Goal: Information Seeking & Learning: Learn about a topic

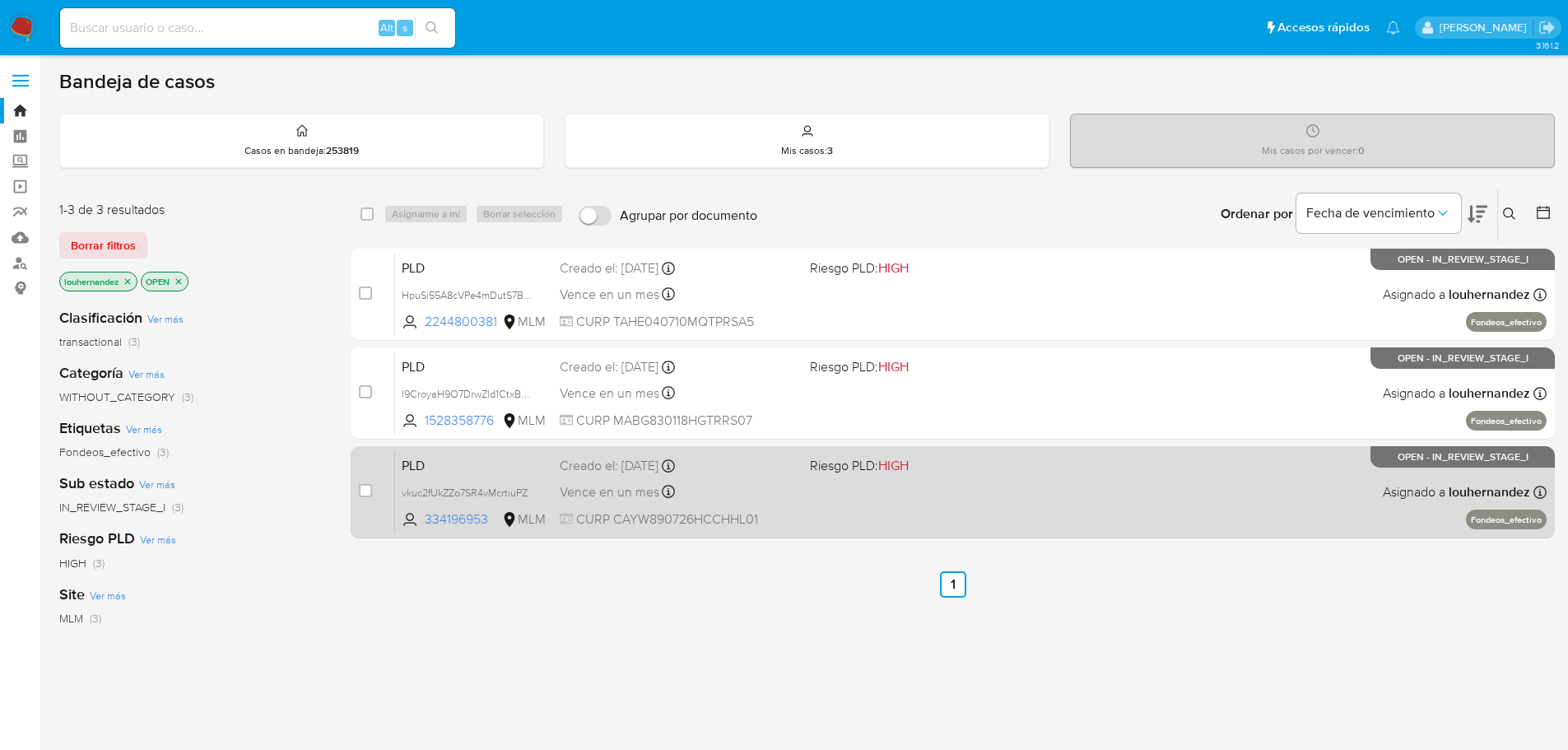
click at [665, 494] on icon at bounding box center [668, 491] width 13 height 13
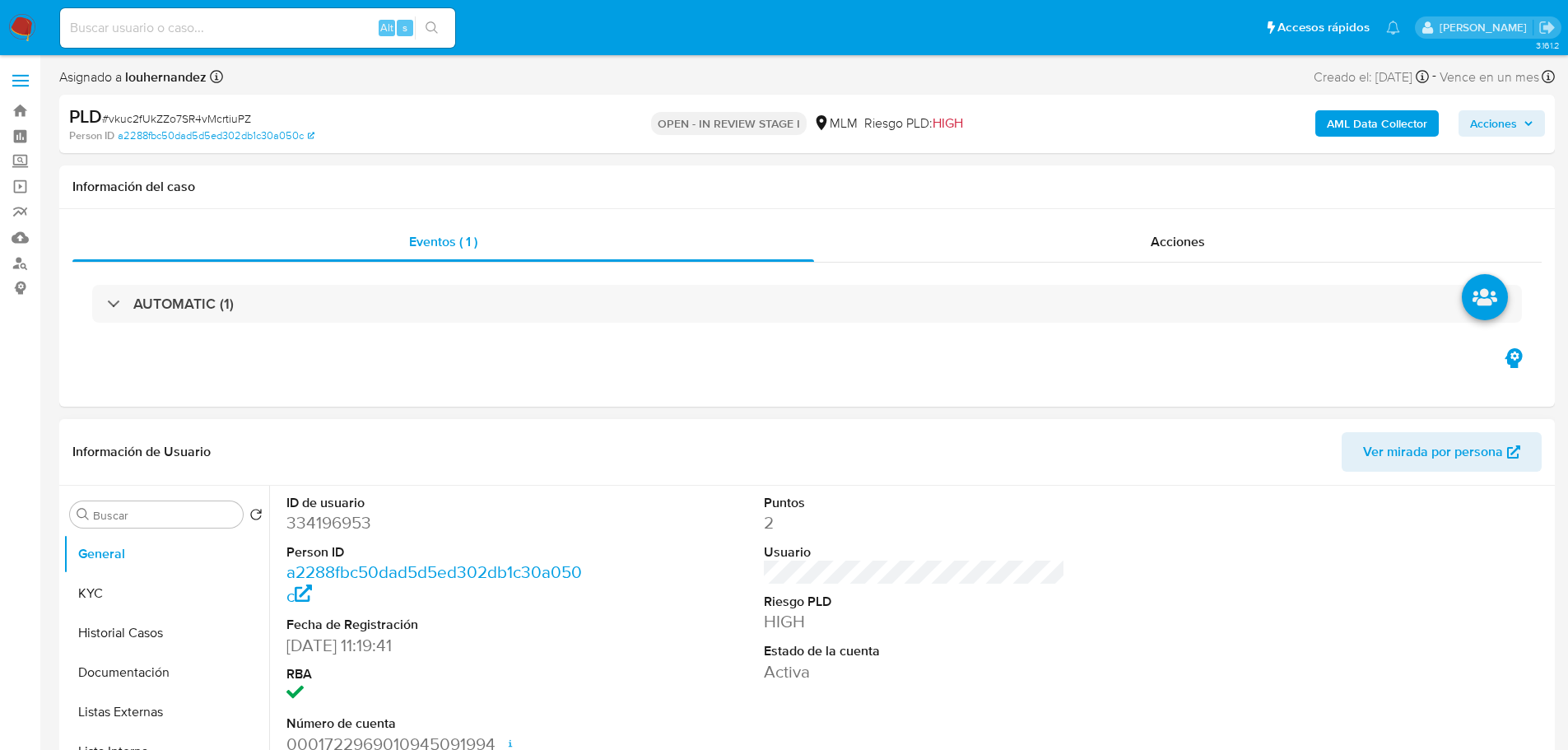
select select "10"
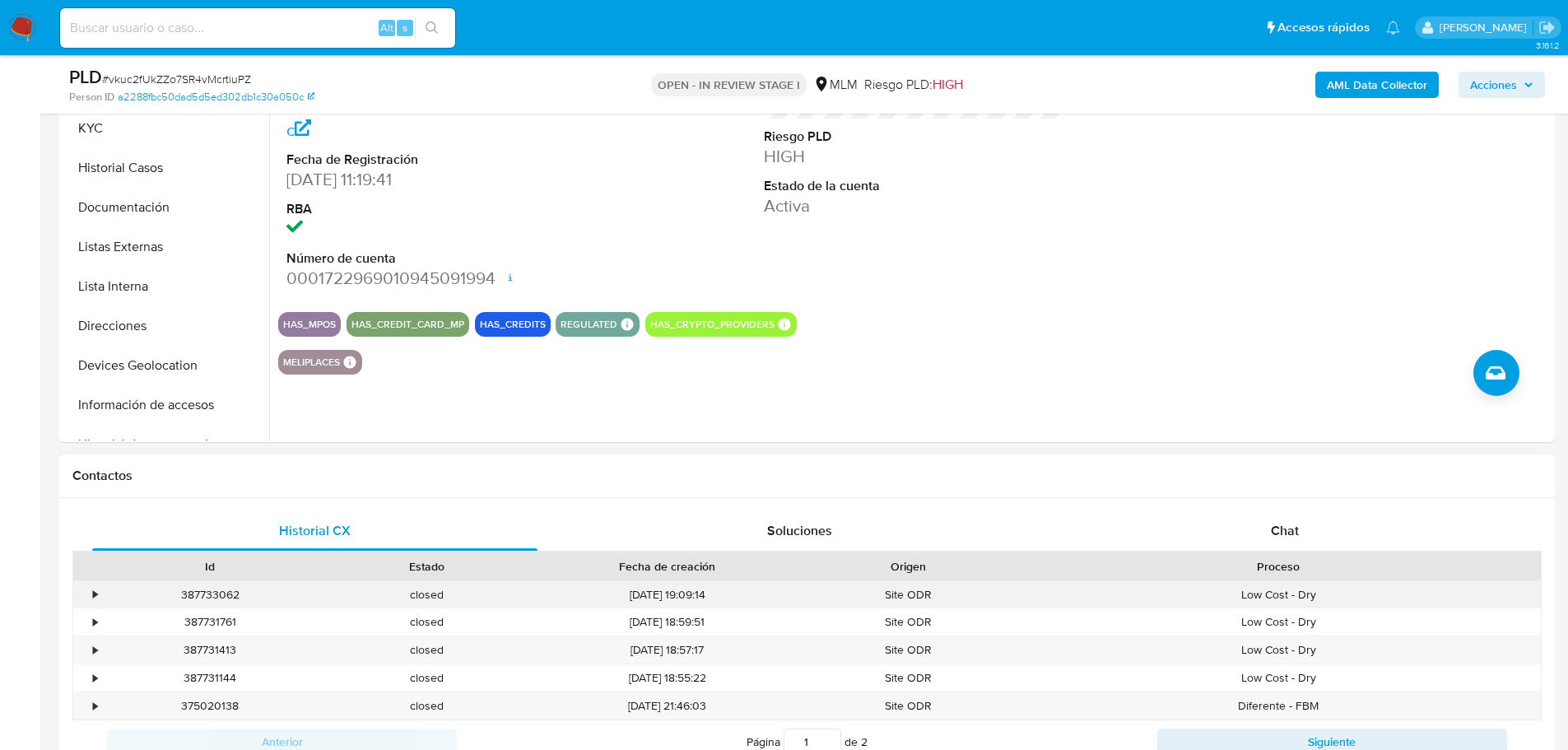
scroll to position [411, 0]
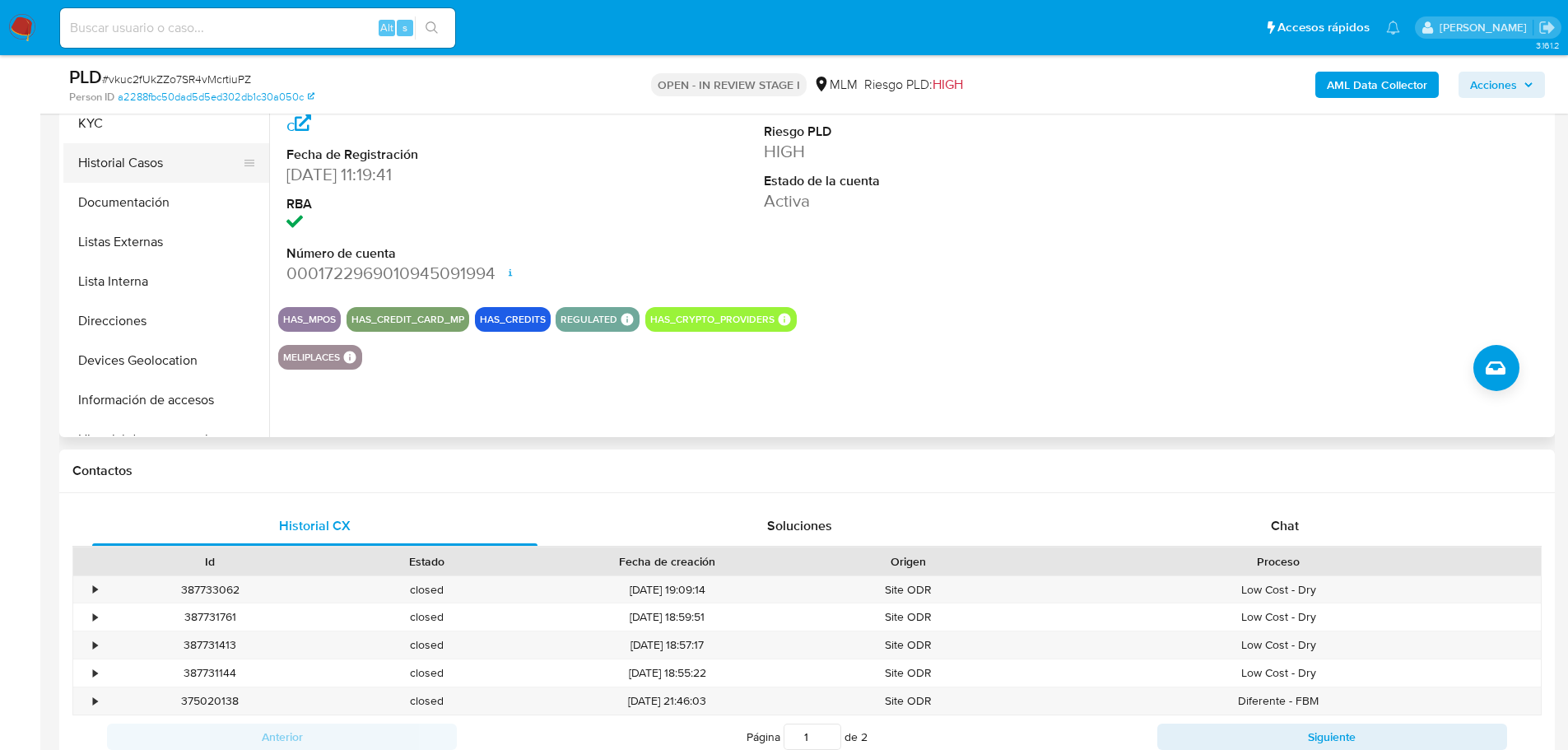
click at [158, 159] on button "Historial Casos" at bounding box center [159, 163] width 193 height 40
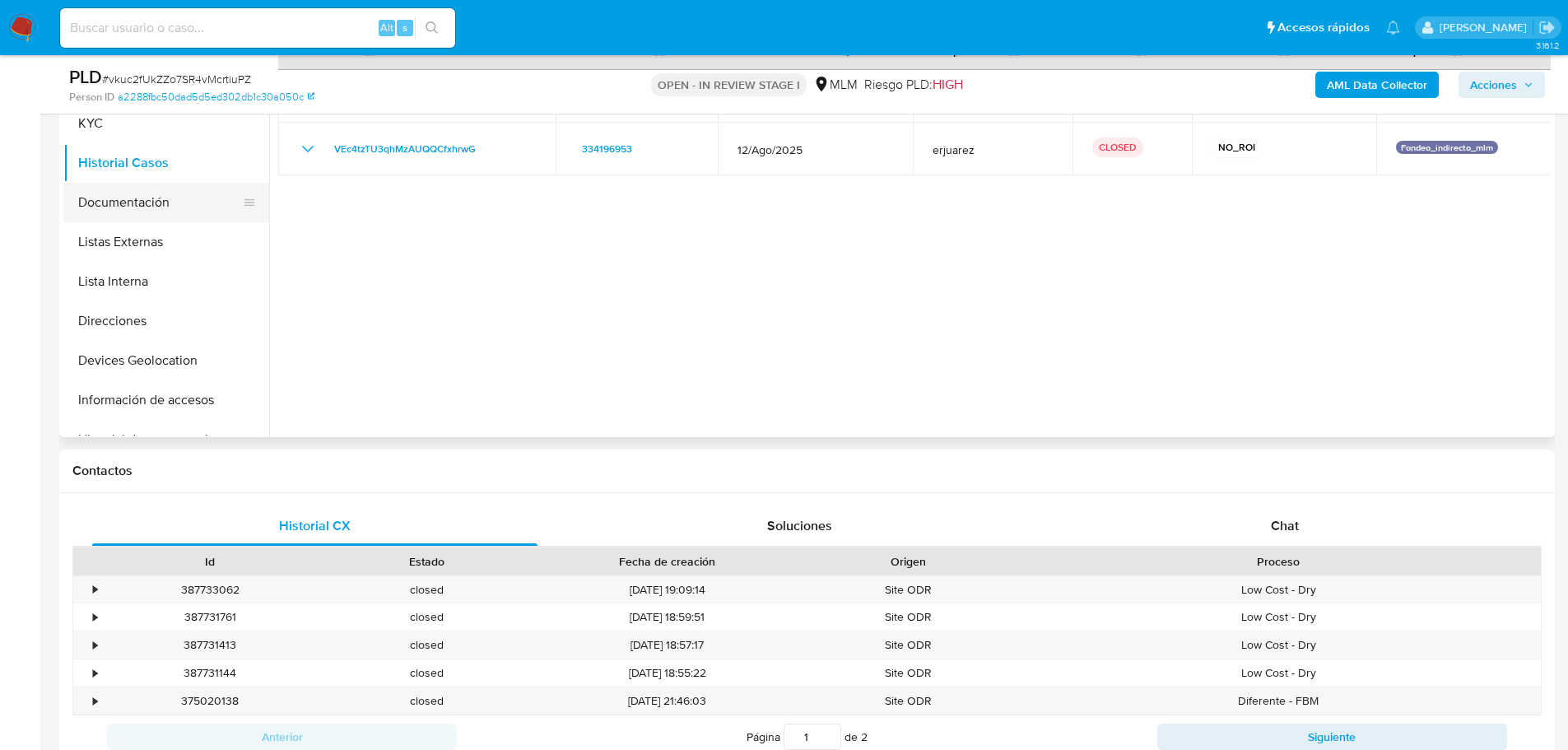
click at [142, 188] on button "Documentación" at bounding box center [159, 202] width 193 height 40
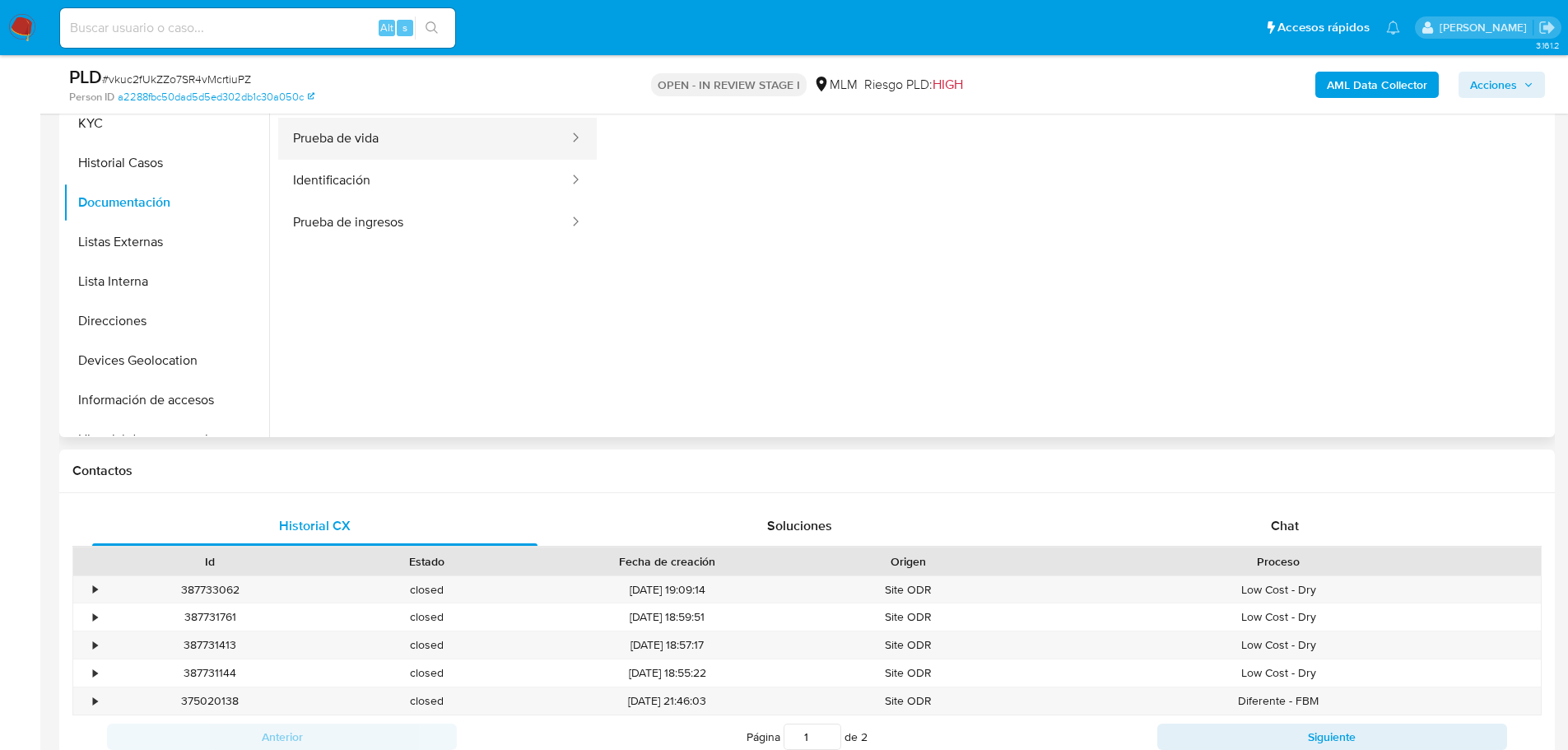
click at [405, 147] on button "Prueba de vida" at bounding box center [424, 139] width 292 height 42
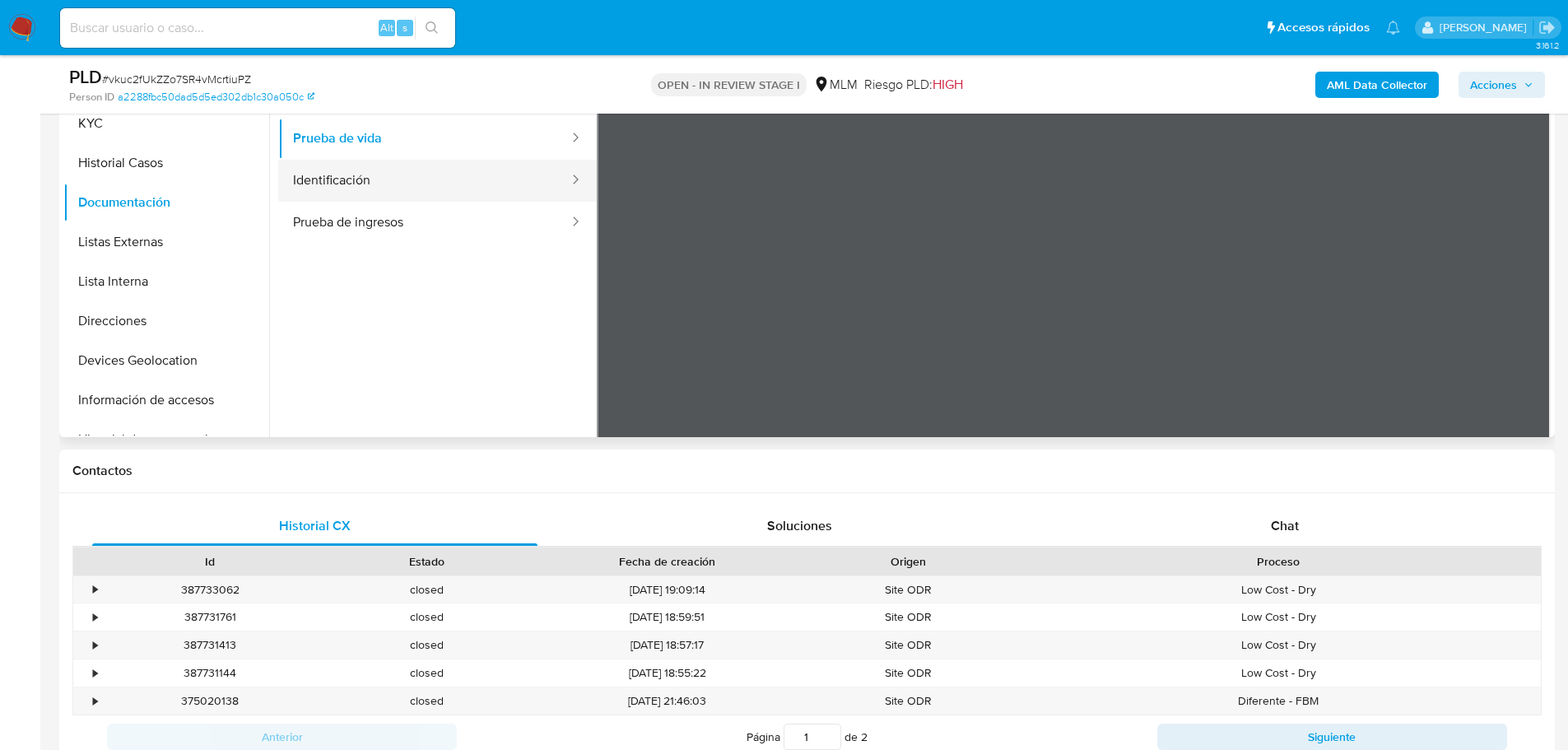
click at [353, 180] on button "Identificación" at bounding box center [424, 181] width 292 height 42
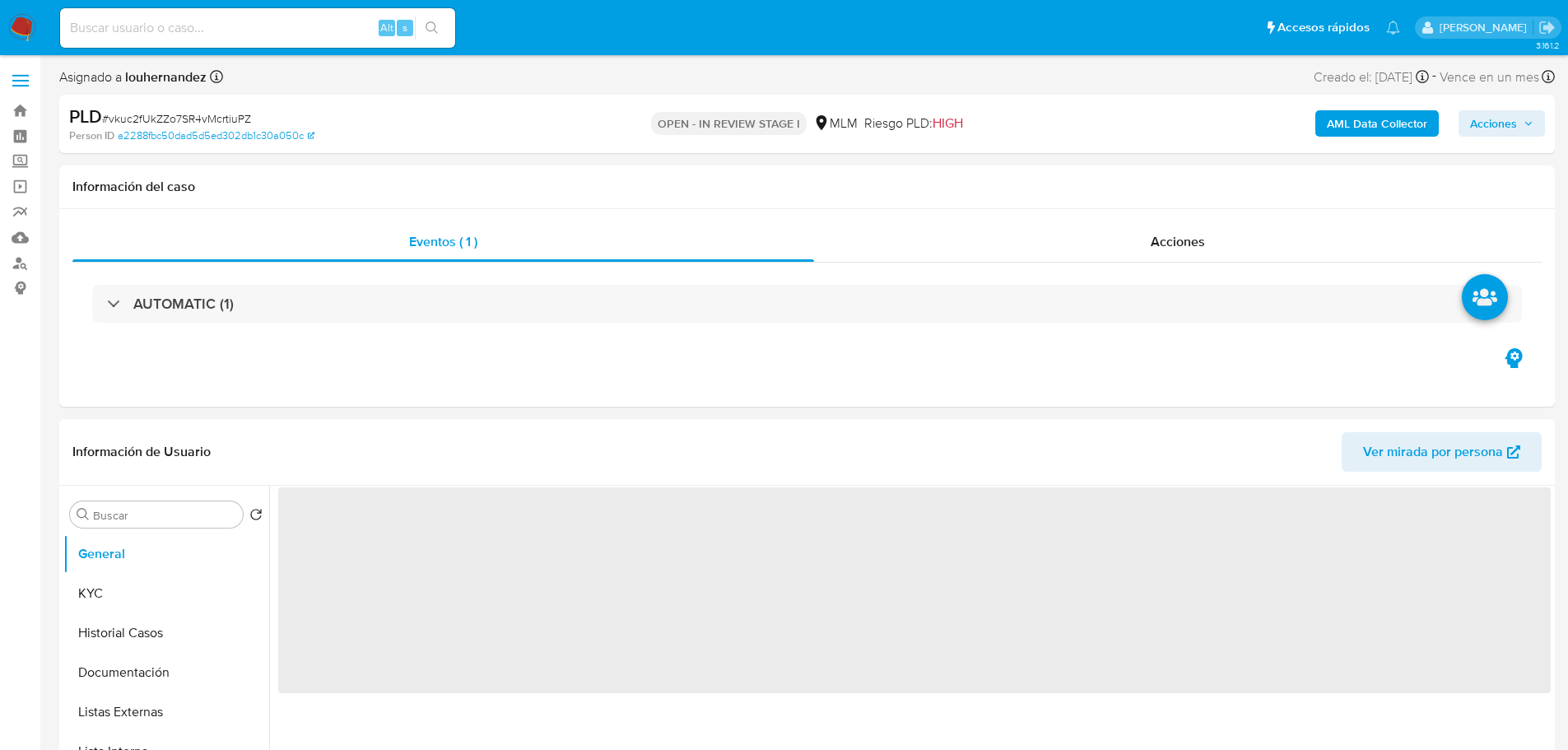
select select "10"
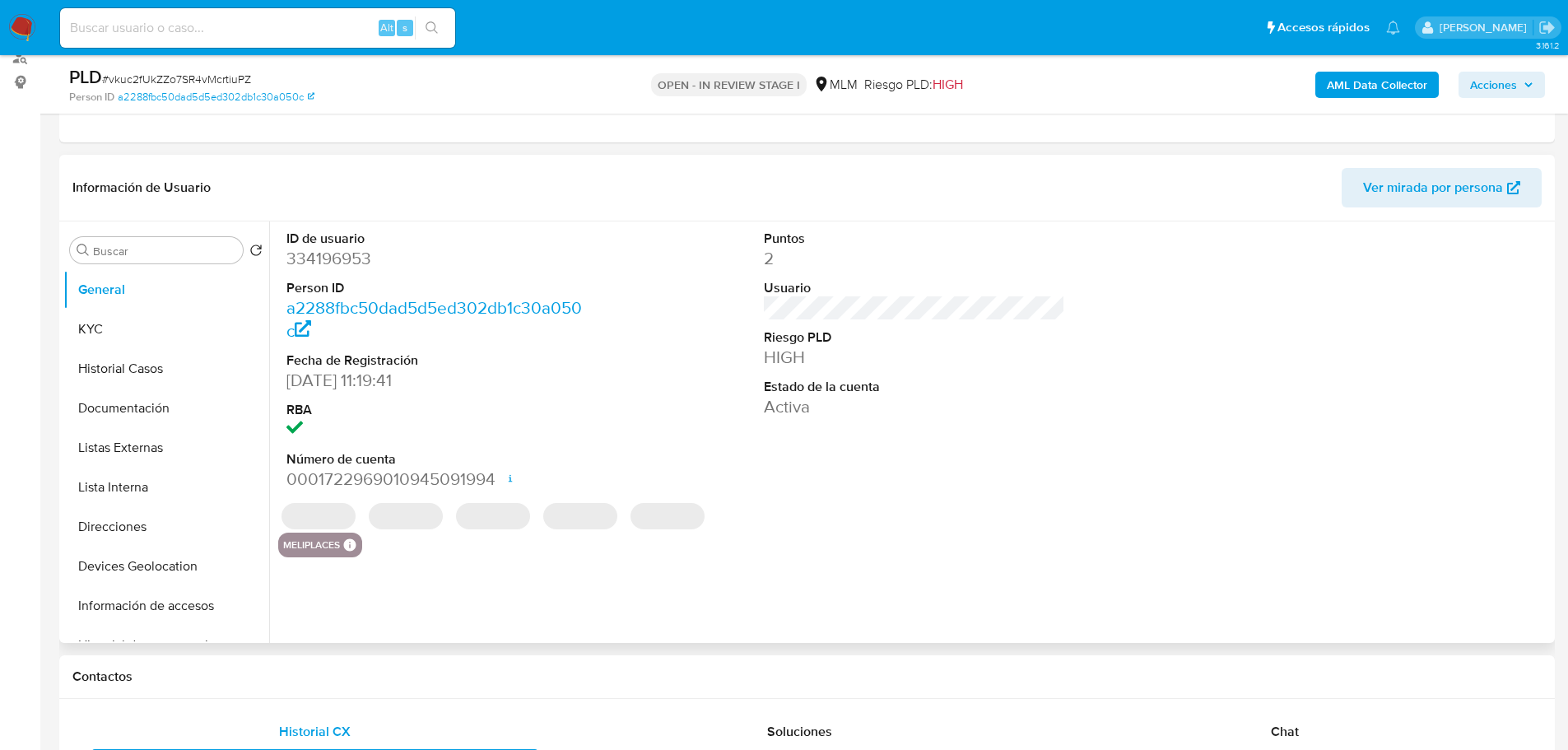
scroll to position [247, 0]
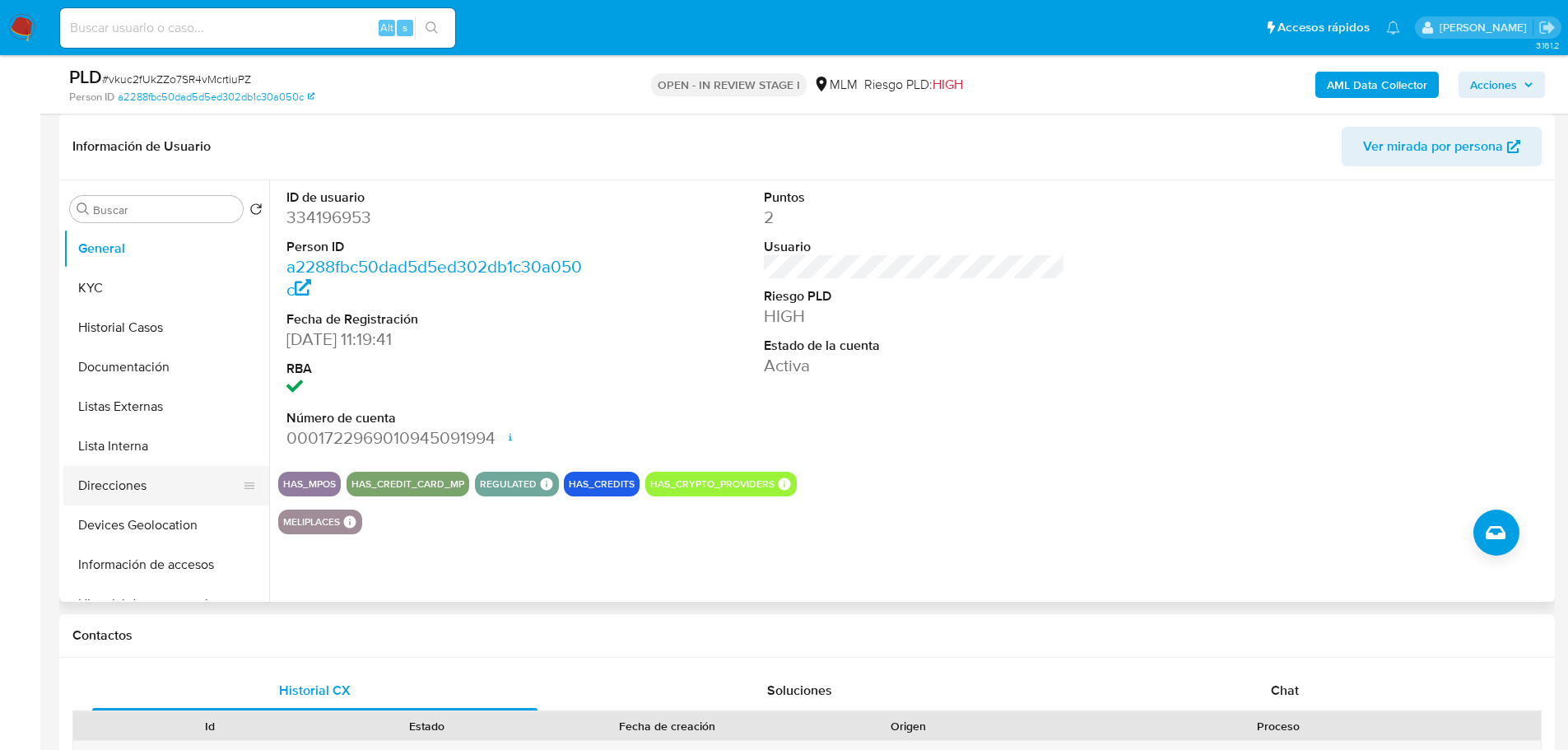
click at [140, 483] on button "Direcciones" at bounding box center [159, 485] width 193 height 40
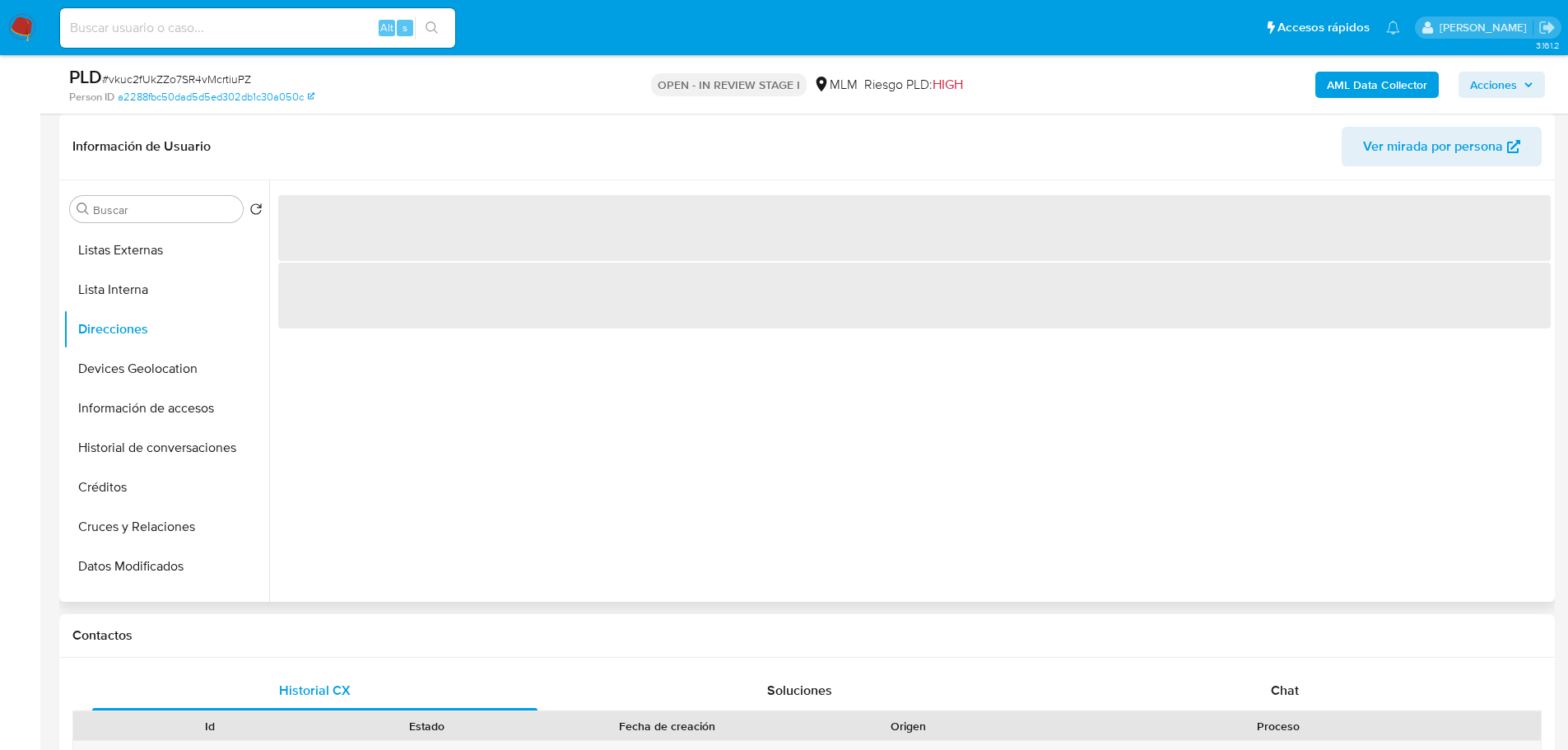
scroll to position [164, 0]
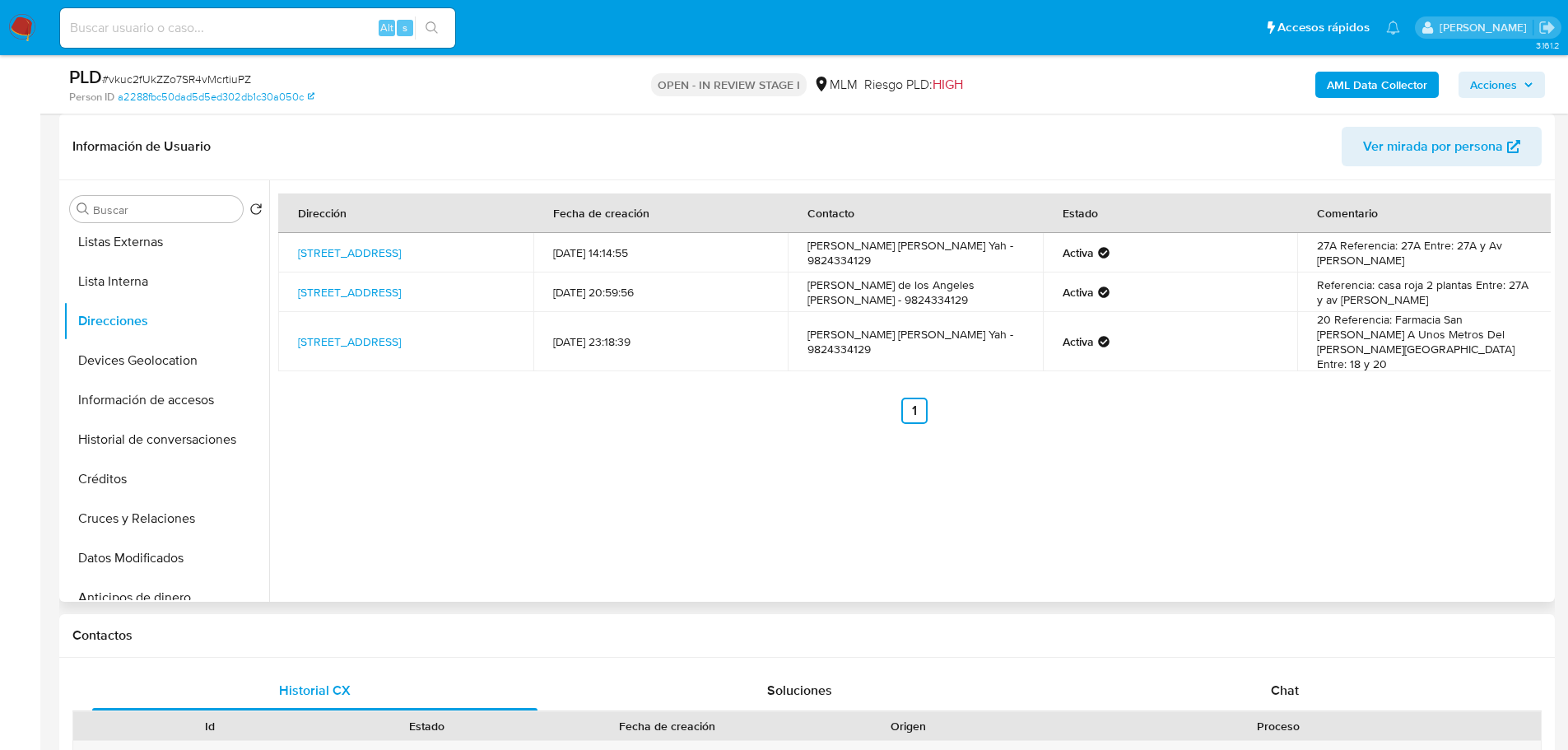
drag, startPoint x: 1313, startPoint y: 288, endPoint x: 1414, endPoint y: 302, distance: 102.0
click at [1414, 302] on td "Referencia: casa roja 2 plantas Entre: 27A y av Carlos sansores" at bounding box center [1425, 292] width 255 height 40
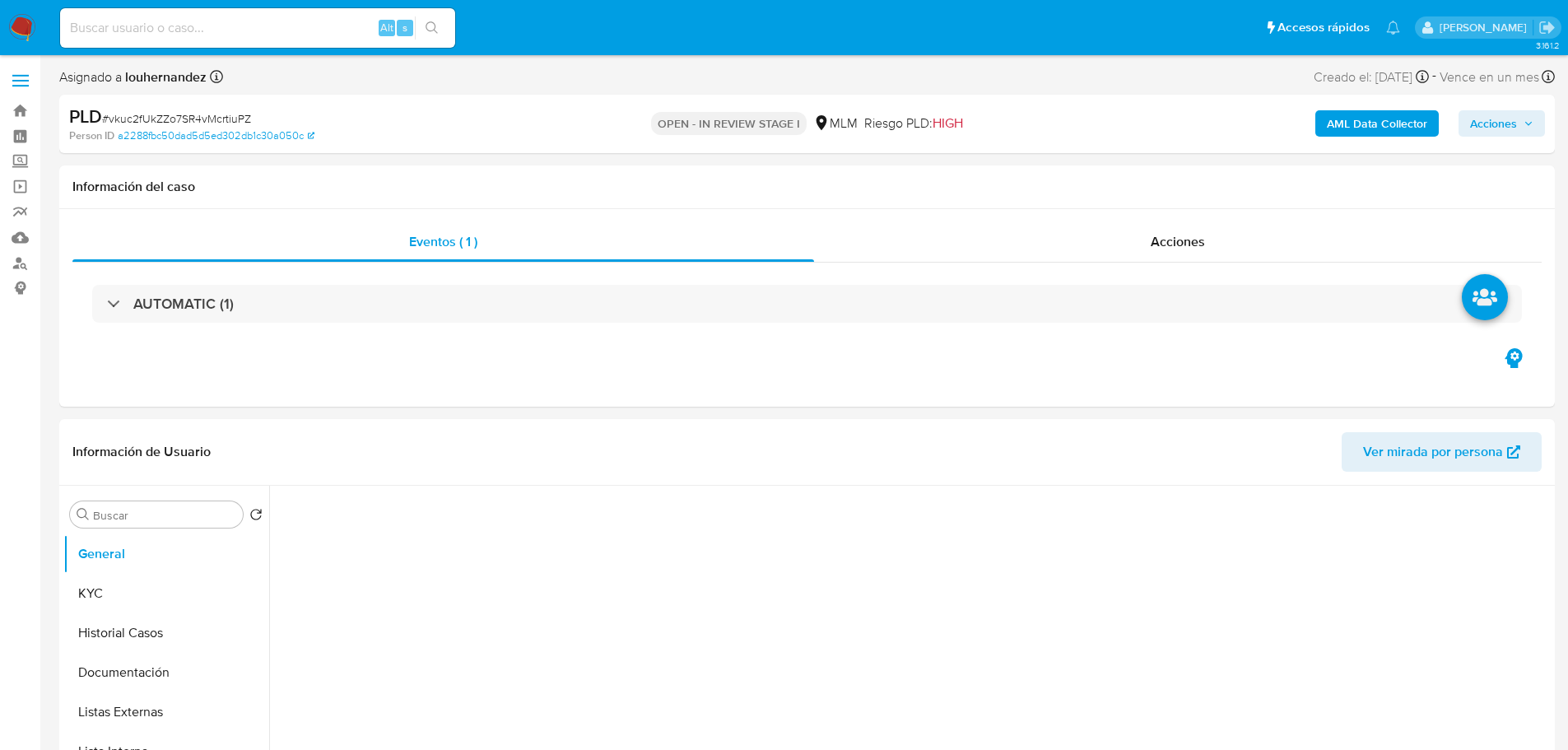
select select "10"
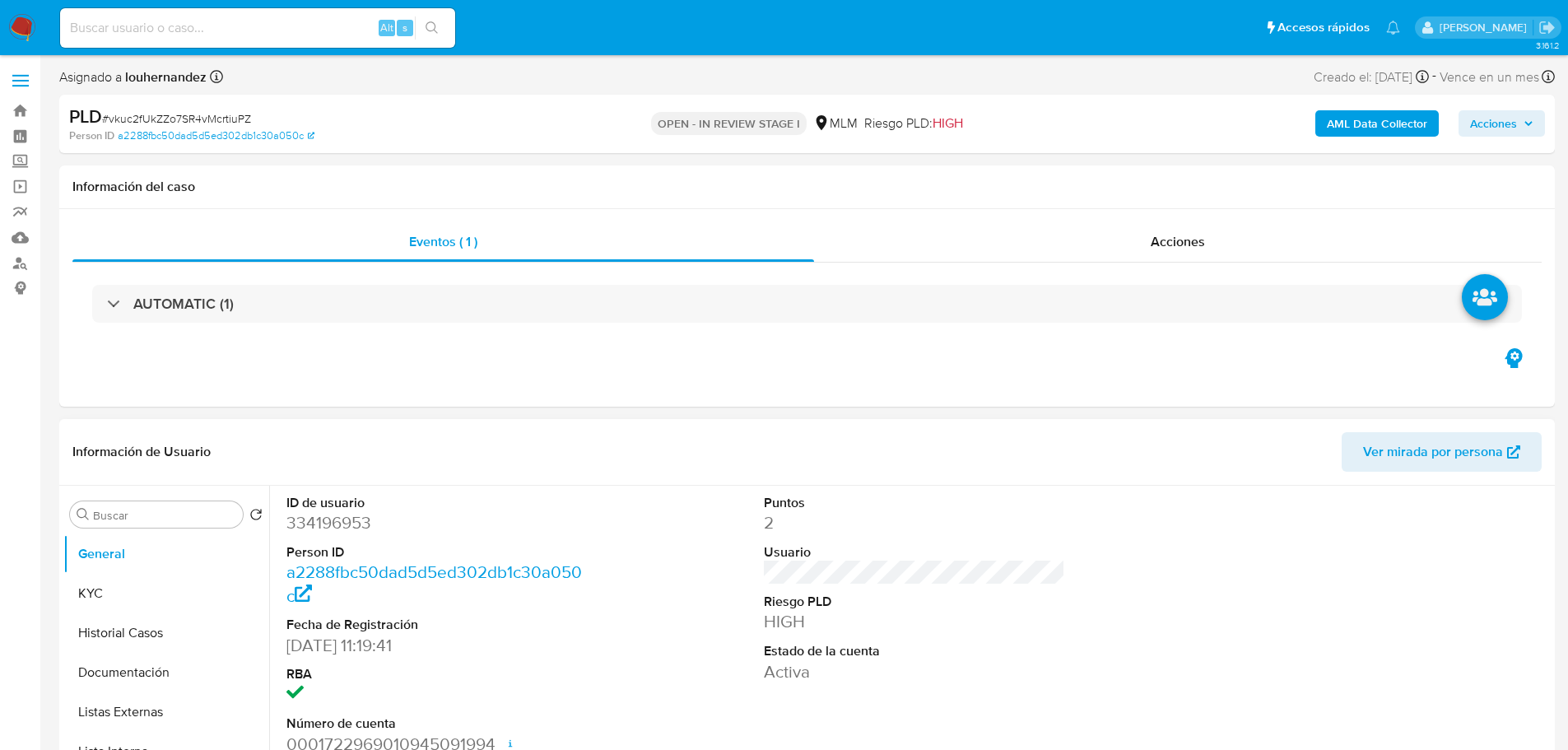
scroll to position [247, 0]
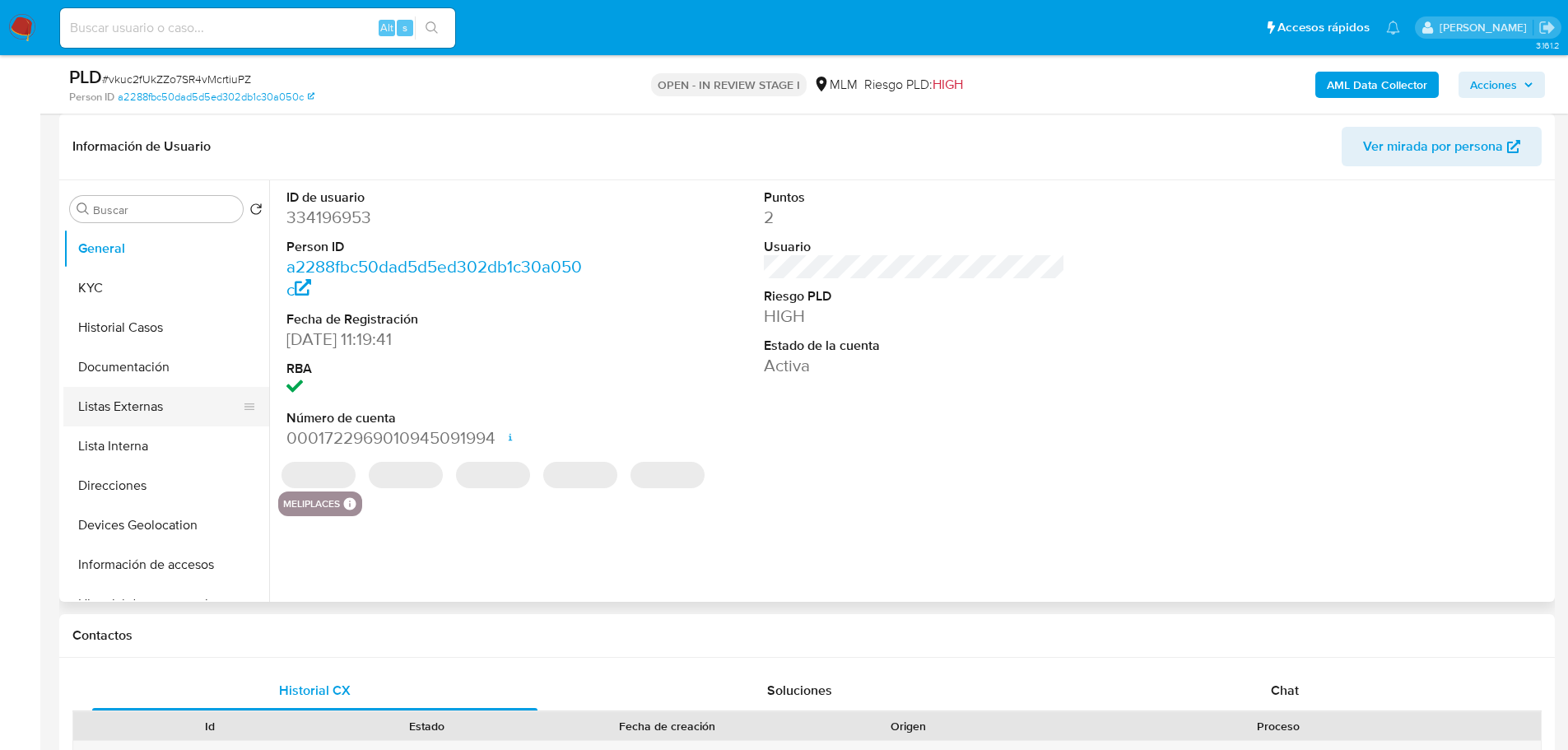
click at [116, 420] on button "Listas Externas" at bounding box center [159, 406] width 193 height 40
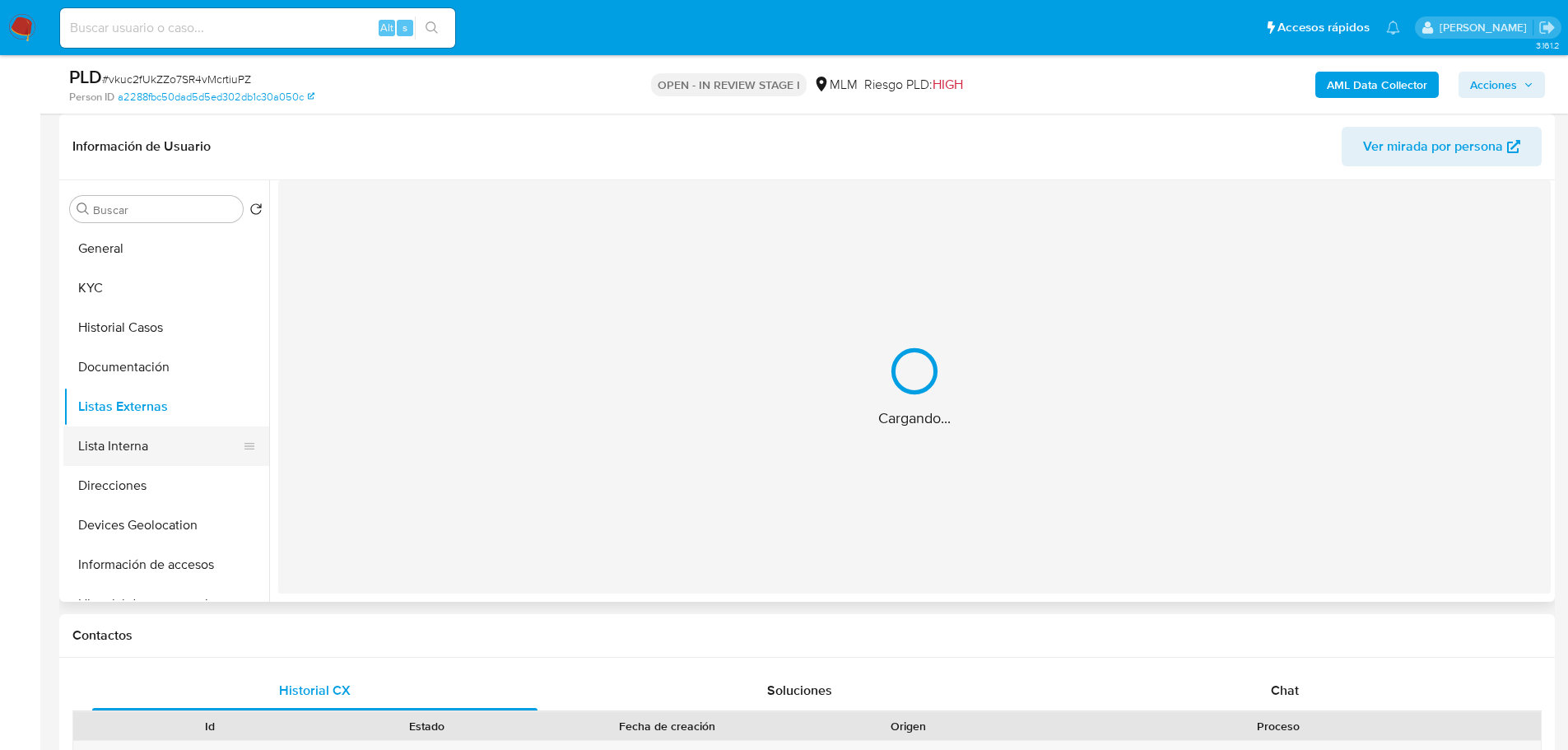
click at [150, 453] on button "Lista Interna" at bounding box center [159, 446] width 193 height 40
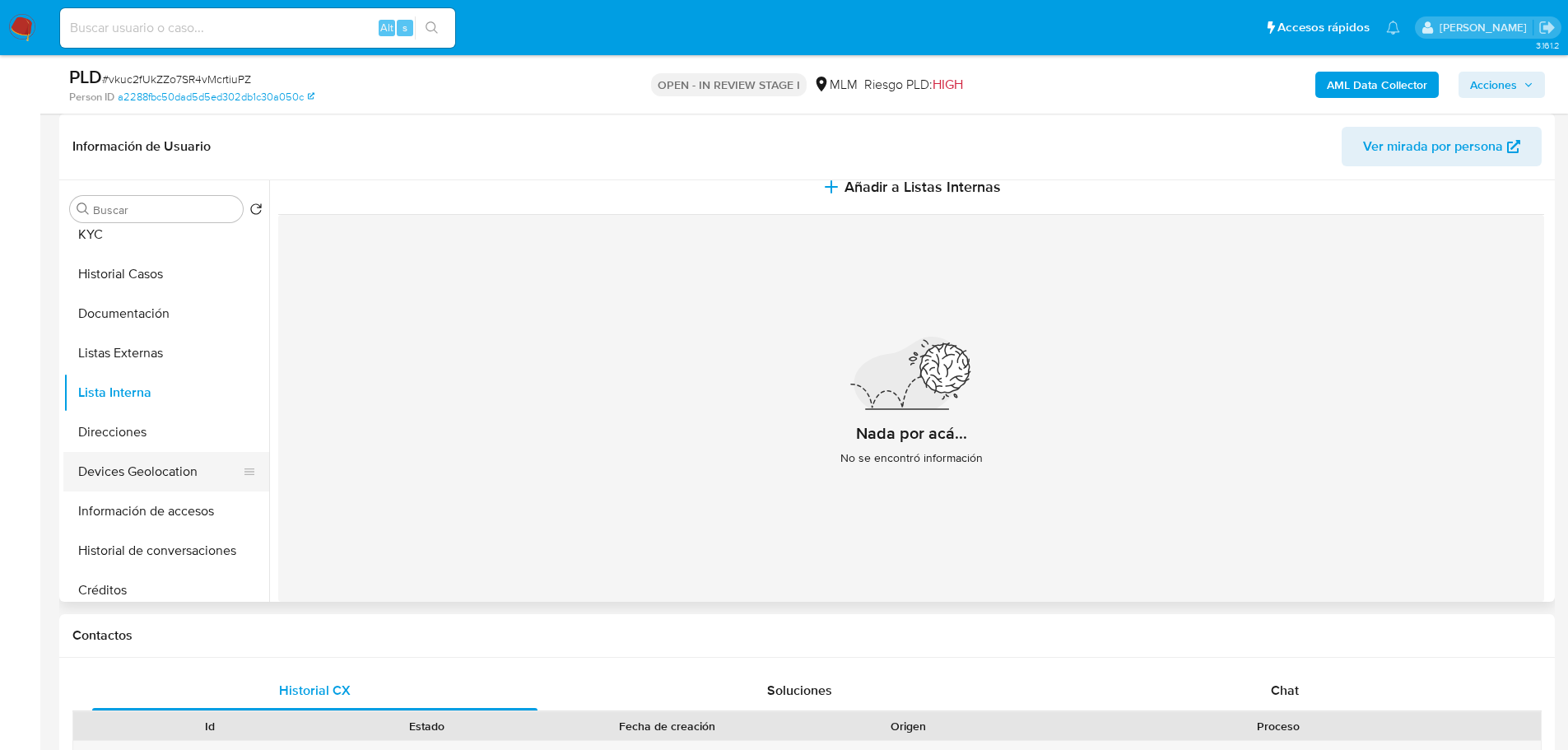
scroll to position [83, 0]
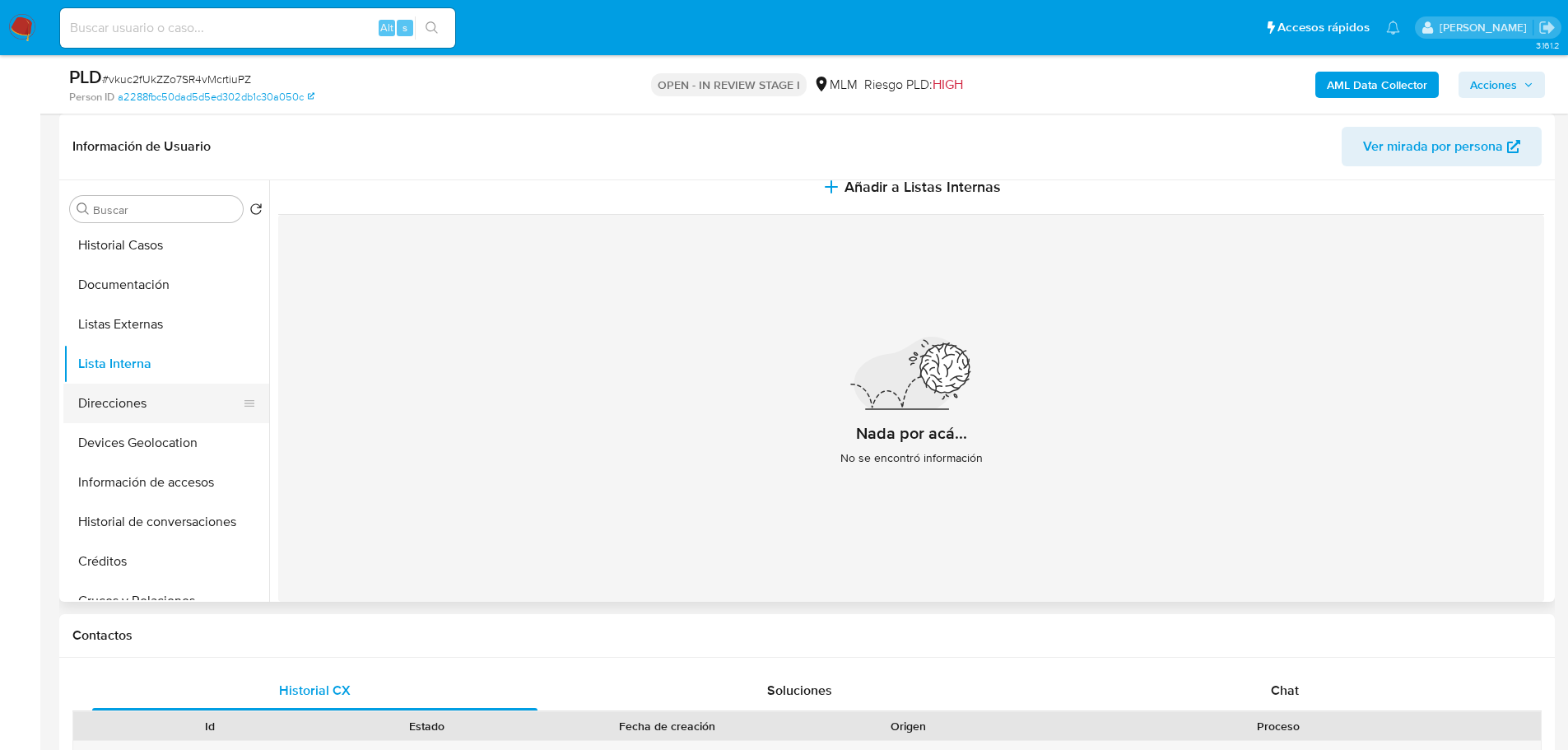
click at [142, 394] on button "Direcciones" at bounding box center [159, 403] width 193 height 40
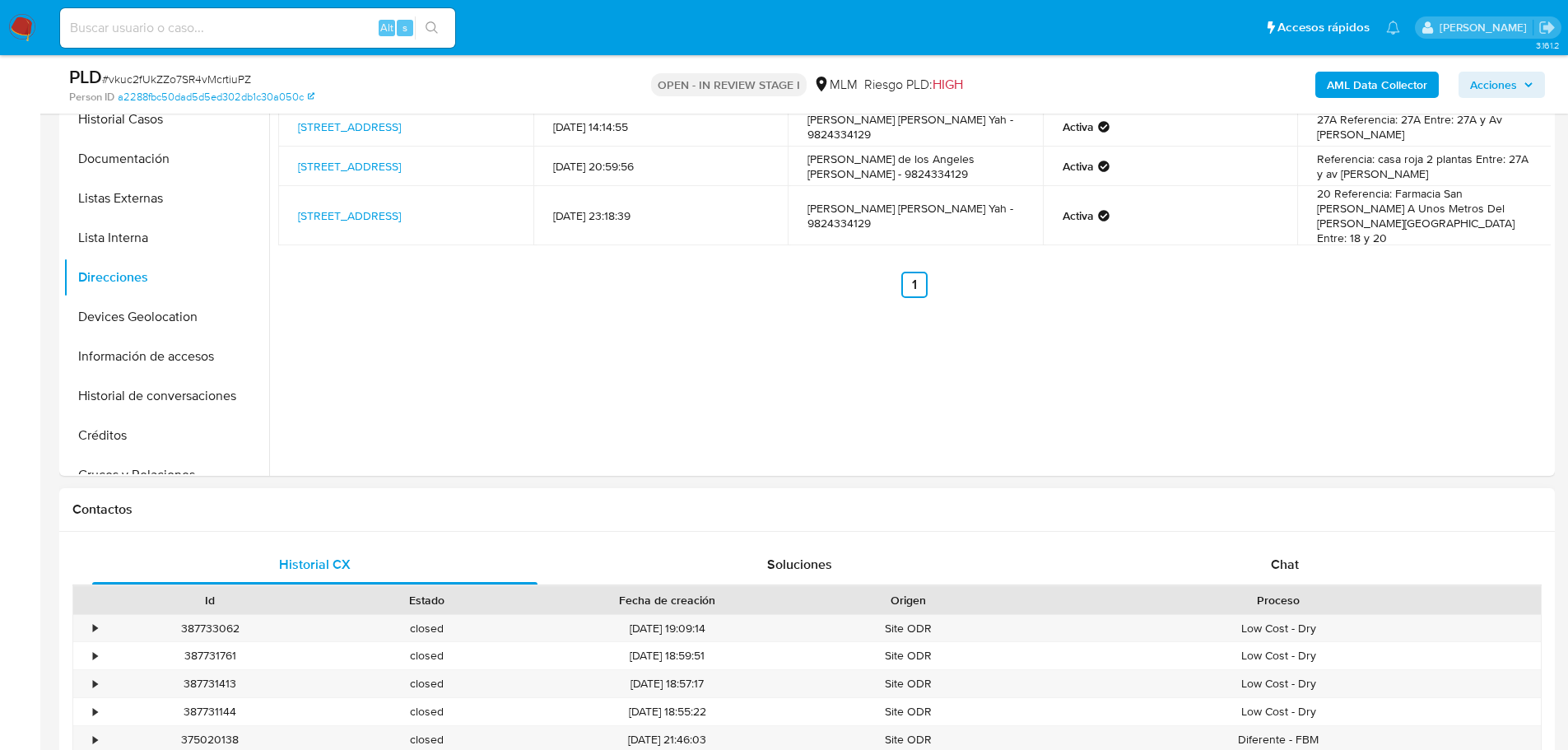
scroll to position [329, 0]
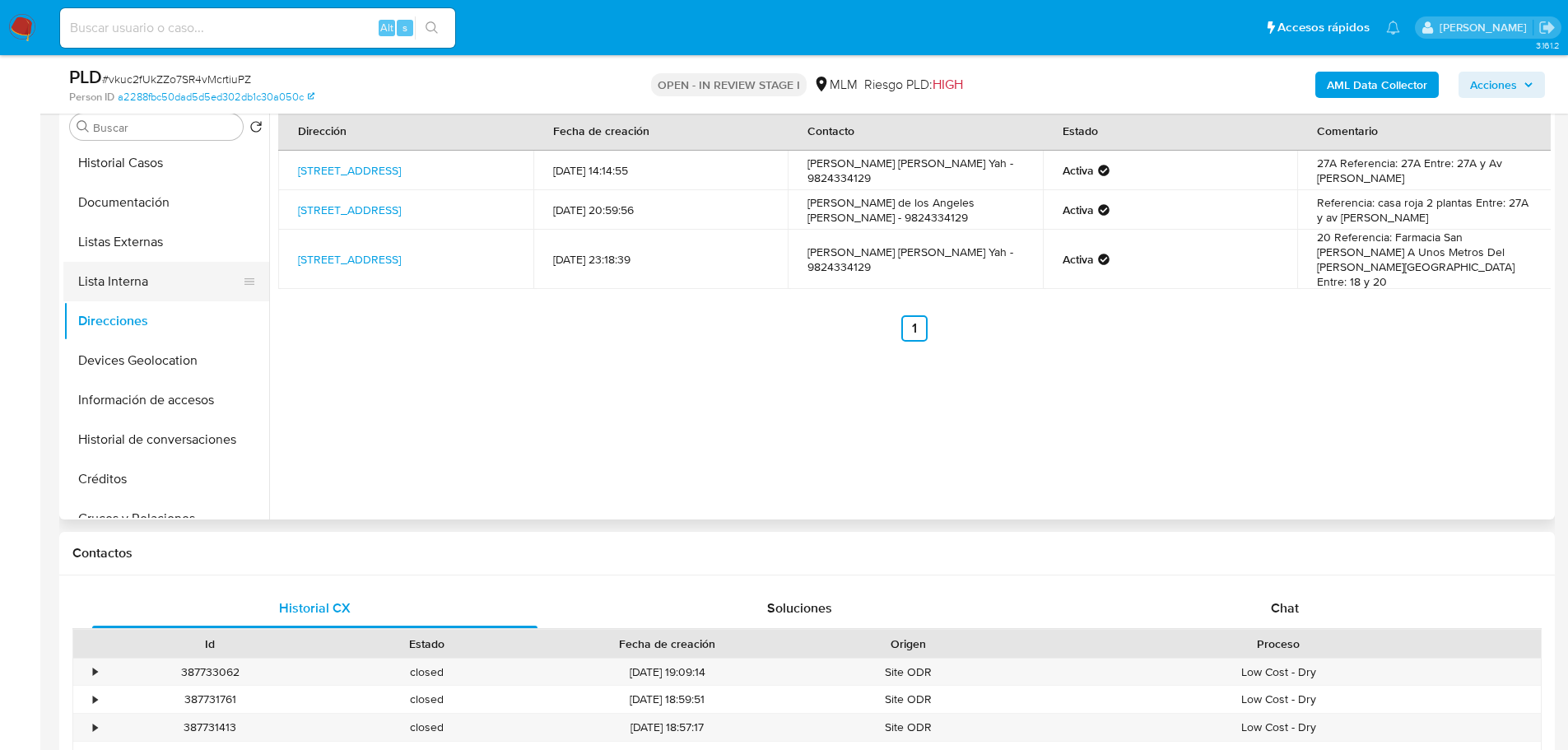
click at [126, 282] on button "Lista Interna" at bounding box center [159, 281] width 193 height 40
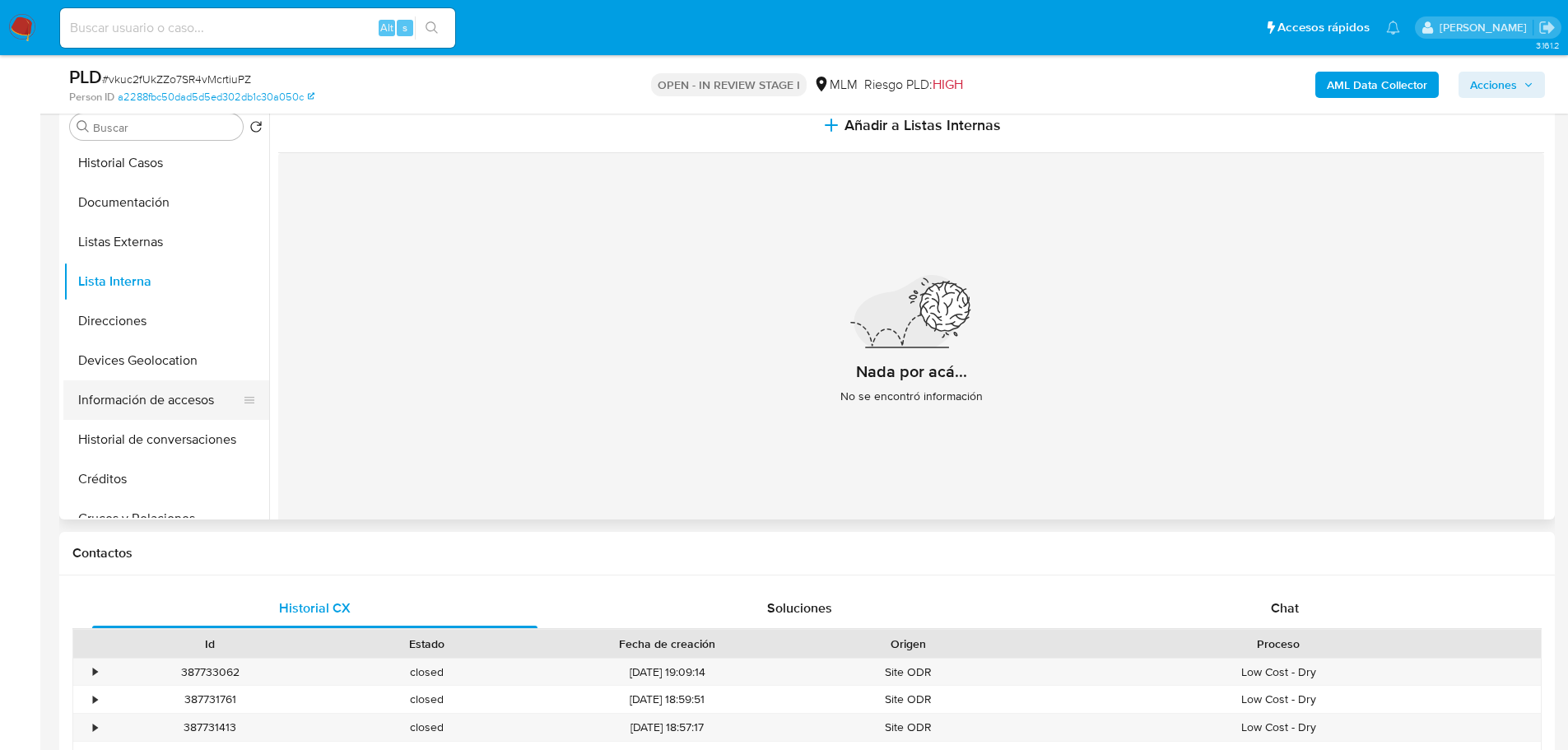
click at [161, 392] on button "Información de accesos" at bounding box center [159, 399] width 193 height 40
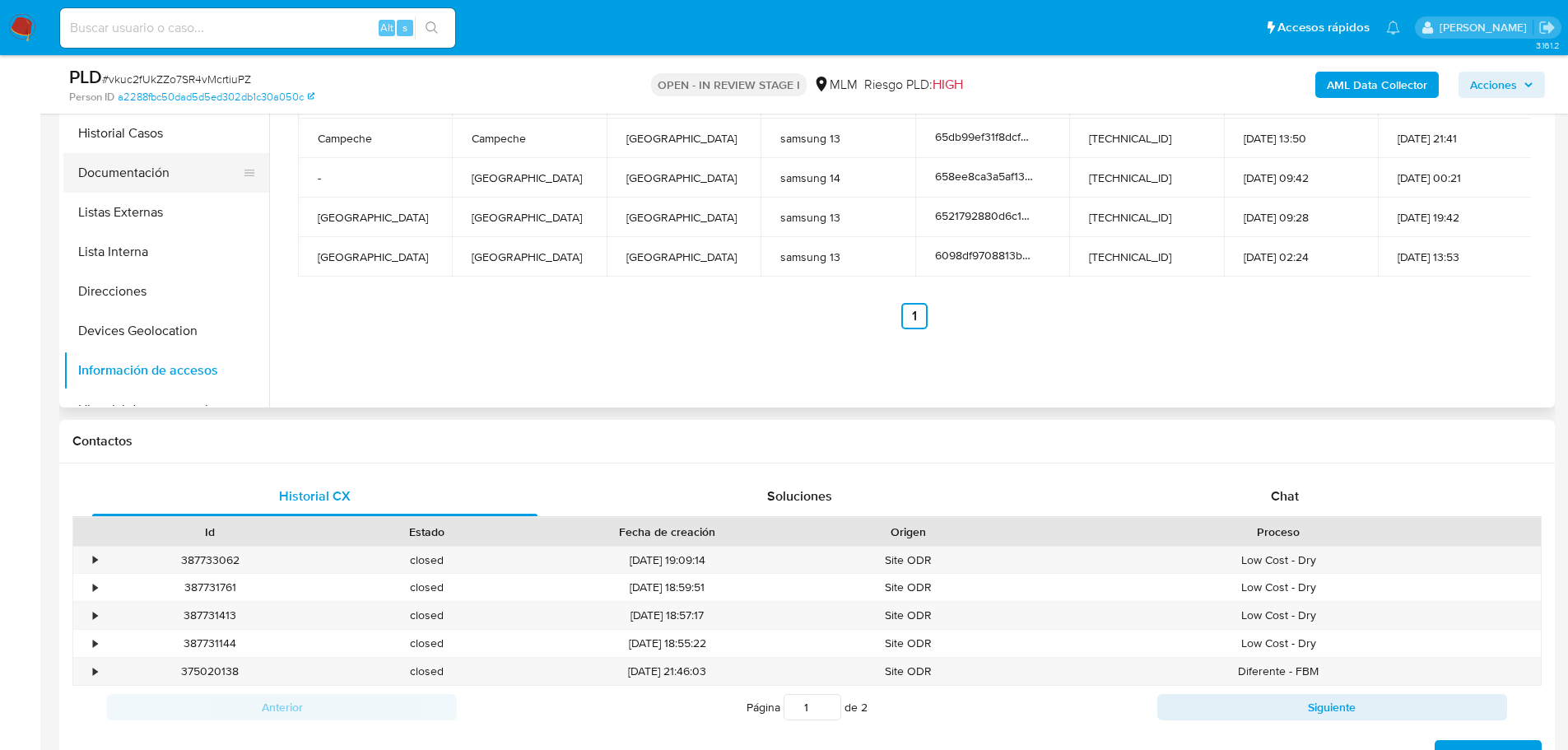
scroll to position [411, 0]
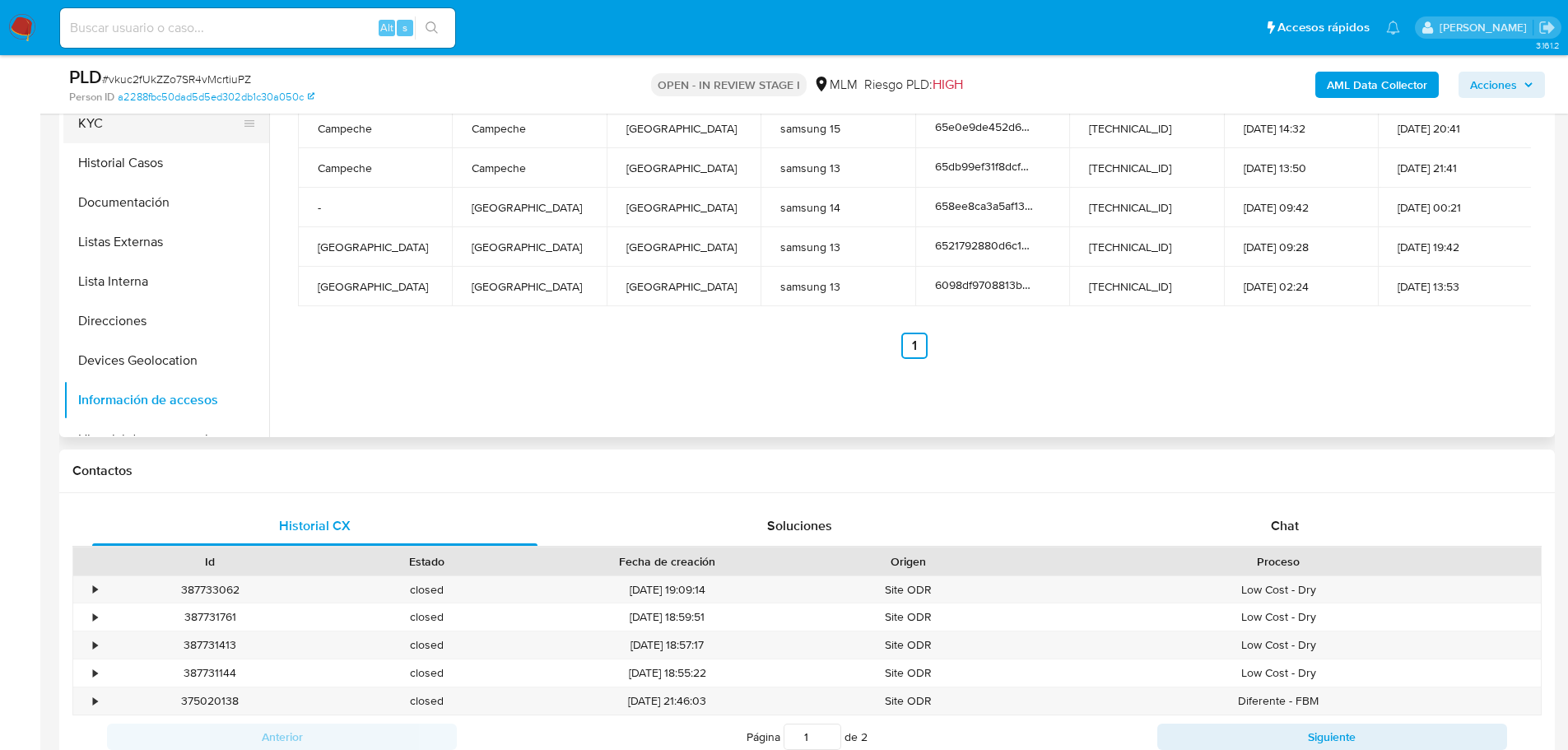
click at [142, 138] on button "KYC" at bounding box center [159, 123] width 193 height 40
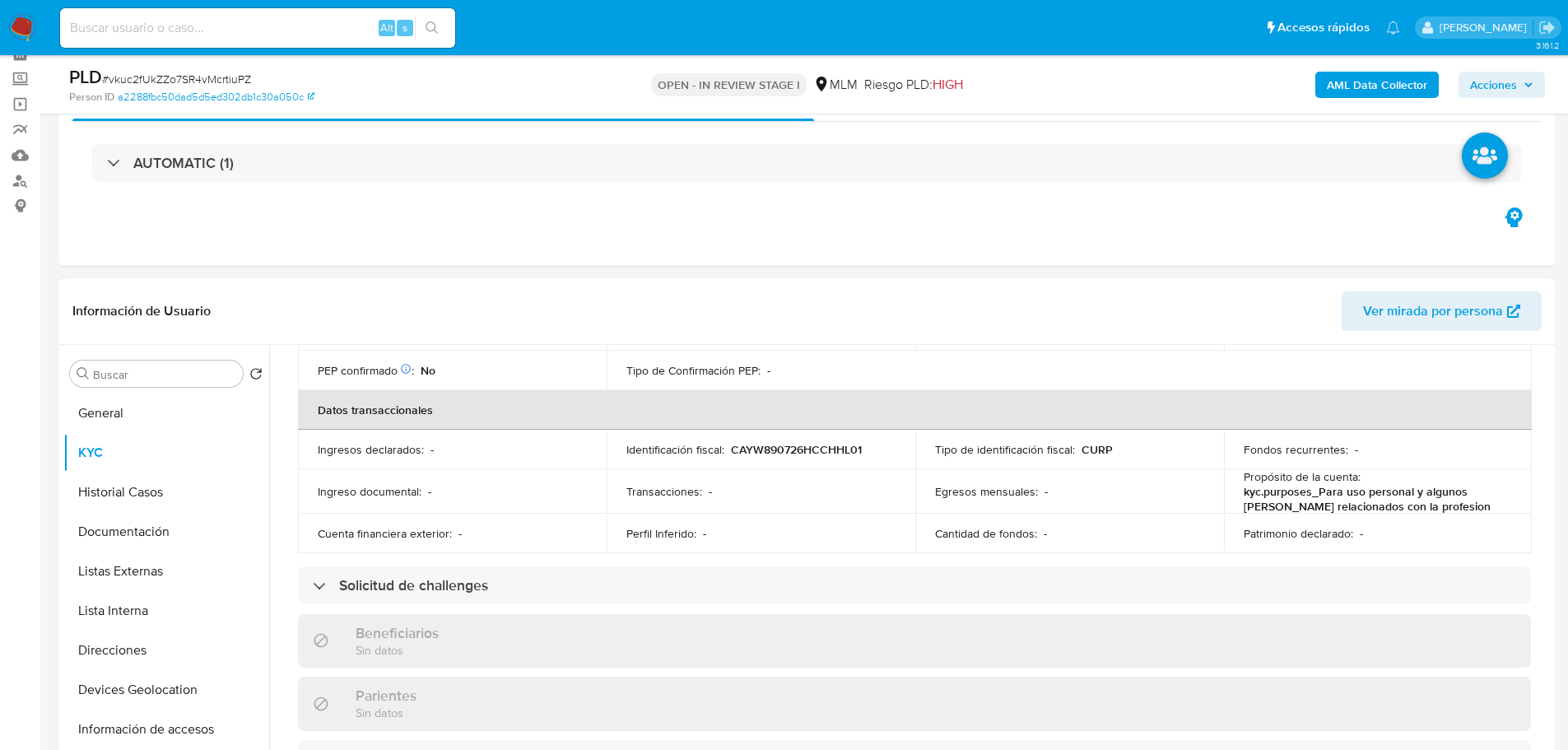
scroll to position [494, 0]
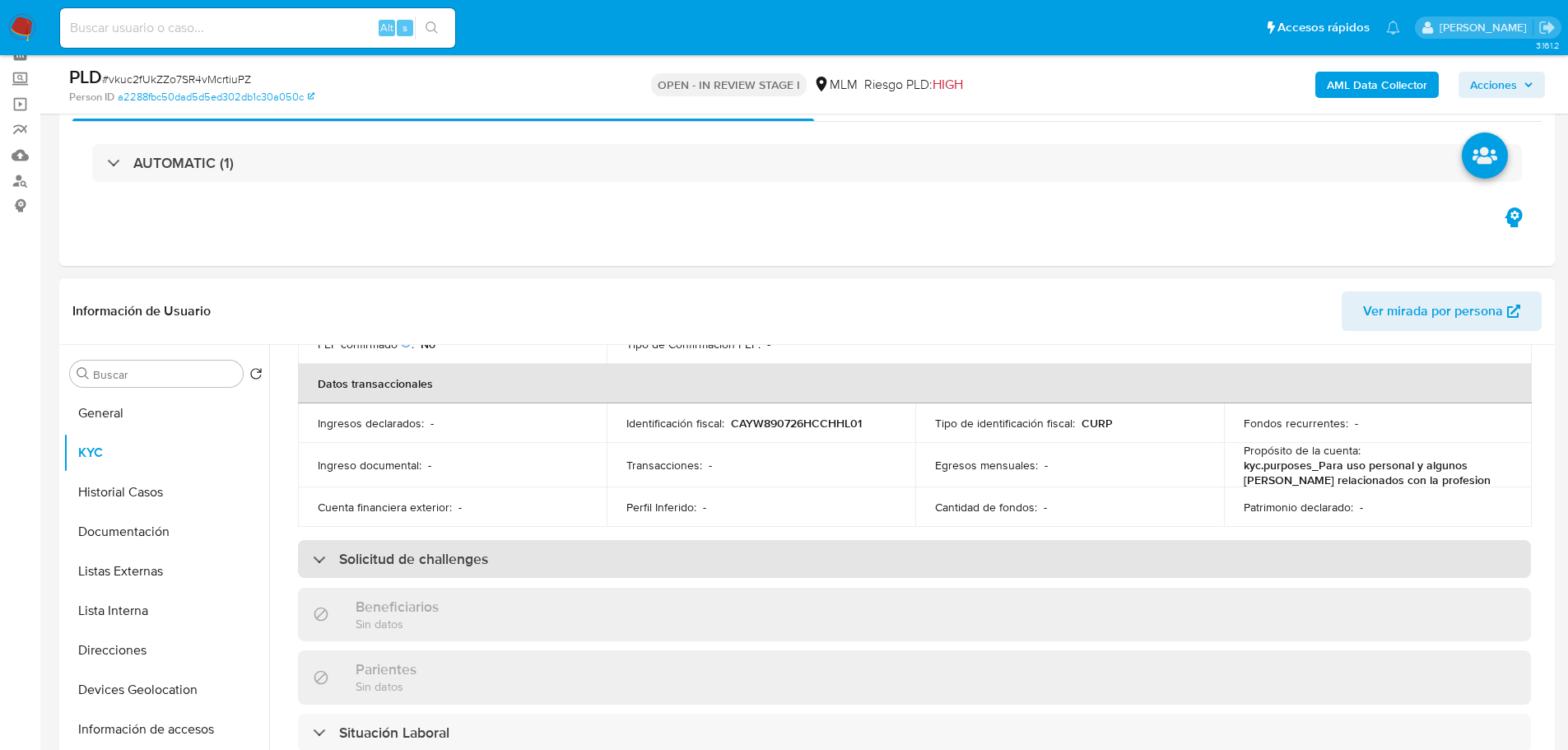
click at [523, 545] on div "Solicitud de challenges" at bounding box center [915, 558] width 1233 height 38
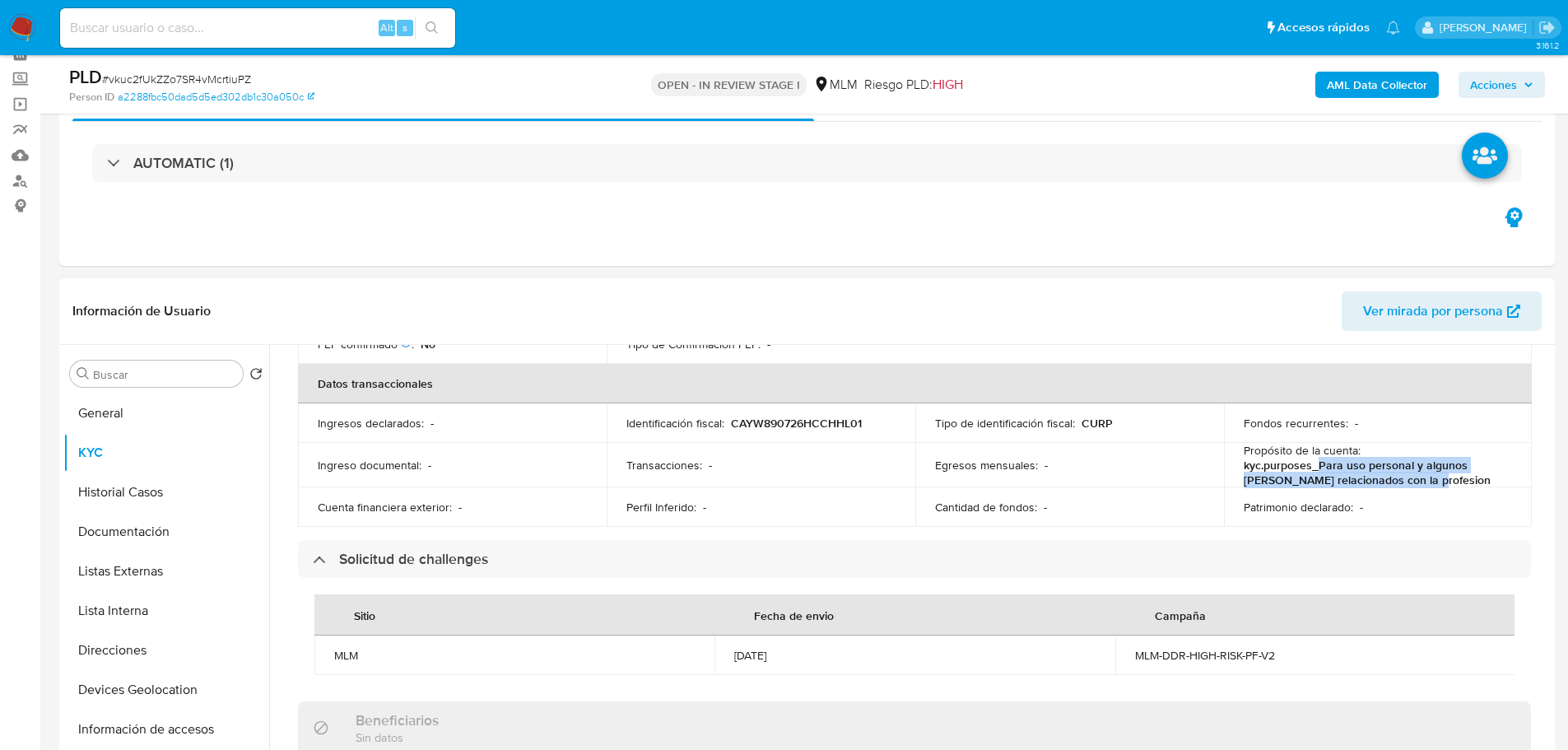
drag, startPoint x: 1404, startPoint y: 480, endPoint x: 1316, endPoint y: 462, distance: 89.8
click at [1316, 462] on p "kyc.purposes_Para uso personal y algunos pahos relacionados con la profesion" at bounding box center [1375, 472] width 263 height 30
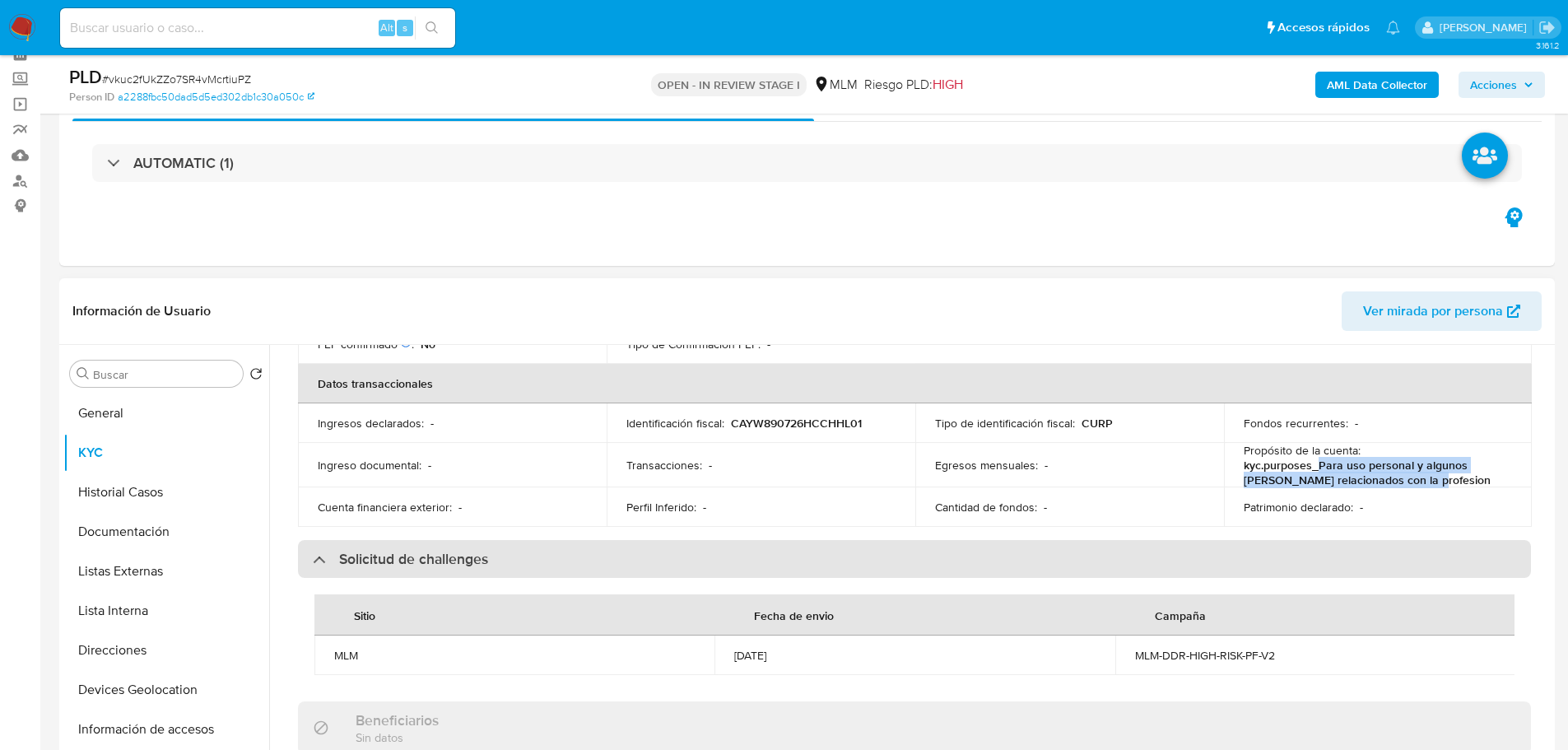
copy p "Para uso personal y algunos pahos relacionados con la profesion"
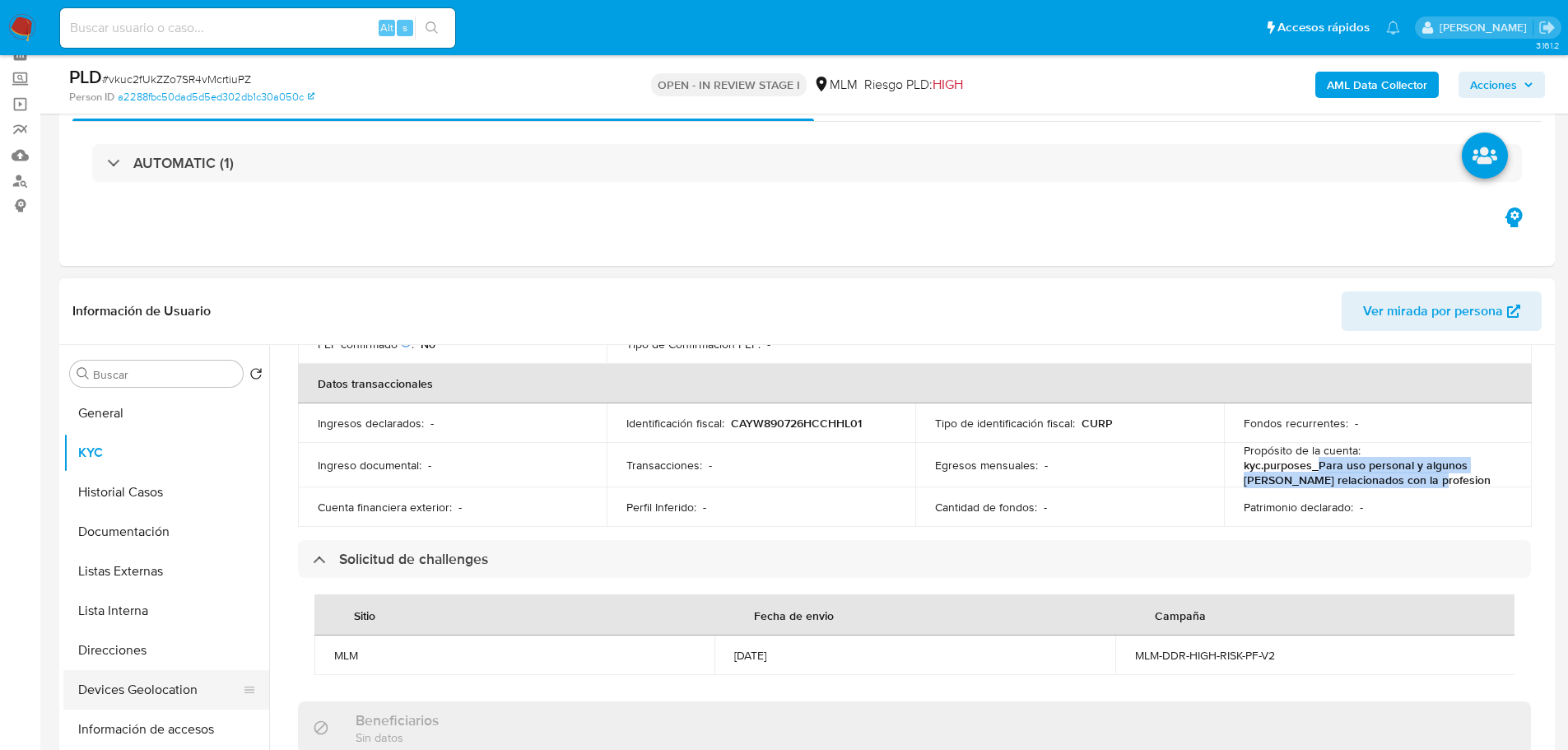
click at [166, 681] on button "Devices Geolocation" at bounding box center [159, 689] width 193 height 40
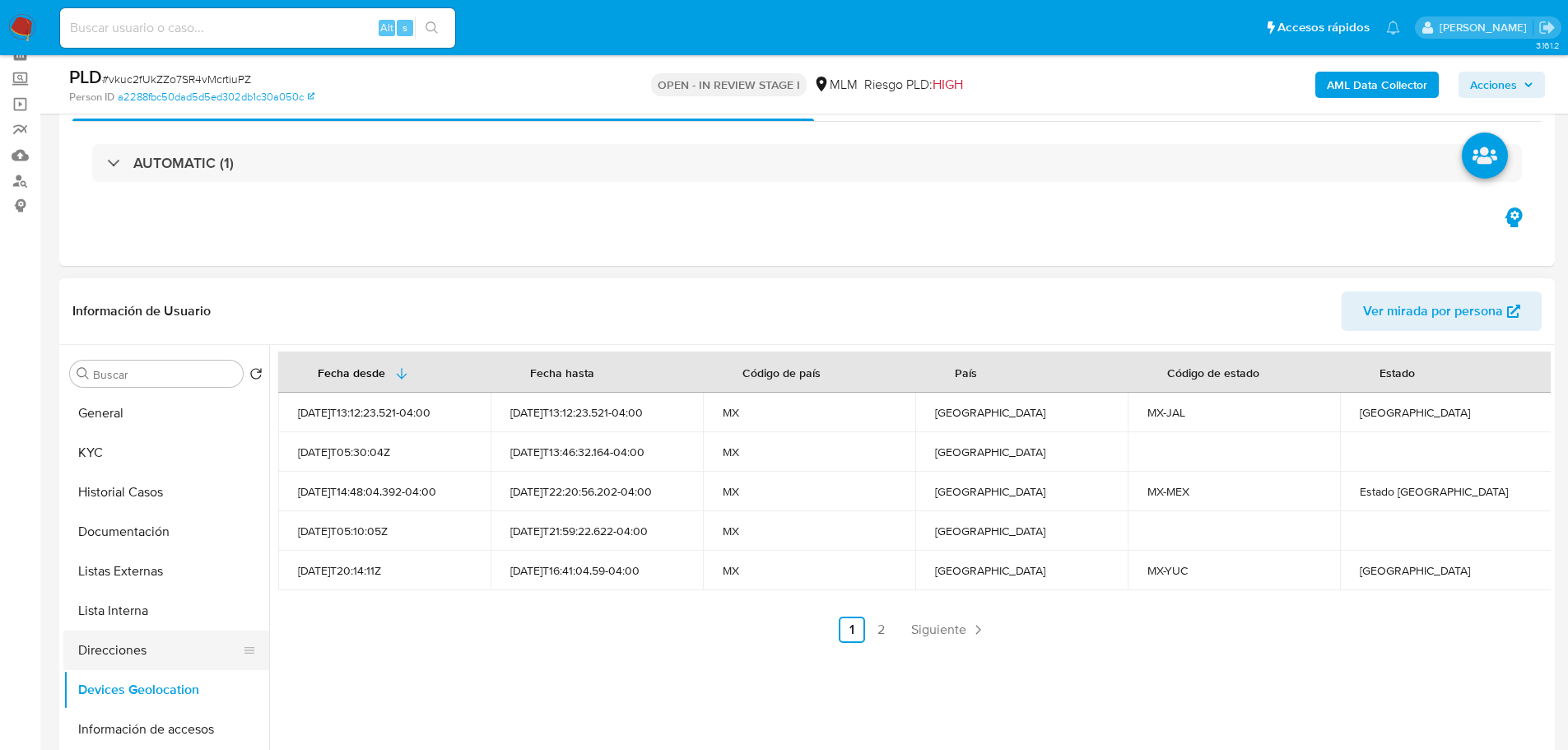
click at [155, 659] on button "Direcciones" at bounding box center [159, 650] width 193 height 40
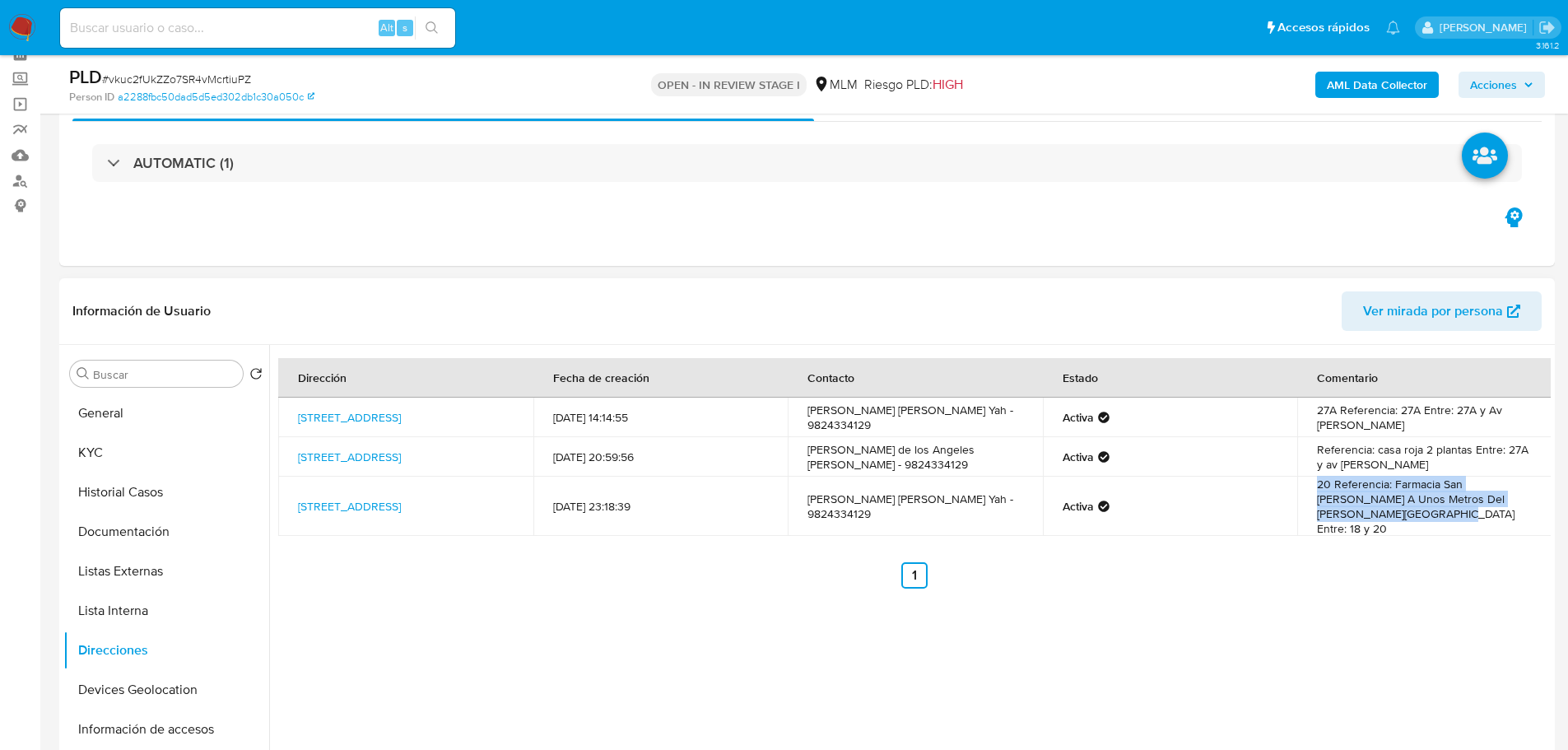
drag, startPoint x: 1309, startPoint y: 484, endPoint x: 1513, endPoint y: 512, distance: 205.9
click at [1513, 512] on td "20 Referencia: Farmacia San Lucas A Unos Metros Del Palacio Municipal Entre: 18…" at bounding box center [1425, 506] width 255 height 59
click at [375, 498] on link "21 18, Champotón, Campeche, 24415, Mexico 18" at bounding box center [349, 506] width 103 height 17
click at [121, 444] on button "KYC" at bounding box center [159, 452] width 193 height 40
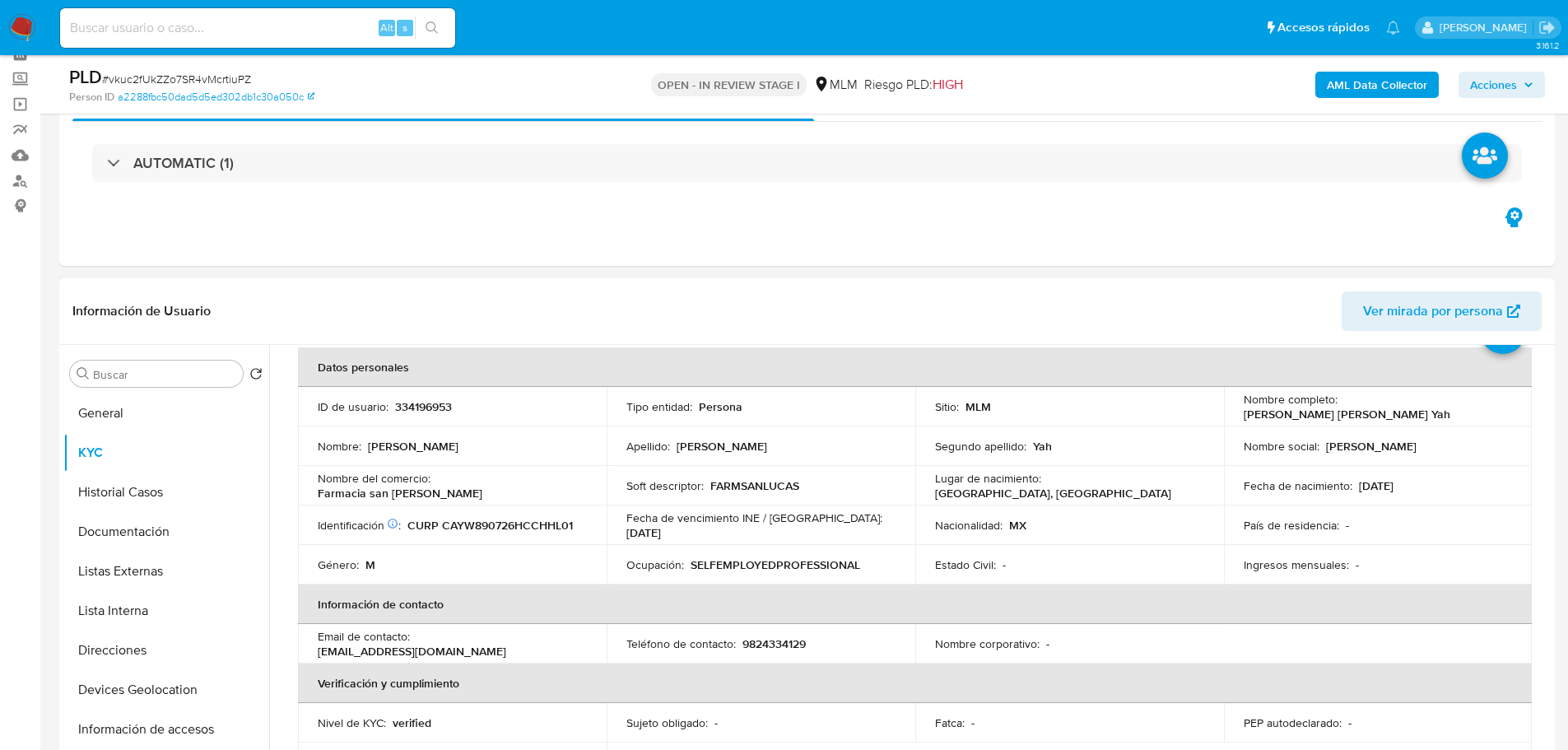
scroll to position [164, 0]
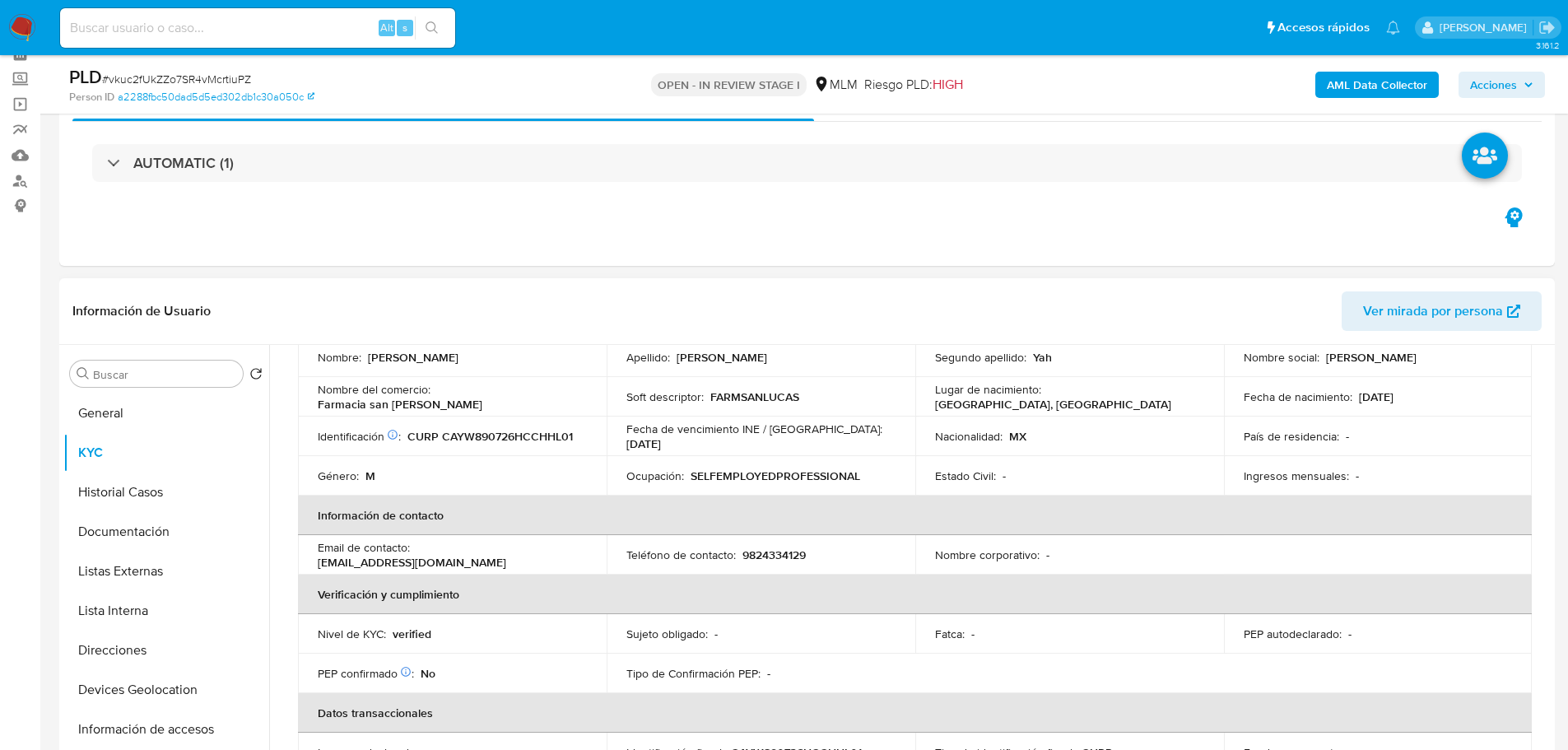
click at [772, 553] on p "9824334129" at bounding box center [774, 554] width 63 height 15
copy p "9824334129"
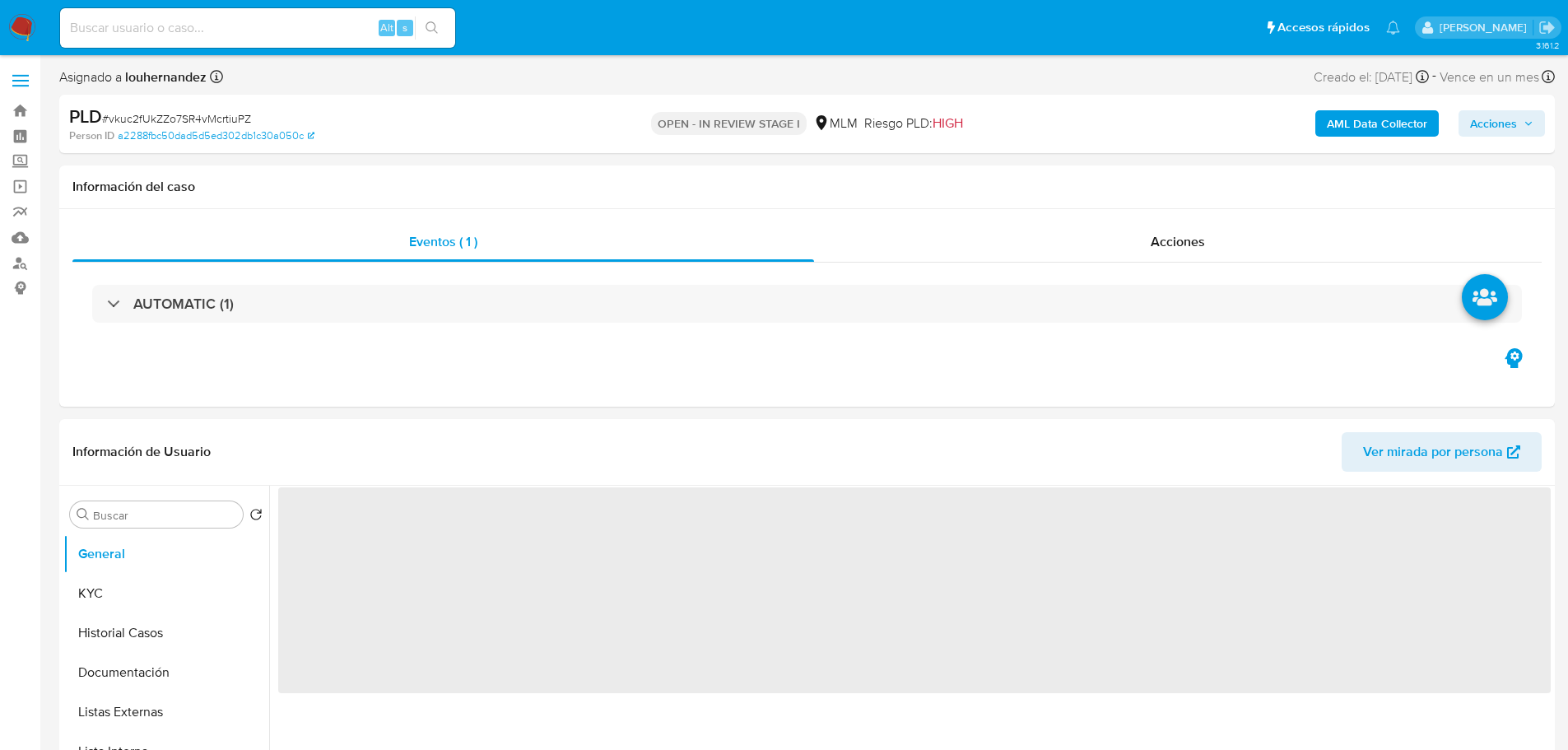
select select "10"
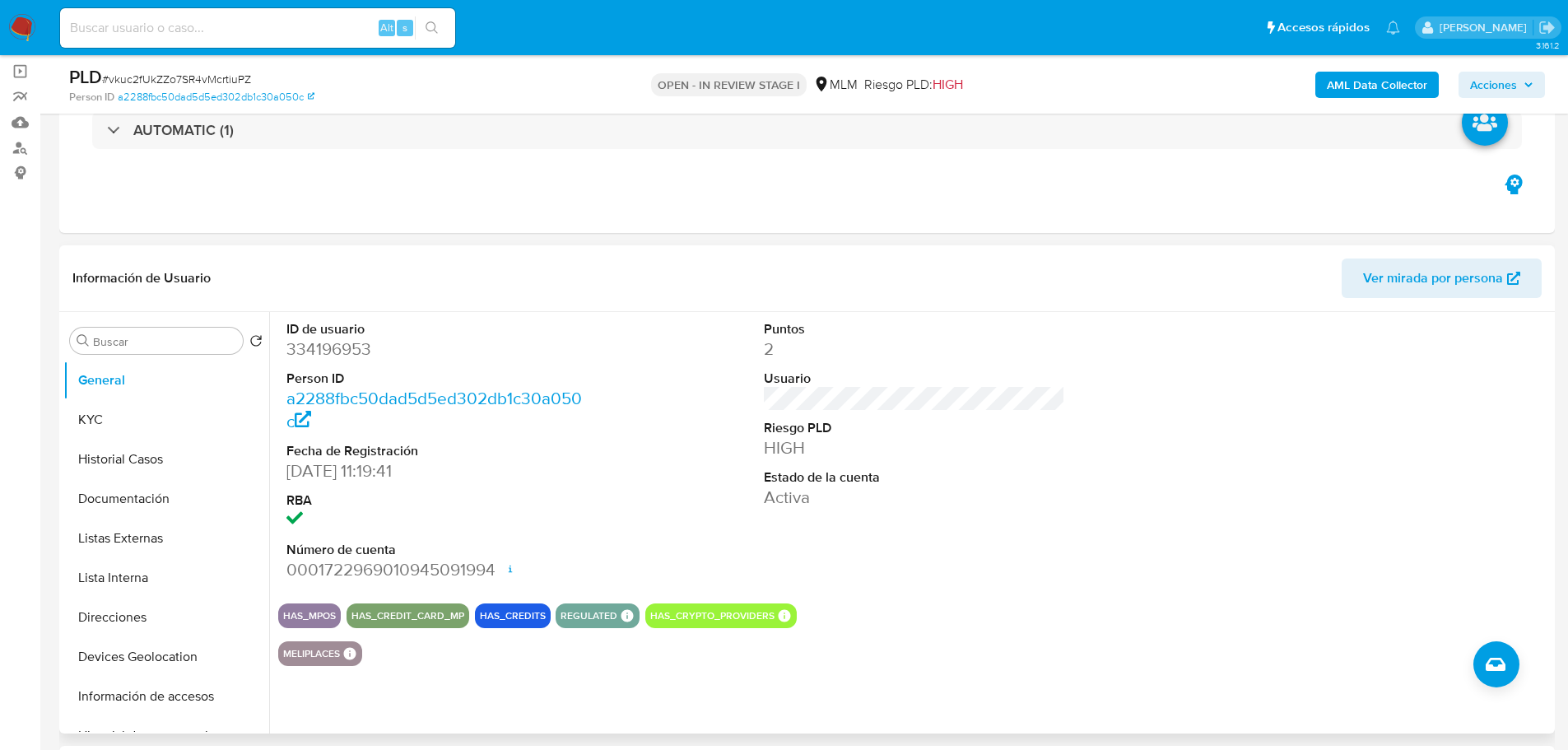
scroll to position [247, 0]
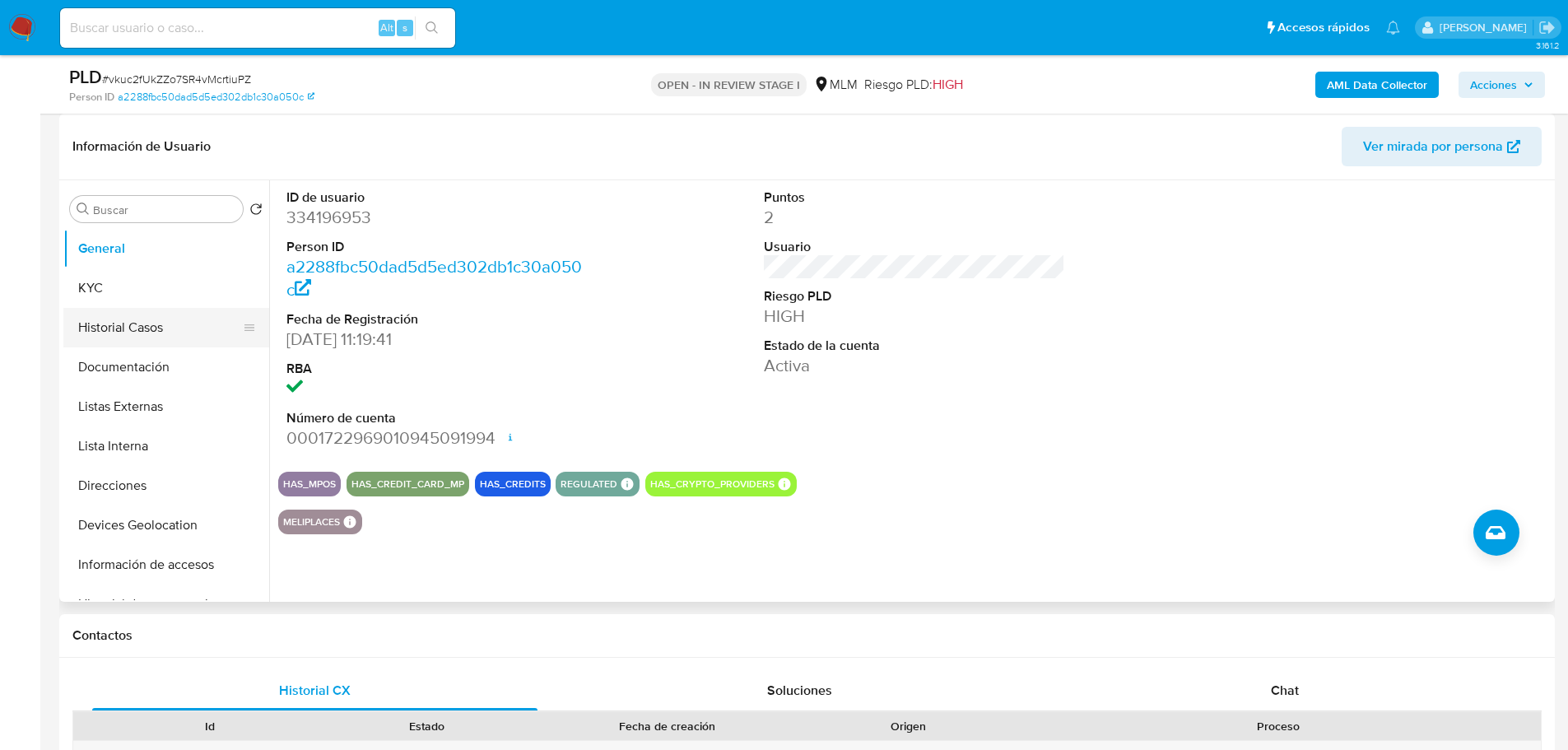
click at [148, 322] on button "Historial Casos" at bounding box center [159, 327] width 193 height 40
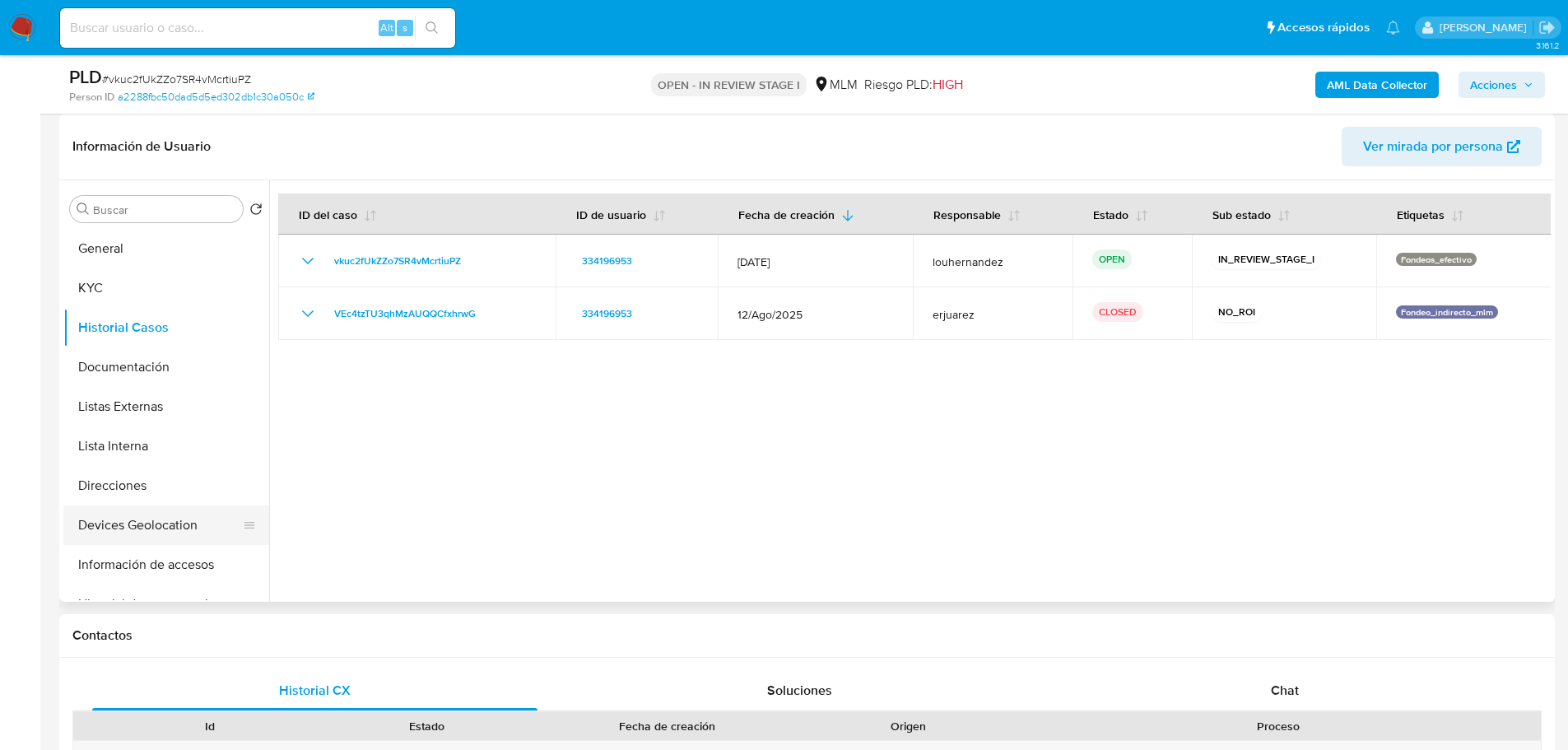
click at [167, 526] on button "Devices Geolocation" at bounding box center [159, 525] width 193 height 40
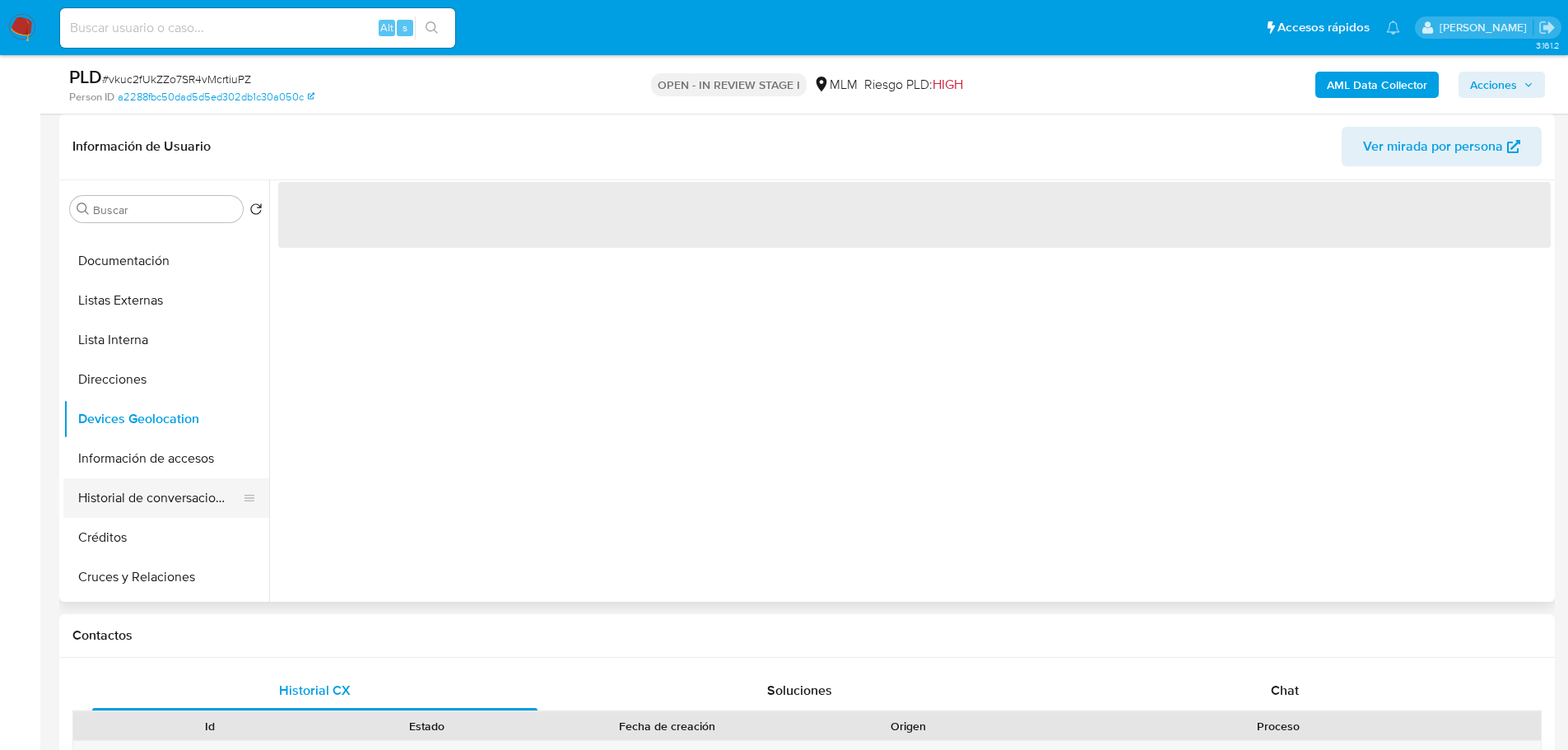
scroll to position [164, 0]
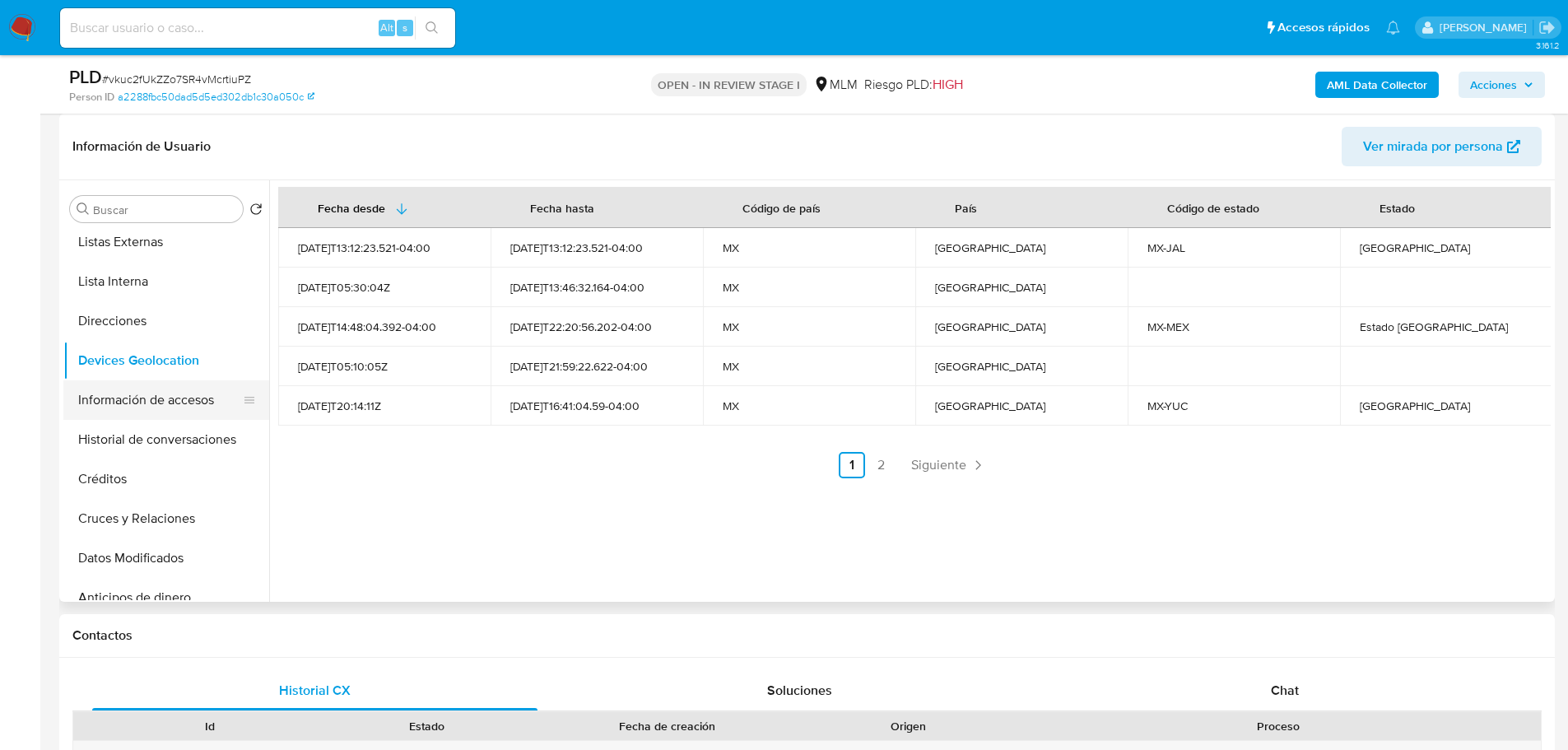
click at [168, 411] on button "Información de accesos" at bounding box center [159, 399] width 193 height 40
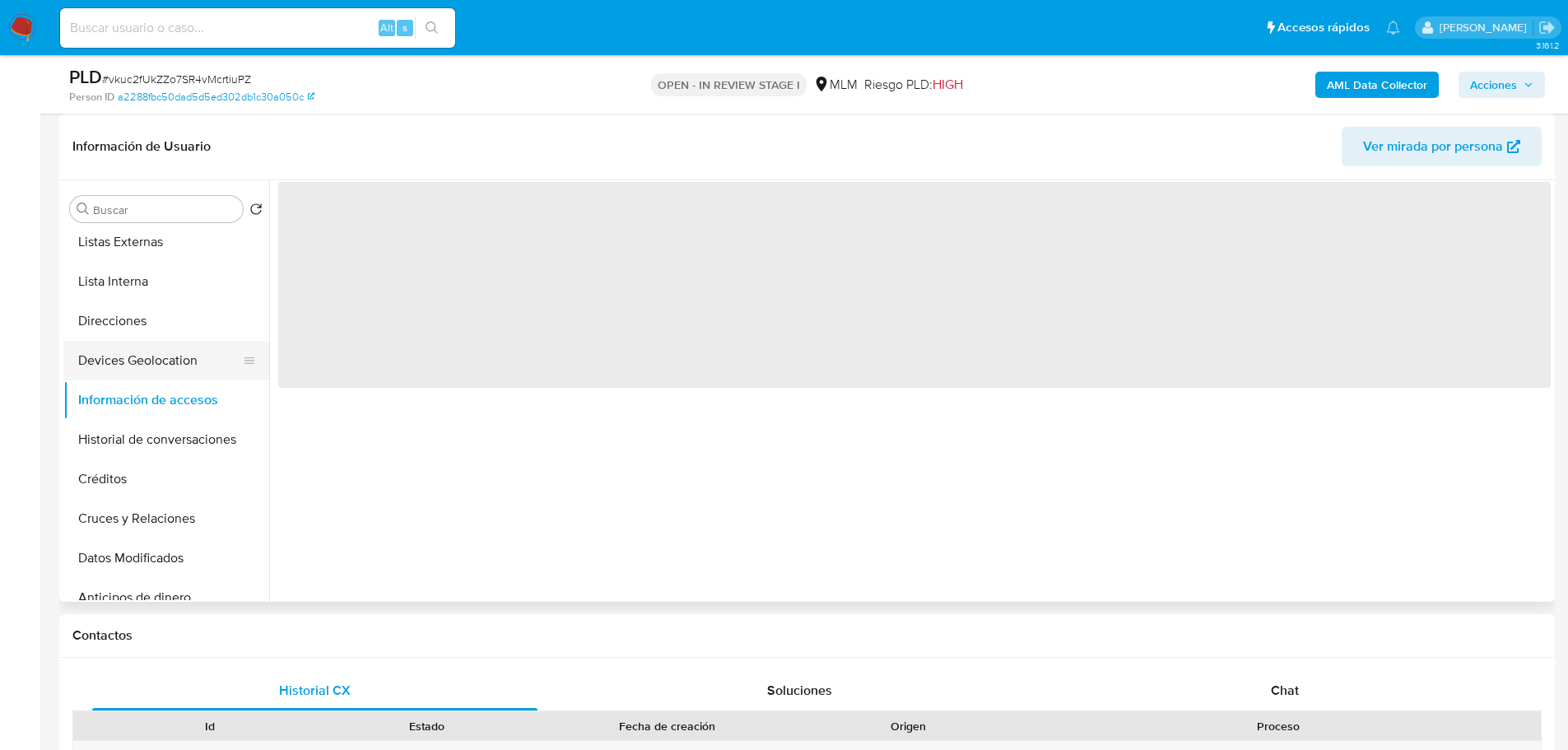
click at [166, 358] on button "Devices Geolocation" at bounding box center [159, 360] width 193 height 40
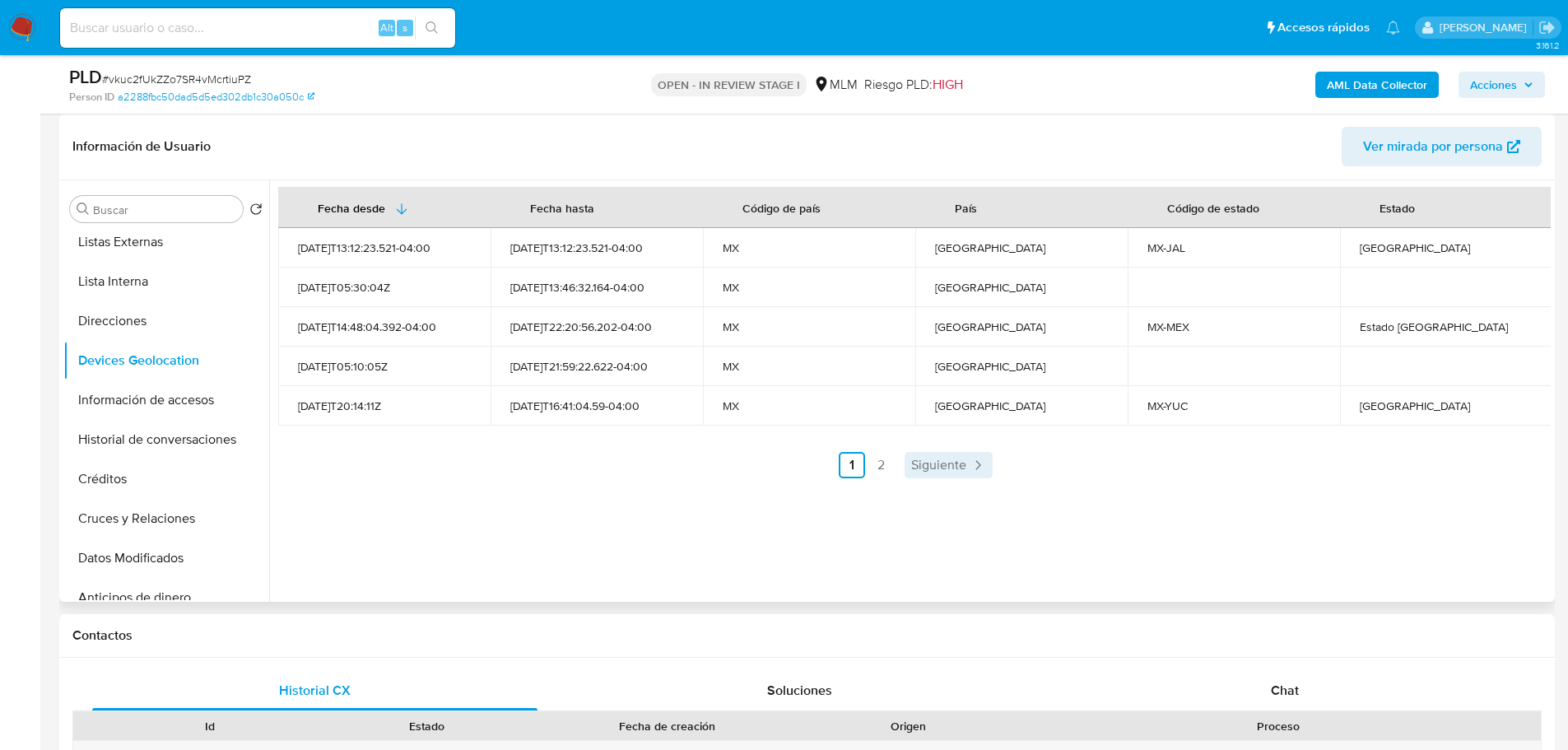
click at [921, 454] on div "Fecha desde Fecha hasta Código de país País Código de estado Estado 2025-08-11T…" at bounding box center [914, 331] width 1273 height 291
click at [946, 465] on span "Siguiente" at bounding box center [938, 464] width 55 height 13
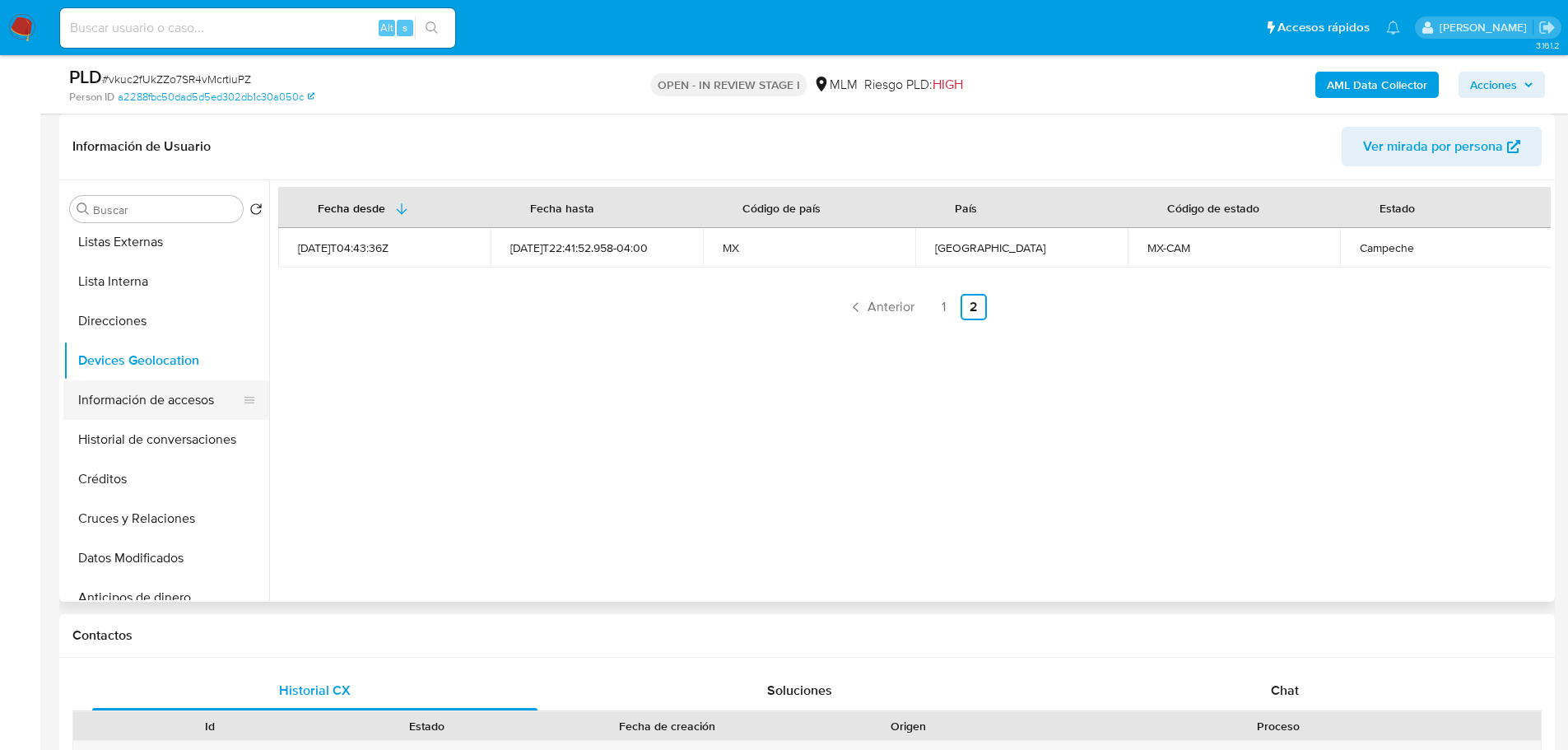
click at [168, 403] on button "Información de accesos" at bounding box center [159, 399] width 193 height 40
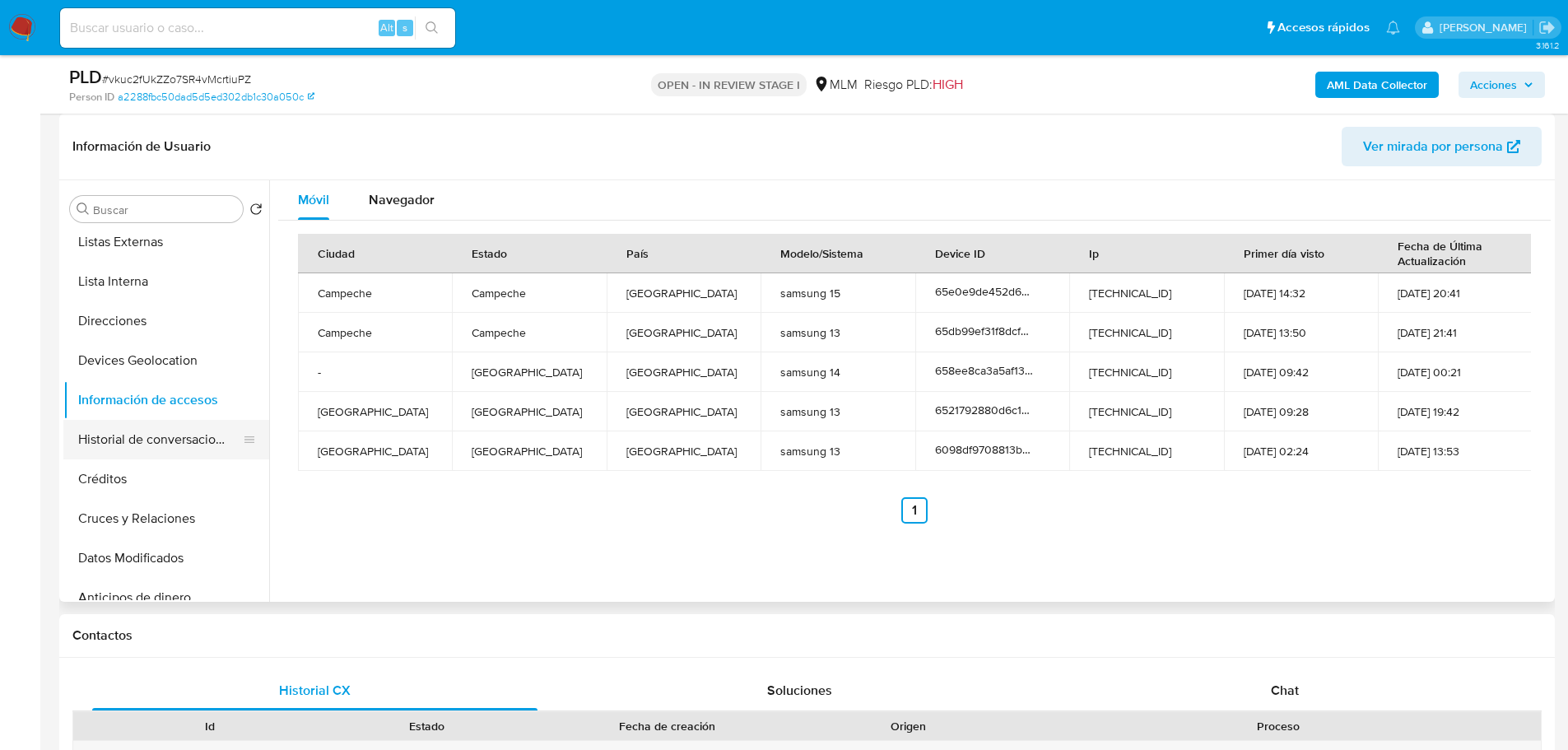
click at [164, 440] on button "Historial de conversaciones" at bounding box center [159, 439] width 193 height 40
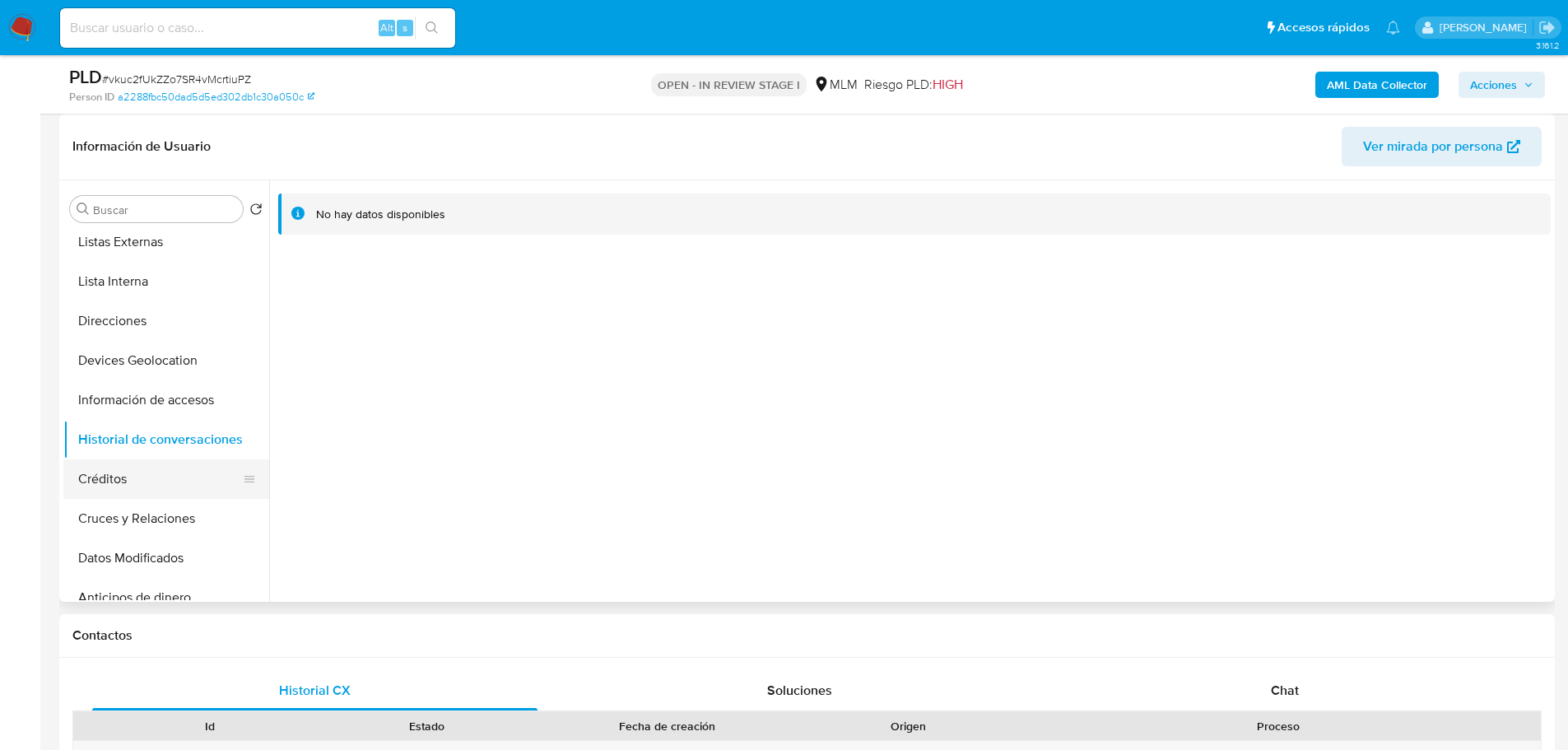
click at [138, 482] on button "Créditos" at bounding box center [159, 478] width 193 height 40
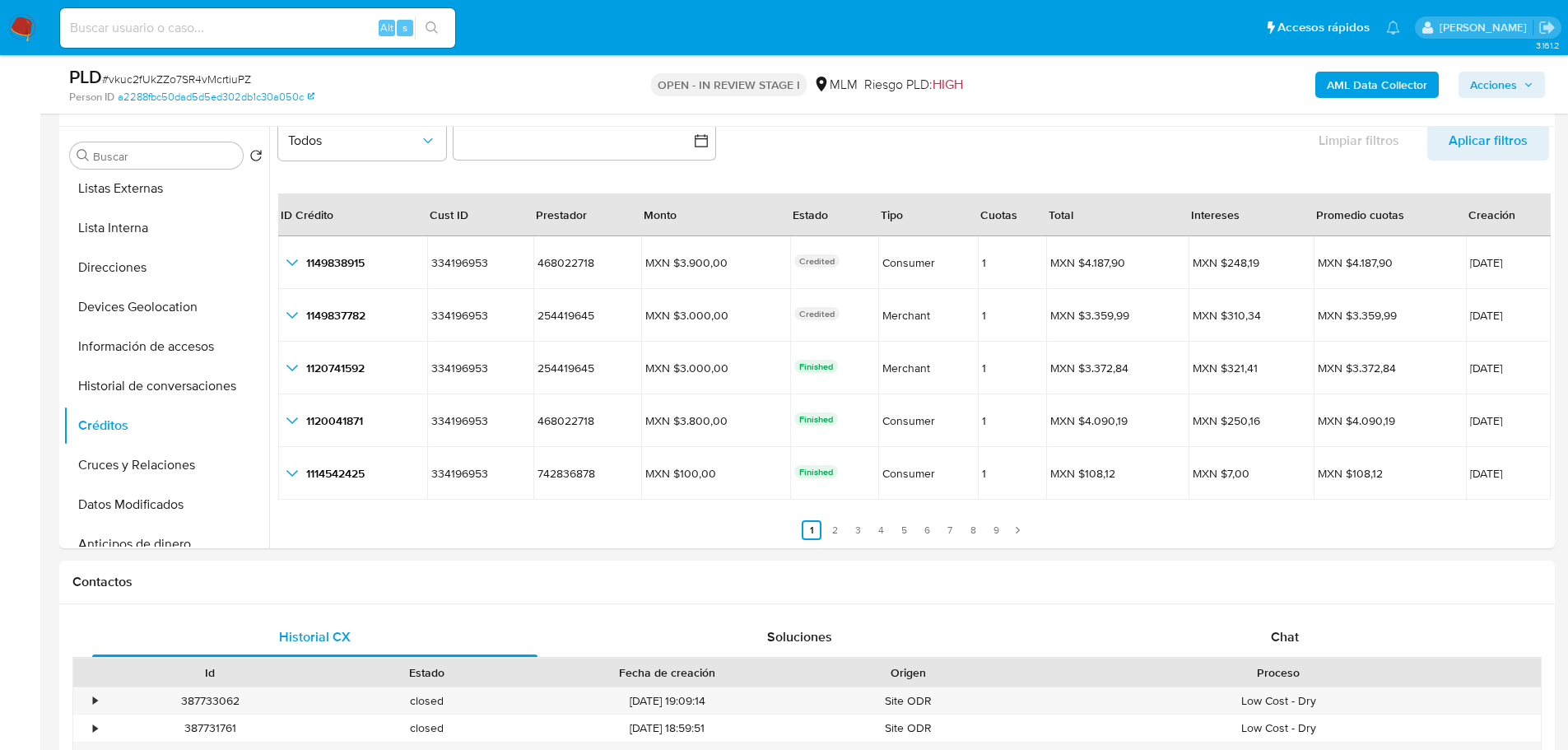
scroll to position [329, 0]
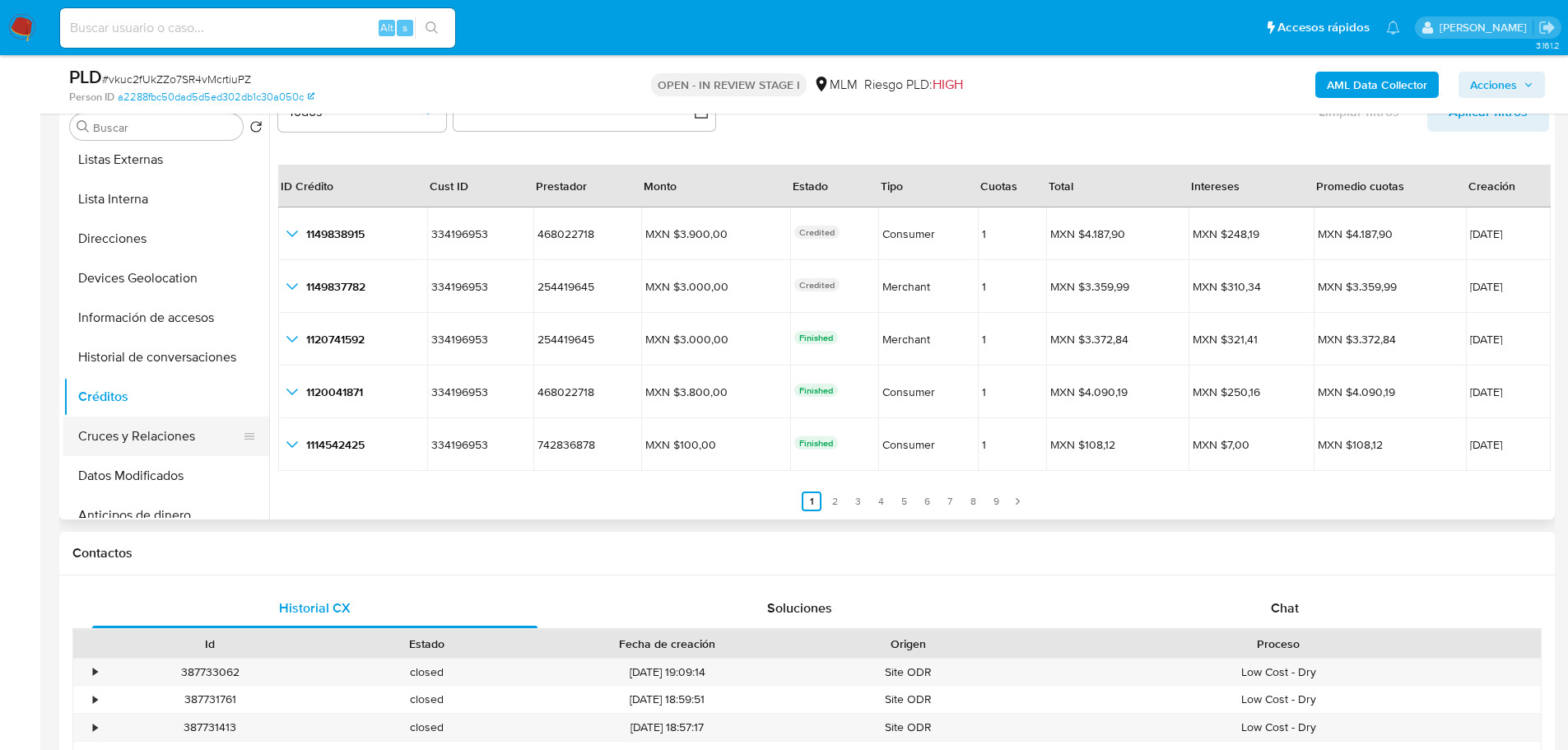
click at [135, 431] on button "Cruces y Relaciones" at bounding box center [159, 436] width 193 height 40
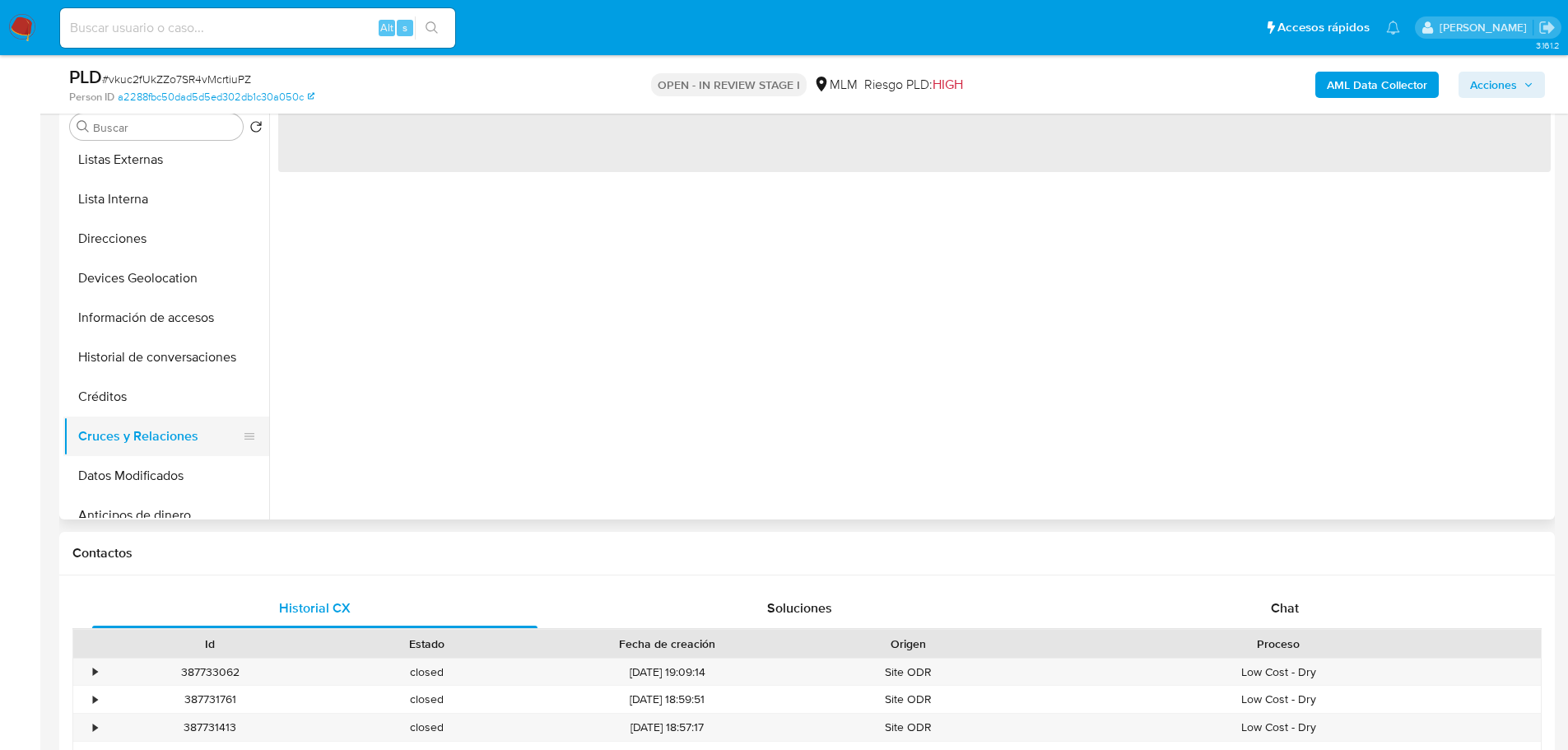
scroll to position [0, 0]
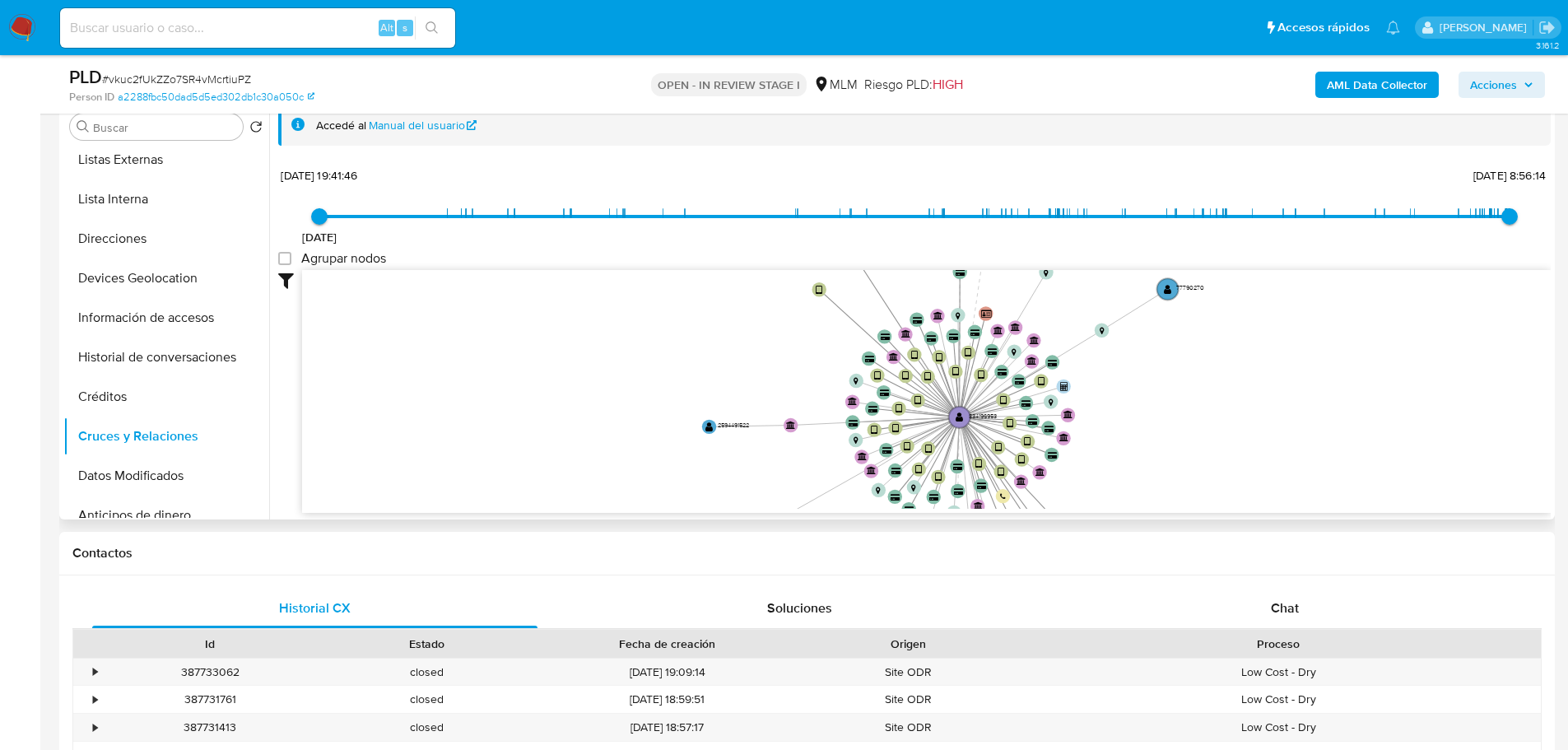
drag, startPoint x: 912, startPoint y: 433, endPoint x: 813, endPoint y: 302, distance: 164.2
click at [813, 289] on circle at bounding box center [820, 289] width 14 height 14
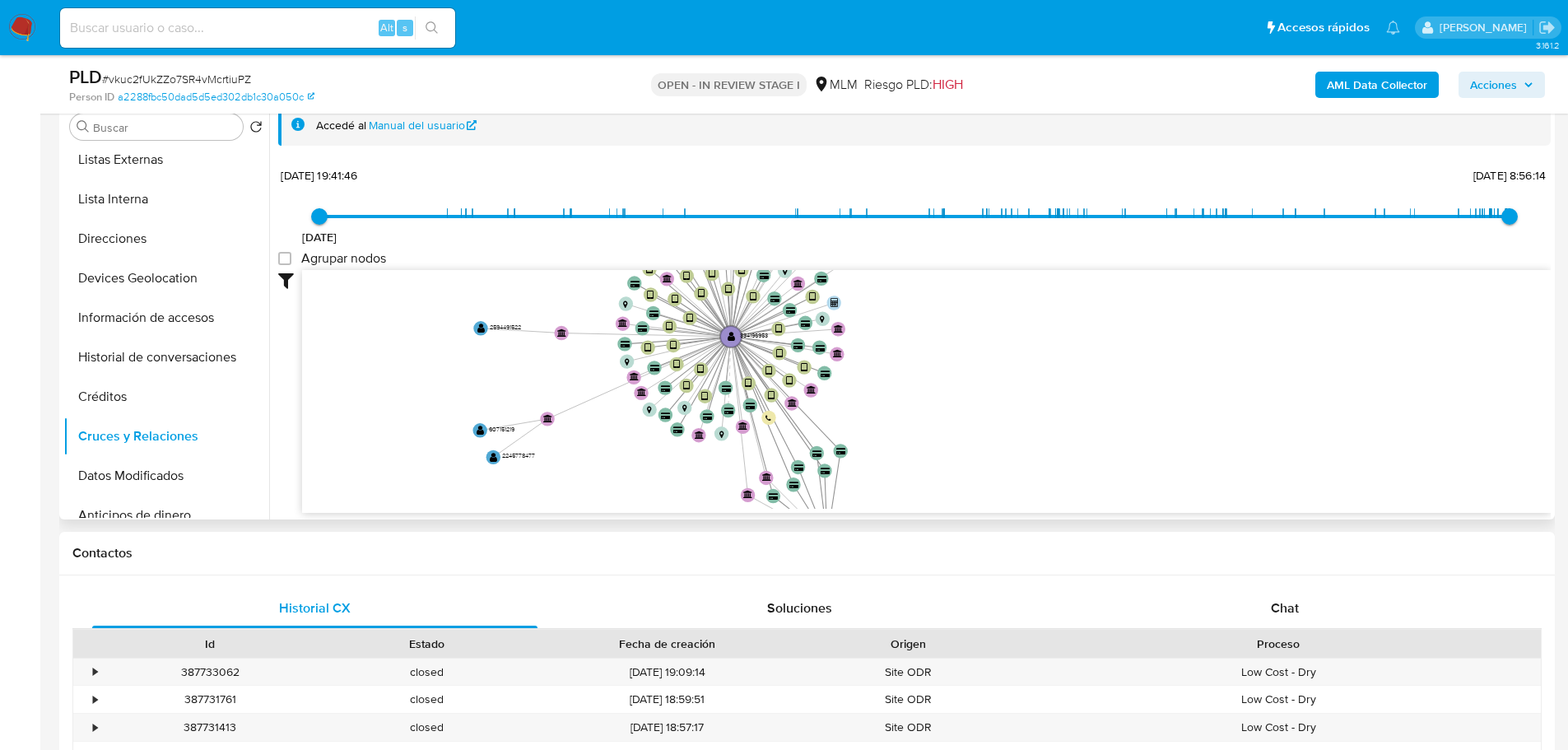
drag, startPoint x: 818, startPoint y: 370, endPoint x: 589, endPoint y: 285, distance: 244.3
click at [589, 285] on icon "device-6595036956fcf40f28d88acc  user-334196953  334196953 device-60cd17d6088…" at bounding box center [927, 389] width 1249 height 238
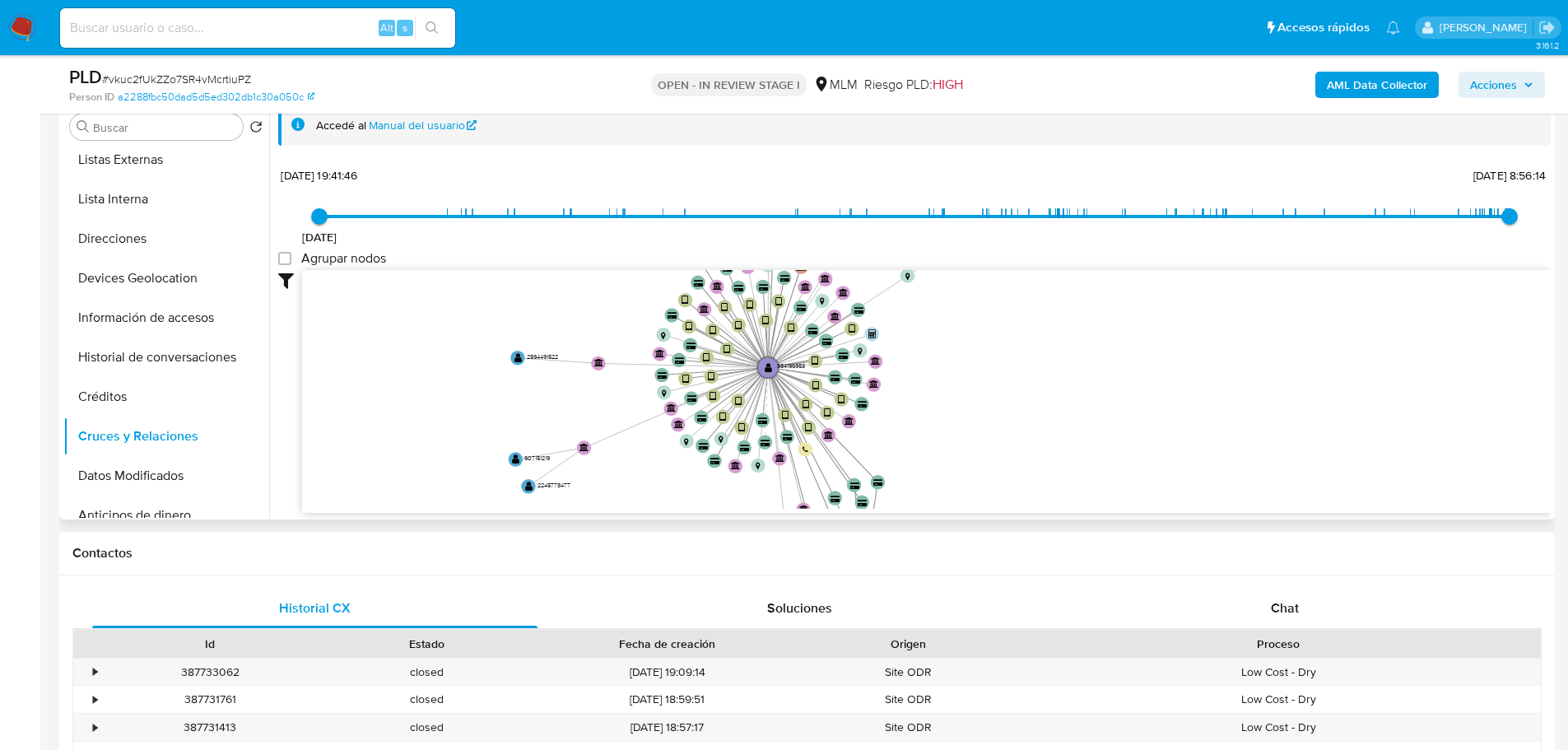
drag, startPoint x: 643, startPoint y: 466, endPoint x: 680, endPoint y: 497, distance: 48.3
click at [680, 497] on icon "device-6595036956fcf40f28d88acc  user-334196953  334196953 device-60cd17d6088…" at bounding box center [927, 389] width 1249 height 238
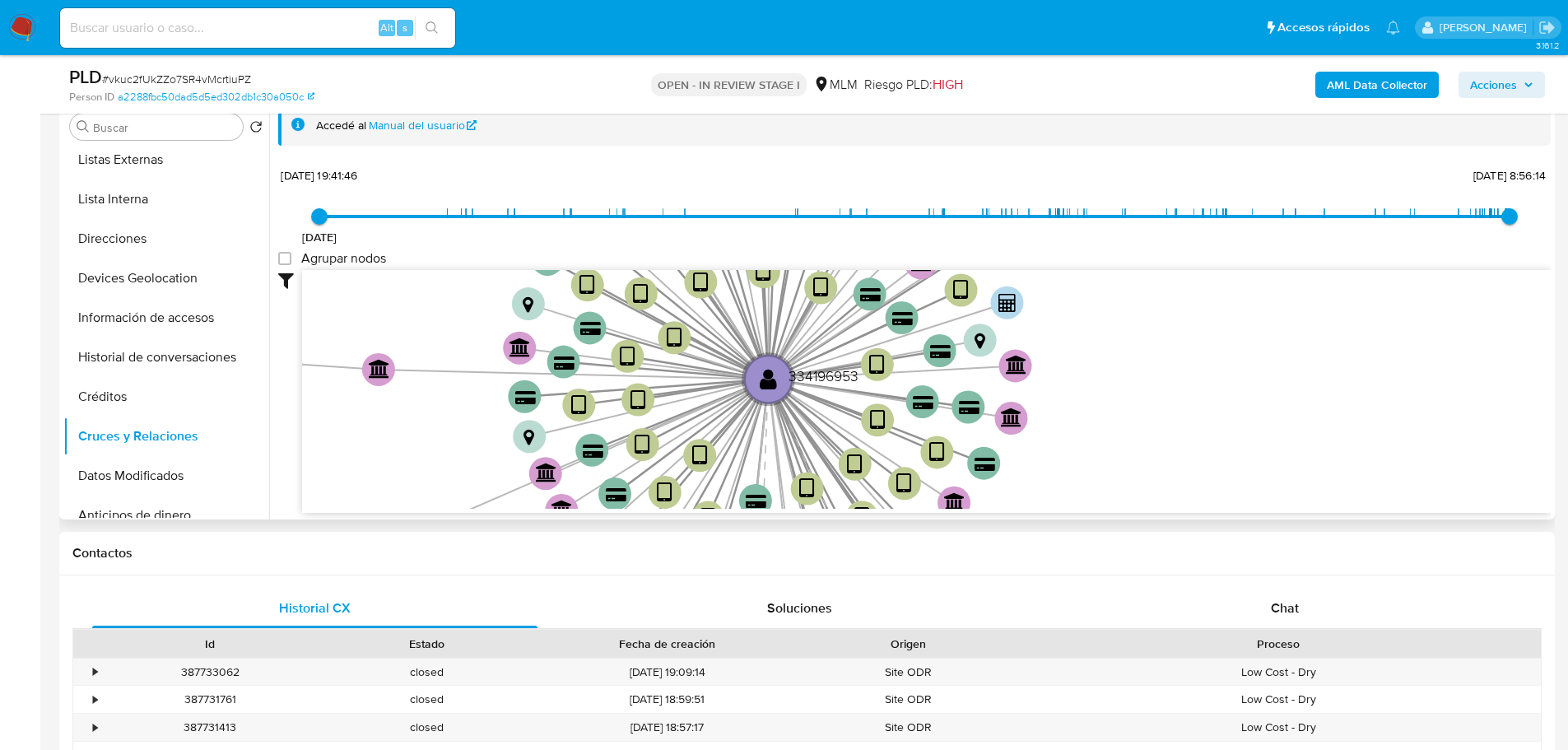
drag, startPoint x: 1195, startPoint y: 424, endPoint x: 1134, endPoint y: 470, distance: 76.4
click at [1134, 470] on icon "device-6595036956fcf40f28d88acc  user-334196953  334196953 device-60cd17d6088…" at bounding box center [927, 389] width 1249 height 238
click at [885, 359] on circle at bounding box center [877, 363] width 41 height 41
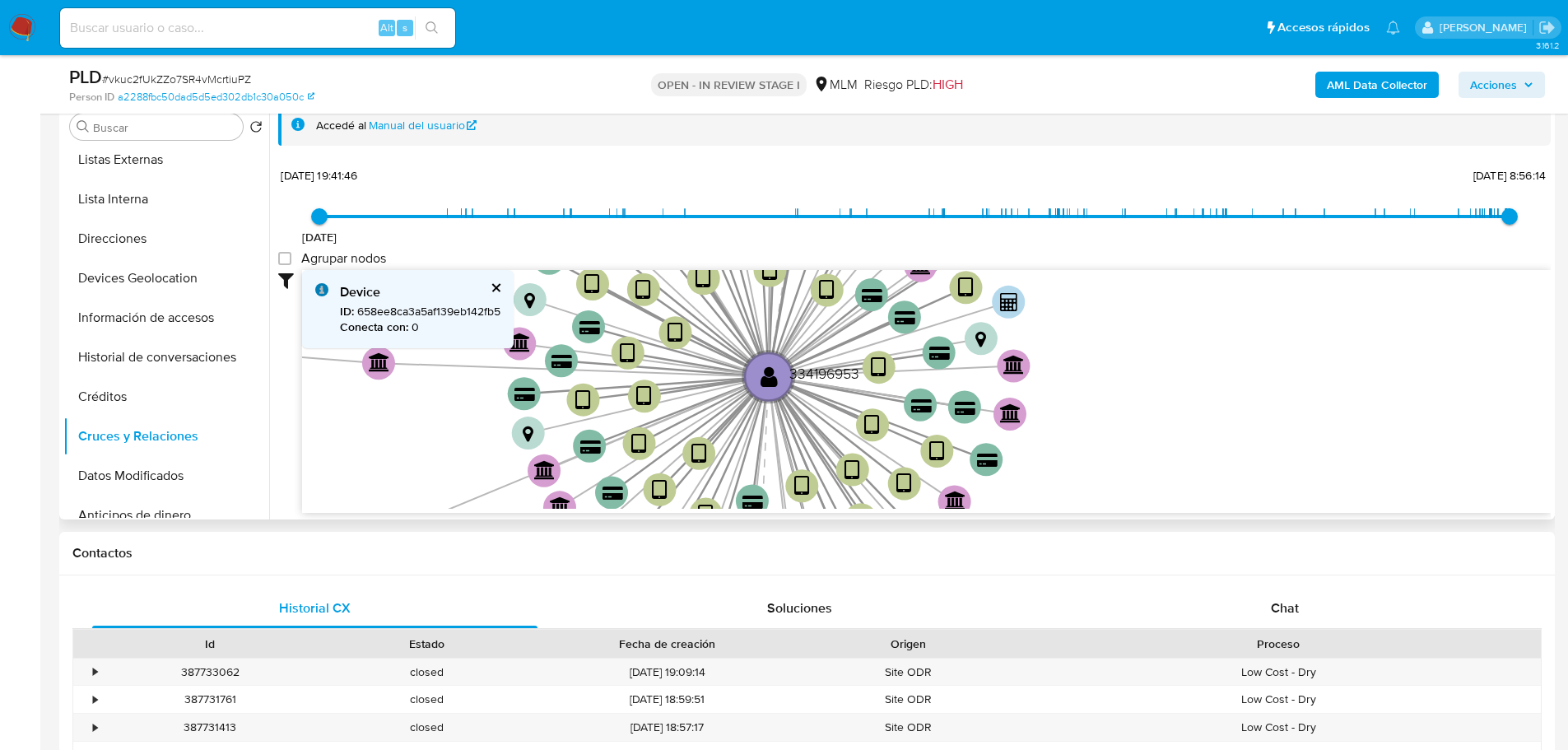
click at [495, 284] on button "cerrar" at bounding box center [495, 288] width 11 height 11
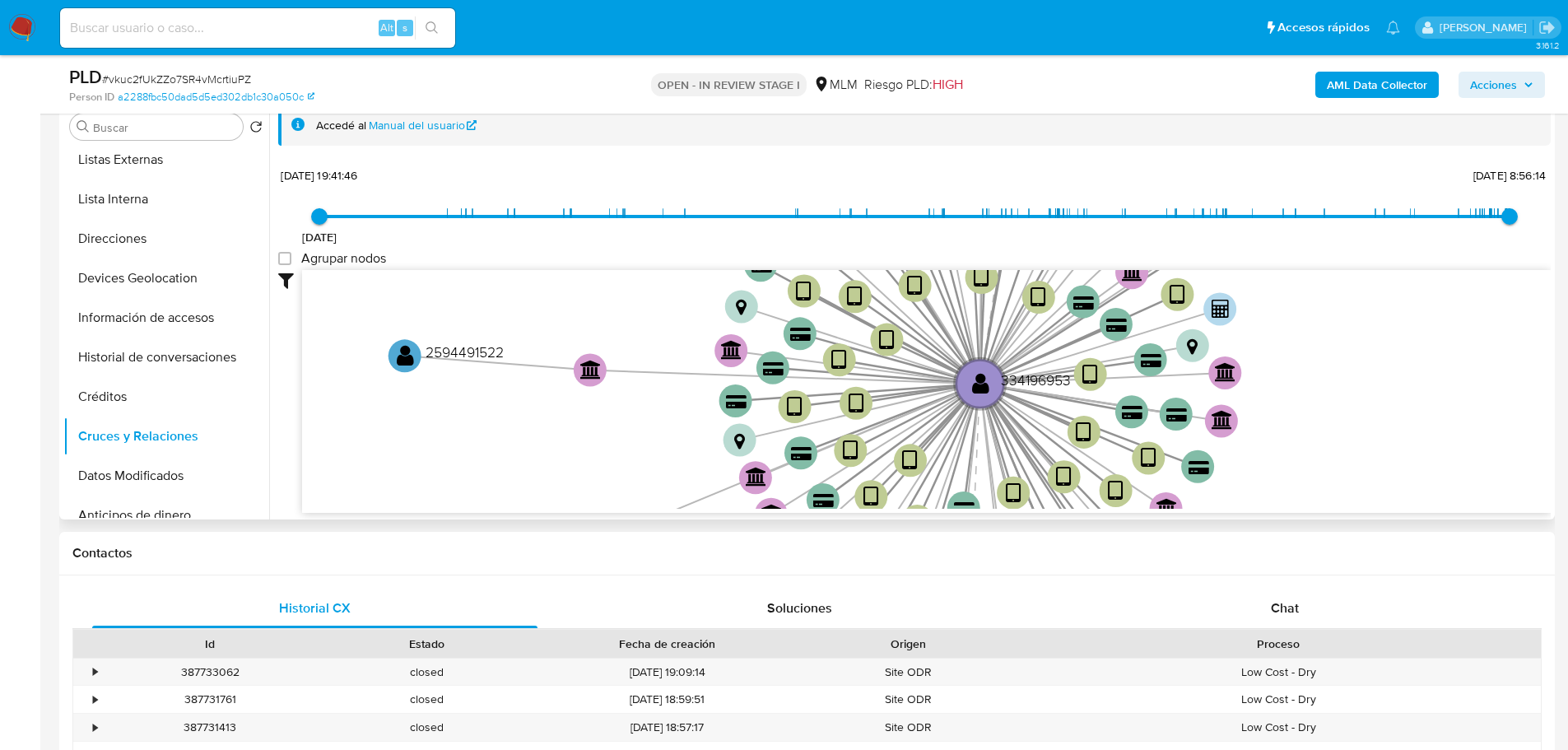
drag, startPoint x: 457, startPoint y: 426, endPoint x: 671, endPoint y: 432, distance: 214.1
click at [671, 432] on icon "device-6595036956fcf40f28d88acc  user-334196953  334196953 device-60cd17d6088…" at bounding box center [927, 389] width 1249 height 238
click at [387, 361] on circle at bounding box center [405, 355] width 41 height 41
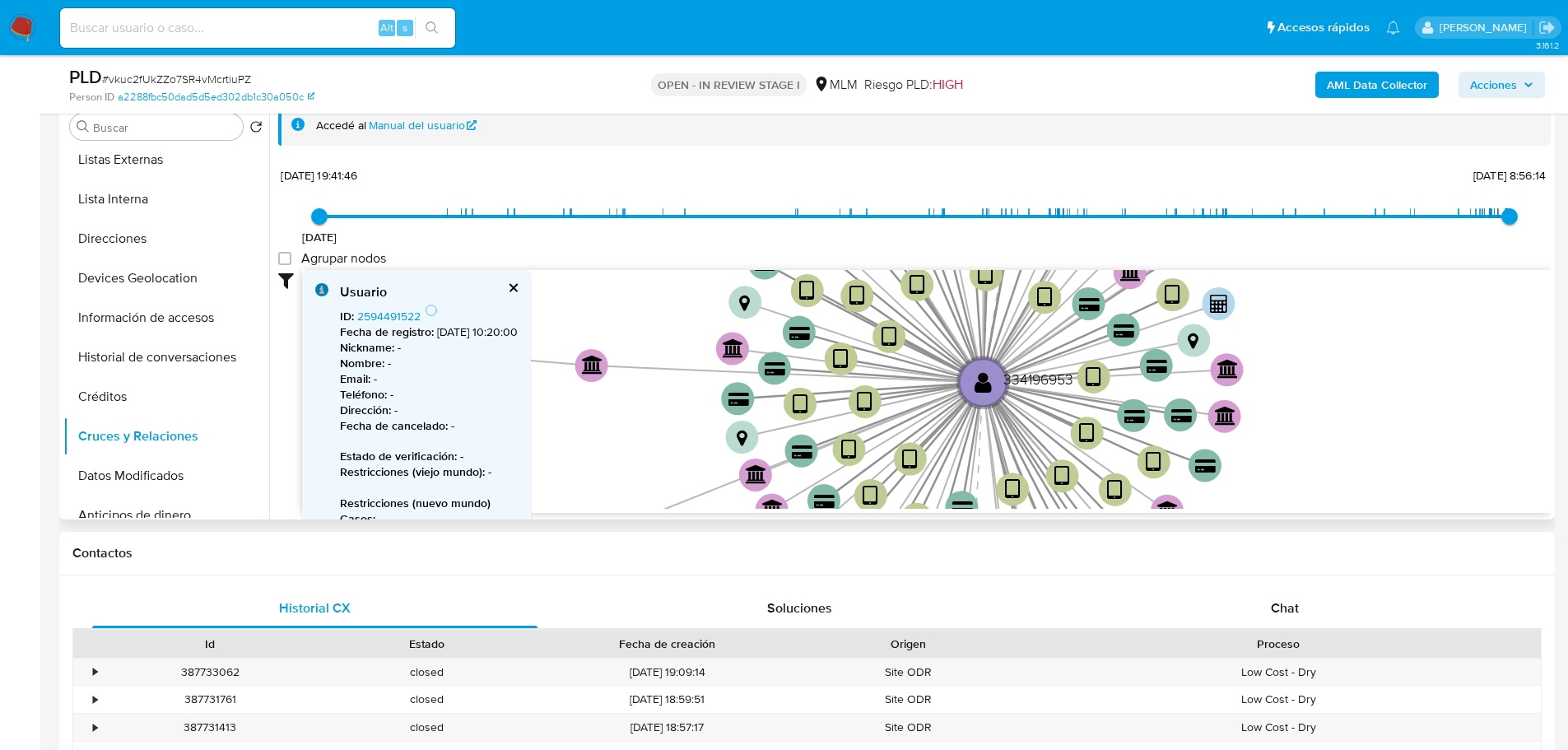
click at [518, 289] on button "cerrar" at bounding box center [513, 288] width 11 height 11
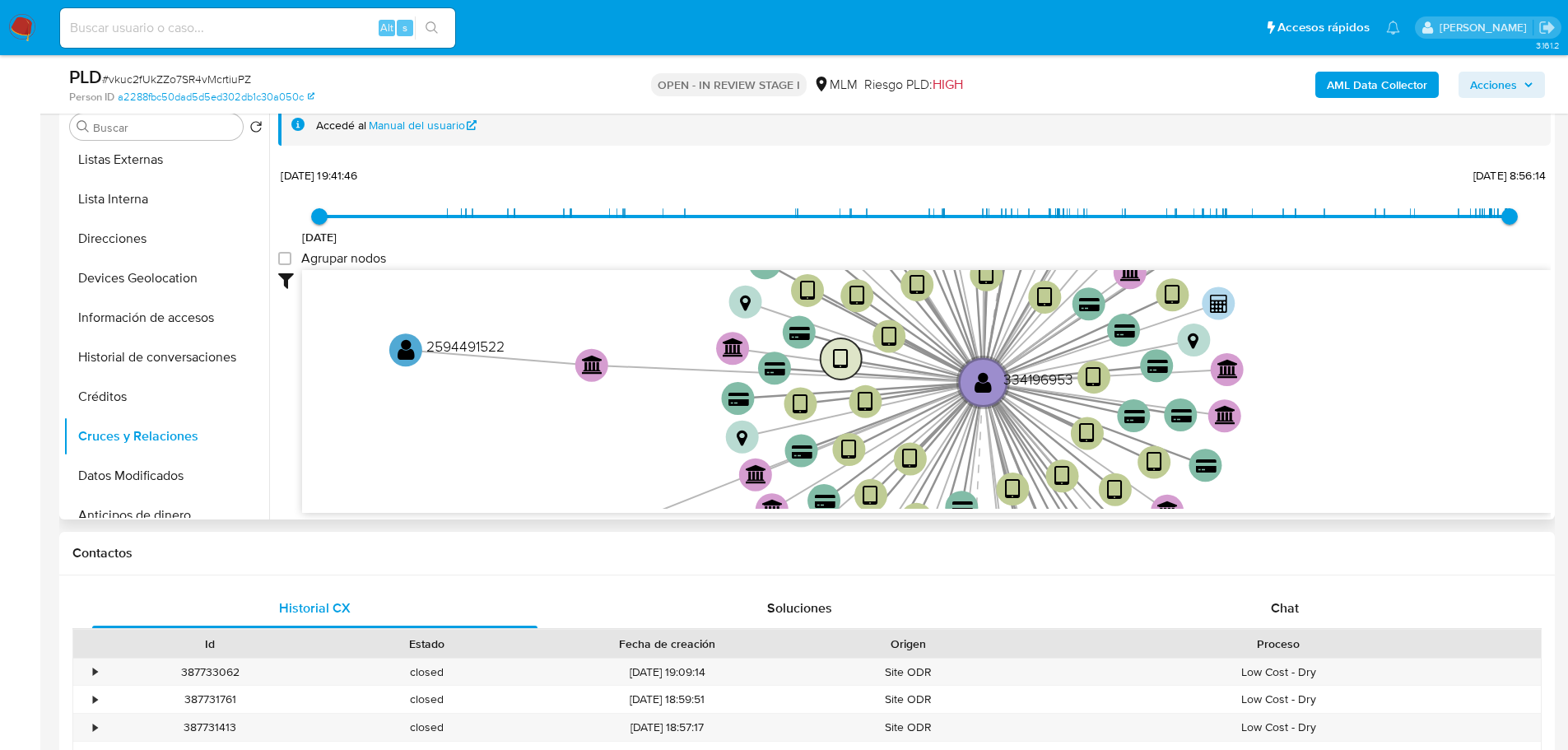
click at [842, 352] on text "" at bounding box center [841, 359] width 16 height 24
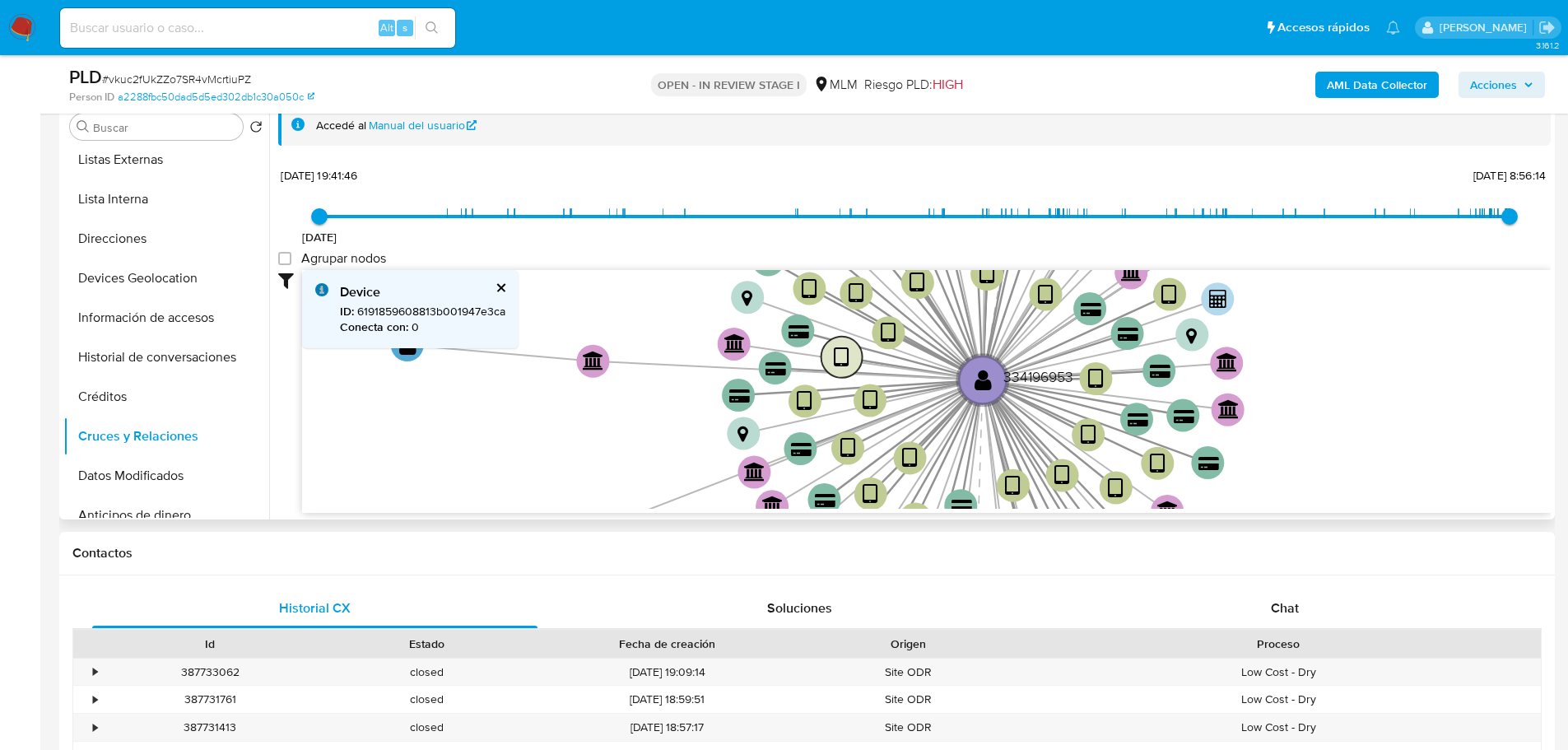
click at [842, 363] on text "" at bounding box center [842, 357] width 16 height 24
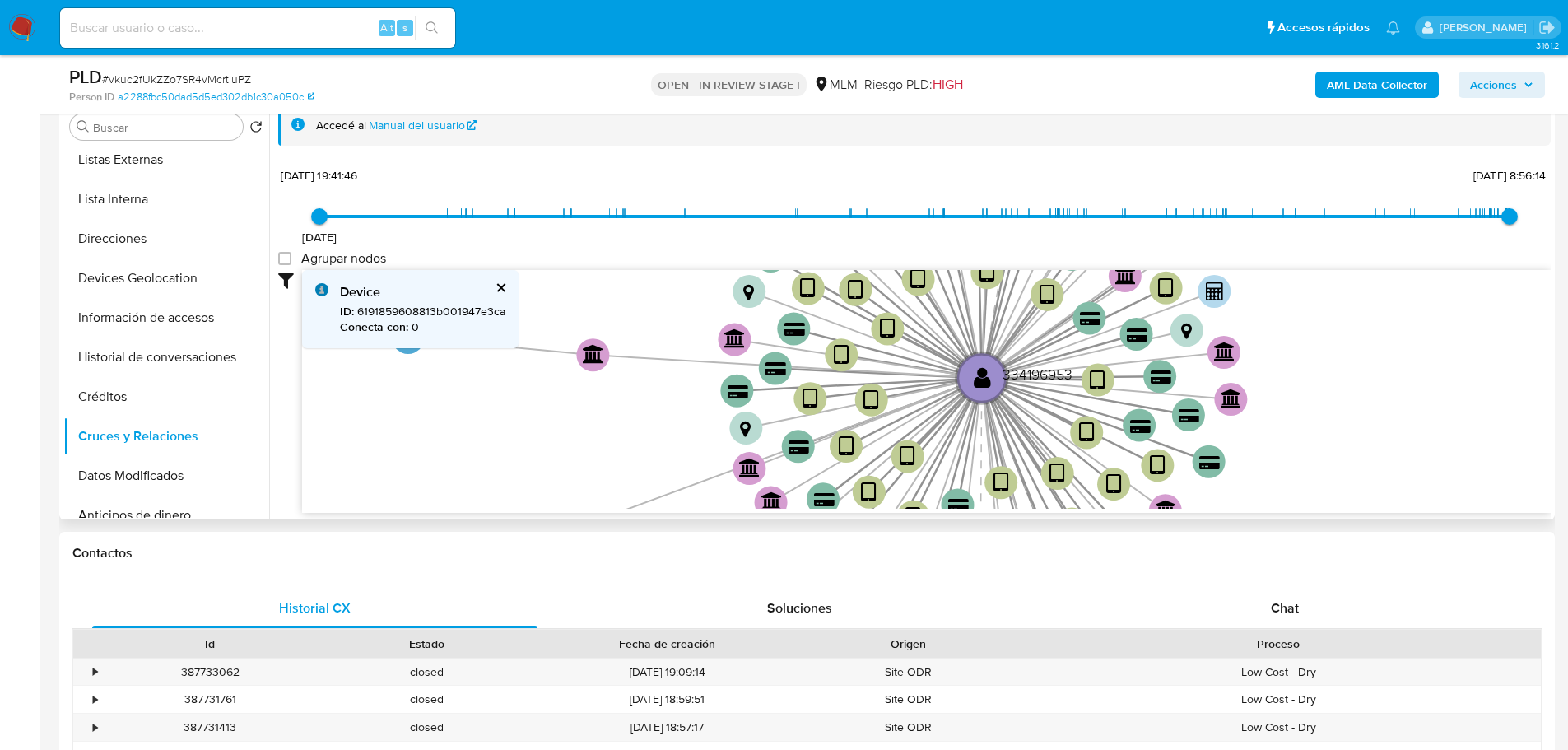
click at [502, 289] on button "cerrar" at bounding box center [500, 288] width 11 height 11
click at [588, 358] on text "" at bounding box center [594, 353] width 21 height 19
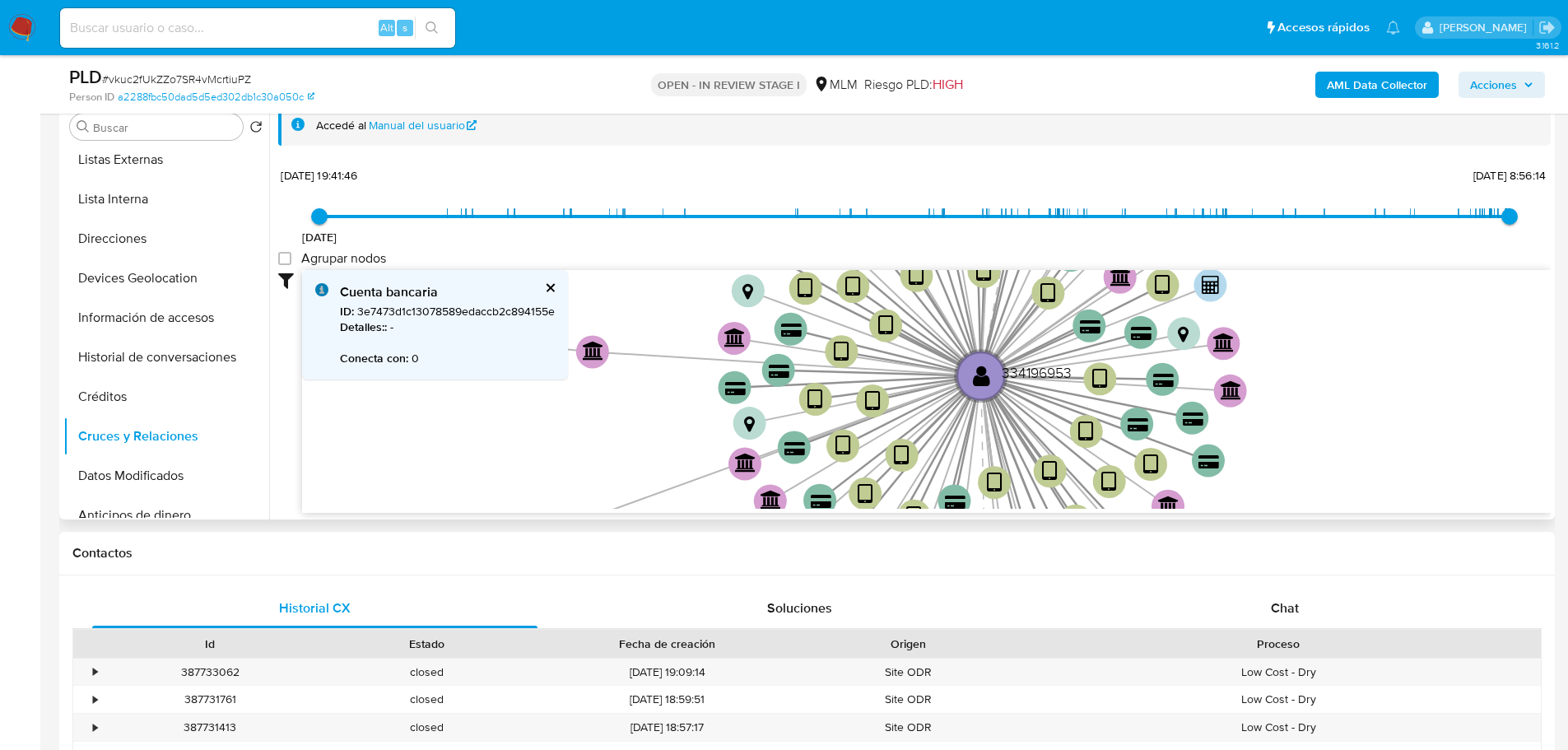
click at [543, 292] on div "Cuenta bancaria" at bounding box center [448, 292] width 215 height 18
click at [551, 285] on button "cerrar" at bounding box center [550, 288] width 11 height 11
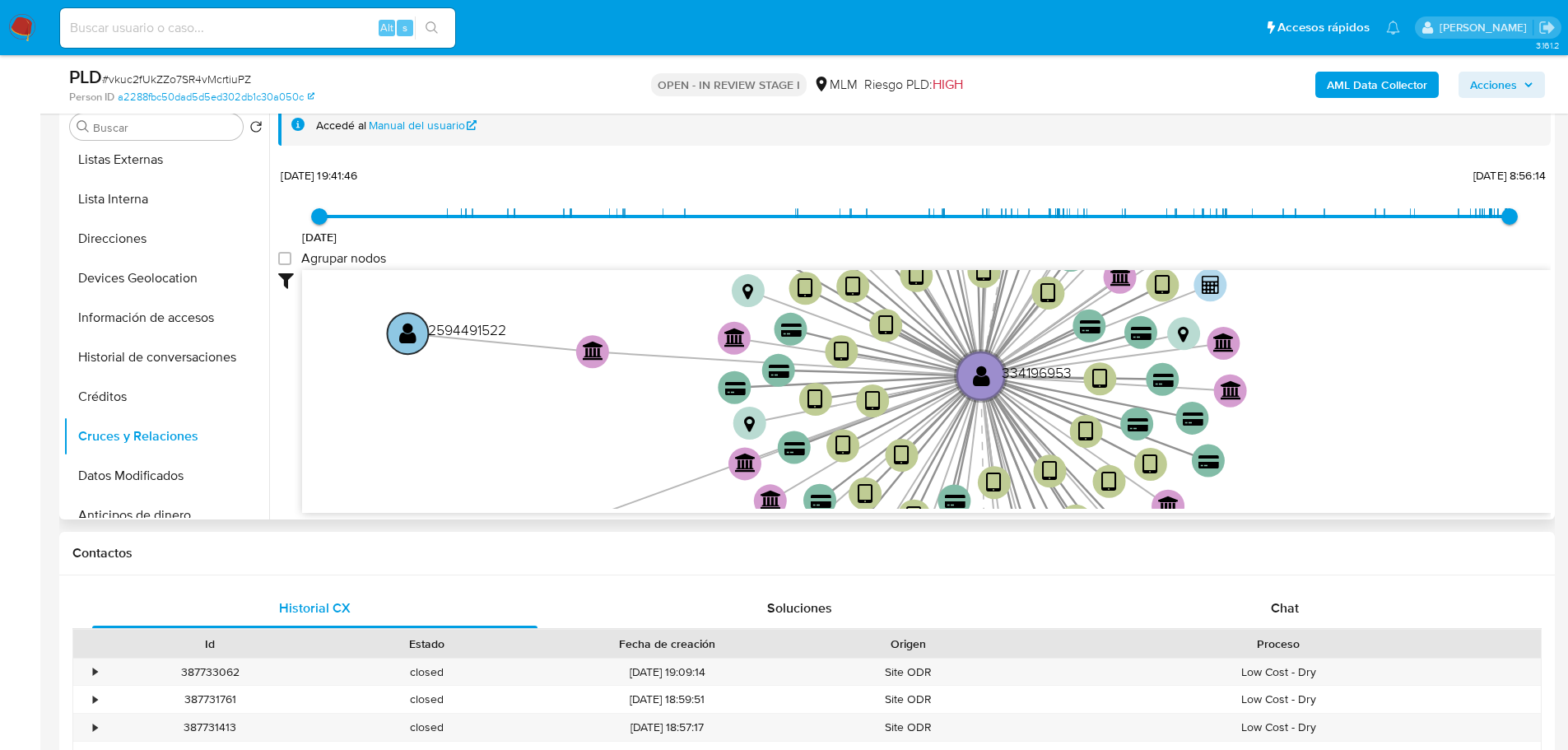
click at [416, 334] on text "" at bounding box center [408, 332] width 18 height 24
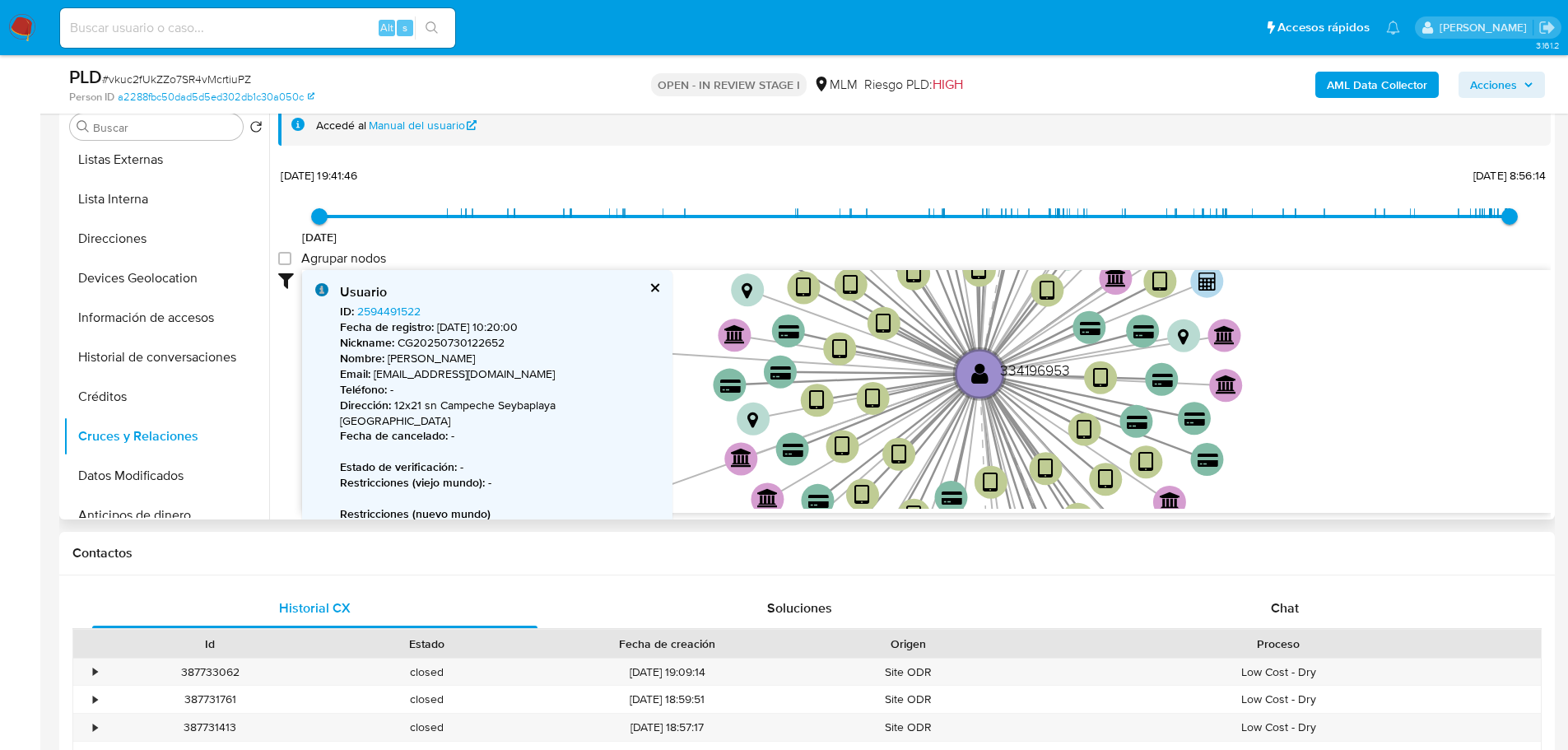
click at [649, 289] on button "cerrar" at bounding box center [654, 288] width 11 height 11
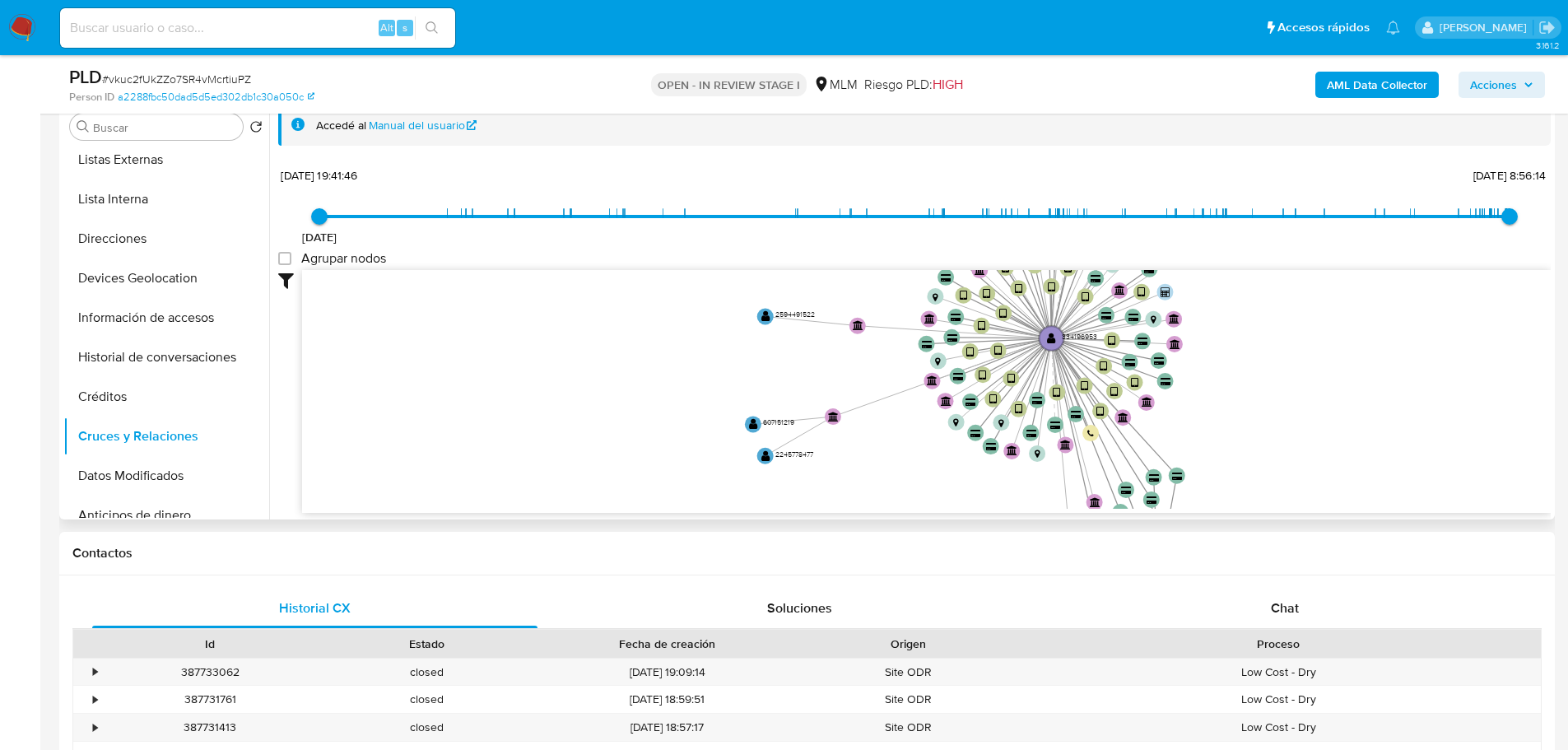
drag, startPoint x: 920, startPoint y: 473, endPoint x: 841, endPoint y: 419, distance: 95.7
click at [894, 419] on icon "device-6595036956fcf40f28d88acc  user-334196953  334196953 device-60cd17d6088…" at bounding box center [927, 389] width 1249 height 238
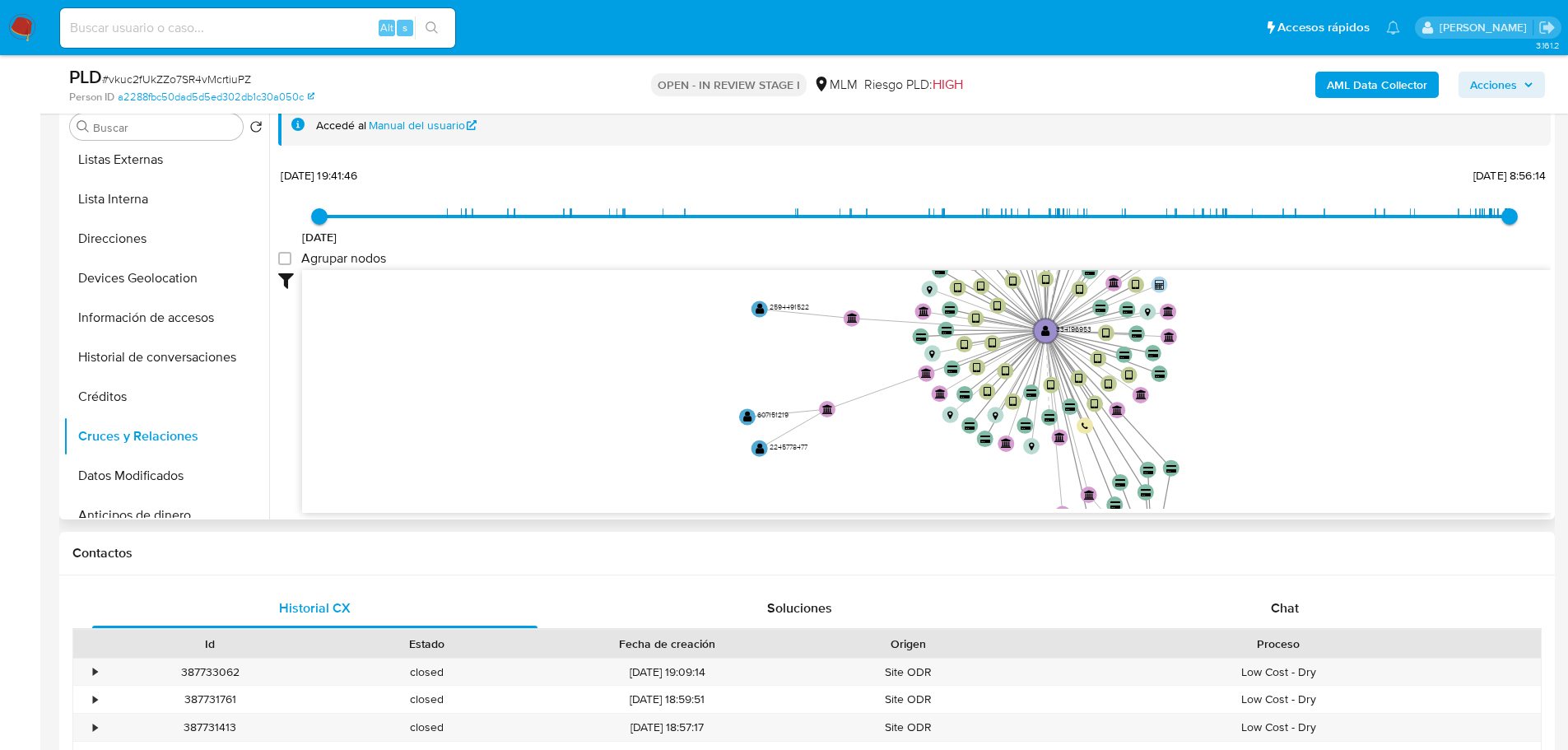
click at [756, 413] on icon "device-6595036956fcf40f28d88acc  user-334196953  334196953 device-60cd17d6088…" at bounding box center [927, 389] width 1249 height 238
click at [750, 418] on text "" at bounding box center [748, 416] width 9 height 11
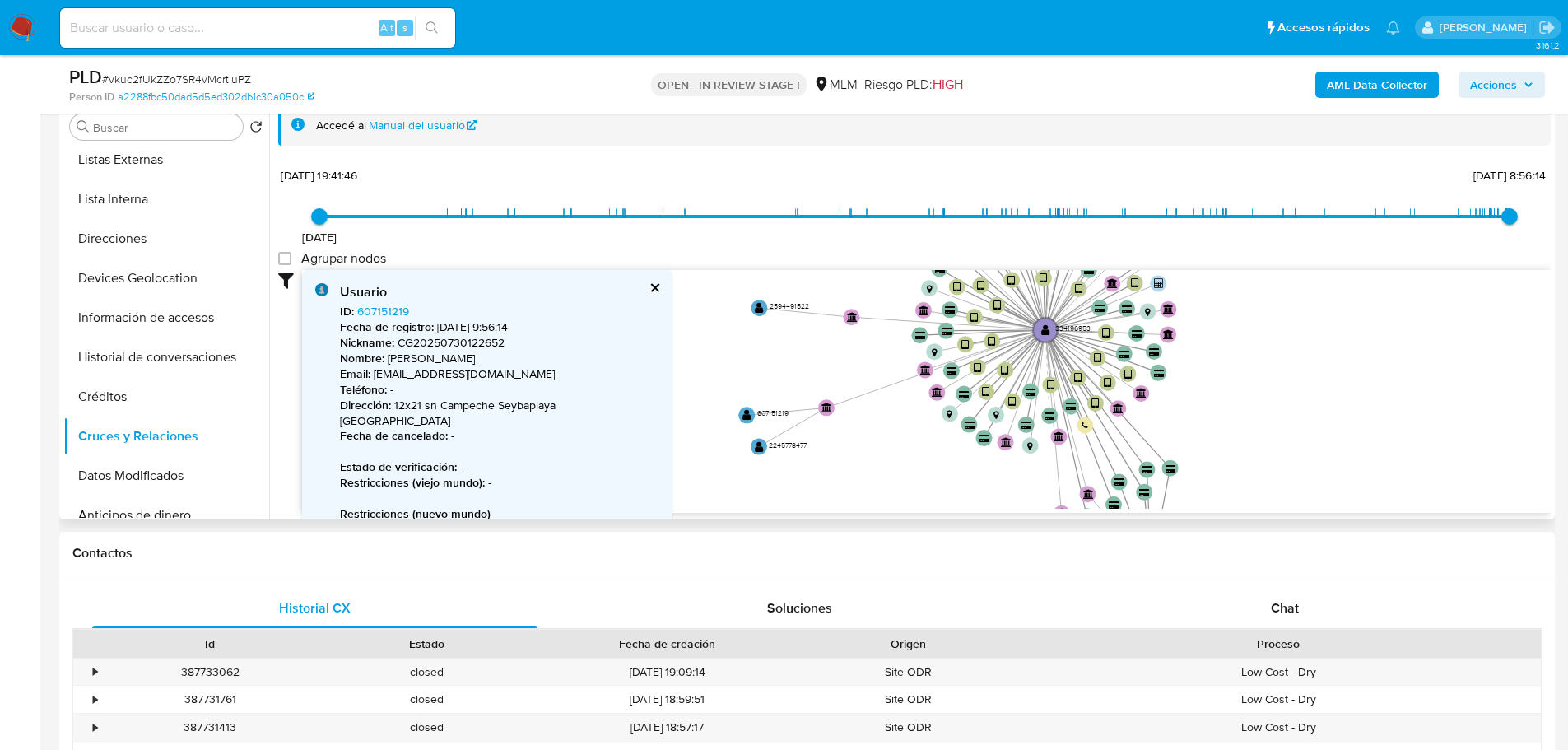
click at [735, 418] on icon "device-6595036956fcf40f28d88acc  user-334196953  334196953 device-60cd17d6088…" at bounding box center [927, 389] width 1249 height 238
click at [586, 282] on div "Usuario ID : 607151219 Fecha de registro : 21/1/2024, 9:56:14 Nickname : CG2025…" at bounding box center [487, 464] width 370 height 390
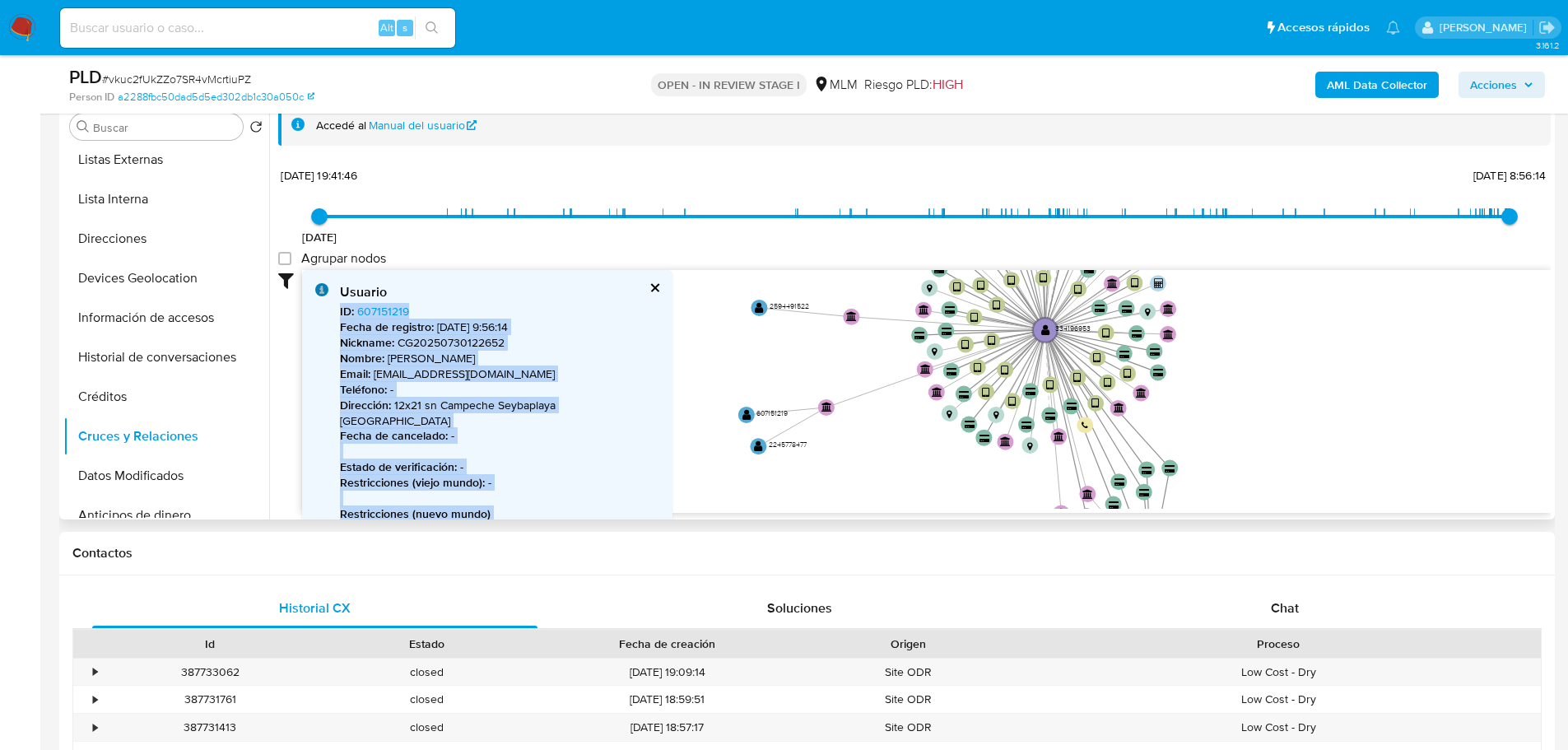
click at [649, 287] on button "cerrar" at bounding box center [654, 288] width 11 height 11
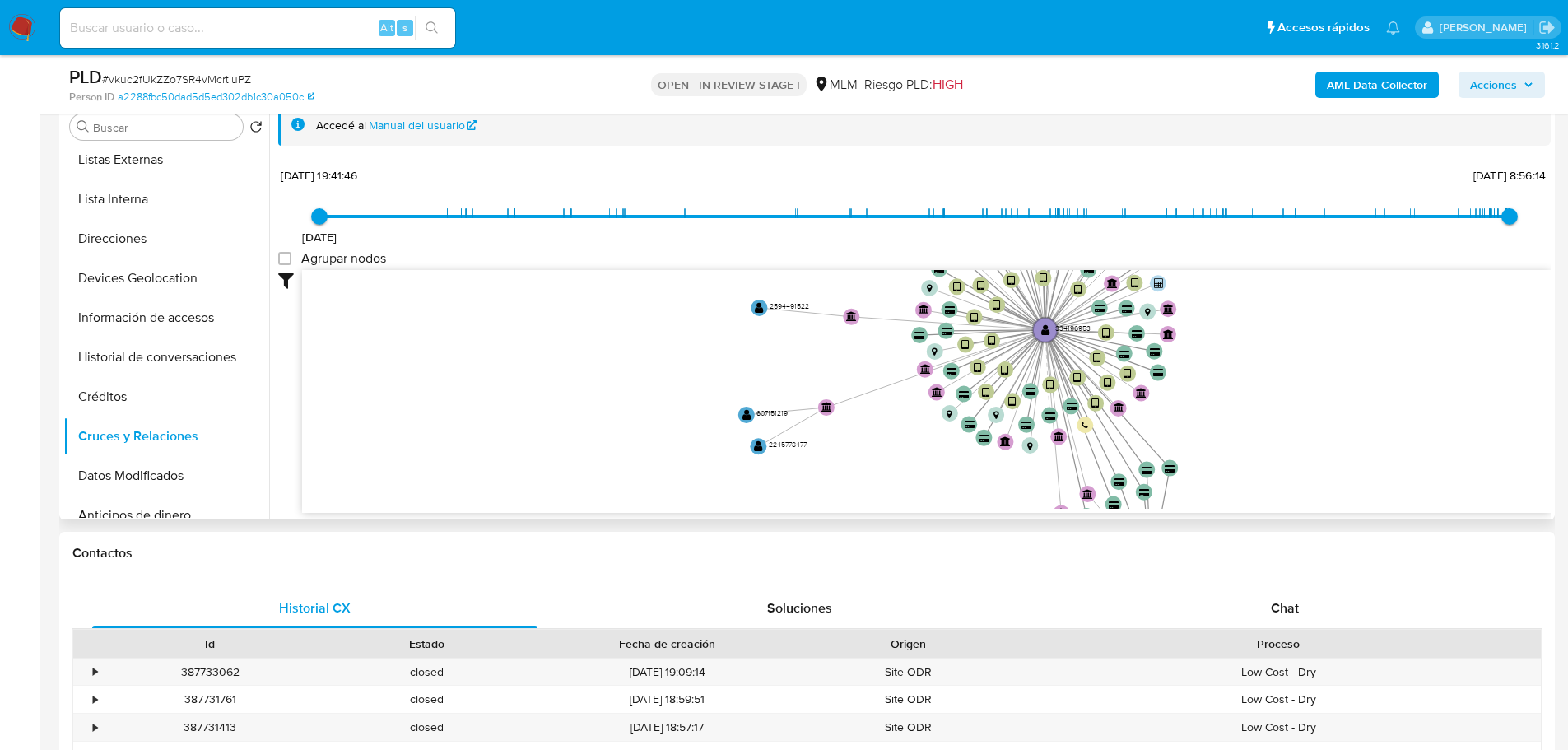
click at [759, 419] on icon "device-6595036956fcf40f28d88acc  user-334196953  334196953 device-60cd17d6088…" at bounding box center [927, 389] width 1249 height 238
click at [749, 415] on text "" at bounding box center [747, 414] width 9 height 11
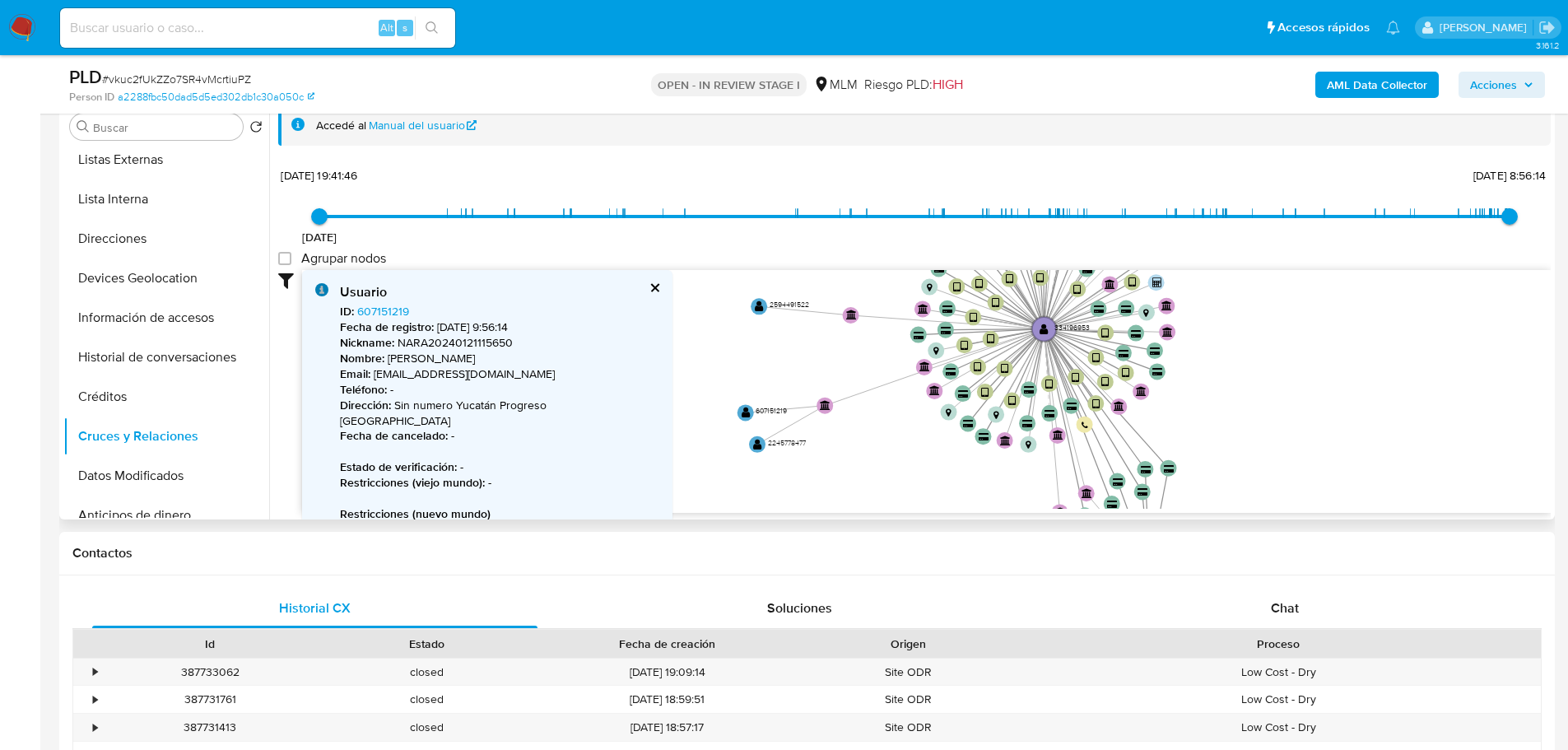
click at [649, 289] on button "cerrar" at bounding box center [654, 288] width 11 height 11
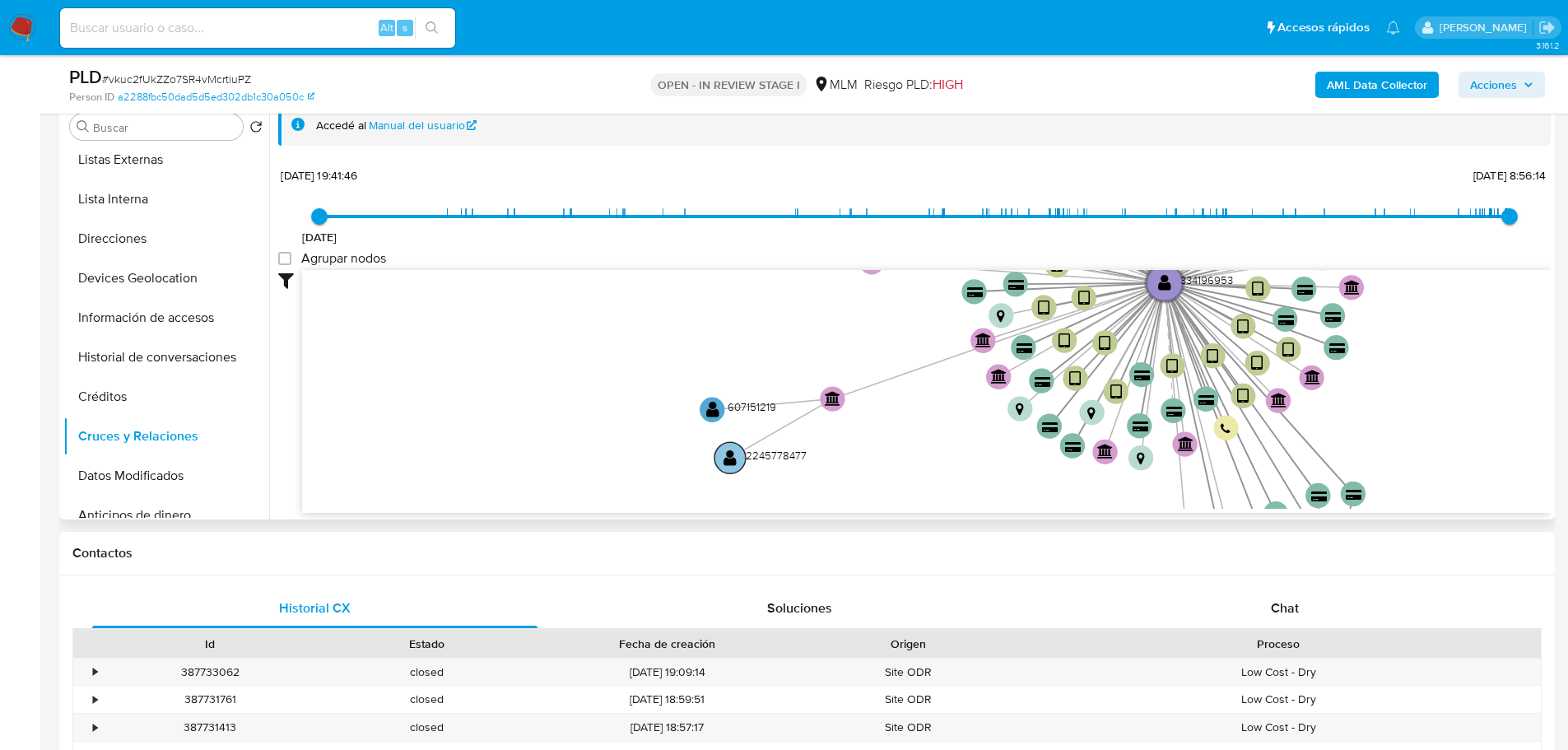
click at [726, 459] on text "" at bounding box center [730, 457] width 13 height 18
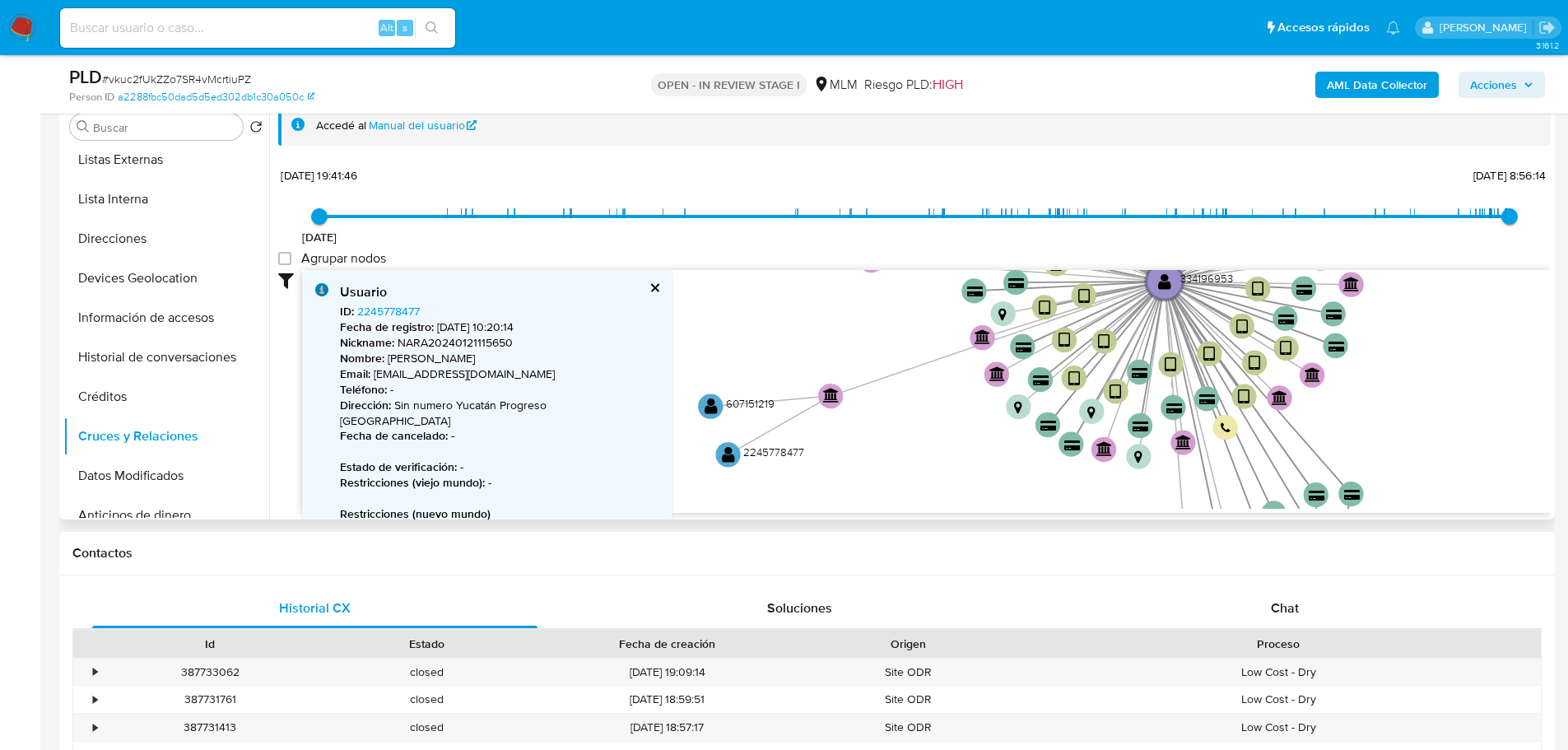
click at [572, 284] on div "Usuario" at bounding box center [500, 292] width 319 height 18
click at [649, 291] on button "cerrar" at bounding box center [654, 288] width 11 height 11
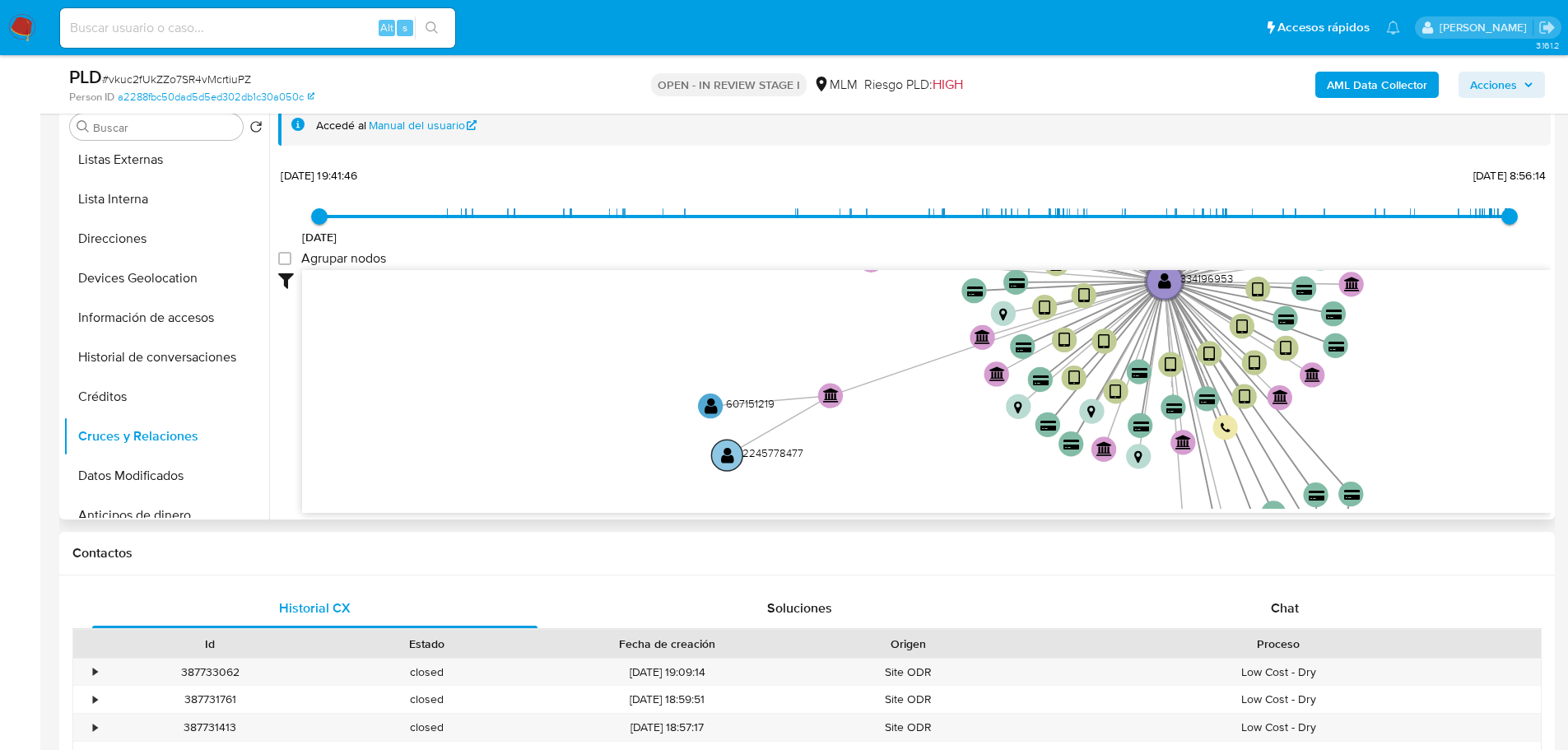
click at [735, 452] on circle at bounding box center [727, 455] width 32 height 32
click at [727, 453] on text "" at bounding box center [726, 451] width 13 height 18
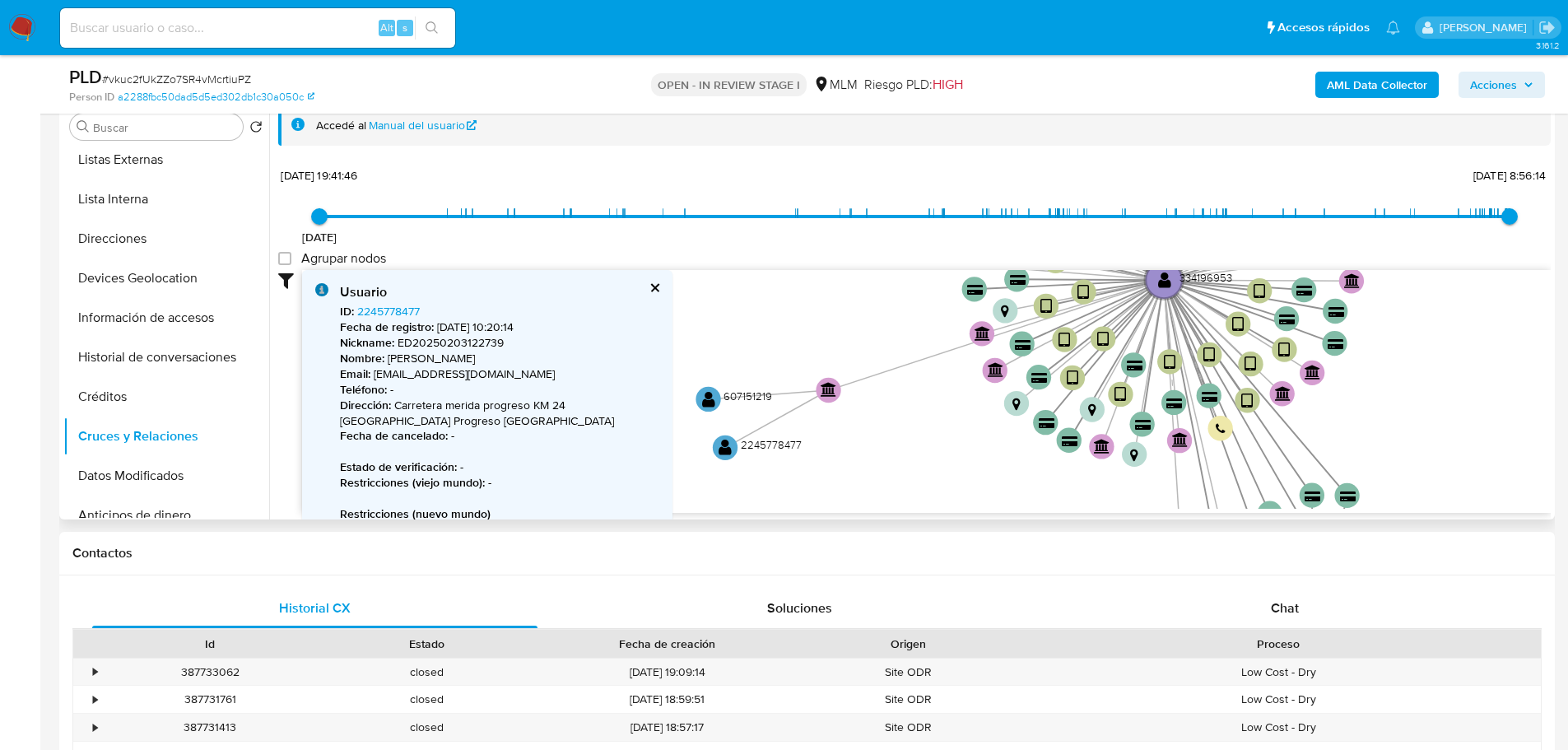
click at [655, 288] on button "cerrar" at bounding box center [654, 288] width 11 height 11
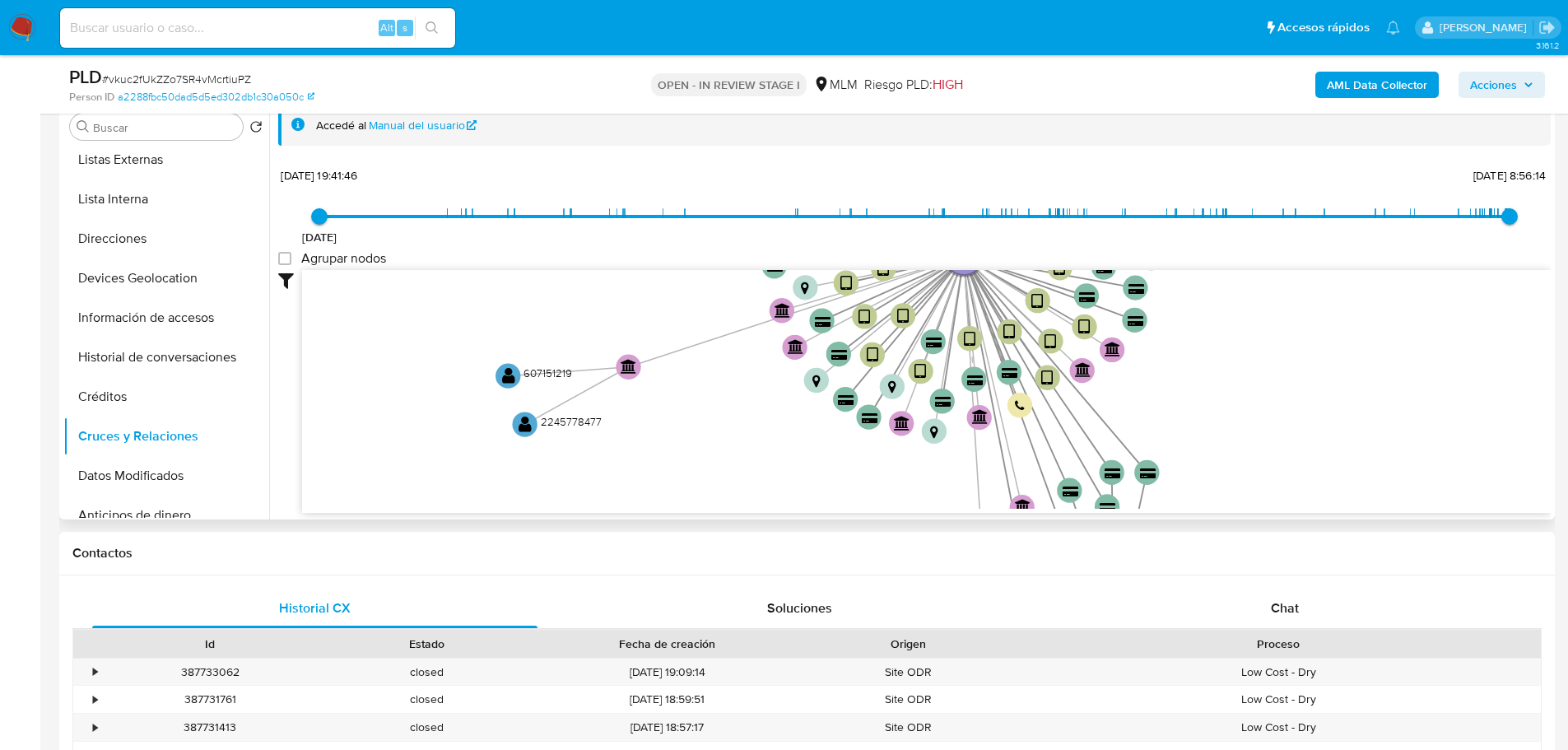
drag, startPoint x: 893, startPoint y: 462, endPoint x: 744, endPoint y: 411, distance: 157.5
click at [744, 411] on icon "device-6595036956fcf40f28d88acc  user-334196953  334196953 device-60cd17d6088…" at bounding box center [927, 389] width 1249 height 238
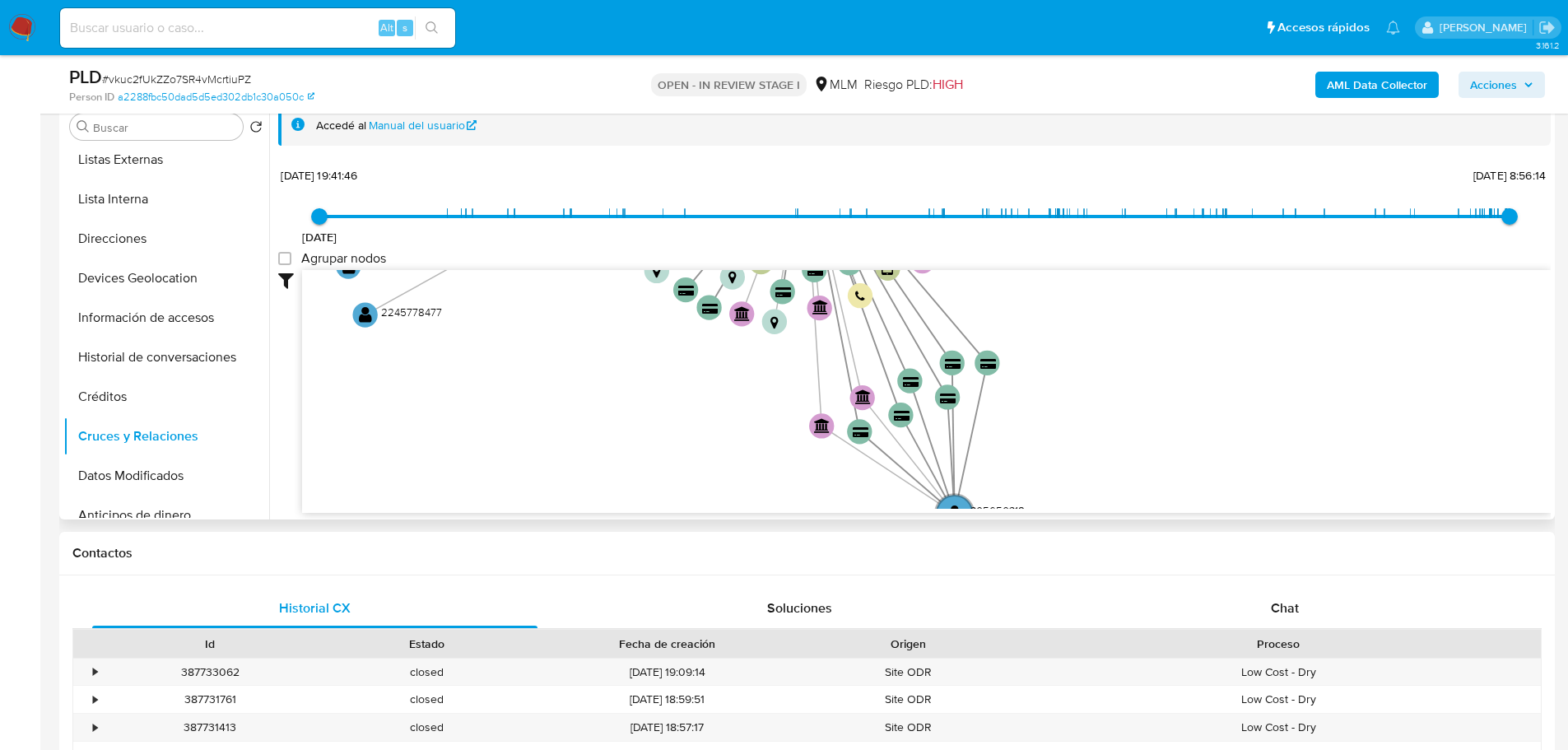
drag, startPoint x: 849, startPoint y: 463, endPoint x: 761, endPoint y: 350, distance: 143.2
click at [761, 350] on icon "device-6595036956fcf40f28d88acc  user-334196953  334196953 device-60cd17d6088…" at bounding box center [927, 389] width 1249 height 238
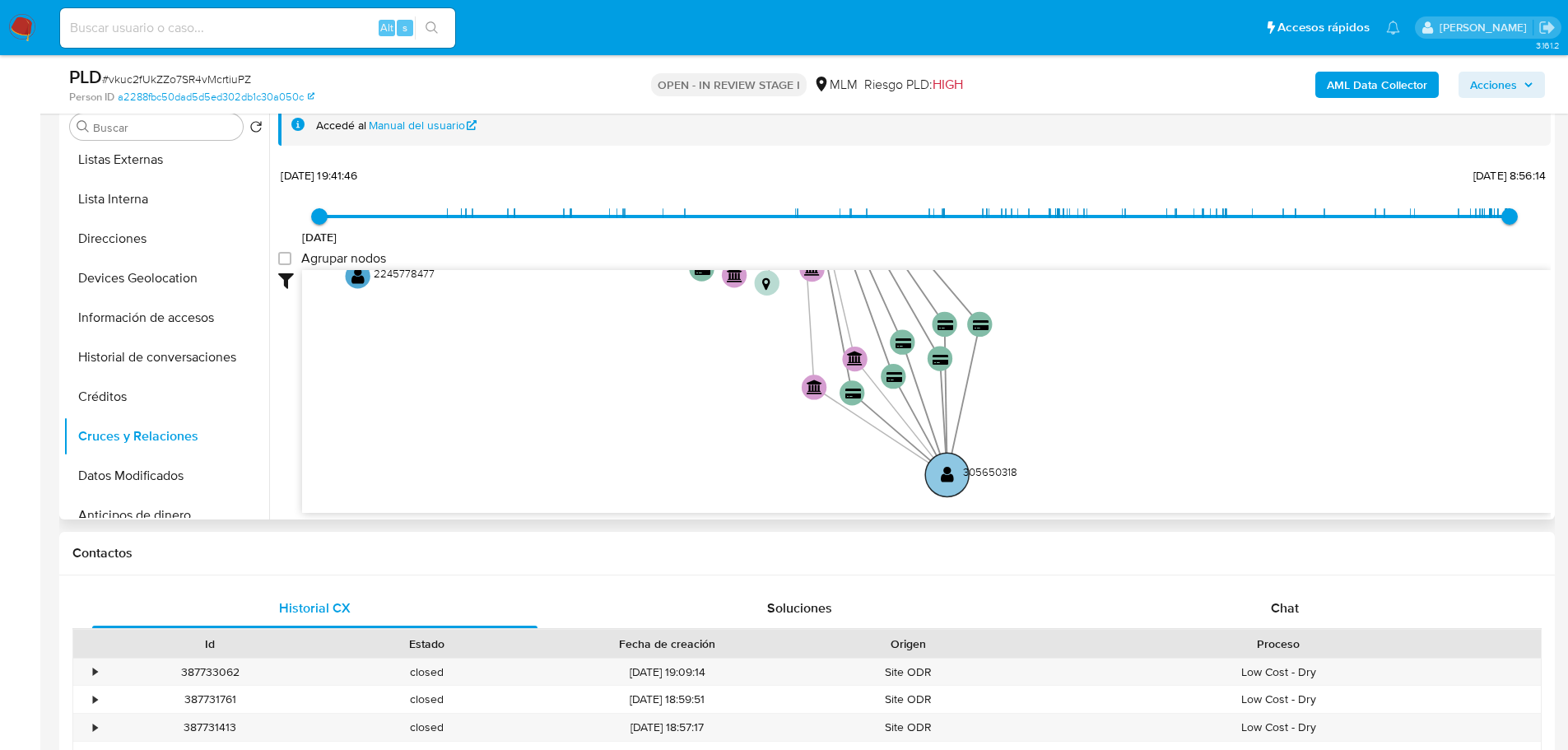
click at [944, 470] on text "" at bounding box center [947, 474] width 13 height 18
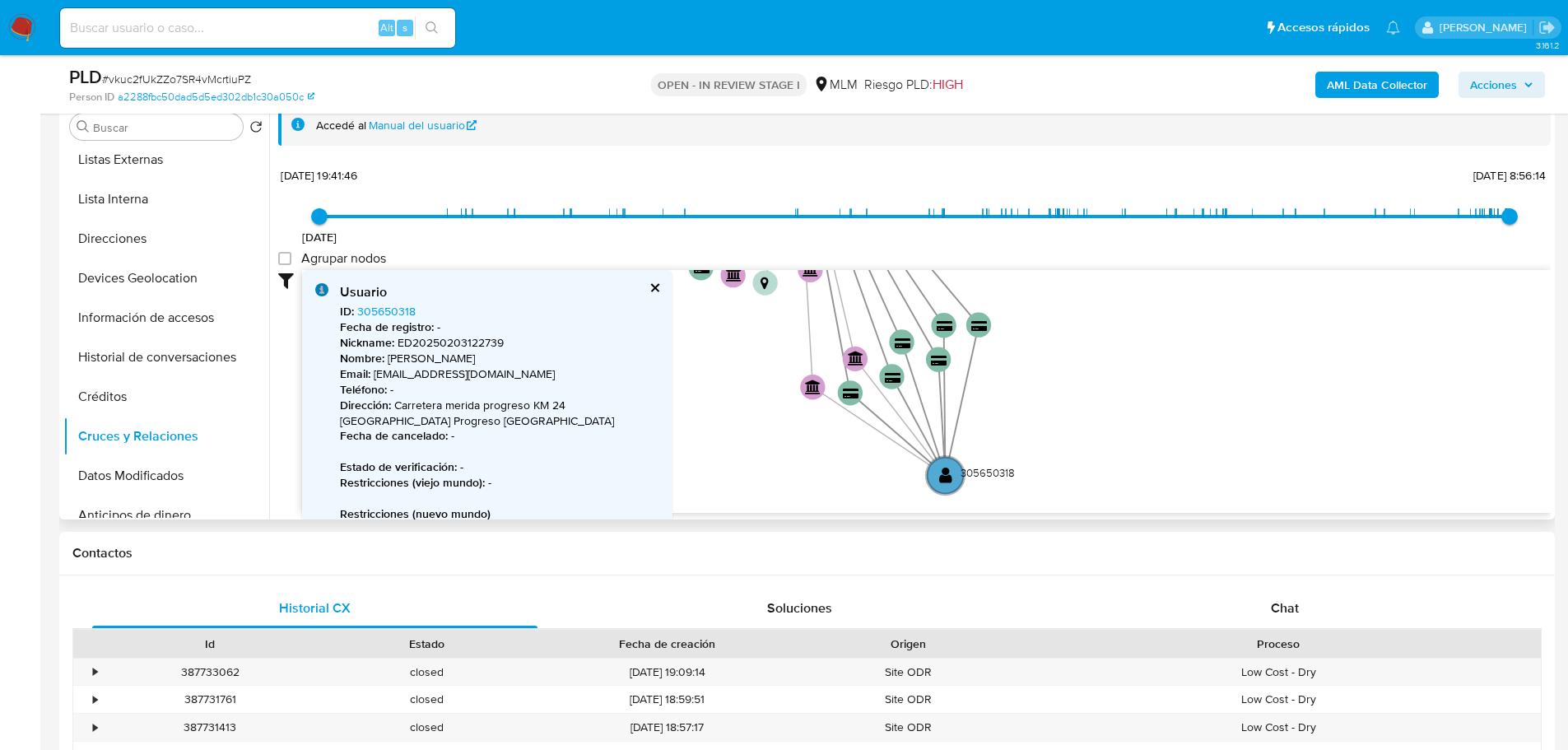
click at [656, 282] on button "cerrar" at bounding box center [654, 288] width 11 height 11
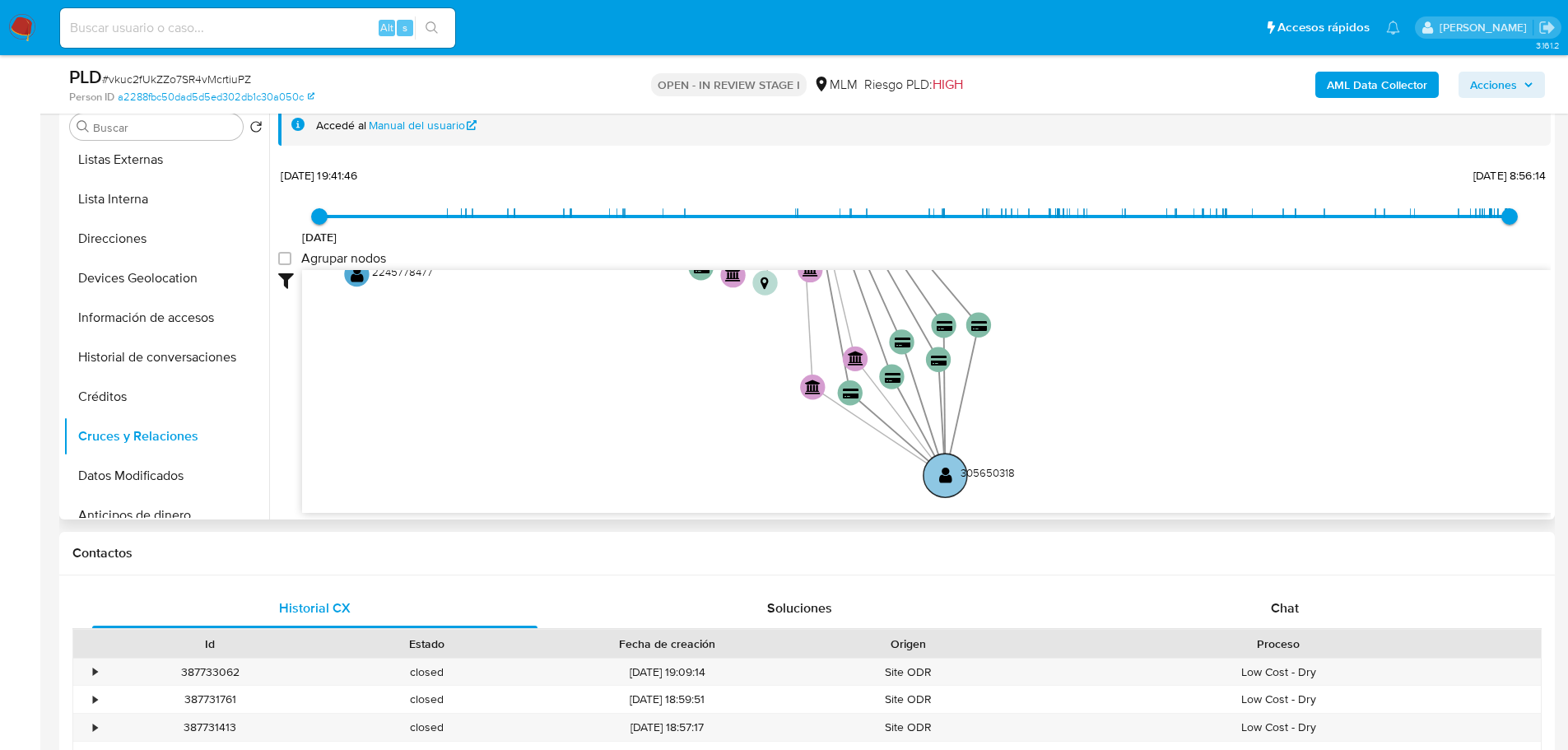
click at [958, 470] on circle at bounding box center [945, 476] width 44 height 44
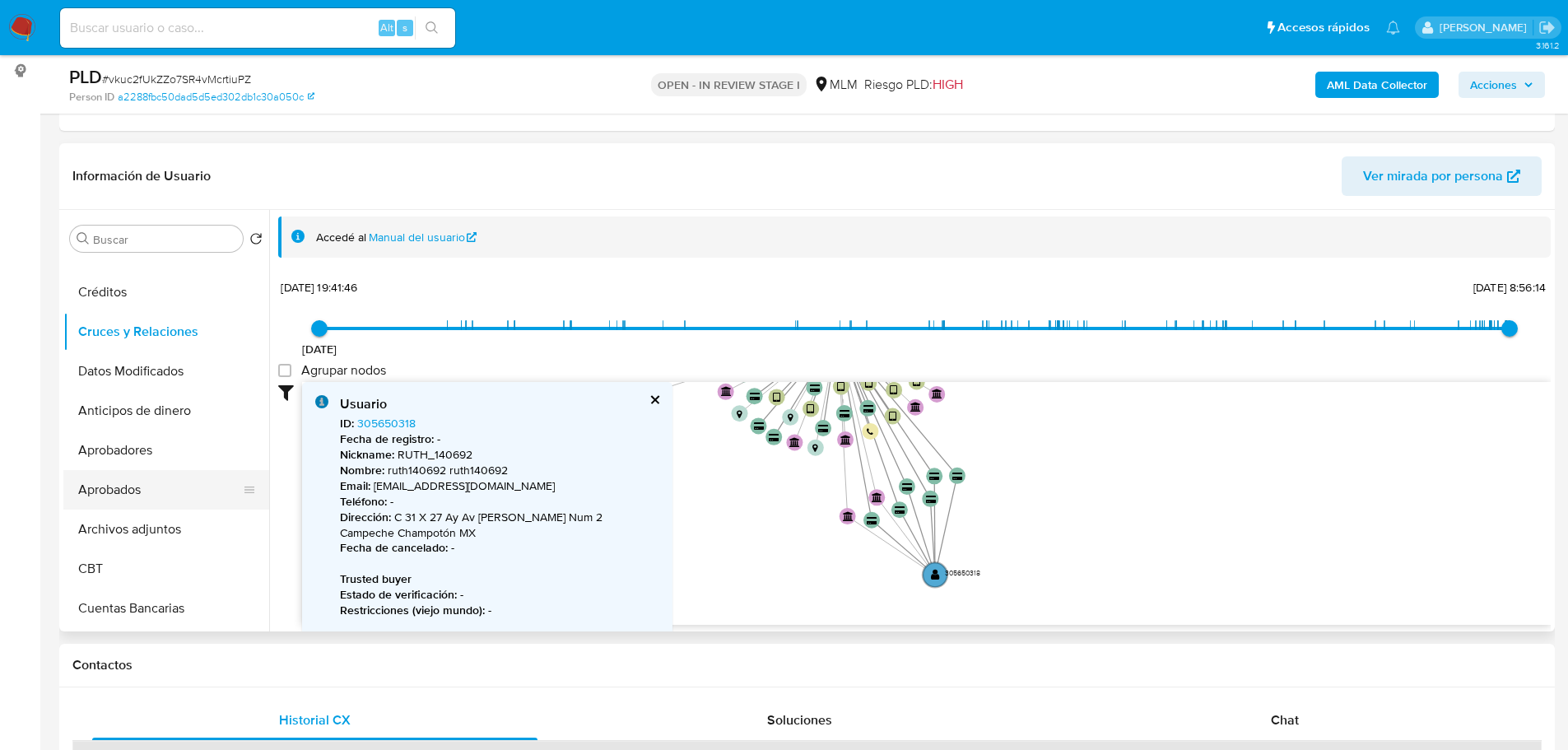
scroll to position [411, 0]
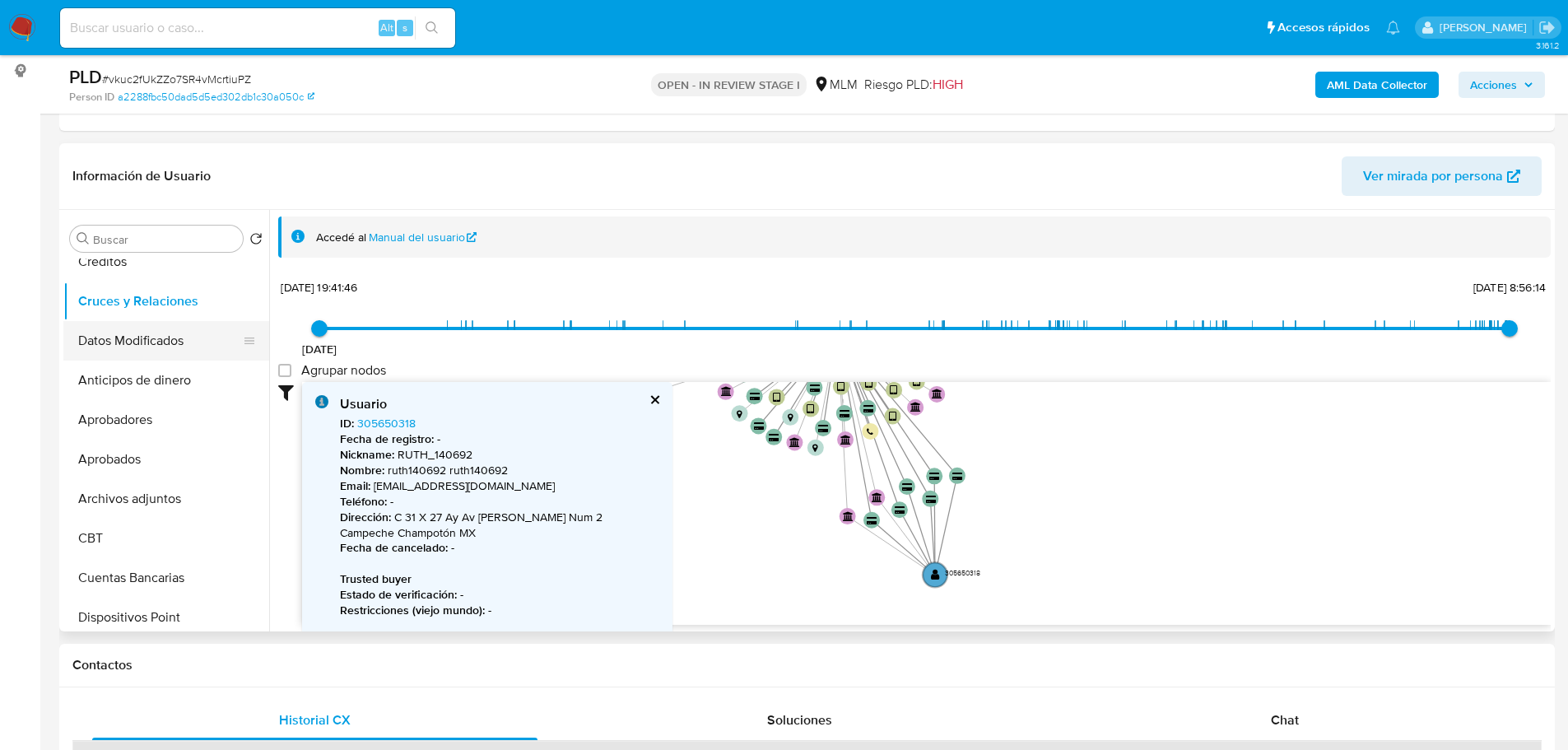
click at [142, 334] on button "Datos Modificados" at bounding box center [159, 340] width 193 height 40
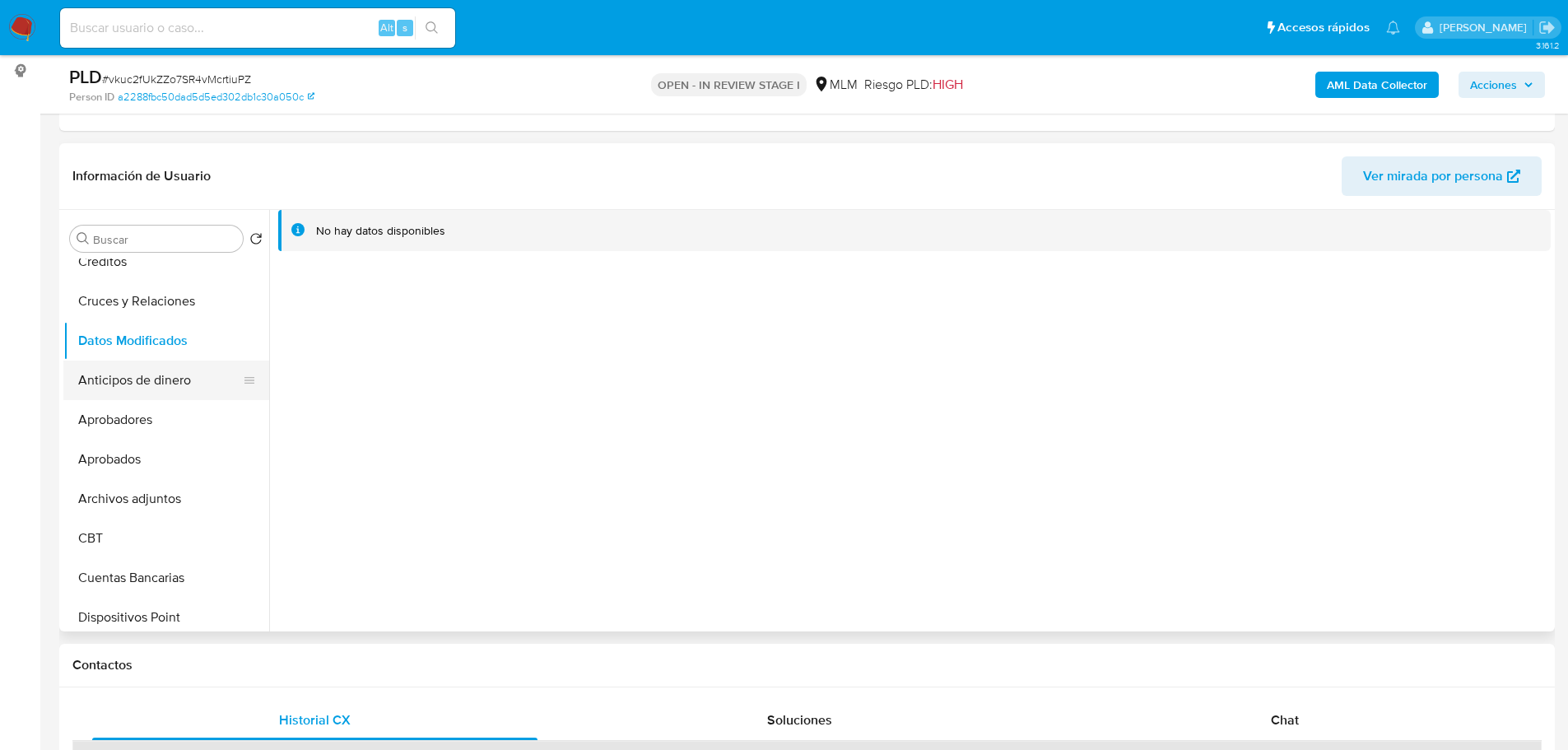
click at [119, 389] on button "Anticipos de dinero" at bounding box center [159, 380] width 193 height 40
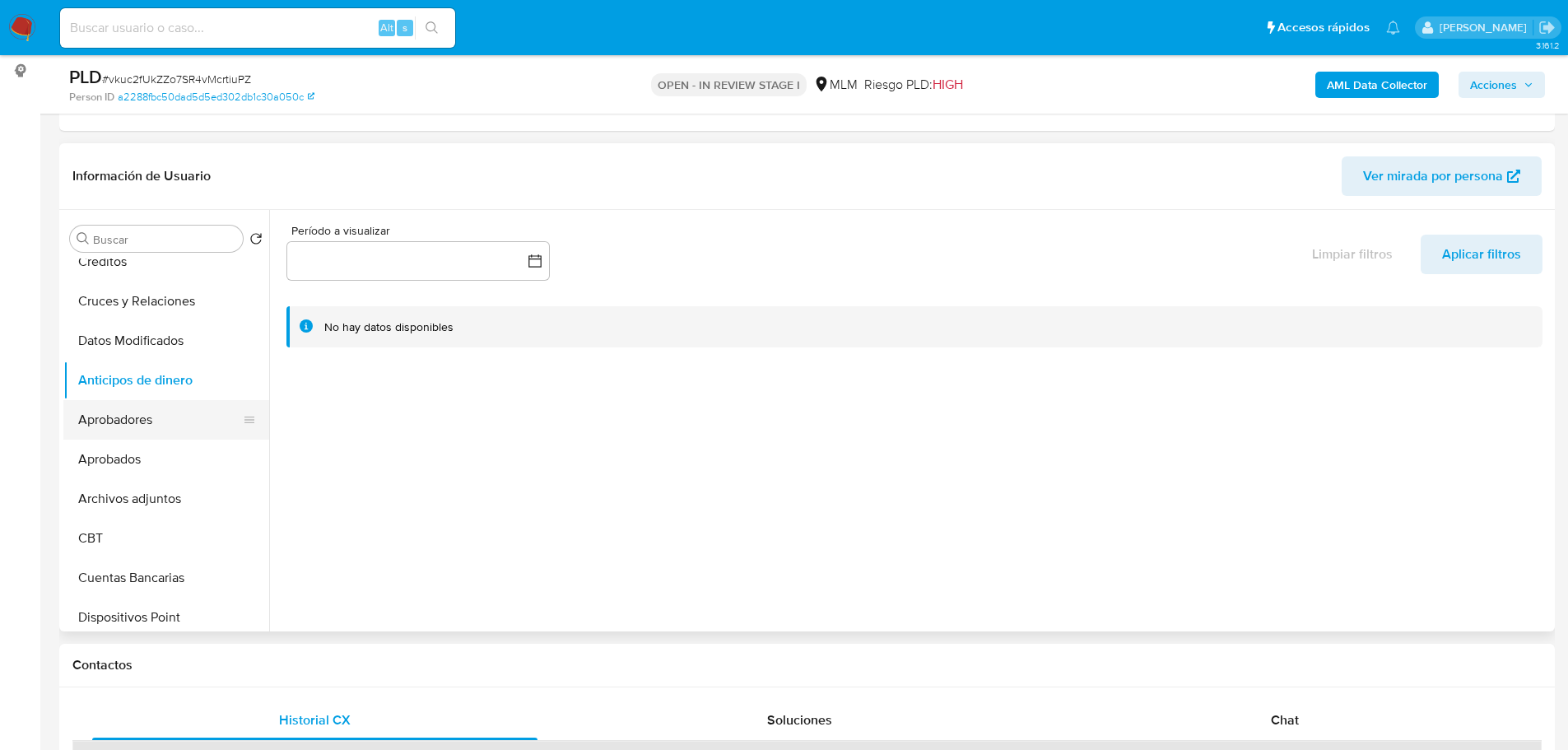
click at [146, 402] on button "Aprobadores" at bounding box center [159, 419] width 193 height 40
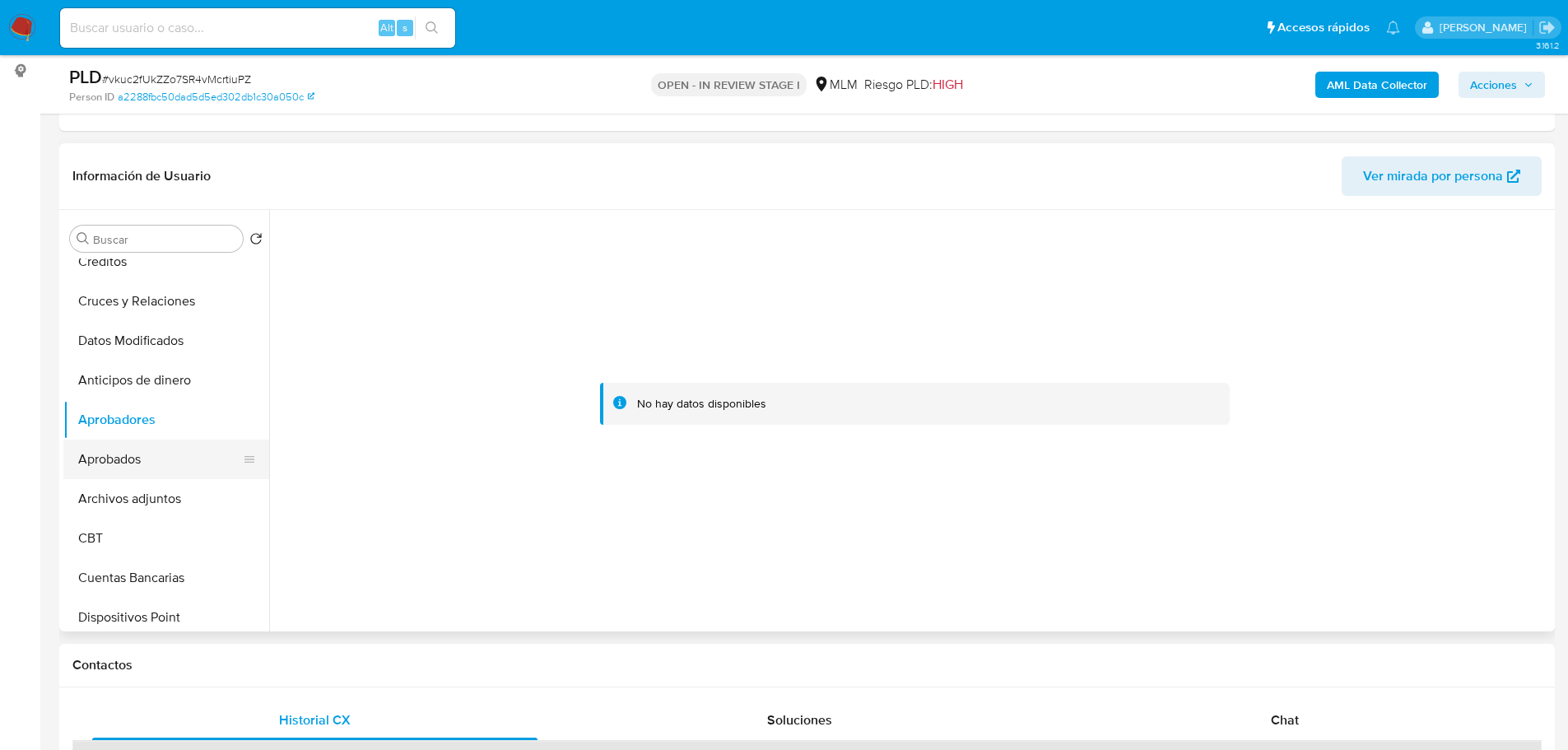
click at [140, 477] on button "Aprobados" at bounding box center [159, 459] width 193 height 40
click at [146, 502] on button "Archivos adjuntos" at bounding box center [159, 499] width 193 height 40
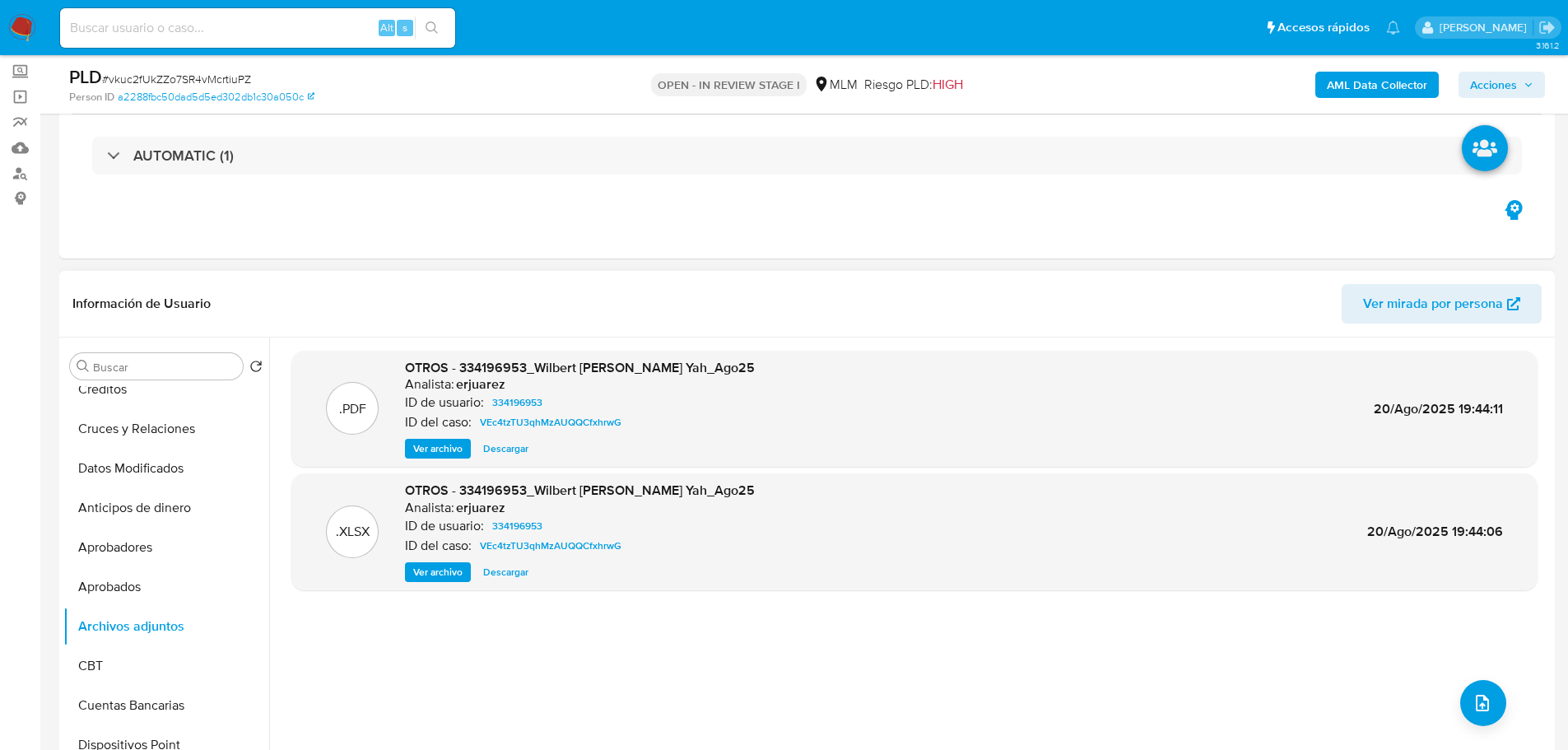
scroll to position [0, 0]
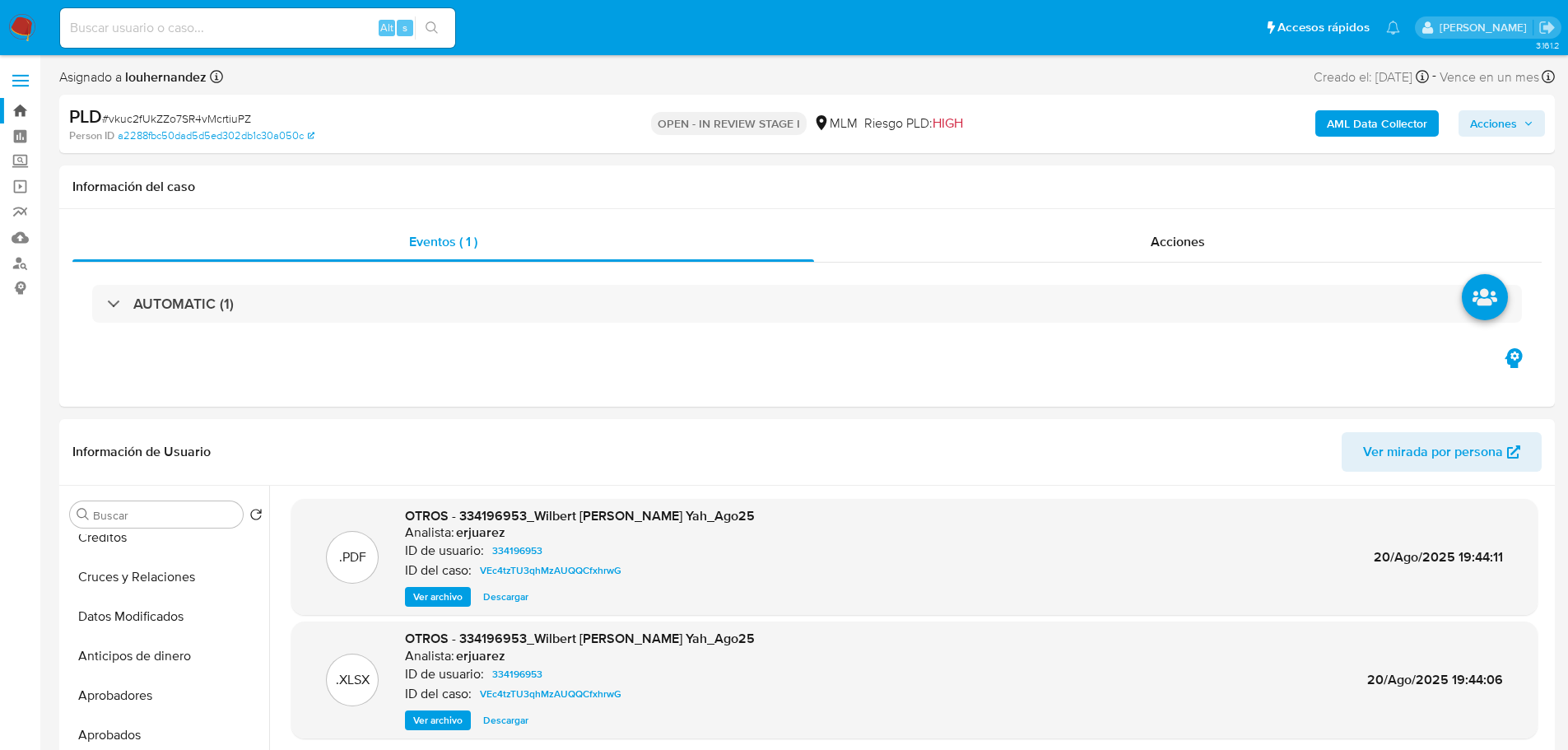
click at [33, 109] on link "Bandeja" at bounding box center [98, 110] width 196 height 25
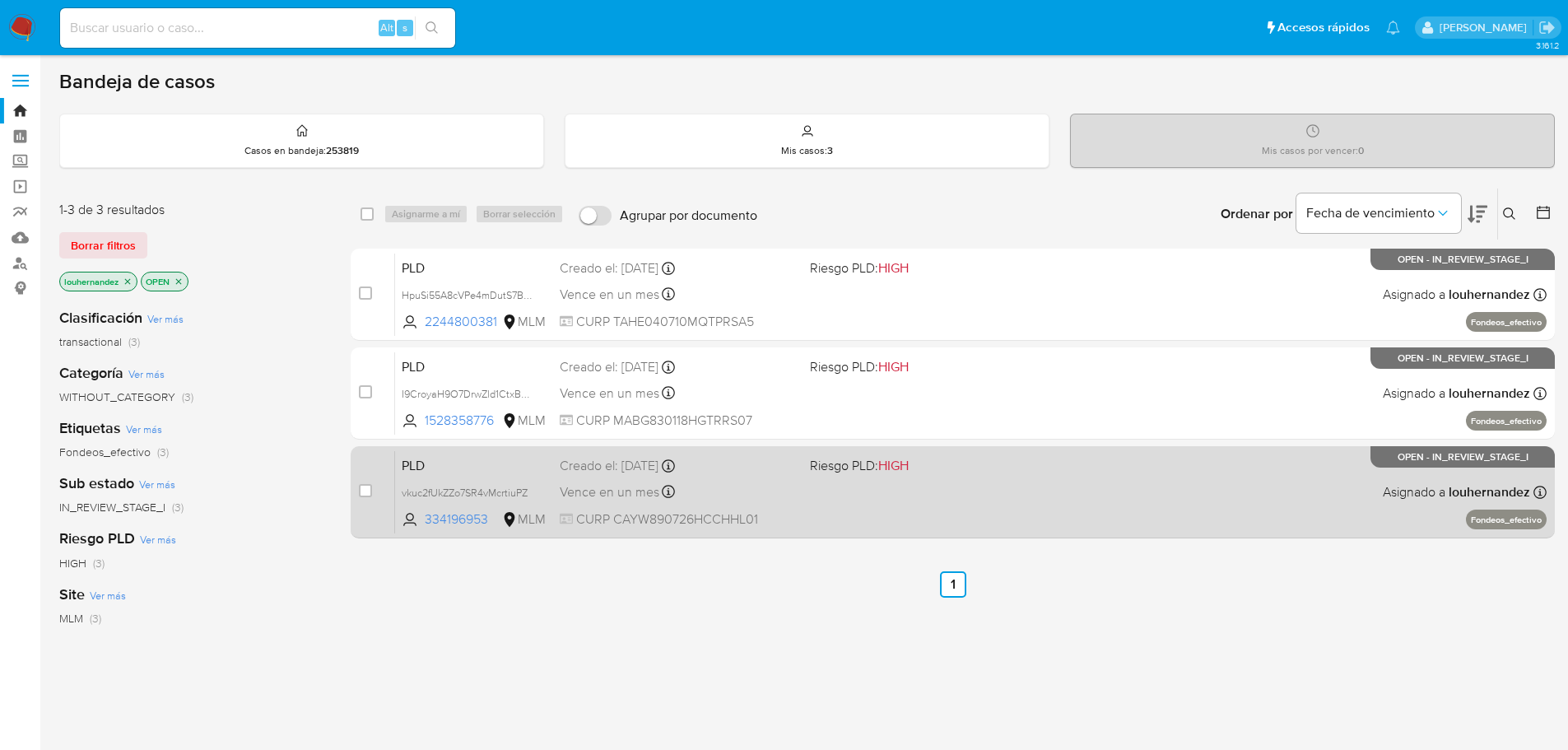
click at [550, 504] on div "PLD vkuc2fUkZZo7SR4vMcrtiuPZ 334196953 MLM Riesgo PLD: HIGH Creado el: 12/09/20…" at bounding box center [971, 492] width 1152 height 84
click at [577, 502] on div "Vence en un mes Vence el 11/11/2025 02:09:06" at bounding box center [679, 492] width 237 height 22
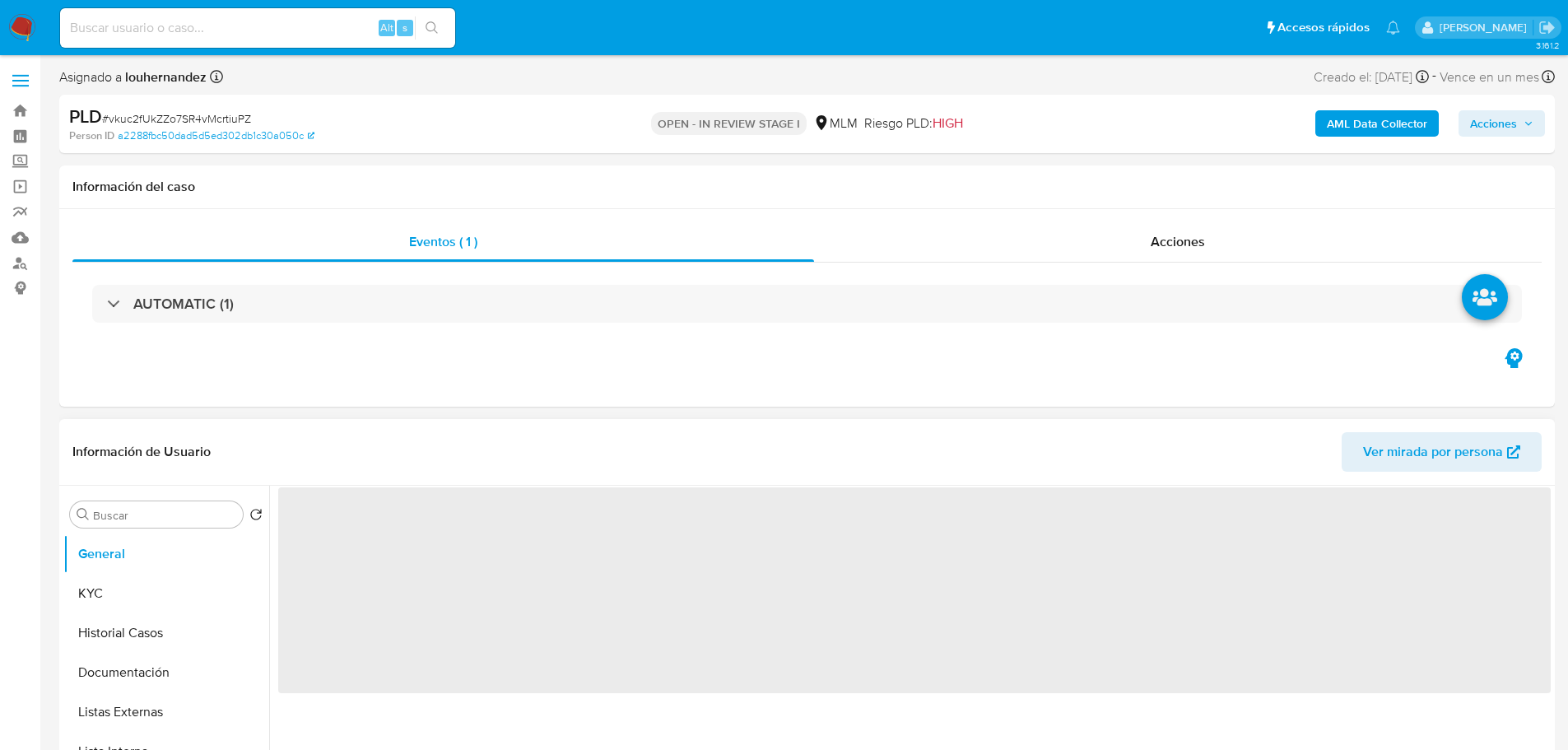
select select "10"
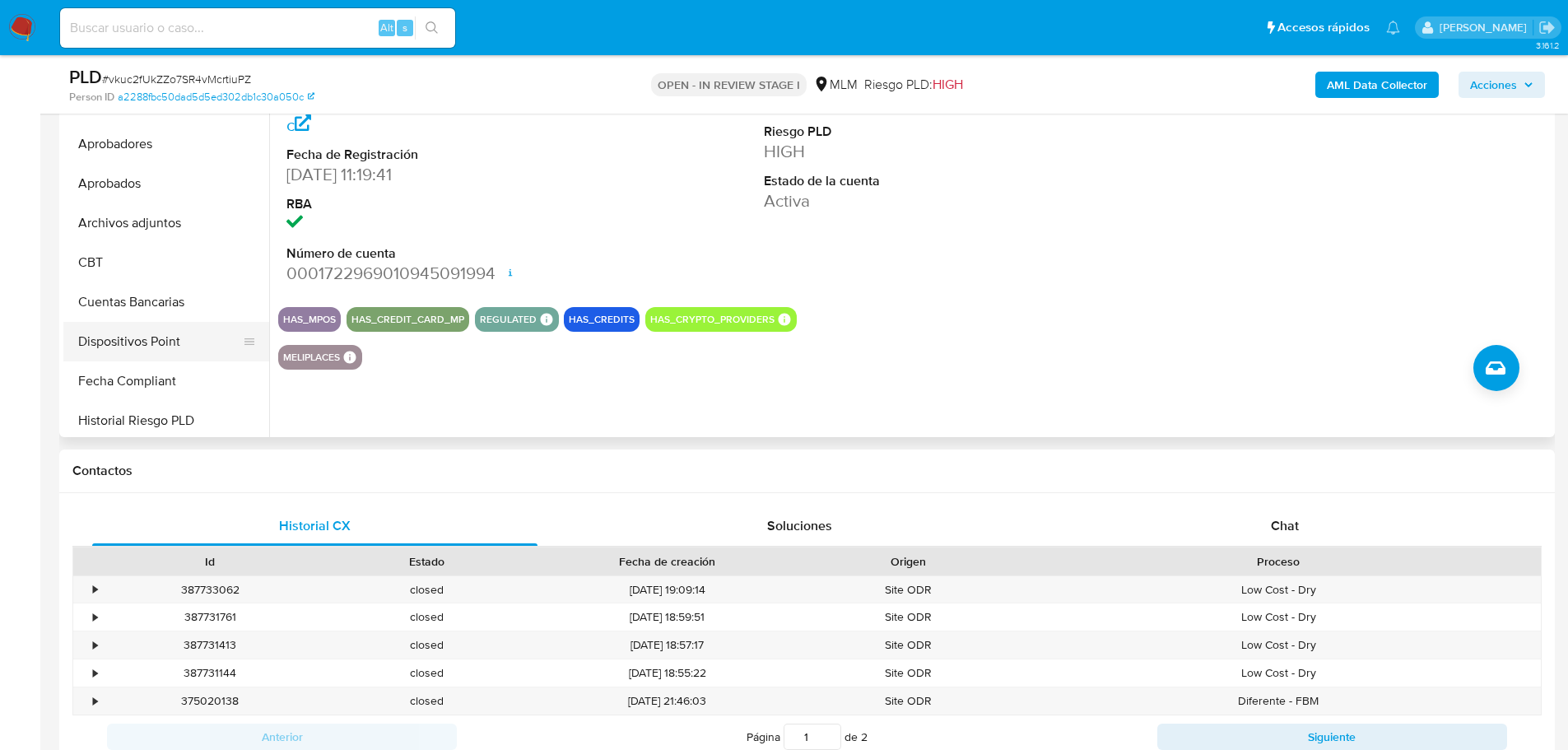
scroll to position [494, 0]
click at [164, 305] on button "Cuentas Bancarias" at bounding box center [159, 301] width 193 height 40
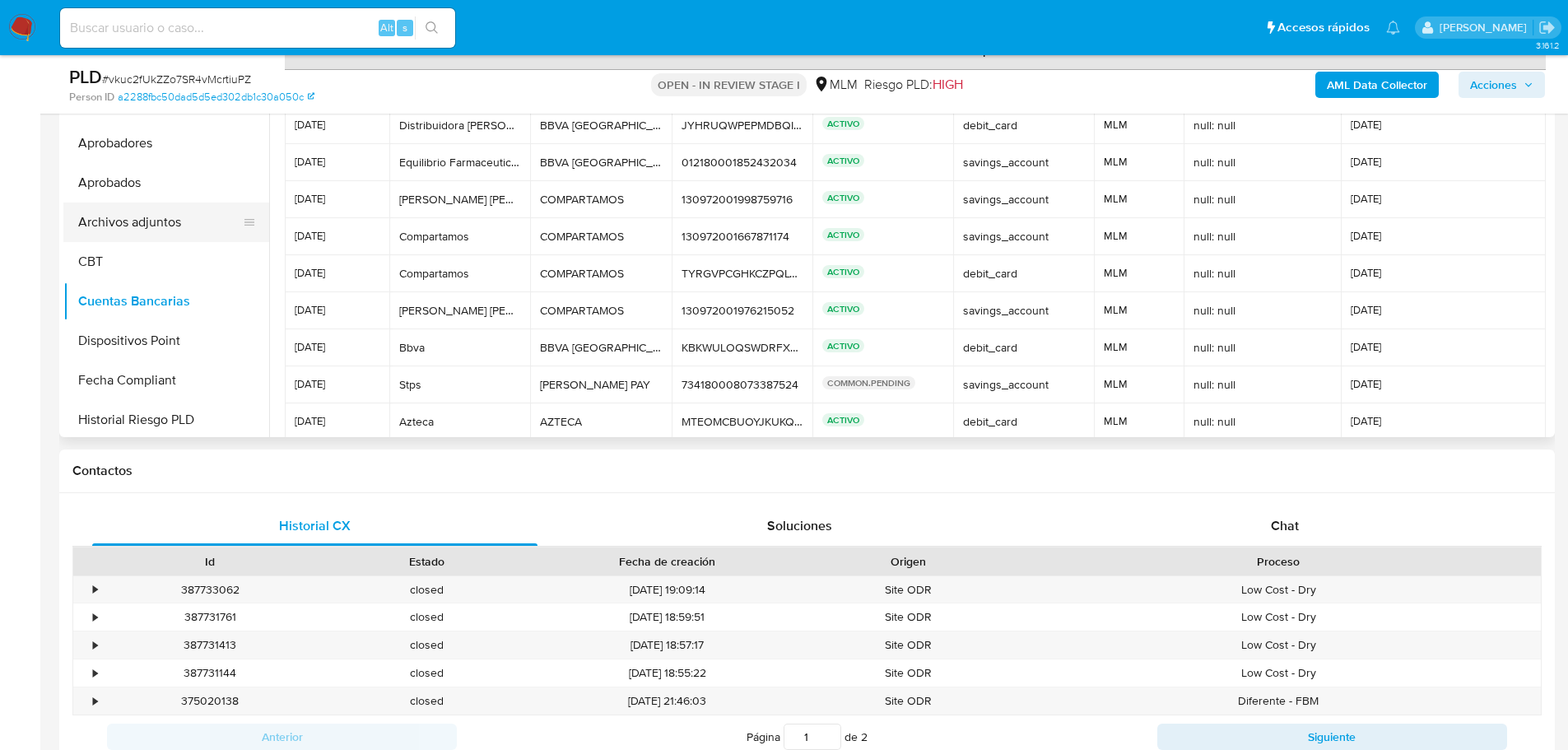
click at [149, 222] on button "Archivos adjuntos" at bounding box center [159, 222] width 193 height 40
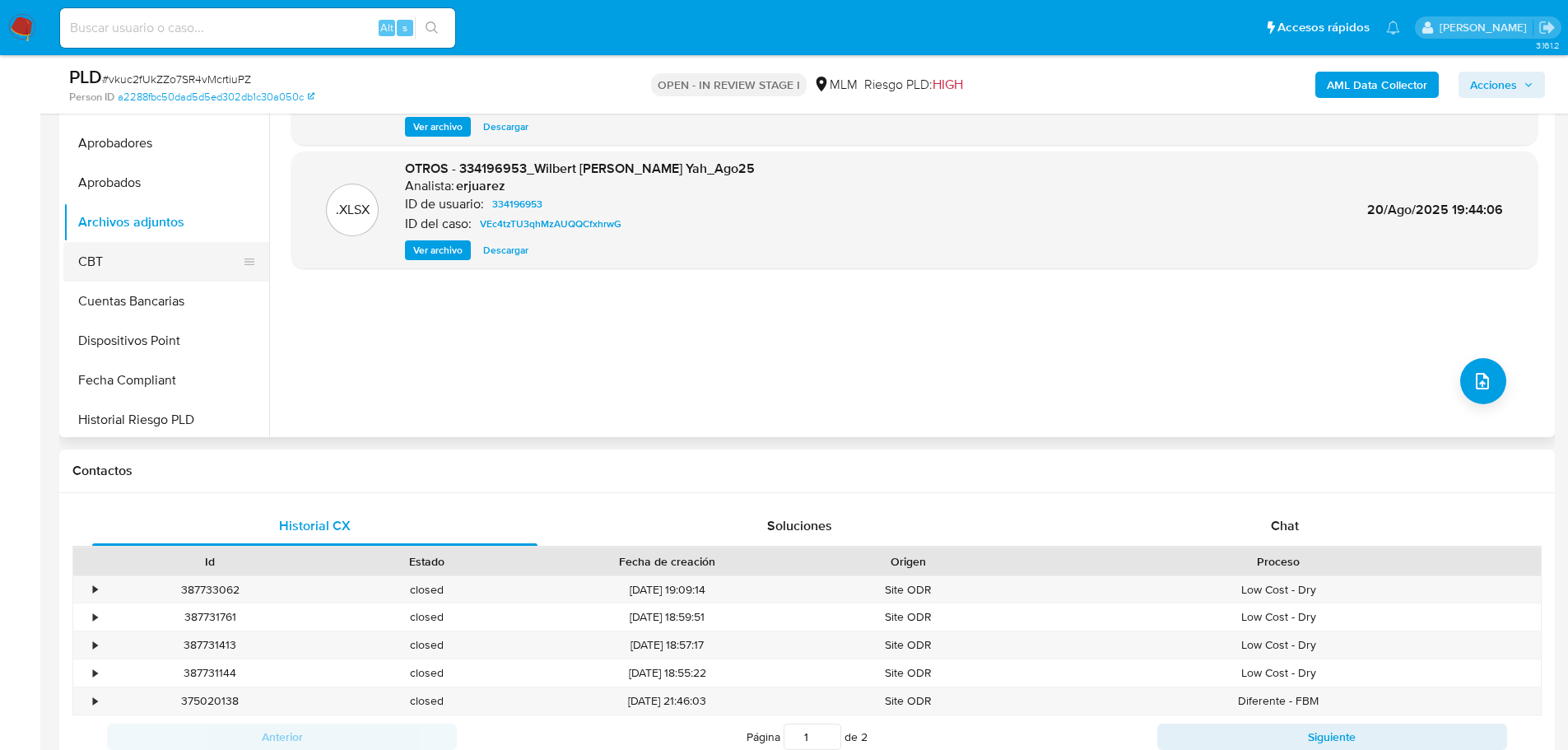
click at [171, 252] on button "CBT" at bounding box center [159, 261] width 193 height 40
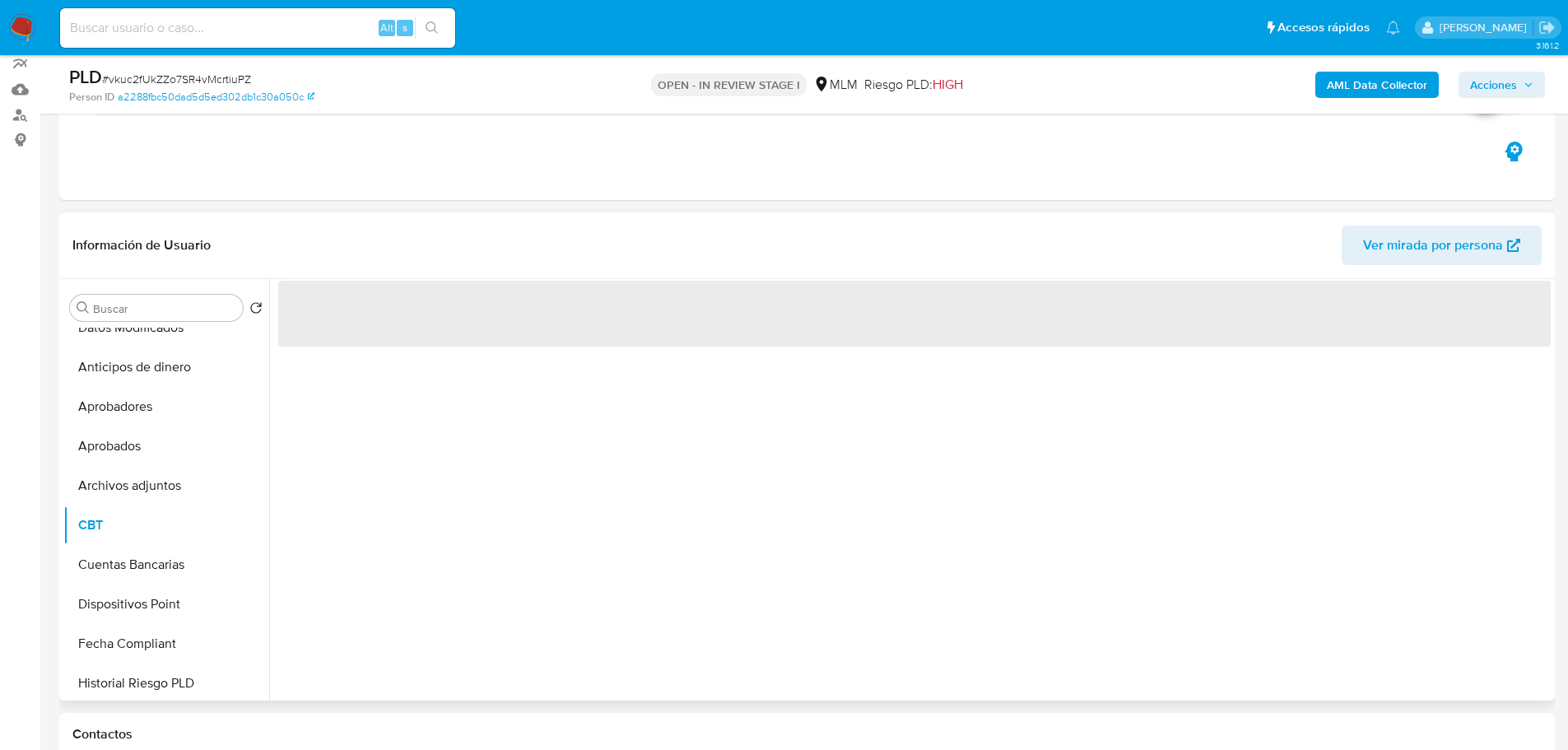
scroll to position [247, 0]
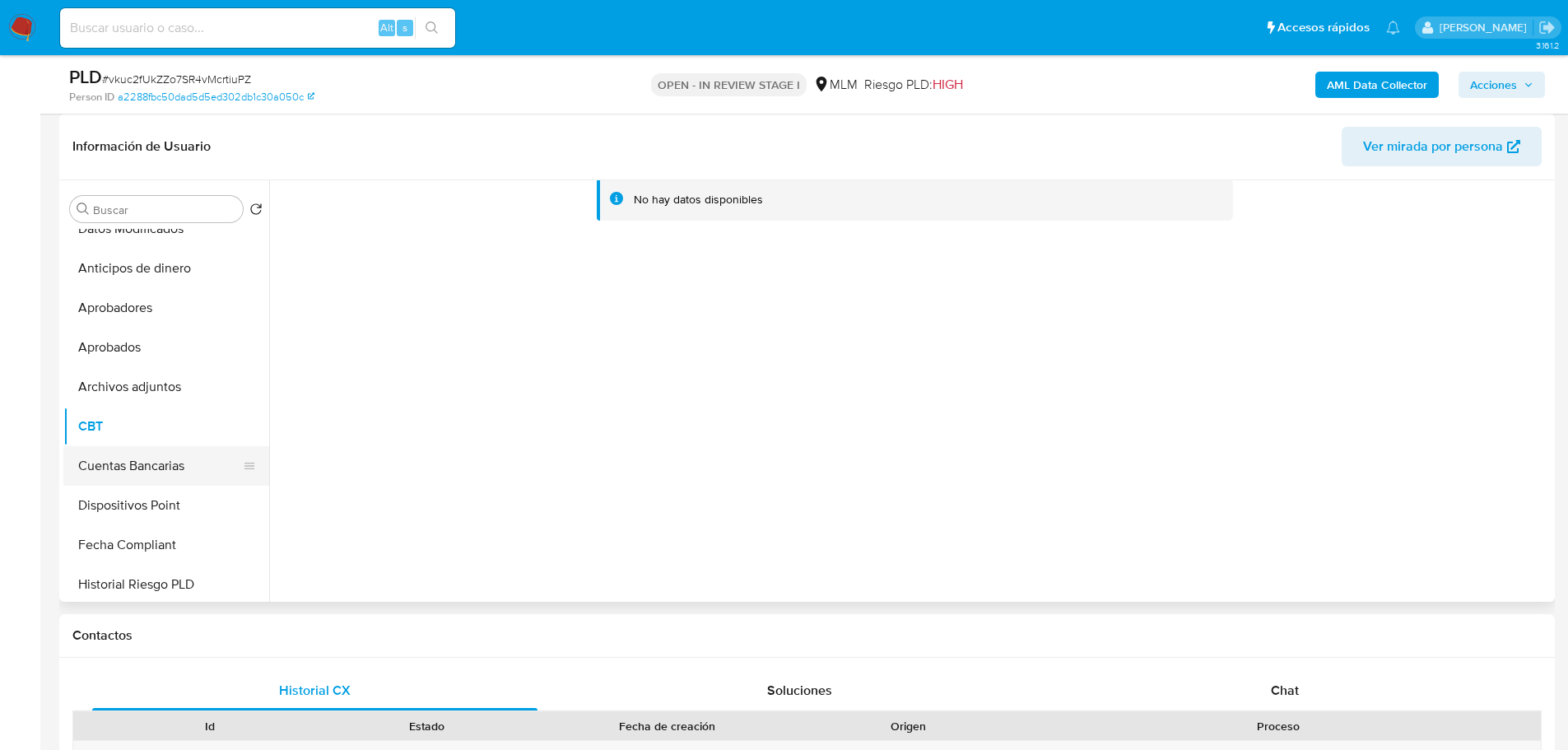
click at [142, 472] on button "Cuentas Bancarias" at bounding box center [159, 465] width 193 height 40
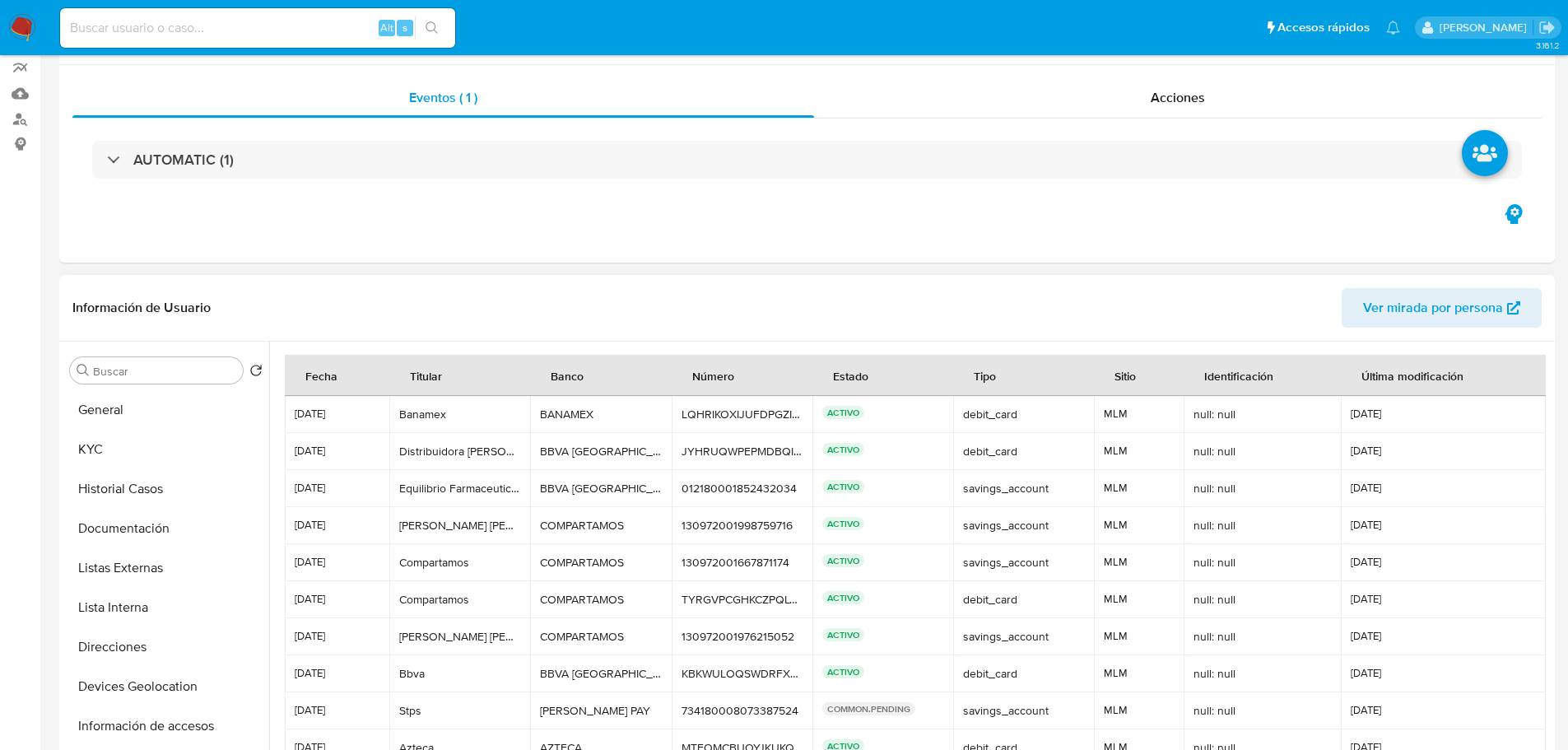
scroll to position [0, 0]
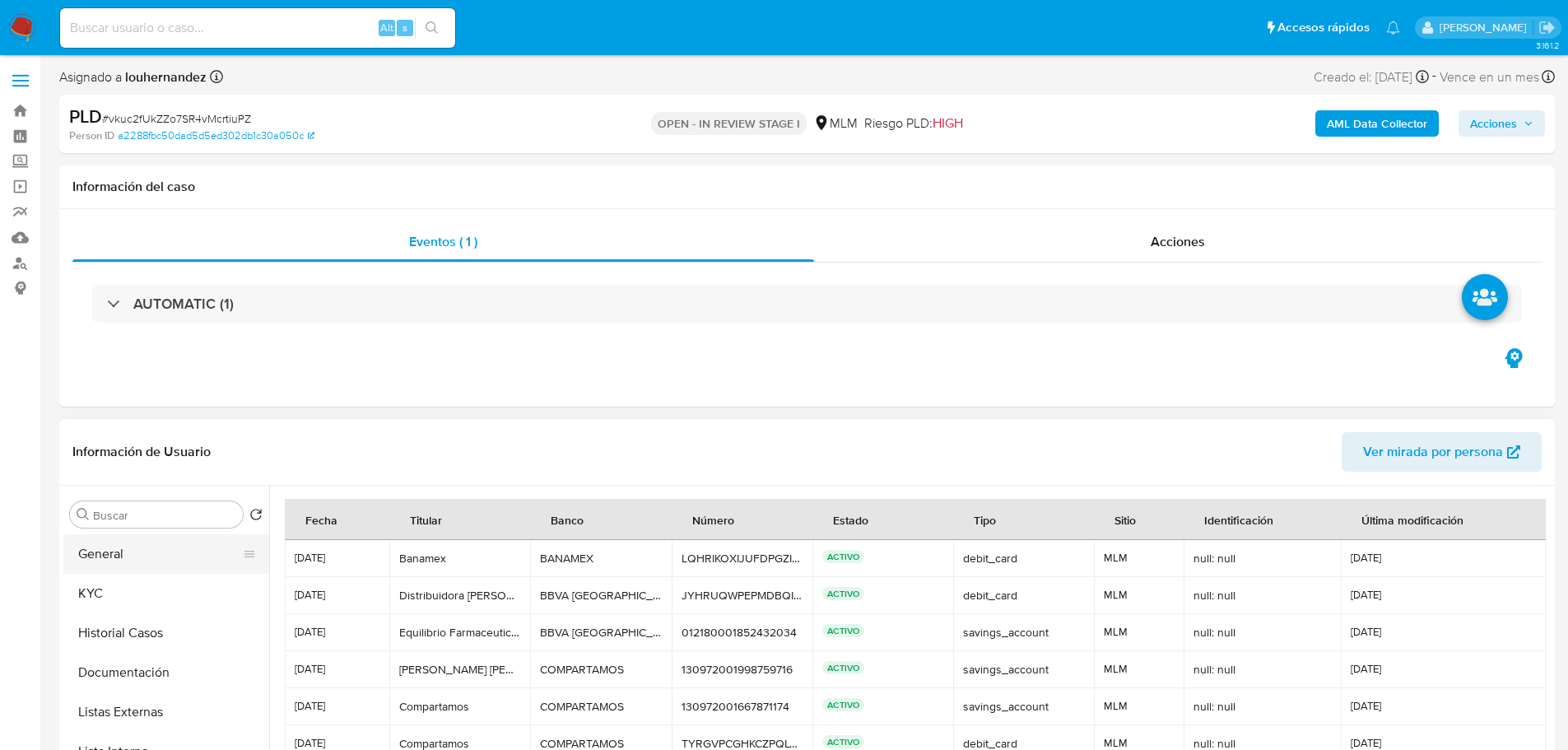
click at [148, 551] on button "General" at bounding box center [159, 553] width 193 height 40
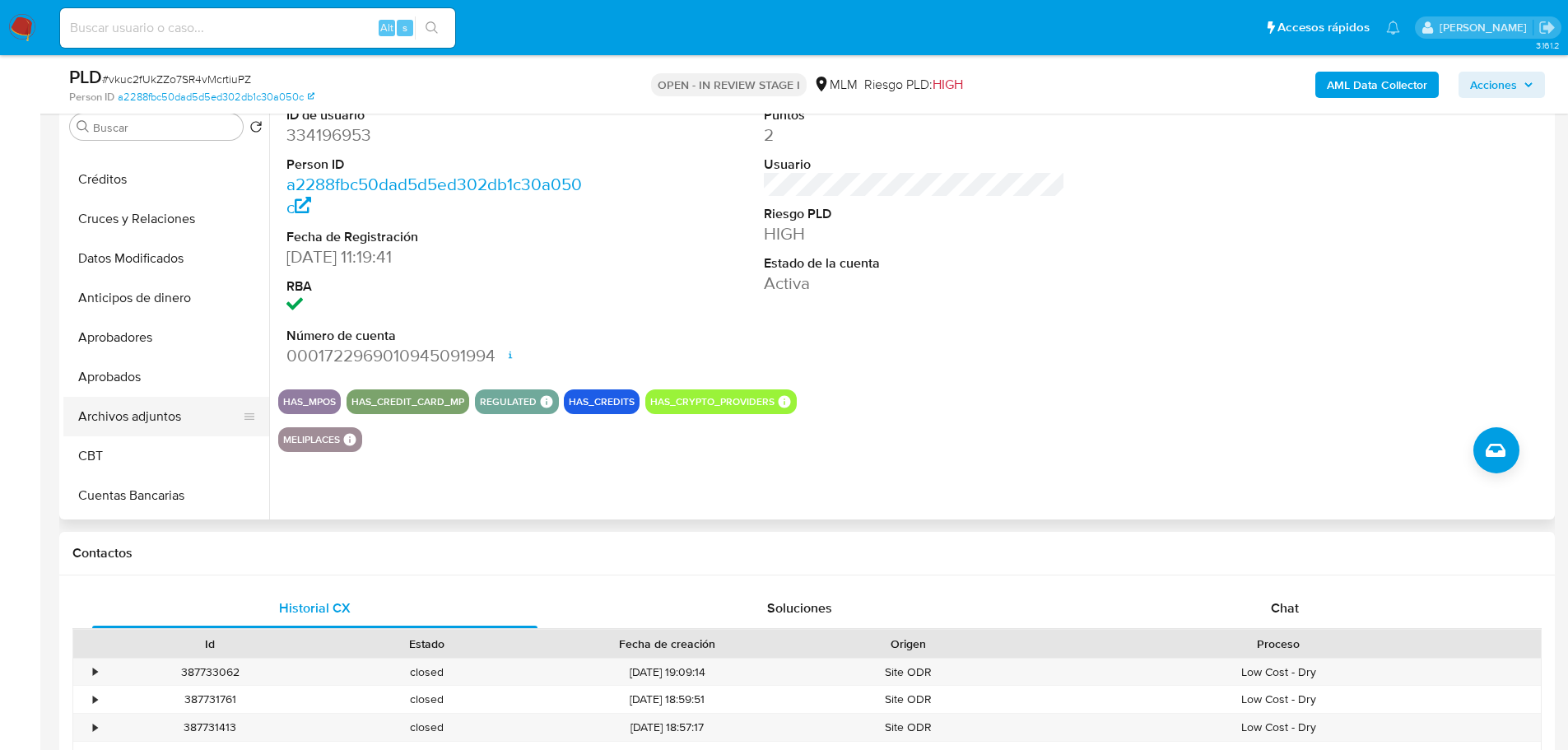
scroll to position [411, 0]
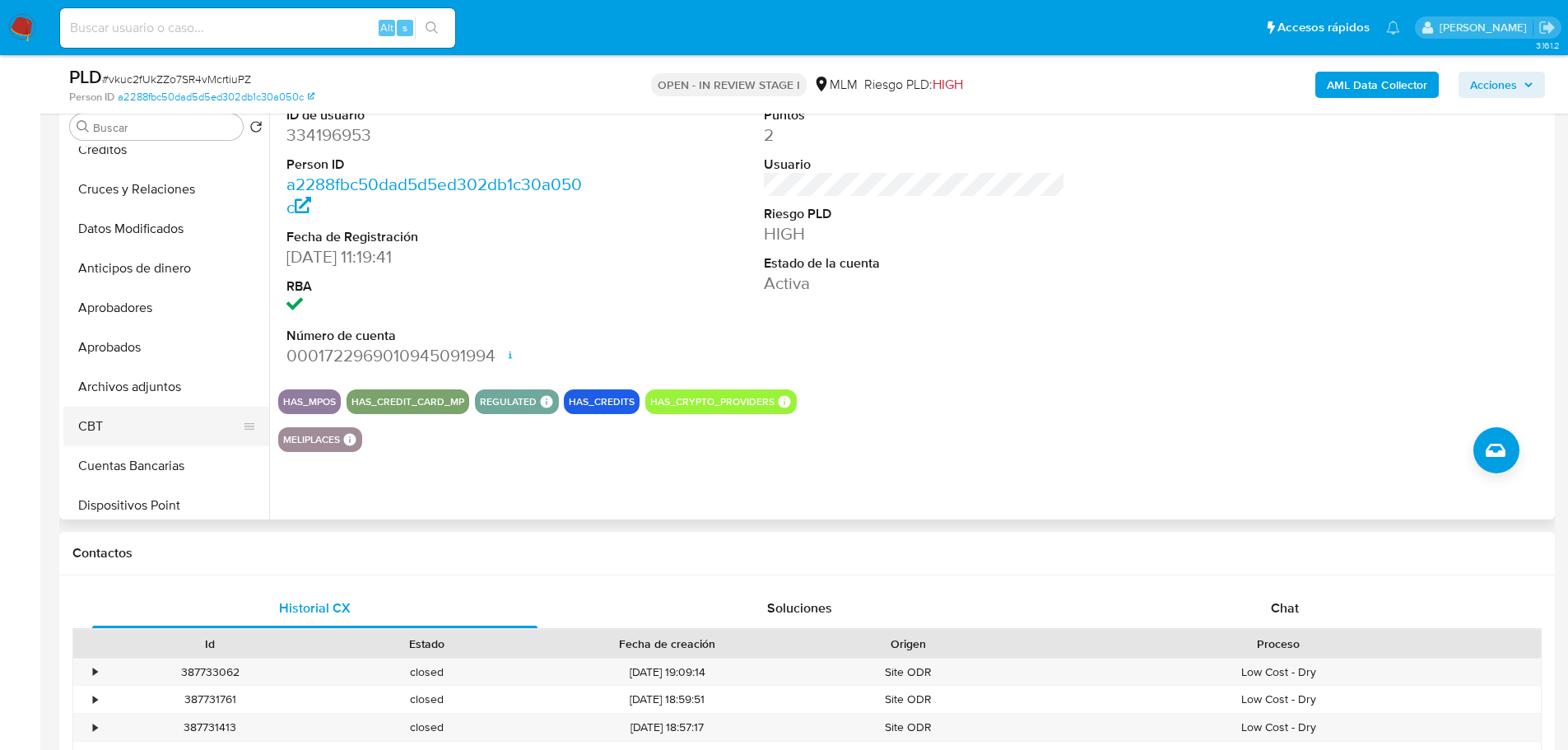
click at [131, 424] on button "CBT" at bounding box center [159, 426] width 193 height 40
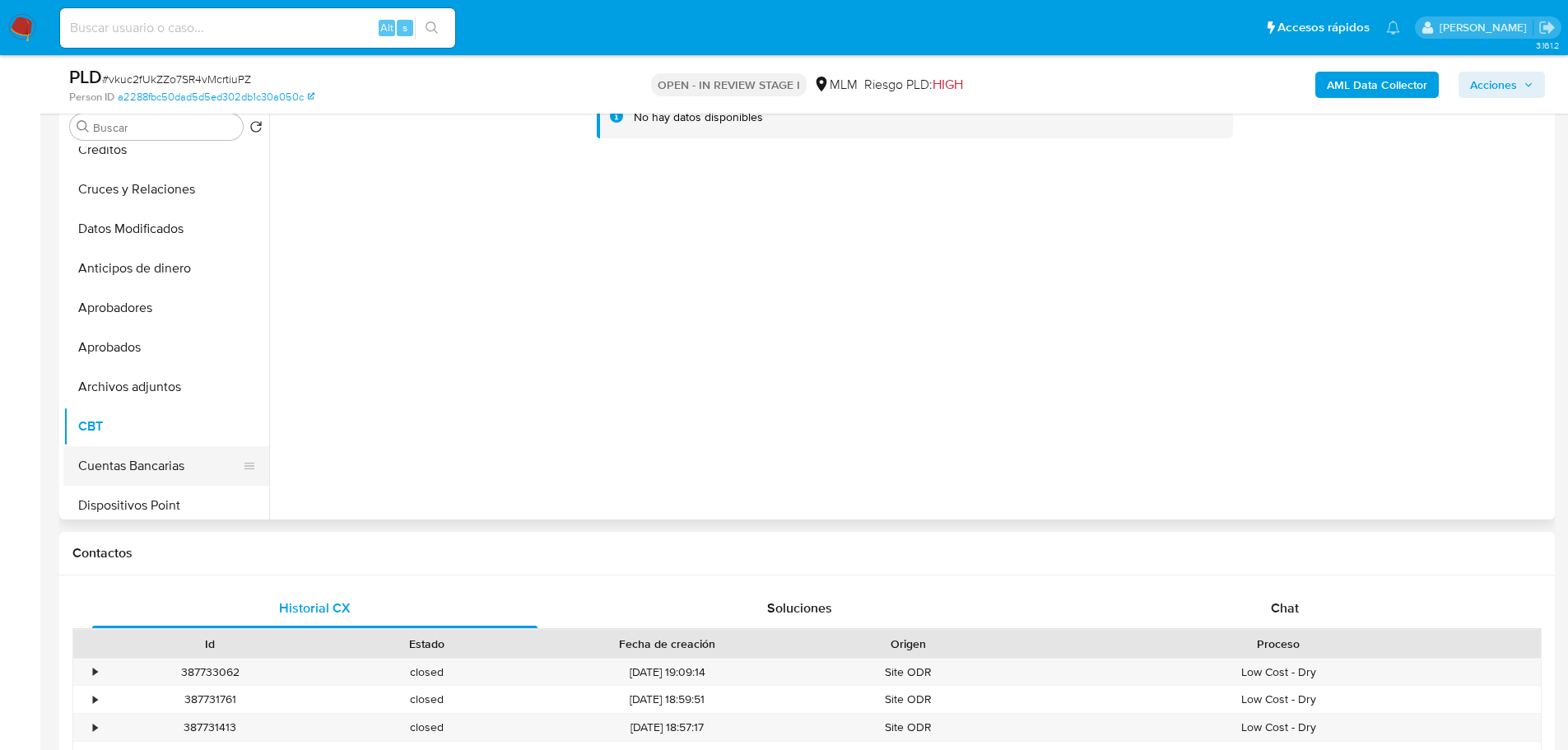
click at [134, 462] on button "Cuentas Bancarias" at bounding box center [159, 465] width 193 height 40
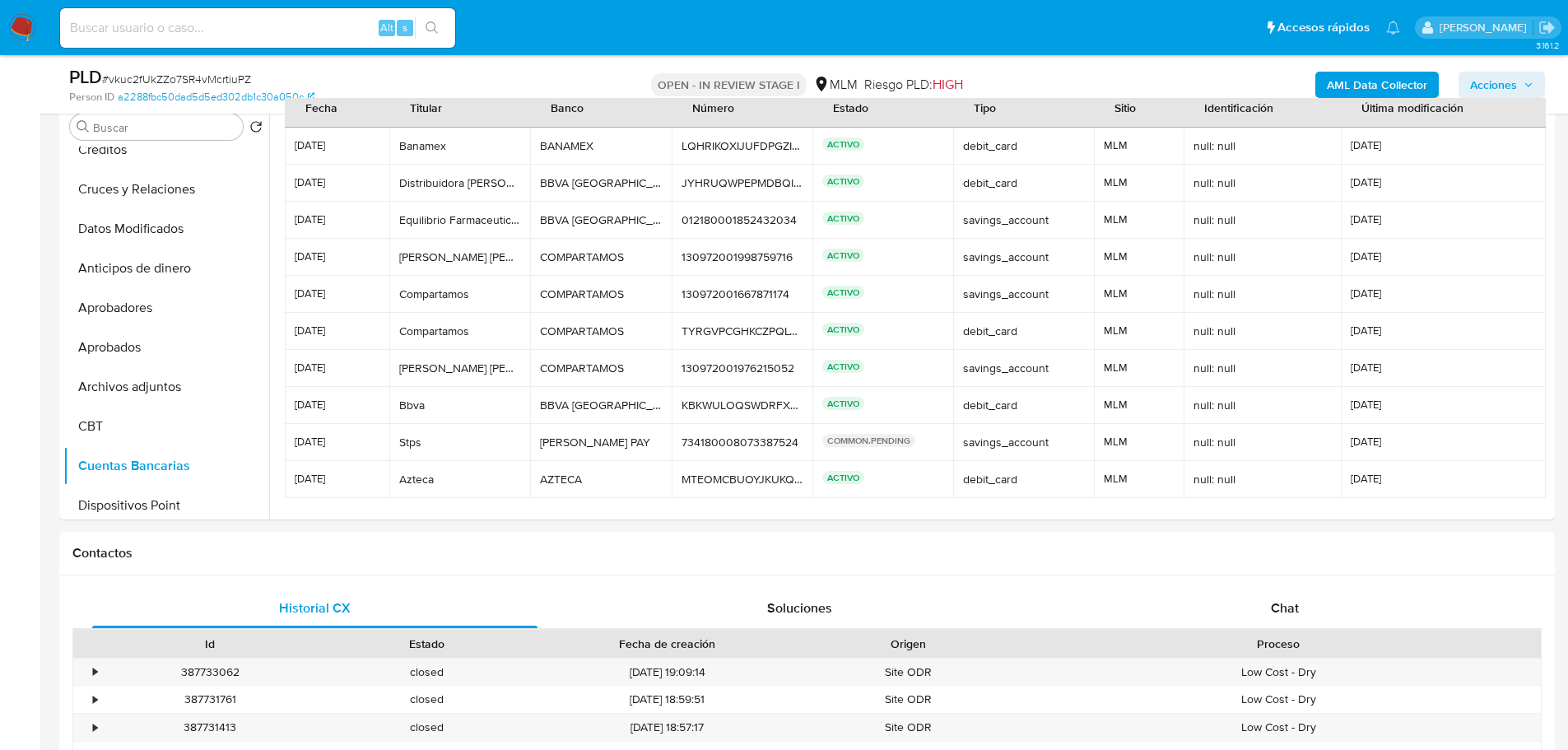
scroll to position [0, 0]
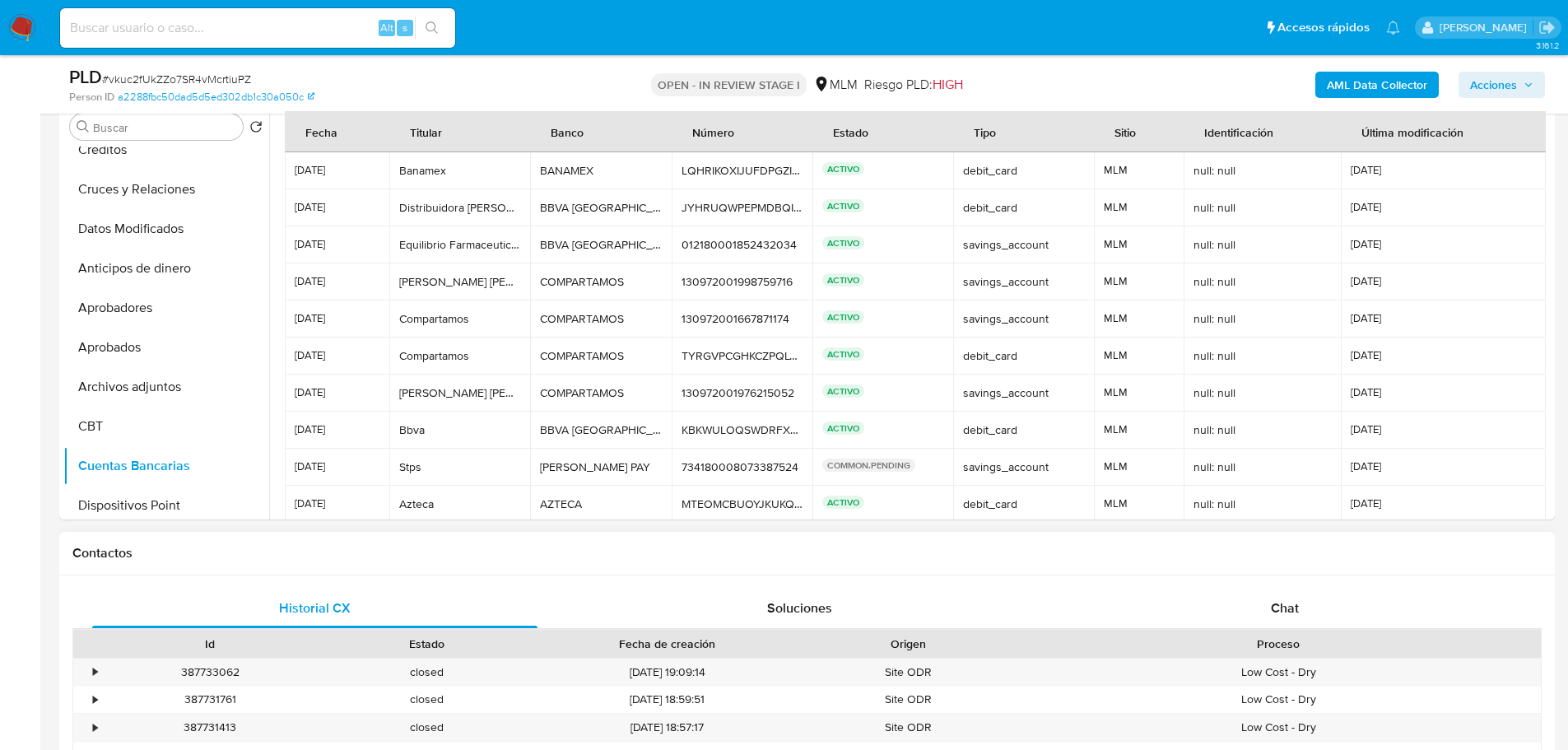
click at [397, 578] on div "Historial CX Soluciones Chat Id Estado Fecha de creación Origen Proceso • 38773…" at bounding box center [806, 733] width 1496 height 317
drag, startPoint x: 403, startPoint y: 549, endPoint x: 403, endPoint y: 538, distance: 11.0
click at [403, 538] on div "Contactos" at bounding box center [806, 554] width 1496 height 44
click at [148, 427] on button "CBT" at bounding box center [159, 426] width 193 height 40
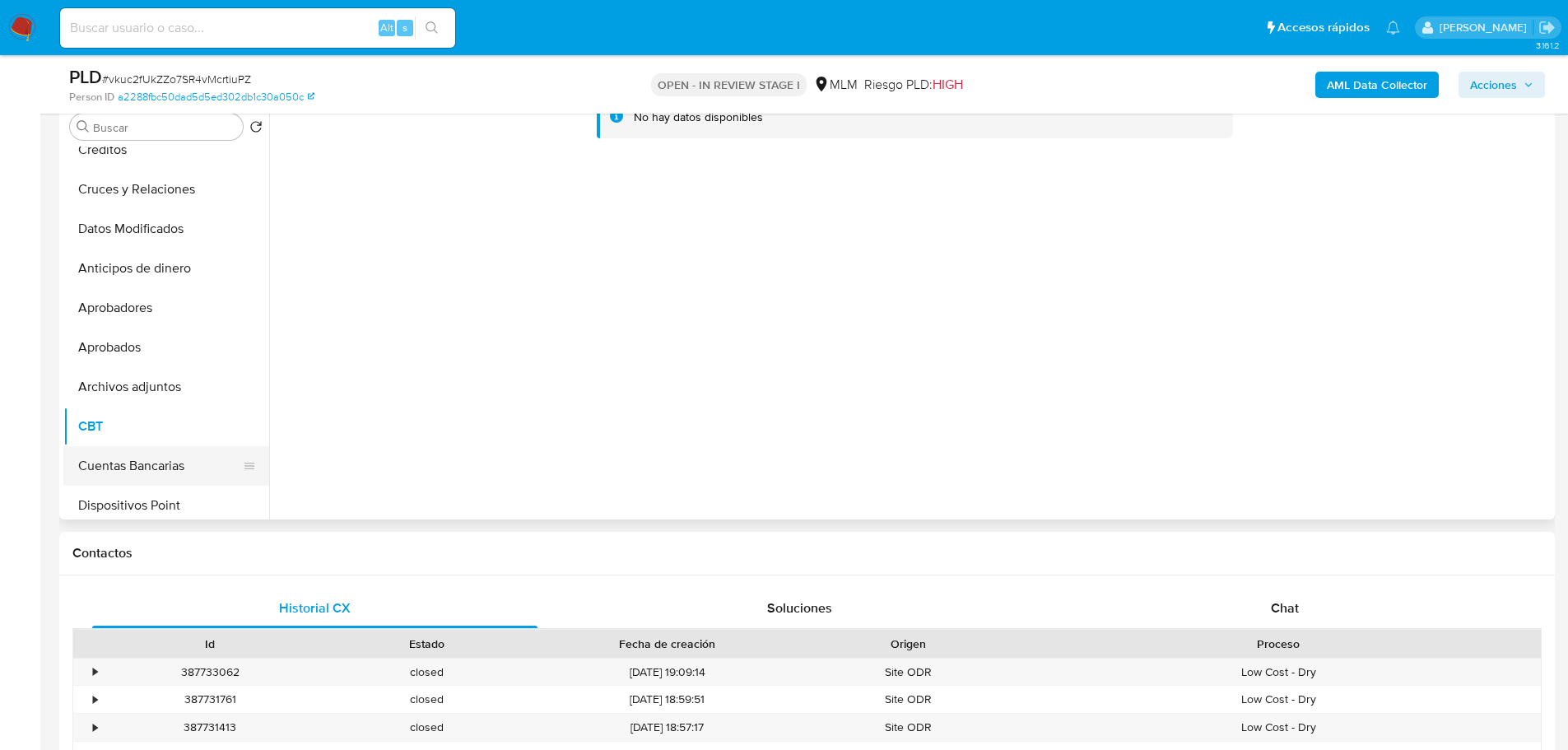
click at [153, 459] on button "Cuentas Bancarias" at bounding box center [159, 465] width 193 height 40
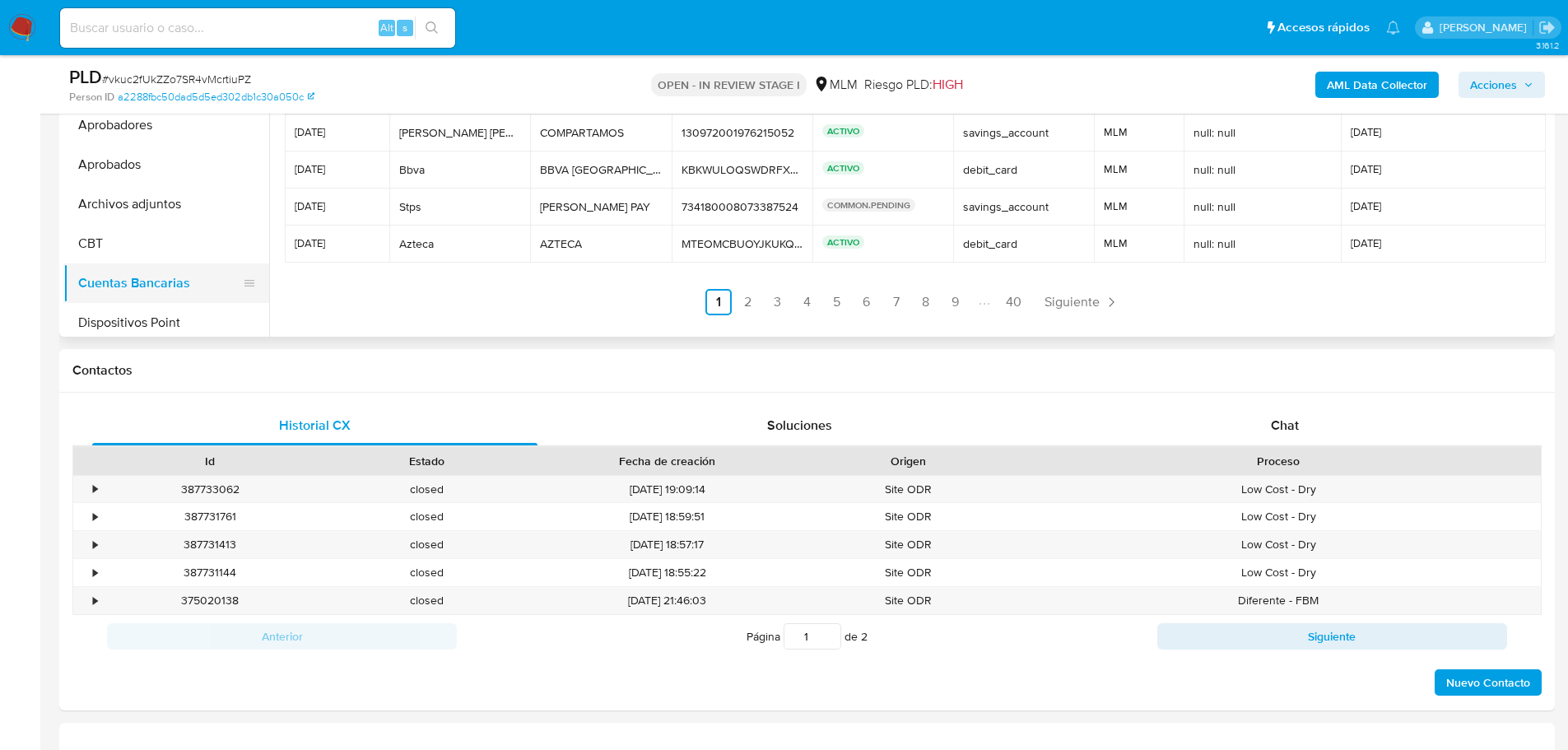
scroll to position [411, 0]
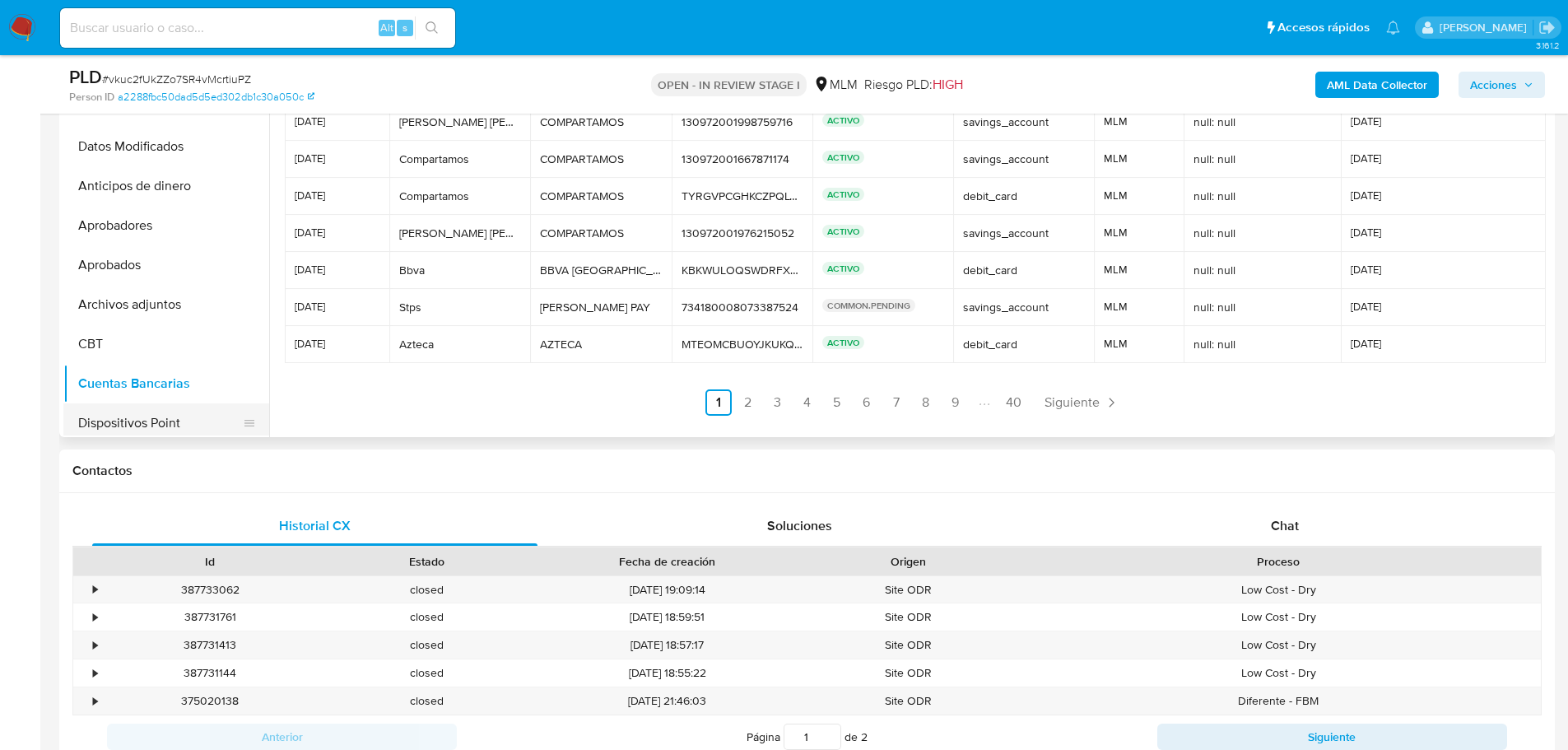
click at [157, 417] on button "Dispositivos Point" at bounding box center [159, 423] width 193 height 40
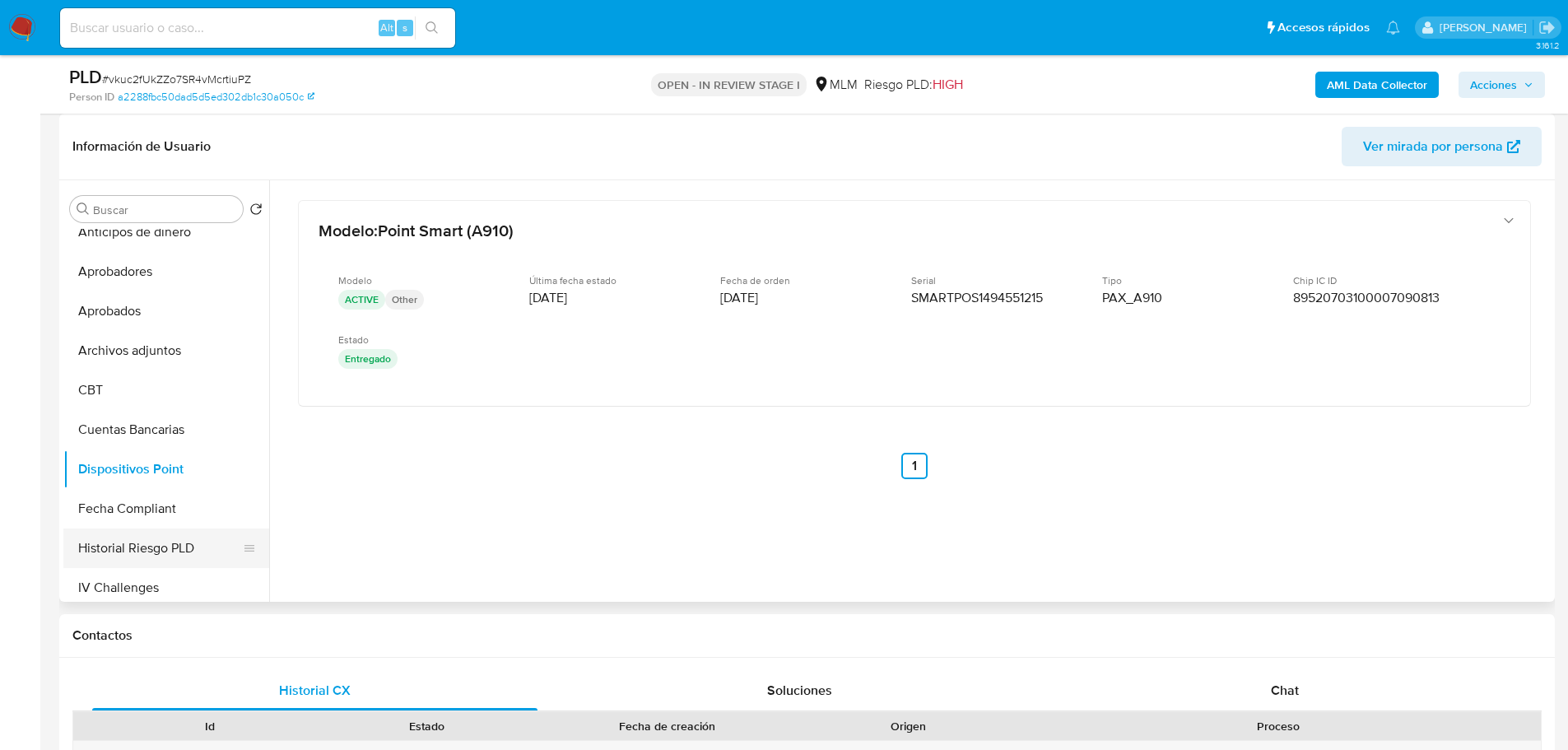
scroll to position [576, 0]
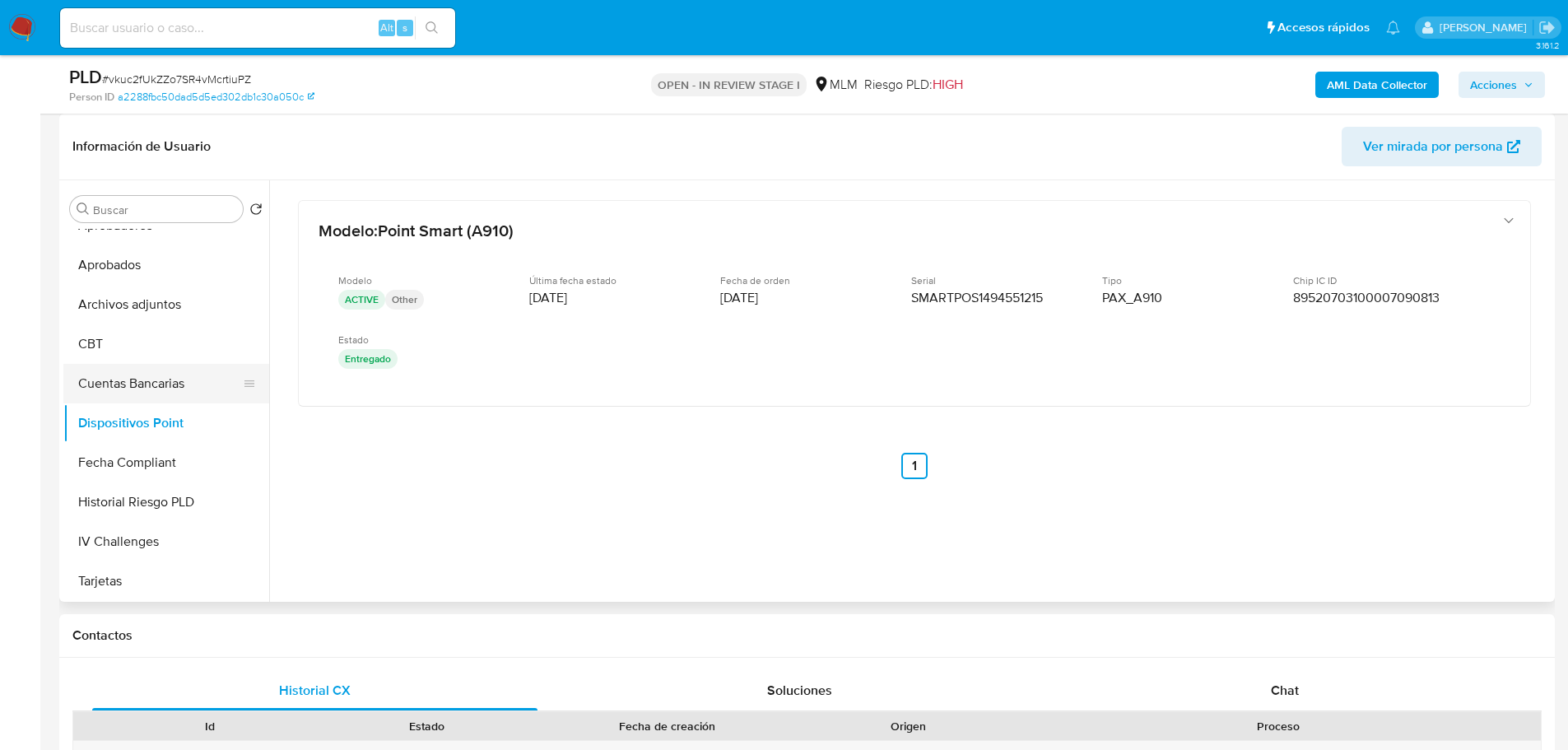
click at [150, 389] on button "Cuentas Bancarias" at bounding box center [159, 383] width 193 height 40
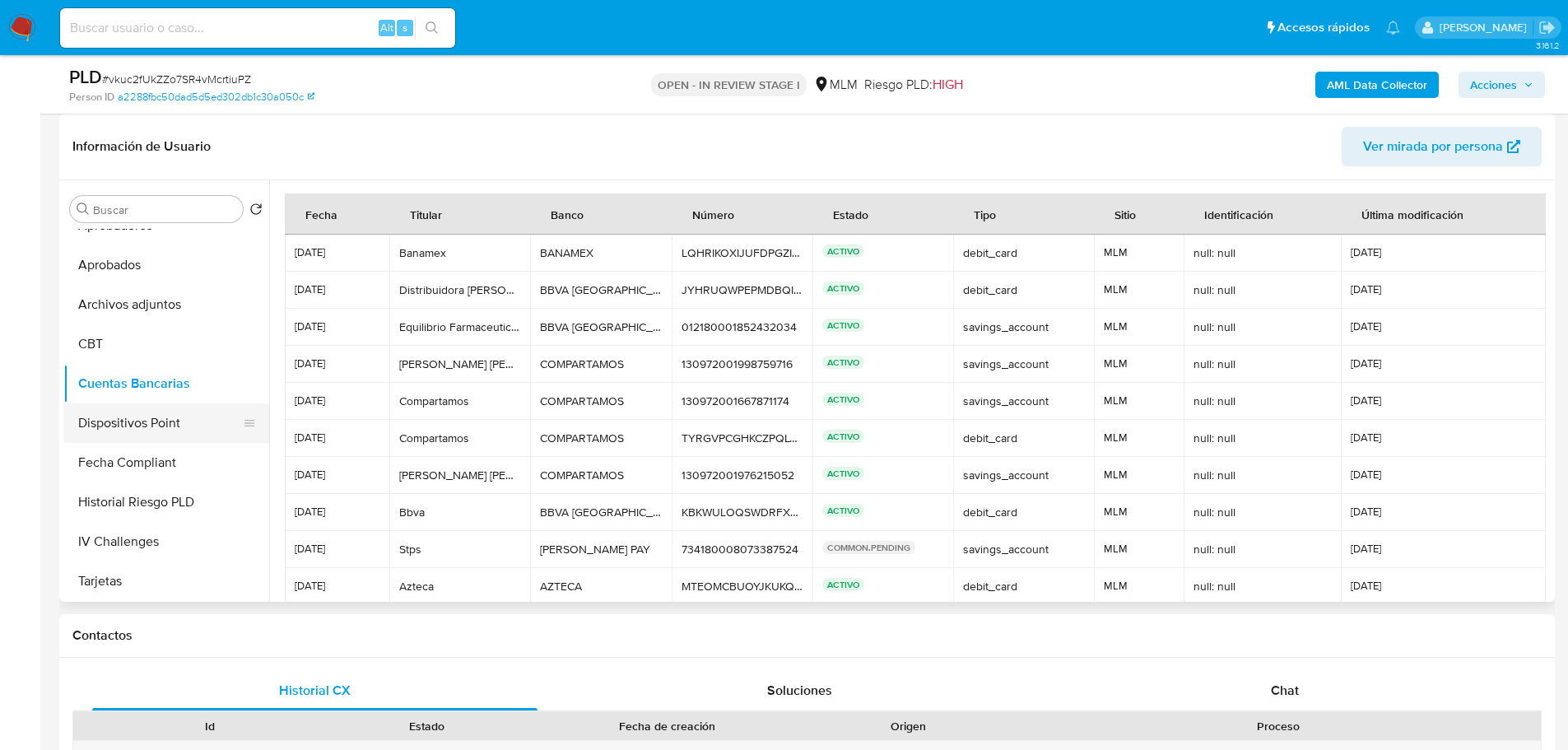
click at [154, 413] on button "Dispositivos Point" at bounding box center [159, 423] width 193 height 40
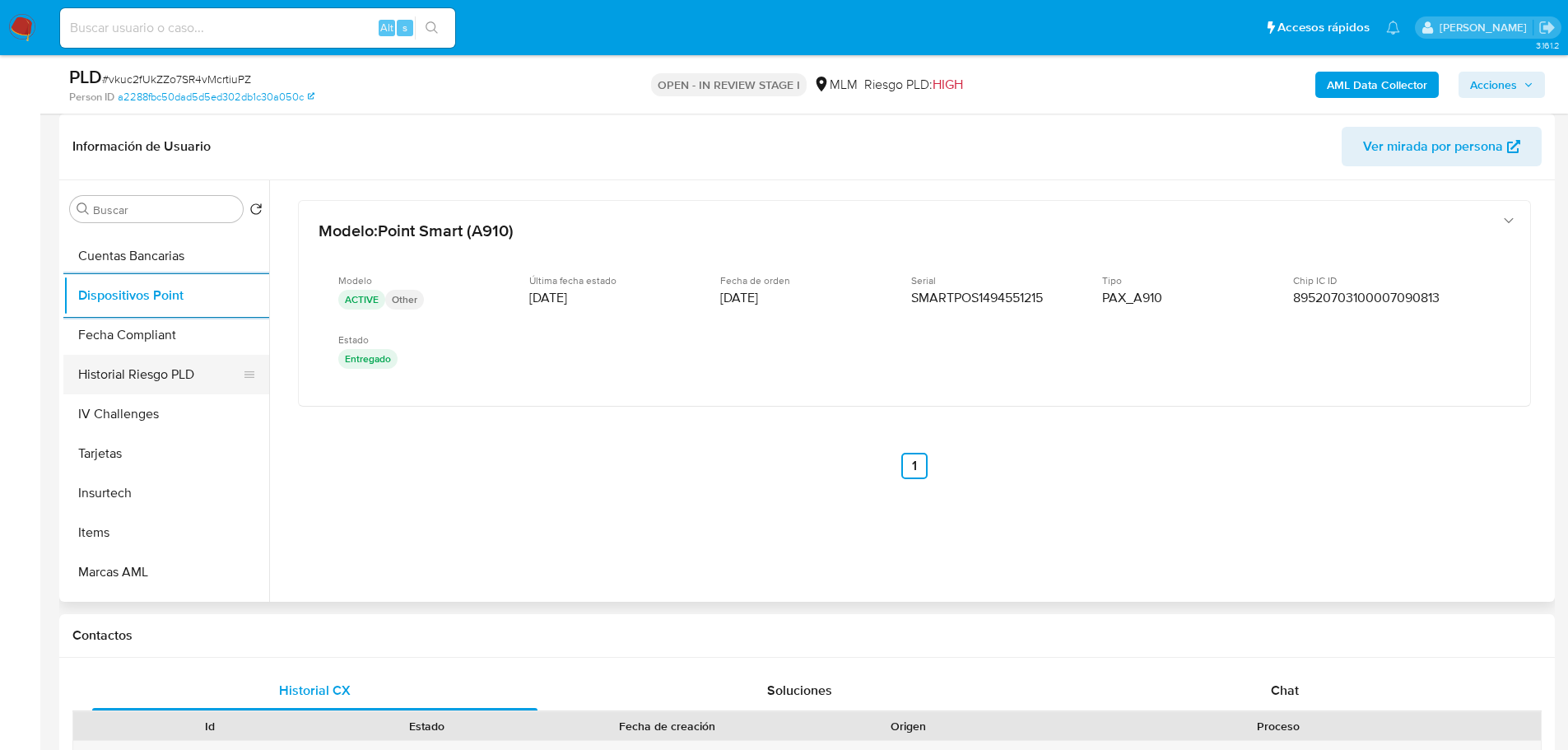
scroll to position [740, 0]
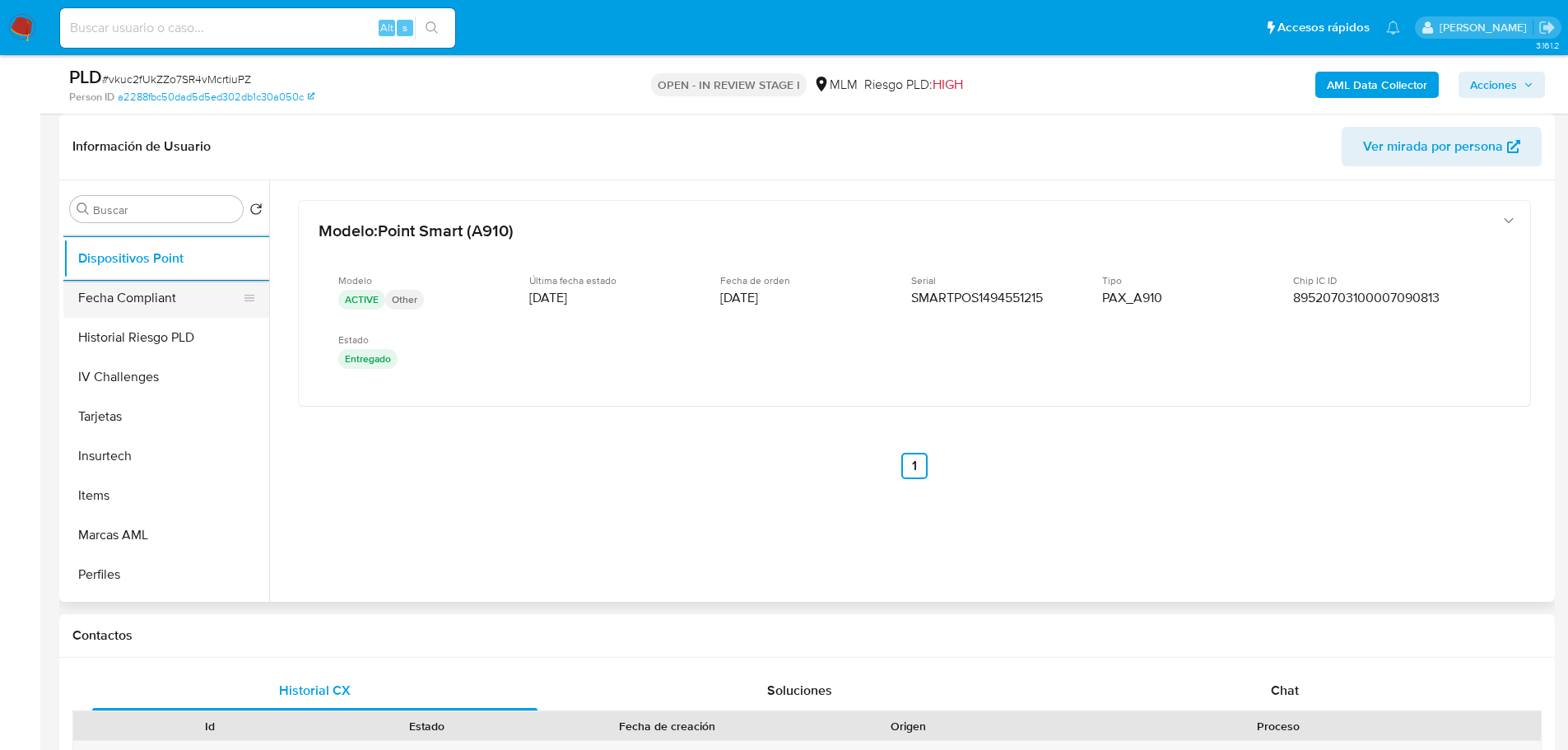
click at [174, 298] on button "Fecha Compliant" at bounding box center [159, 297] width 193 height 40
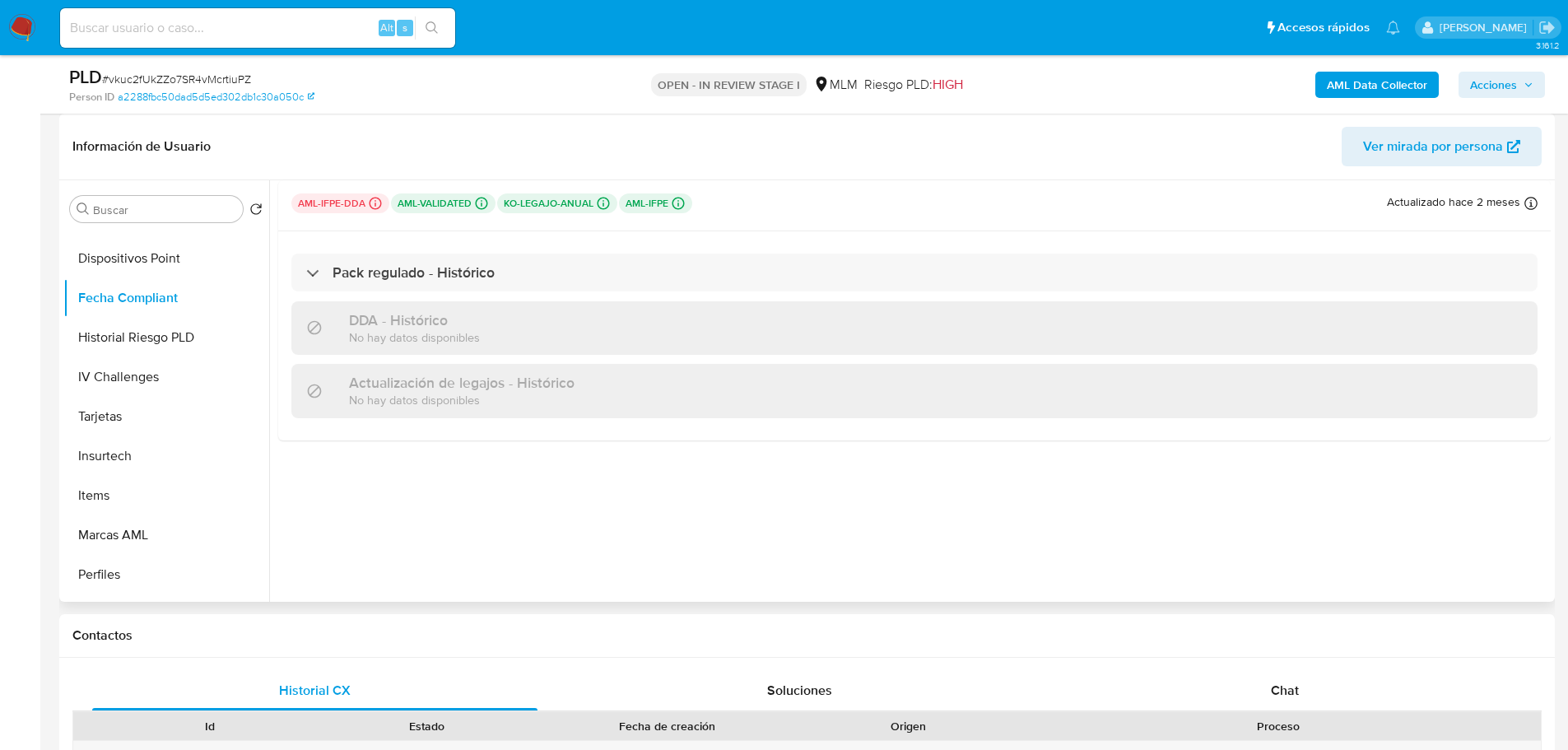
click at [475, 292] on div "Pack regulado - Histórico DDA - Histórico No hay datos disponibles Actualizació…" at bounding box center [914, 336] width 1273 height 209
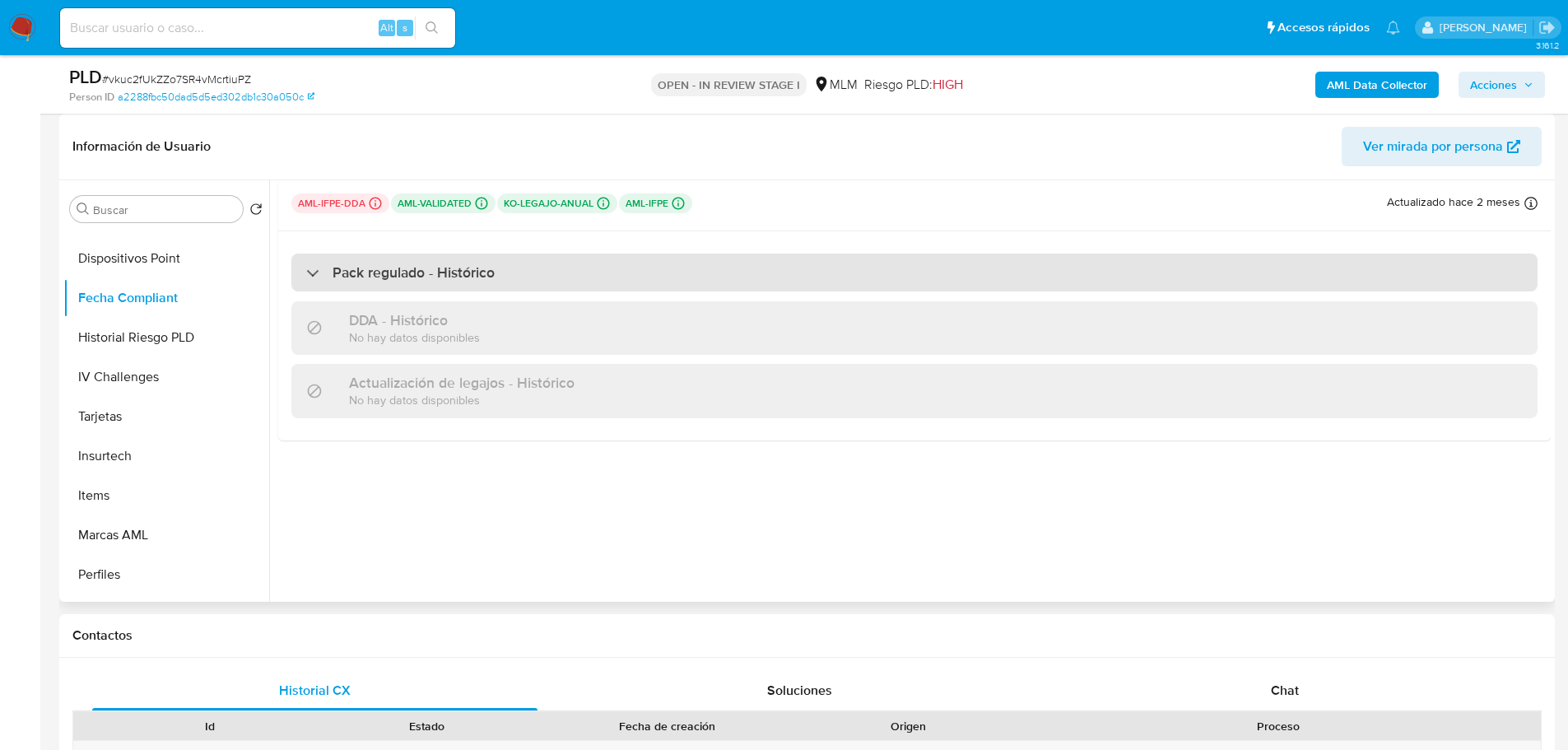
click at [470, 281] on h3 "Pack regulado - Histórico" at bounding box center [413, 273] width 162 height 18
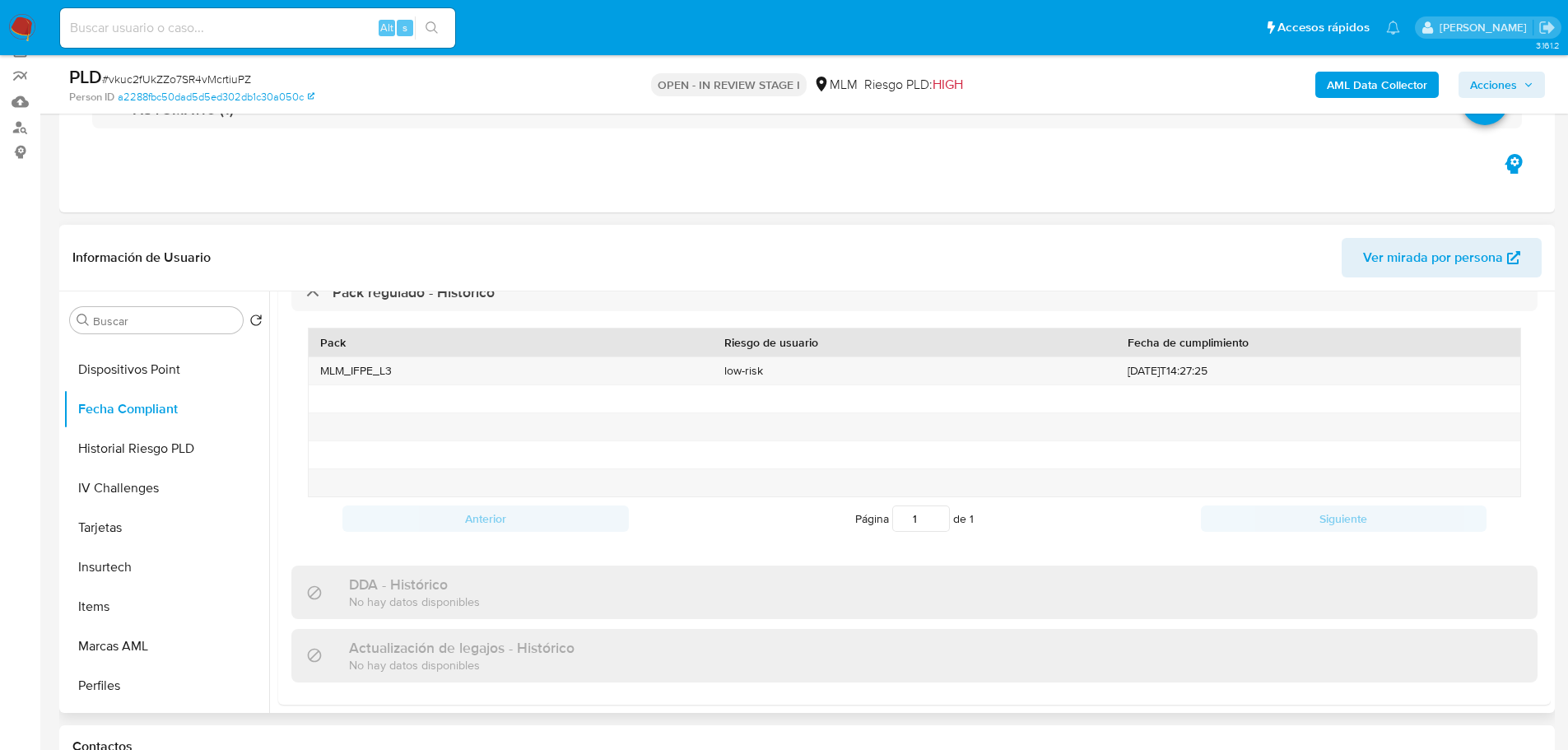
scroll to position [164, 0]
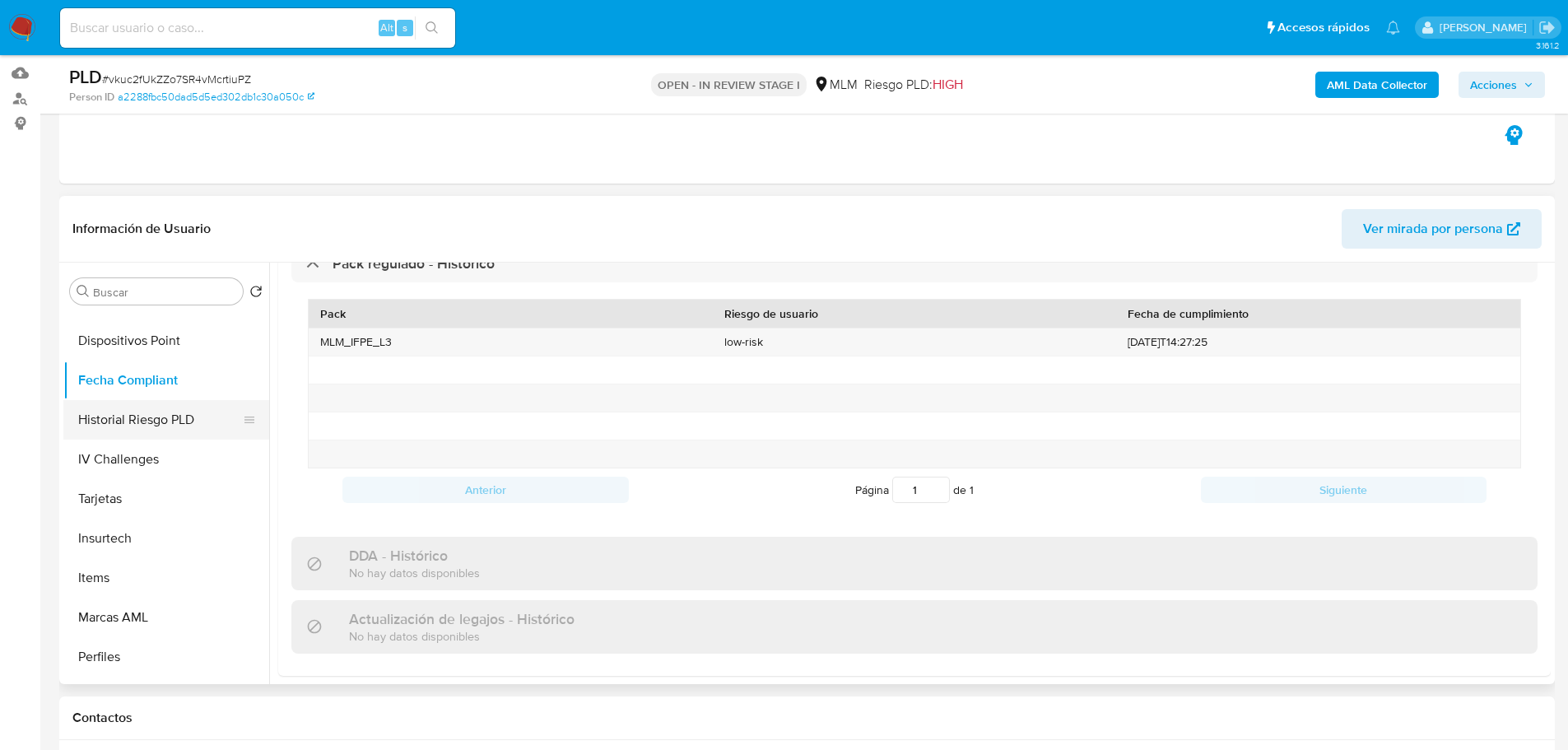
click at [154, 421] on button "Historial Riesgo PLD" at bounding box center [159, 419] width 193 height 40
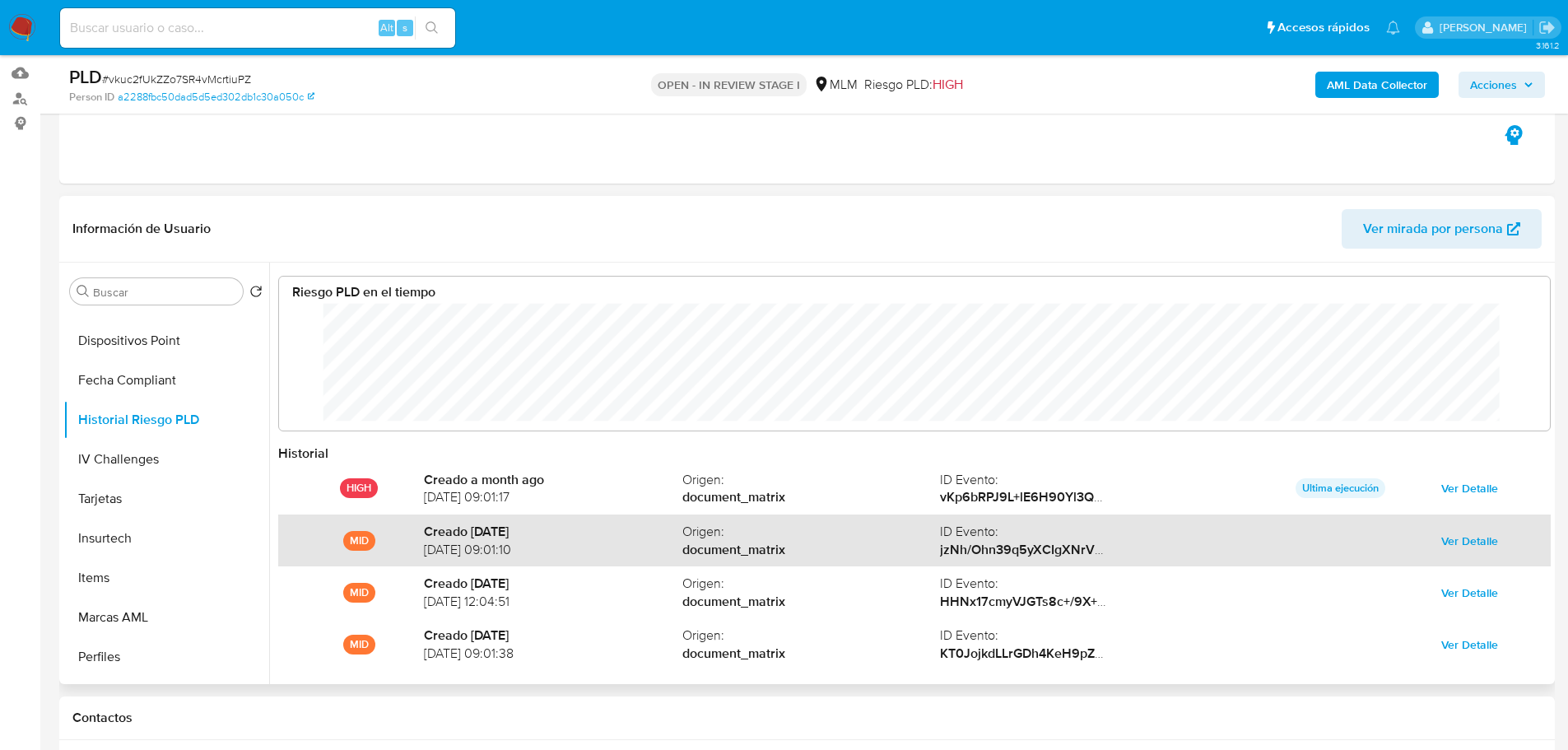
scroll to position [123, 1238]
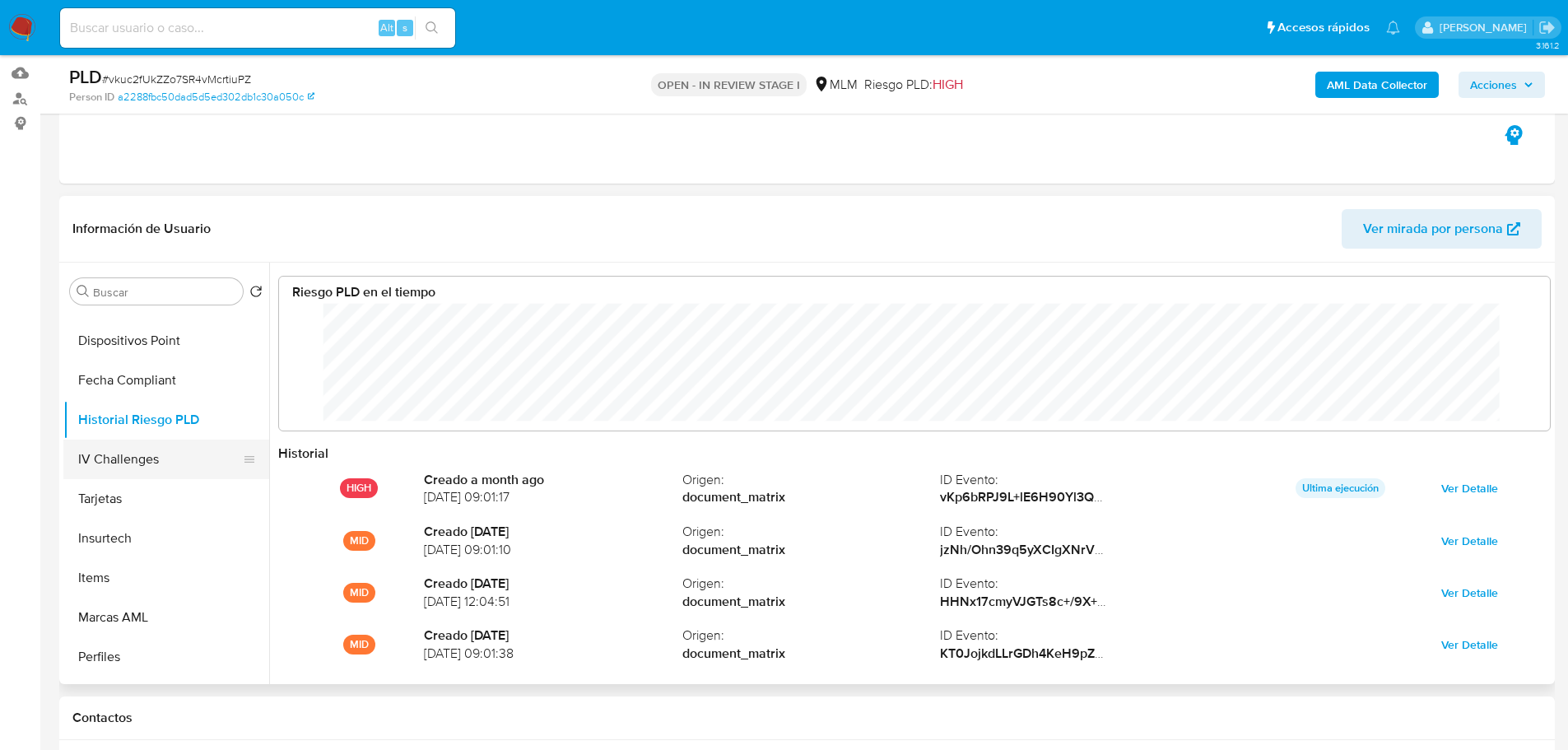
click at [157, 455] on button "IV Challenges" at bounding box center [159, 459] width 193 height 40
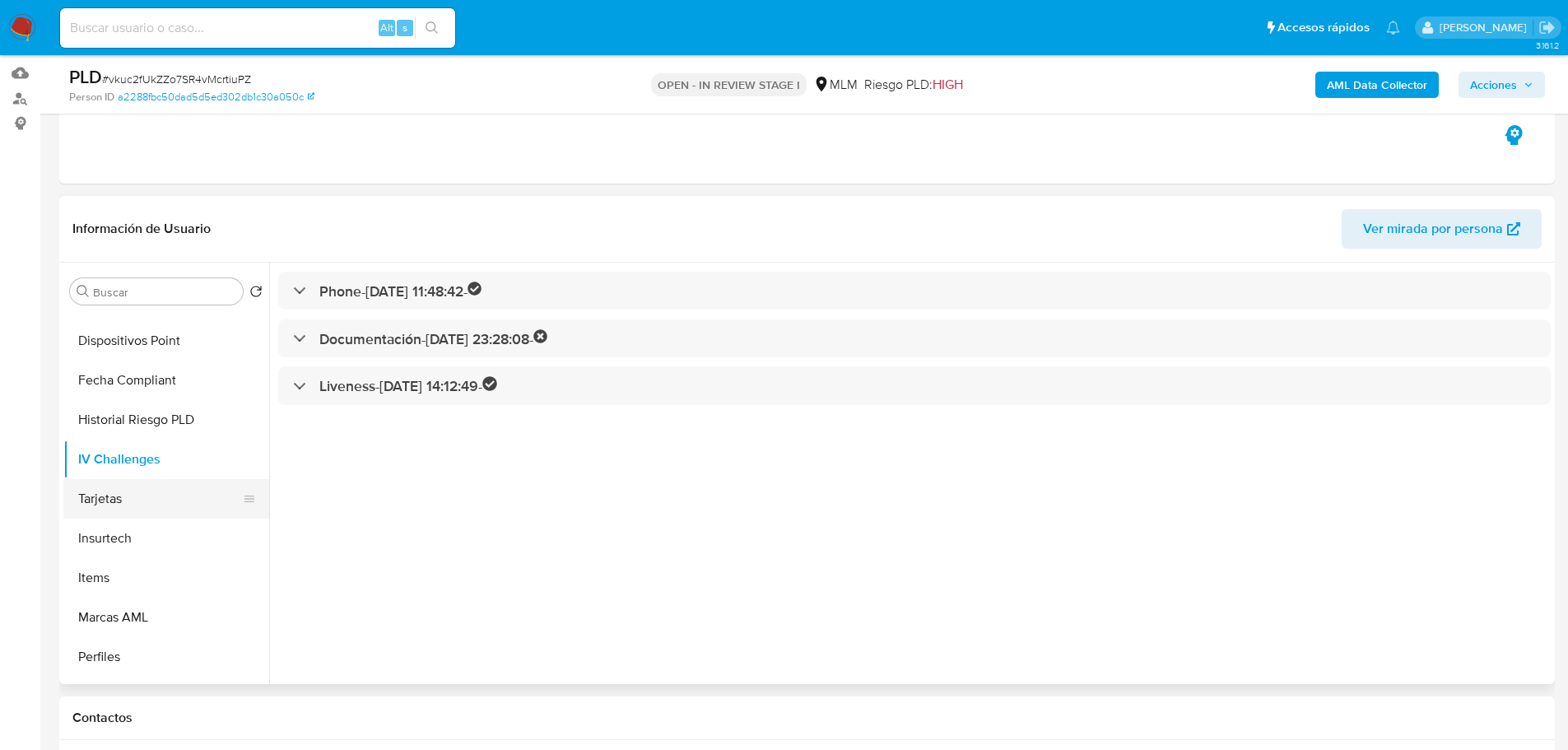
click at [131, 506] on button "Tarjetas" at bounding box center [159, 499] width 193 height 40
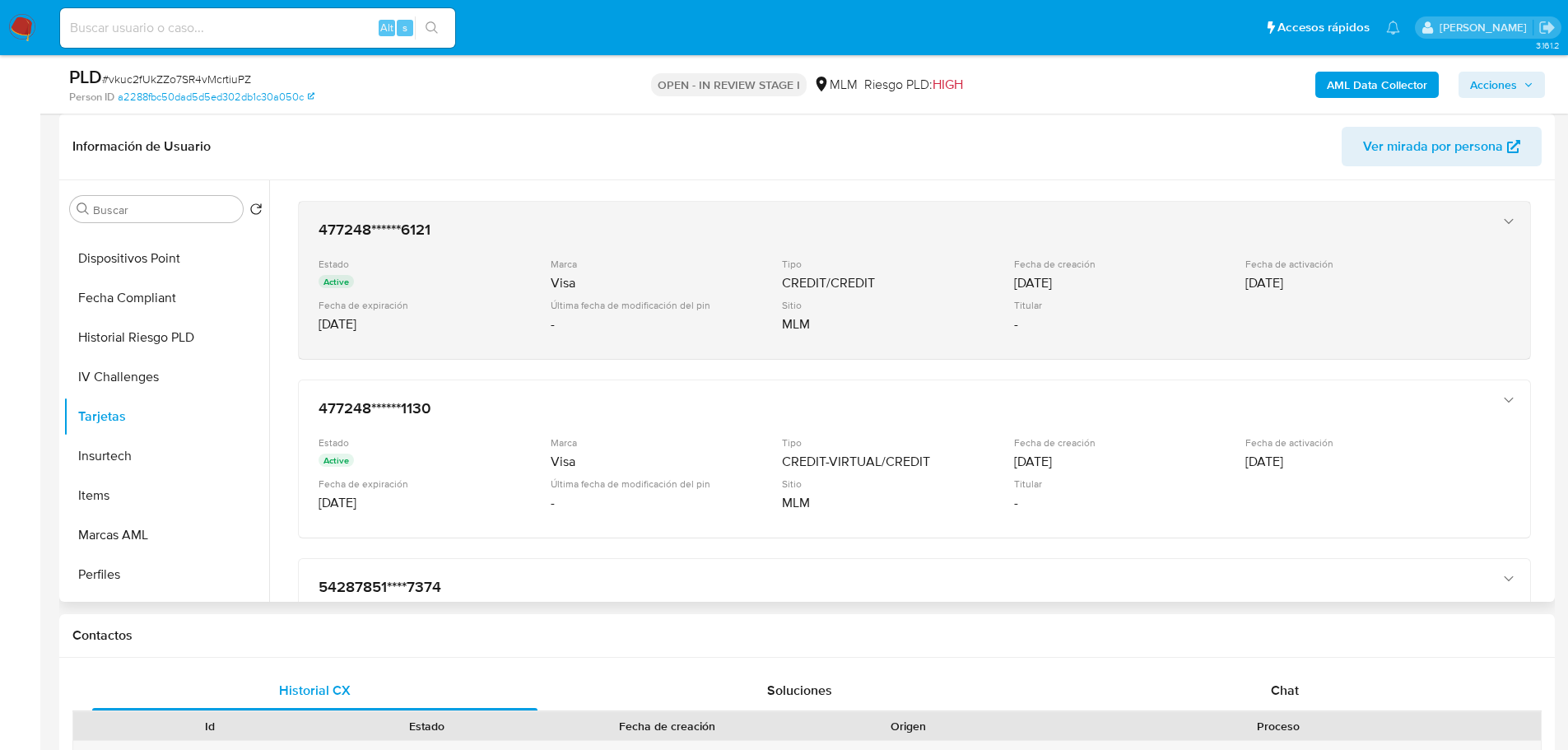
scroll to position [164, 0]
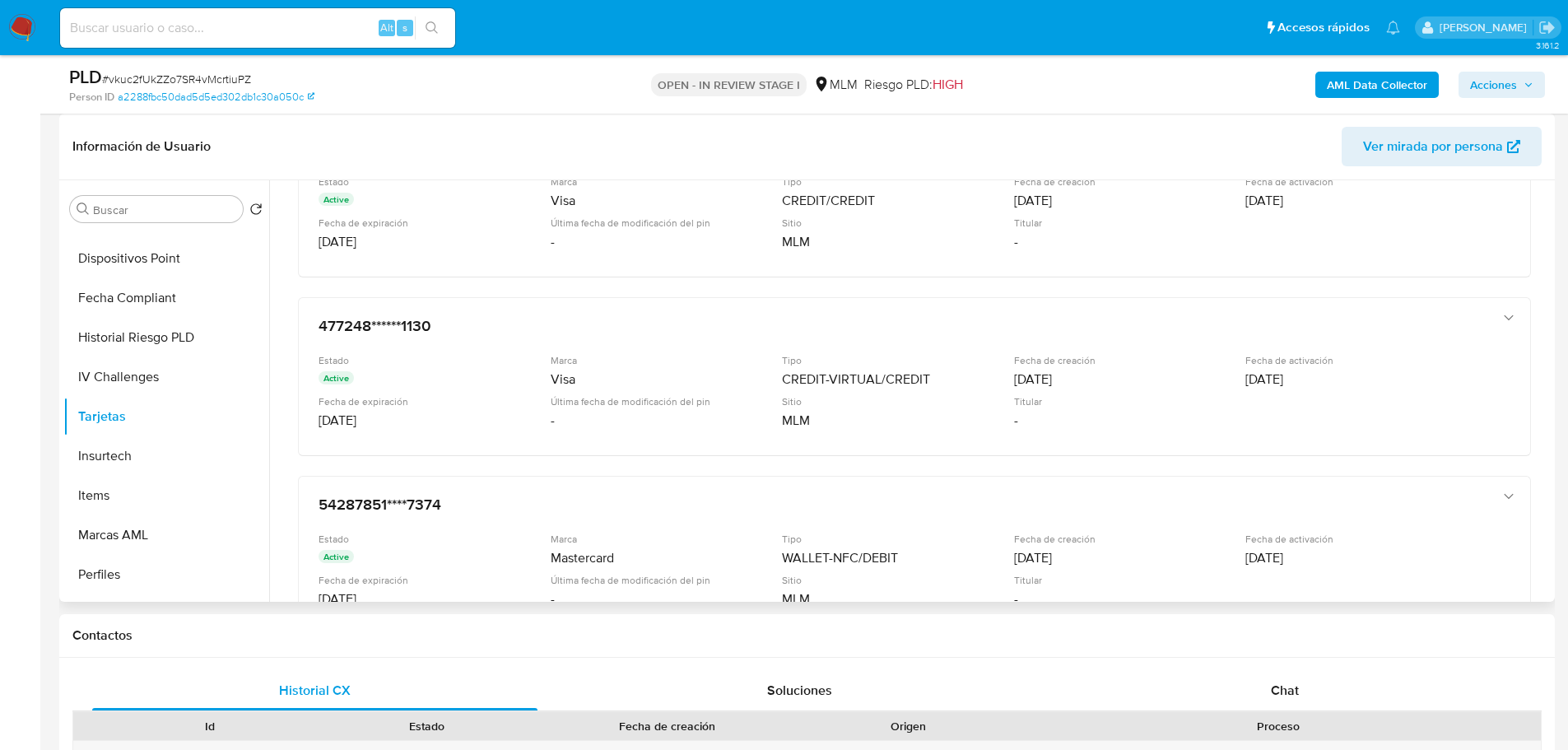
drag, startPoint x: 1543, startPoint y: 318, endPoint x: 1548, endPoint y: 302, distance: 16.8
click at [1548, 302] on div at bounding box center [909, 390] width 1281 height 421
click at [1544, 317] on div at bounding box center [909, 390] width 1281 height 421
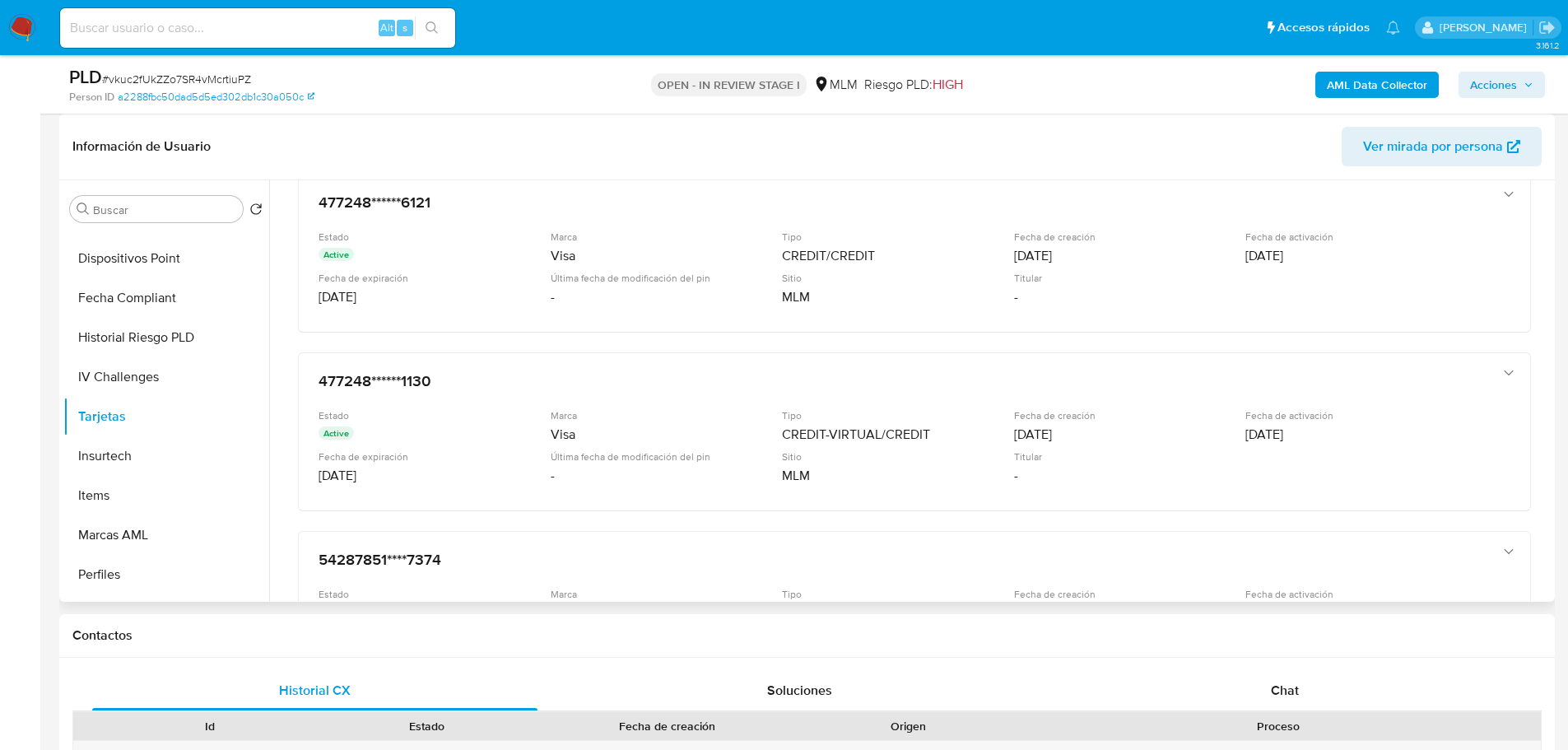
scroll to position [120, 0]
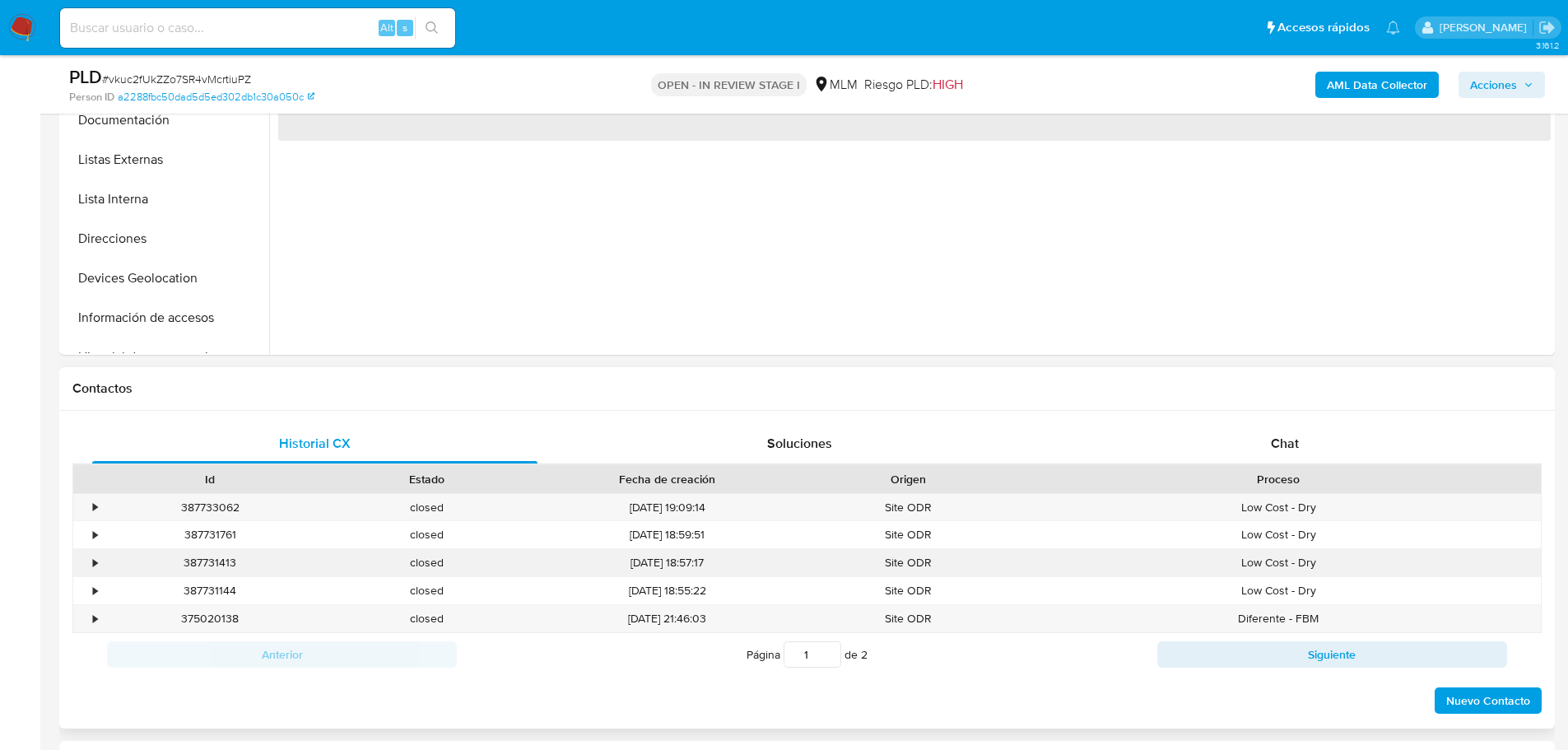
select select "10"
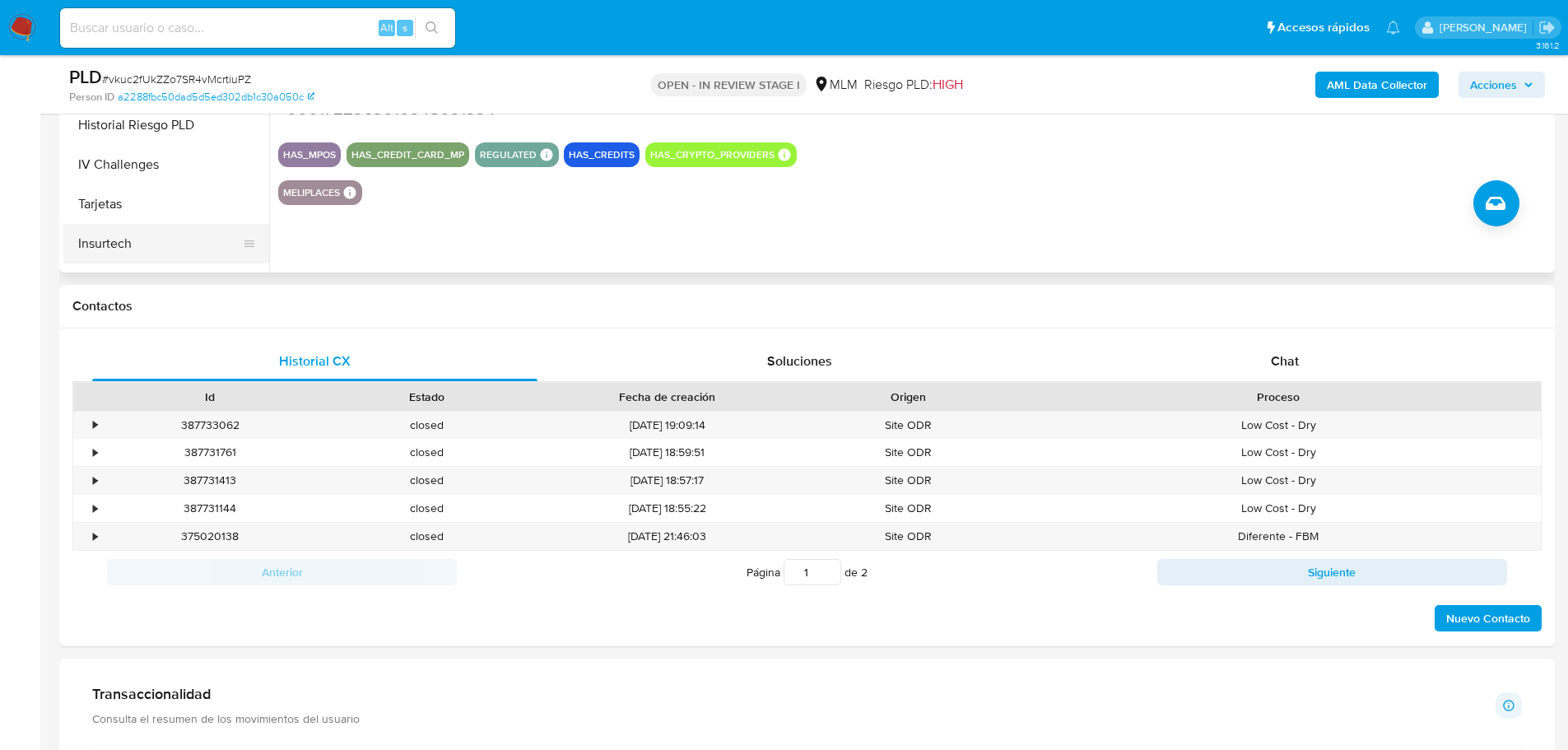
scroll to position [659, 0]
click at [148, 168] on button "Tarjetas" at bounding box center [159, 169] width 193 height 40
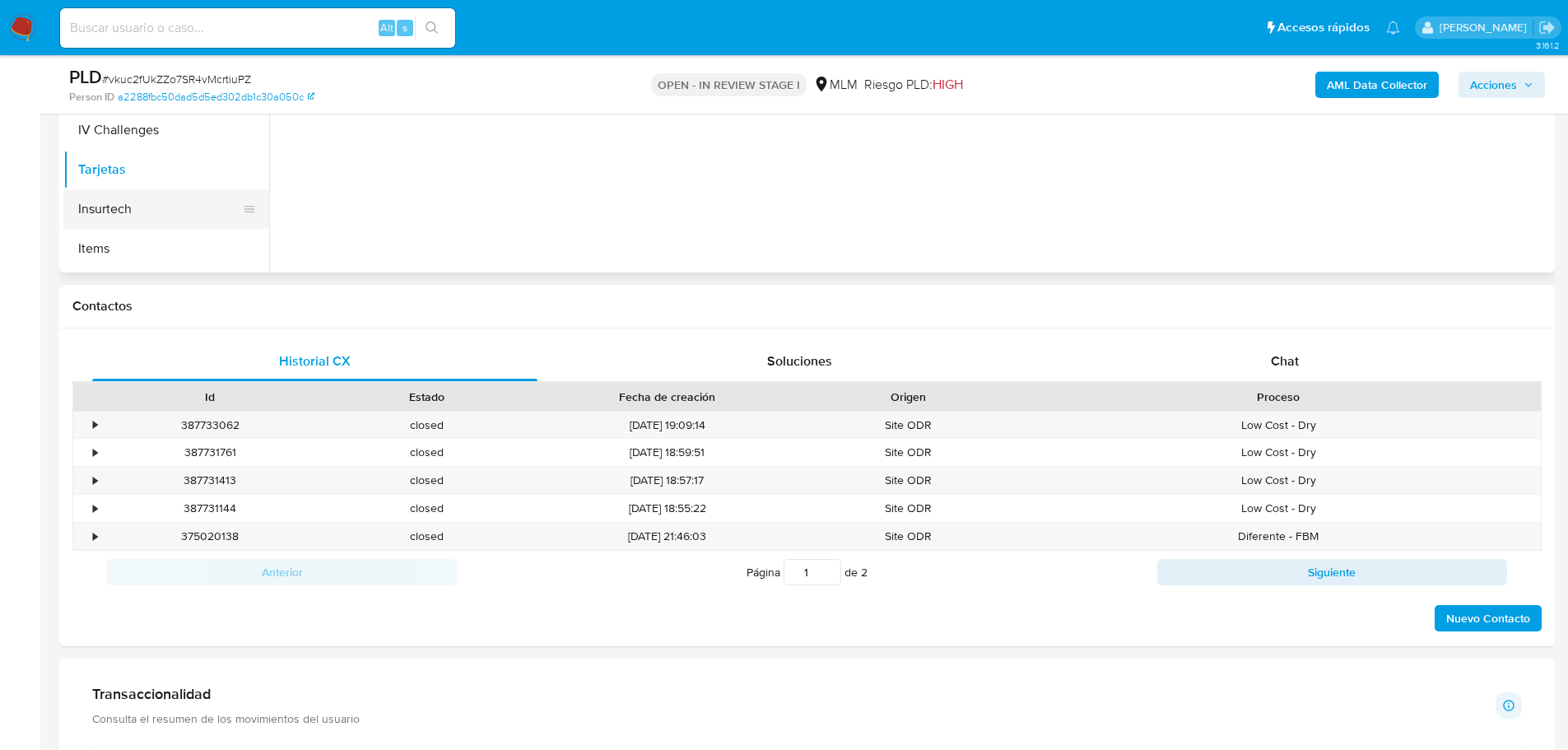
click at [135, 213] on button "Insurtech" at bounding box center [159, 208] width 193 height 40
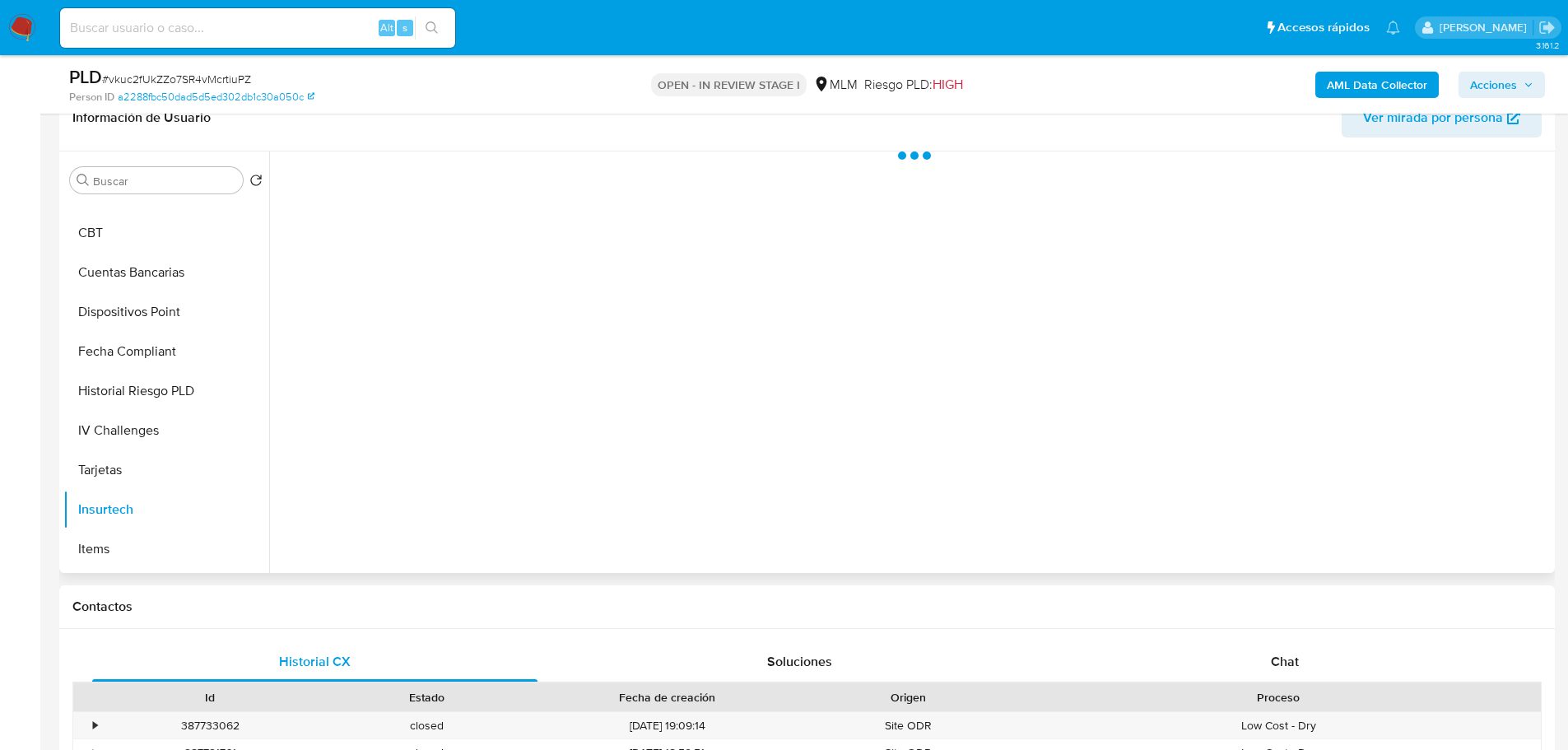
scroll to position [247, 0]
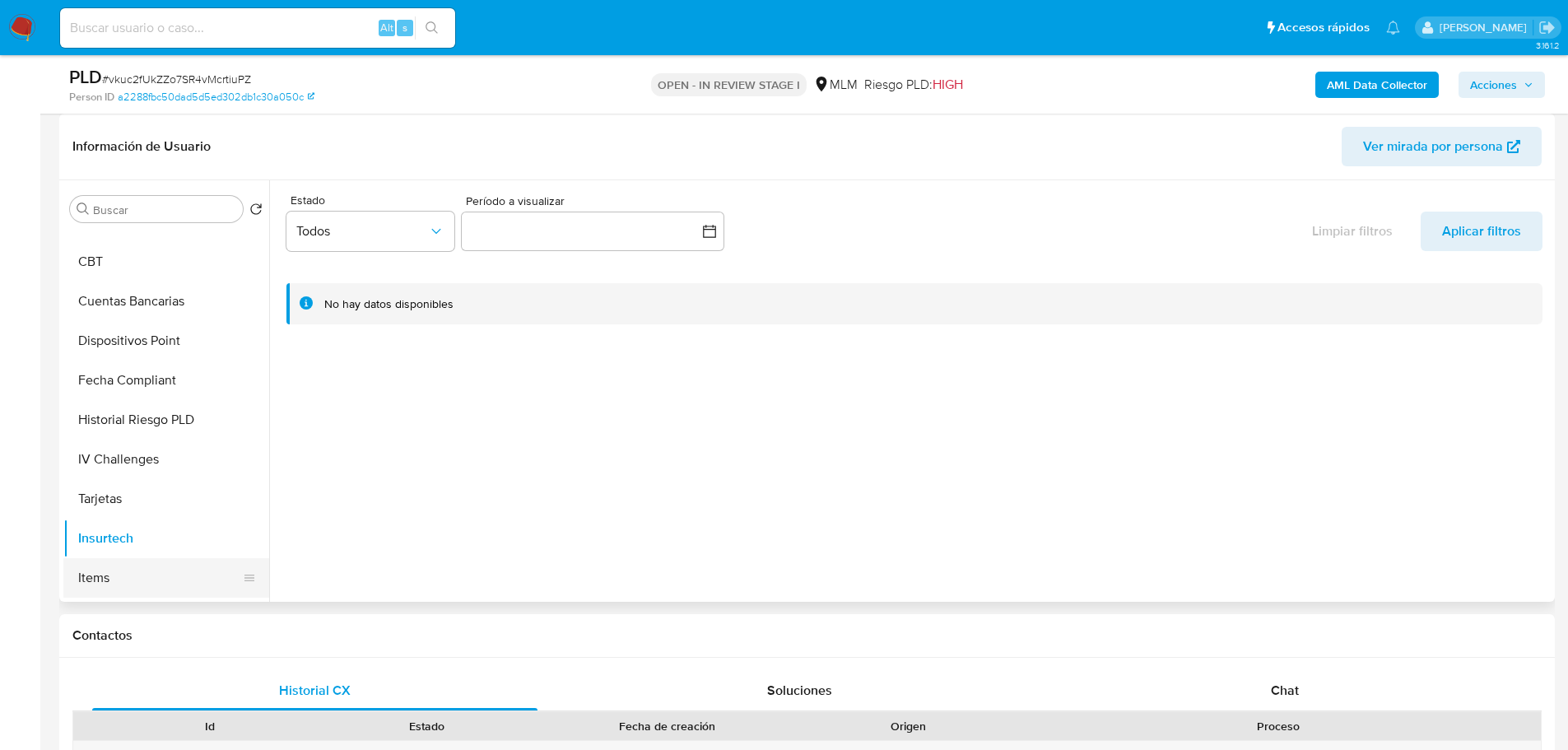
click at [173, 570] on button "Items" at bounding box center [159, 578] width 193 height 40
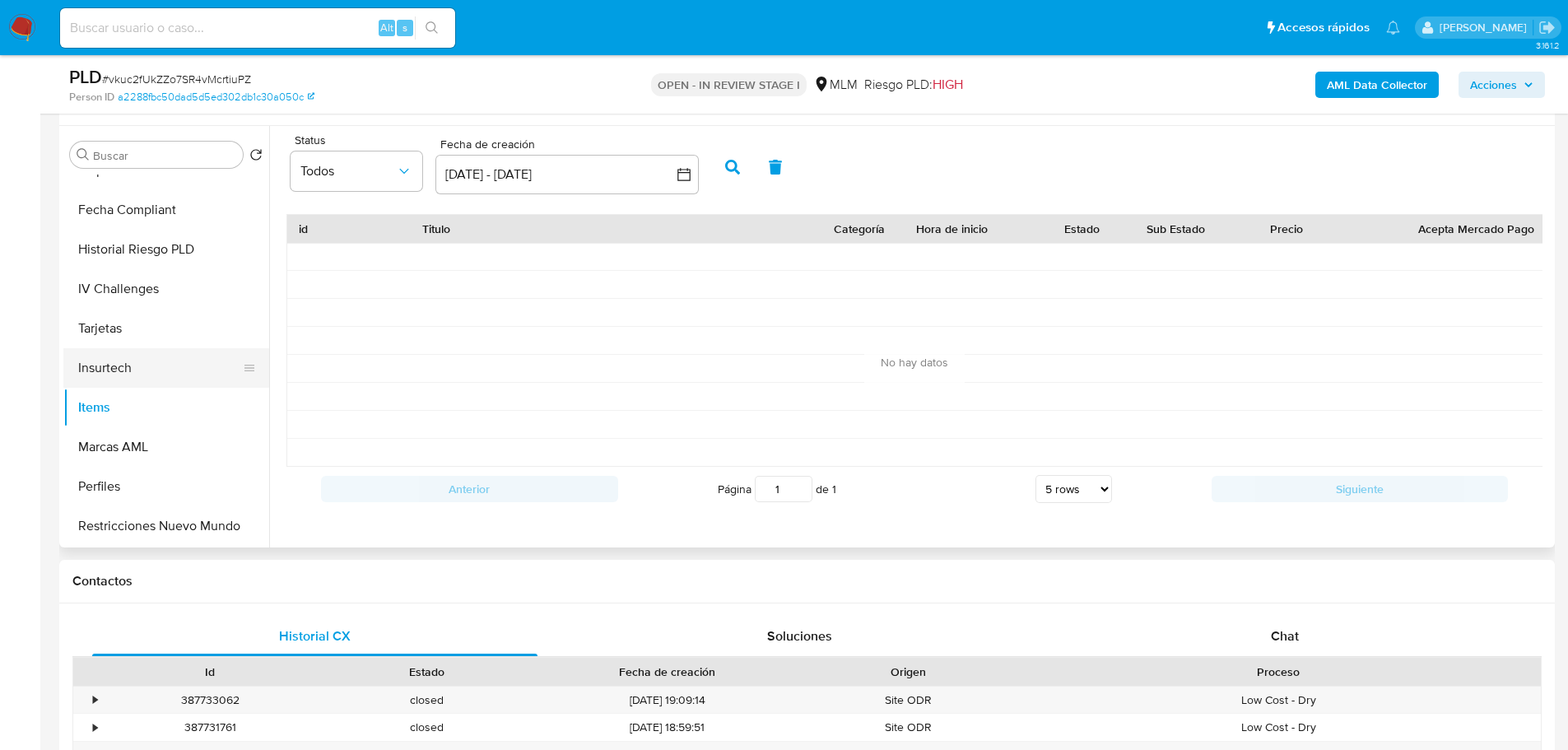
scroll to position [329, 0]
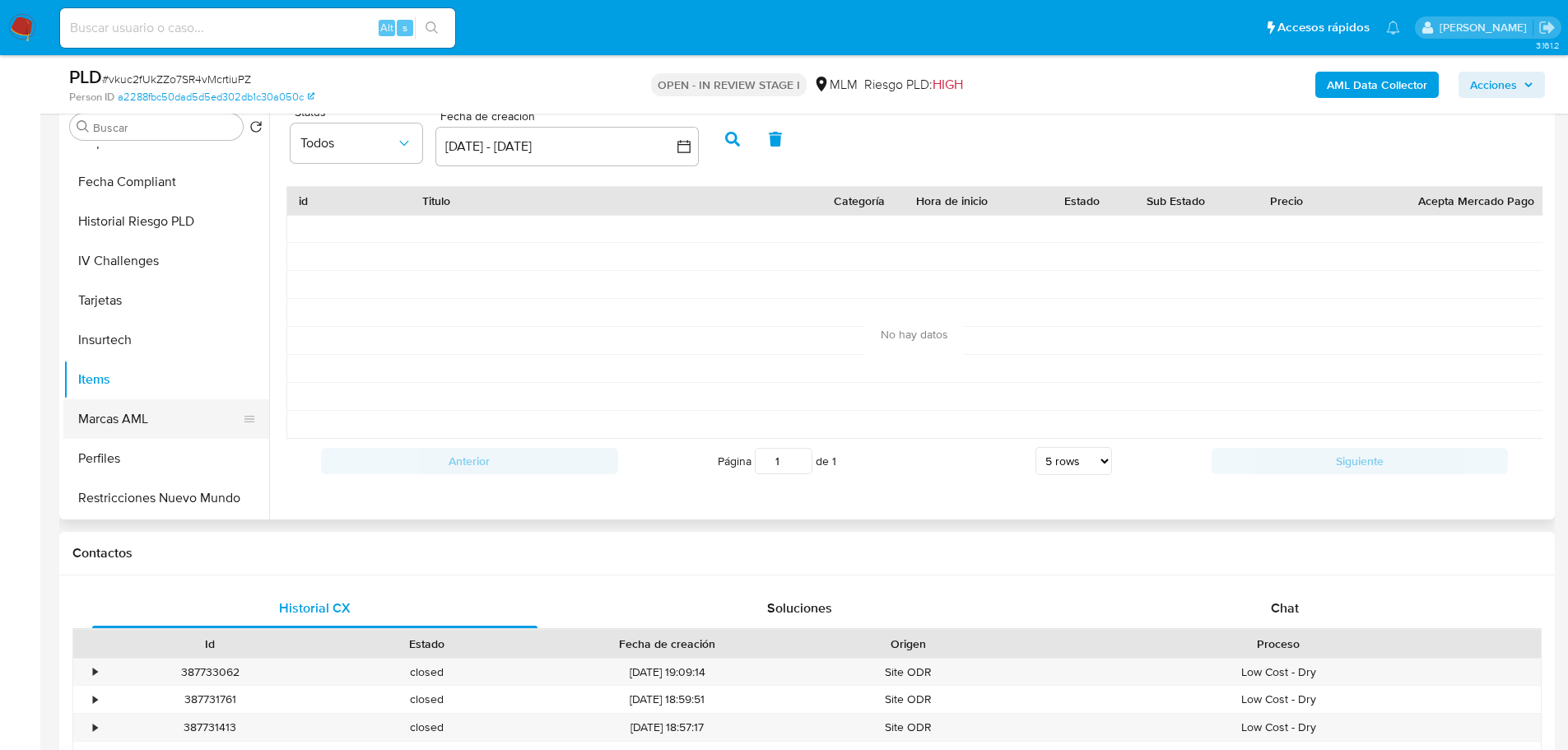
click at [148, 418] on button "Marcas AML" at bounding box center [159, 419] width 193 height 40
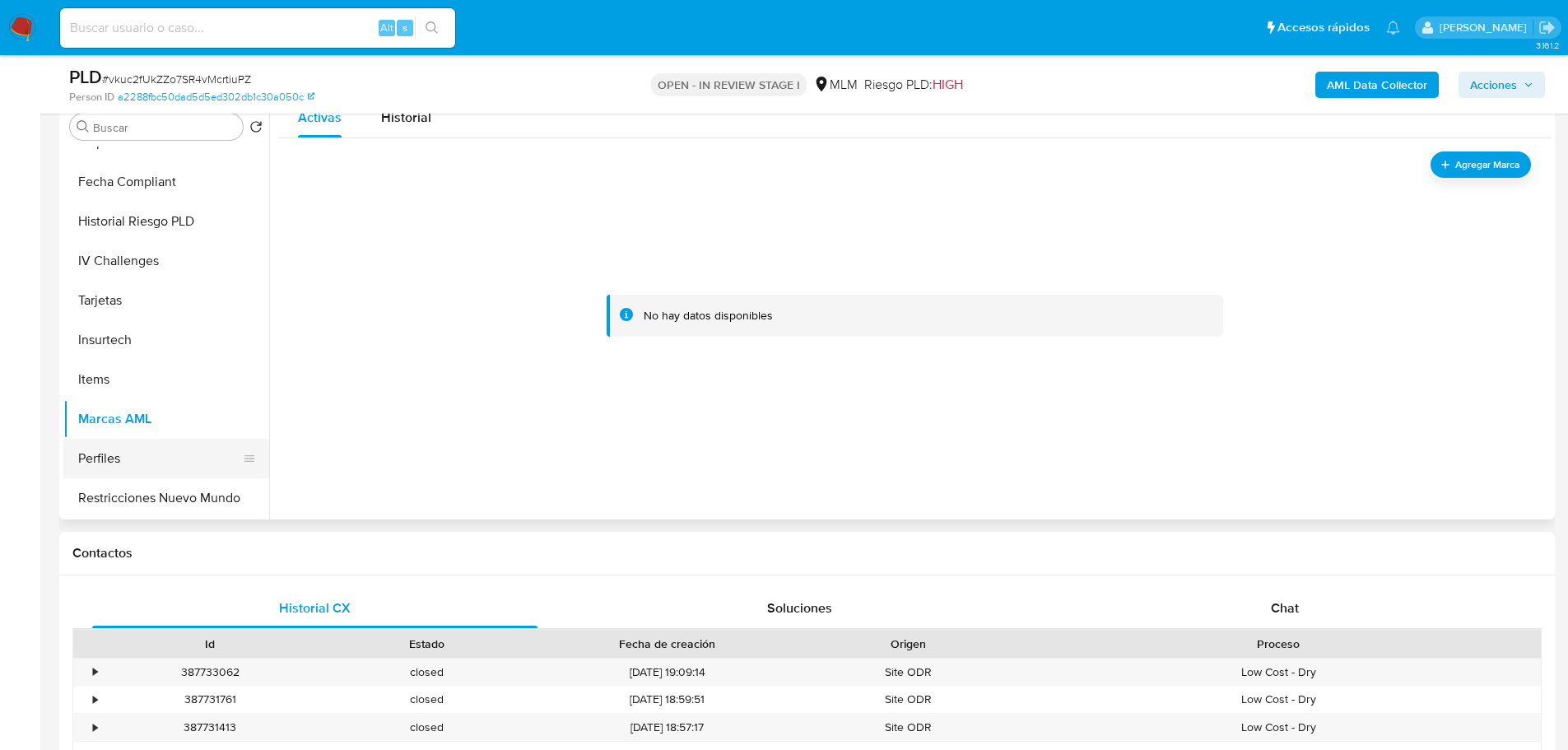
click at [164, 463] on button "Perfiles" at bounding box center [159, 458] width 193 height 40
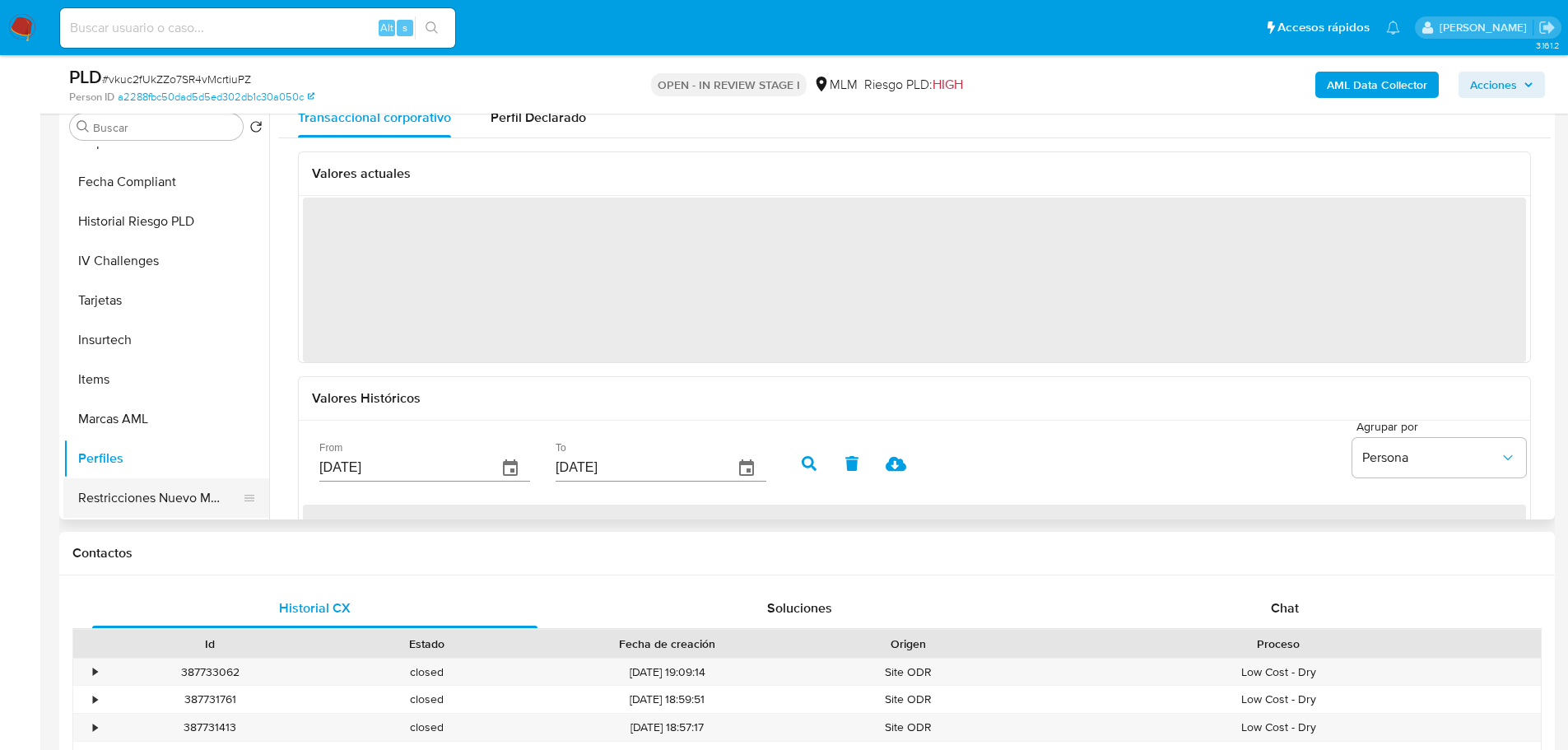
click at [171, 484] on button "Restricciones Nuevo Mundo" at bounding box center [159, 498] width 193 height 40
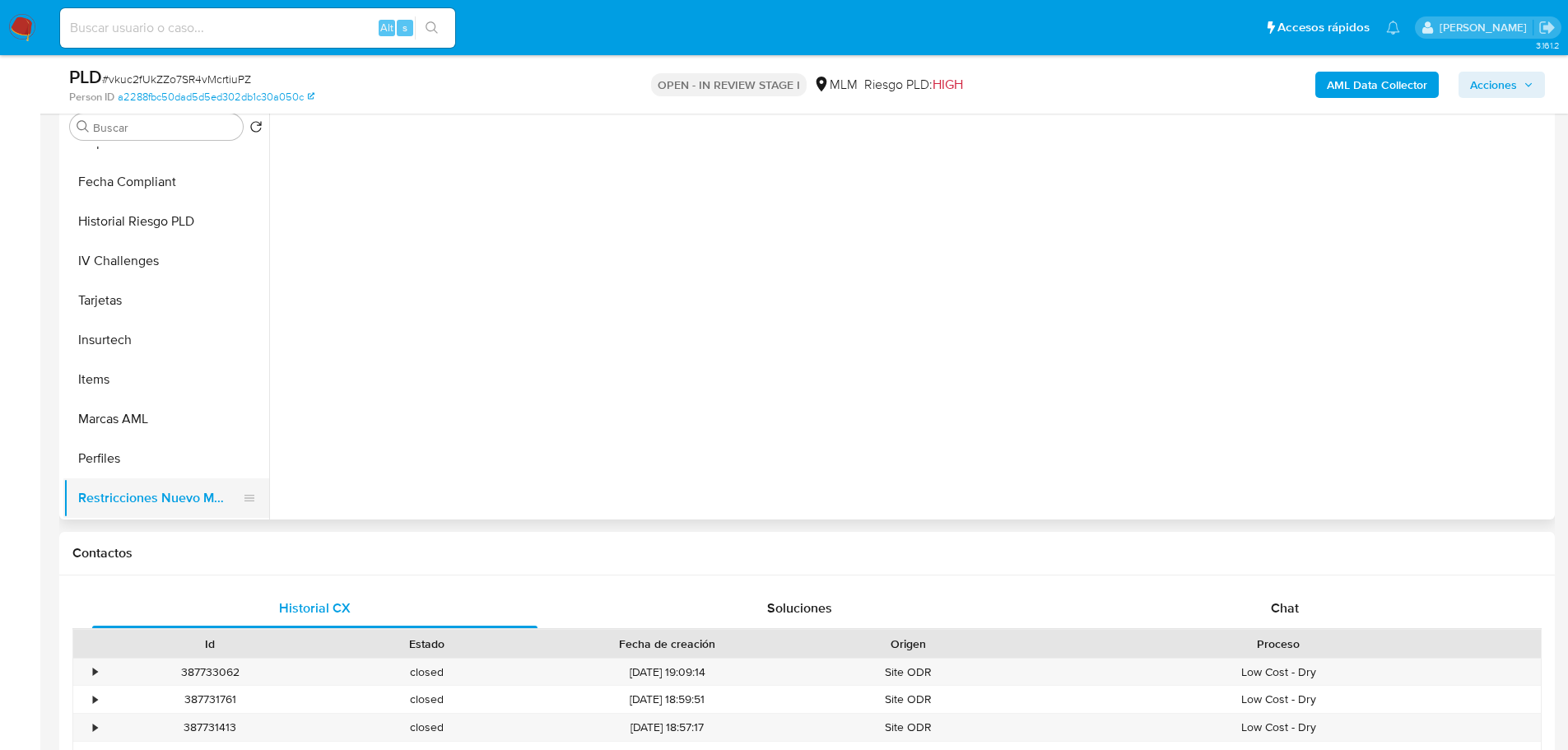
drag, startPoint x: 171, startPoint y: 484, endPoint x: 163, endPoint y: 500, distance: 17.9
click at [163, 500] on button "Restricciones Nuevo Mundo" at bounding box center [159, 498] width 193 height 40
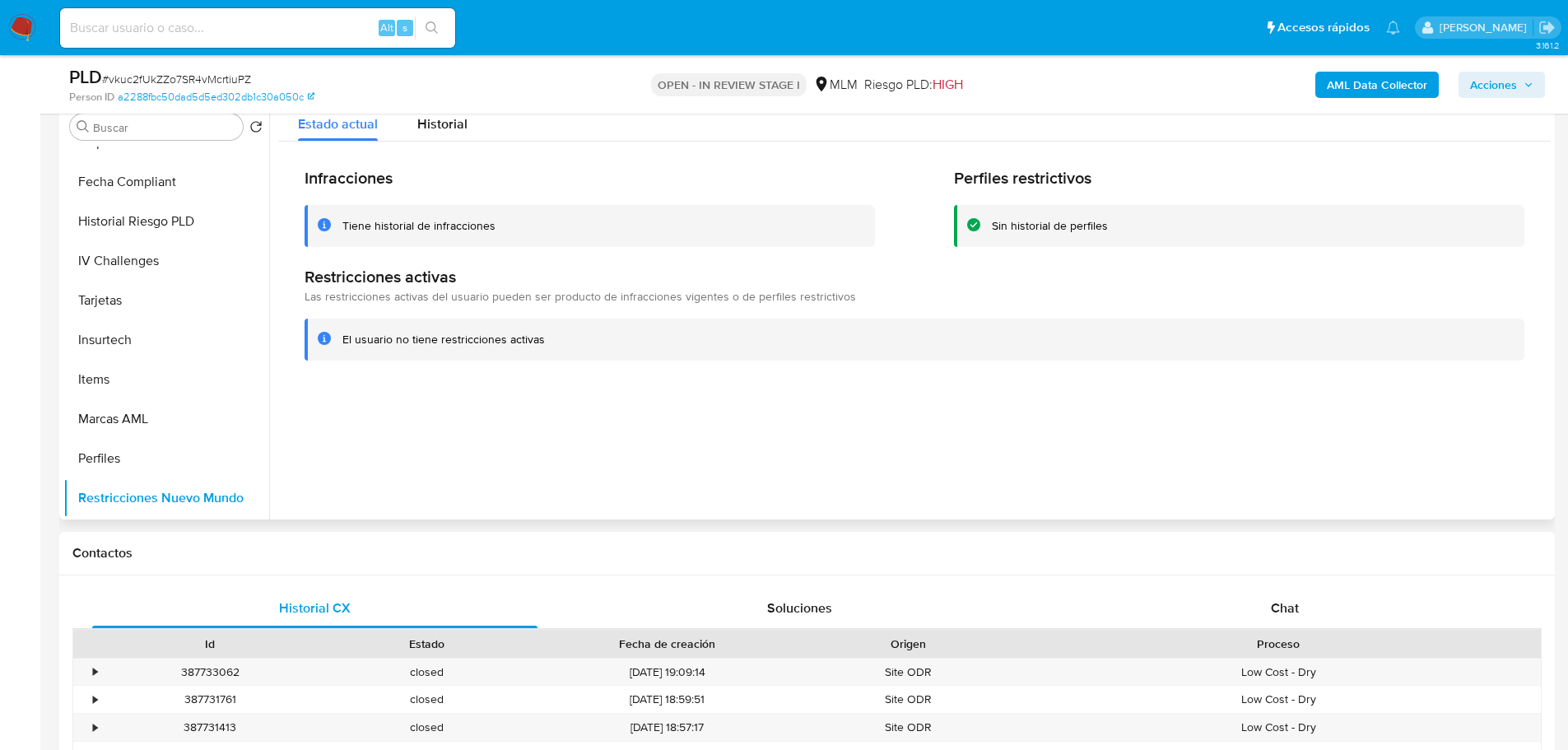
click at [399, 224] on div "Tiene historial de infracciones" at bounding box center [419, 226] width 153 height 16
click at [316, 230] on div "Tiene historial de infracciones" at bounding box center [589, 226] width 571 height 42
click at [326, 223] on icon at bounding box center [324, 224] width 13 height 13
click at [324, 223] on icon at bounding box center [324, 224] width 13 height 13
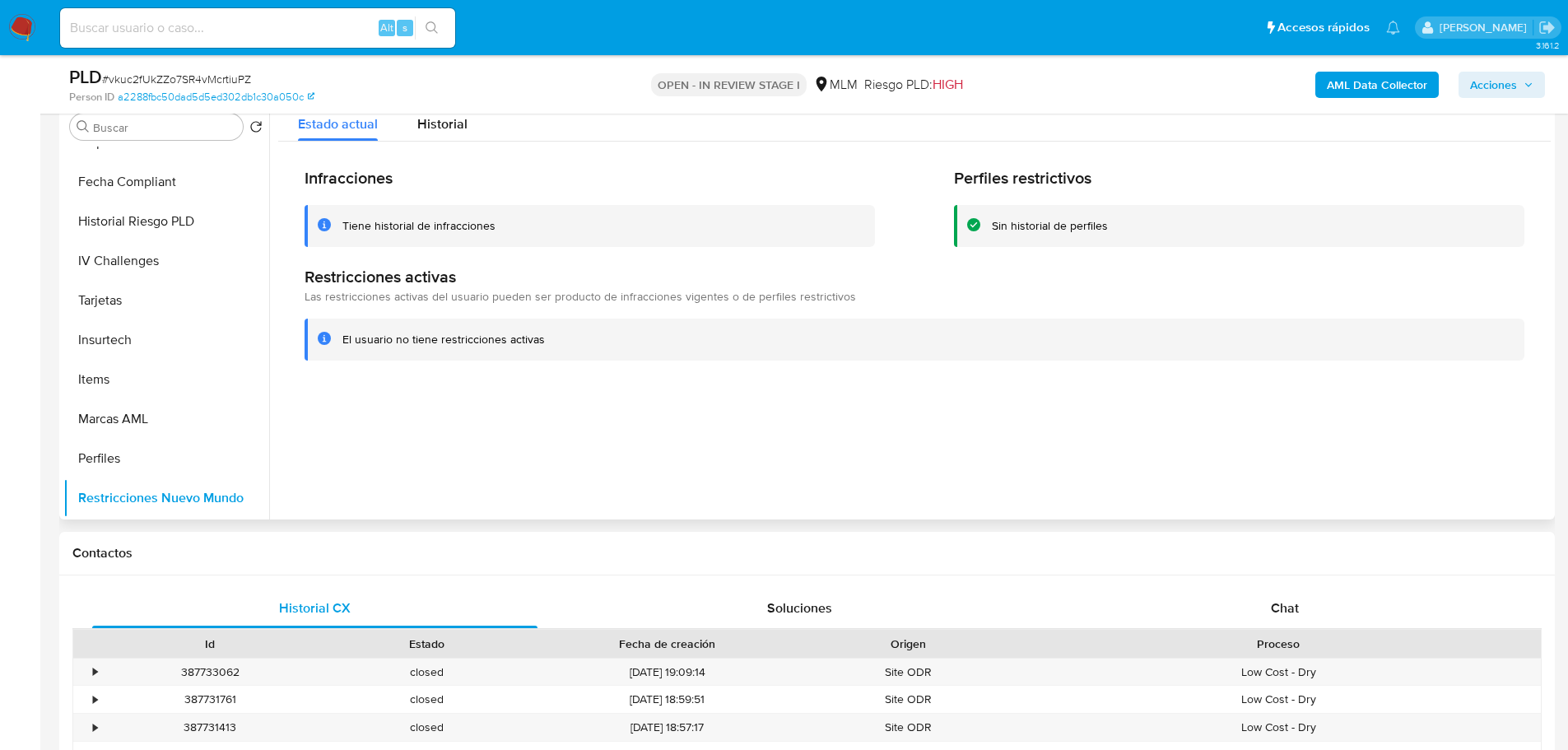
click at [324, 223] on icon at bounding box center [324, 224] width 13 height 13
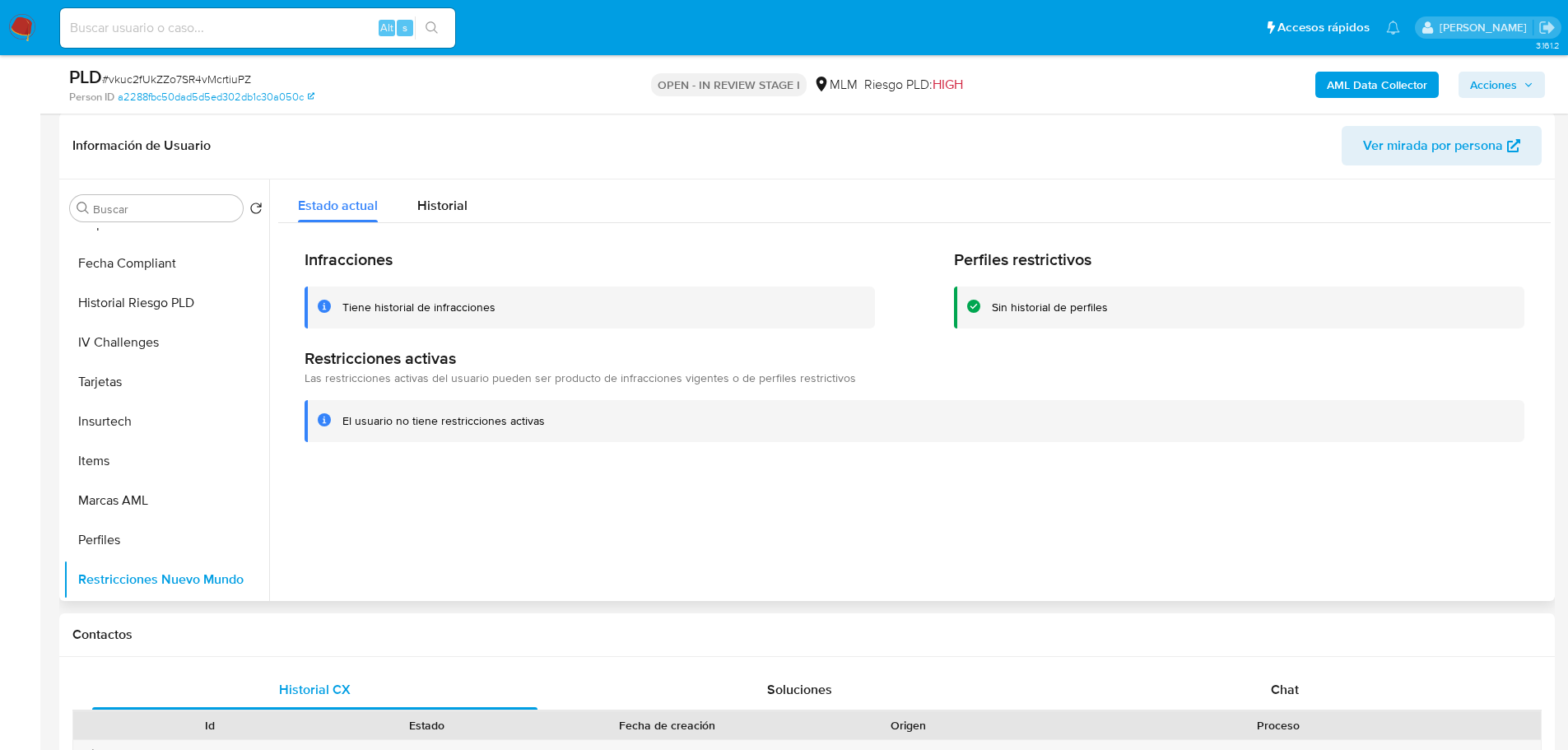
scroll to position [247, 0]
click at [449, 220] on div "Historial" at bounding box center [442, 202] width 50 height 44
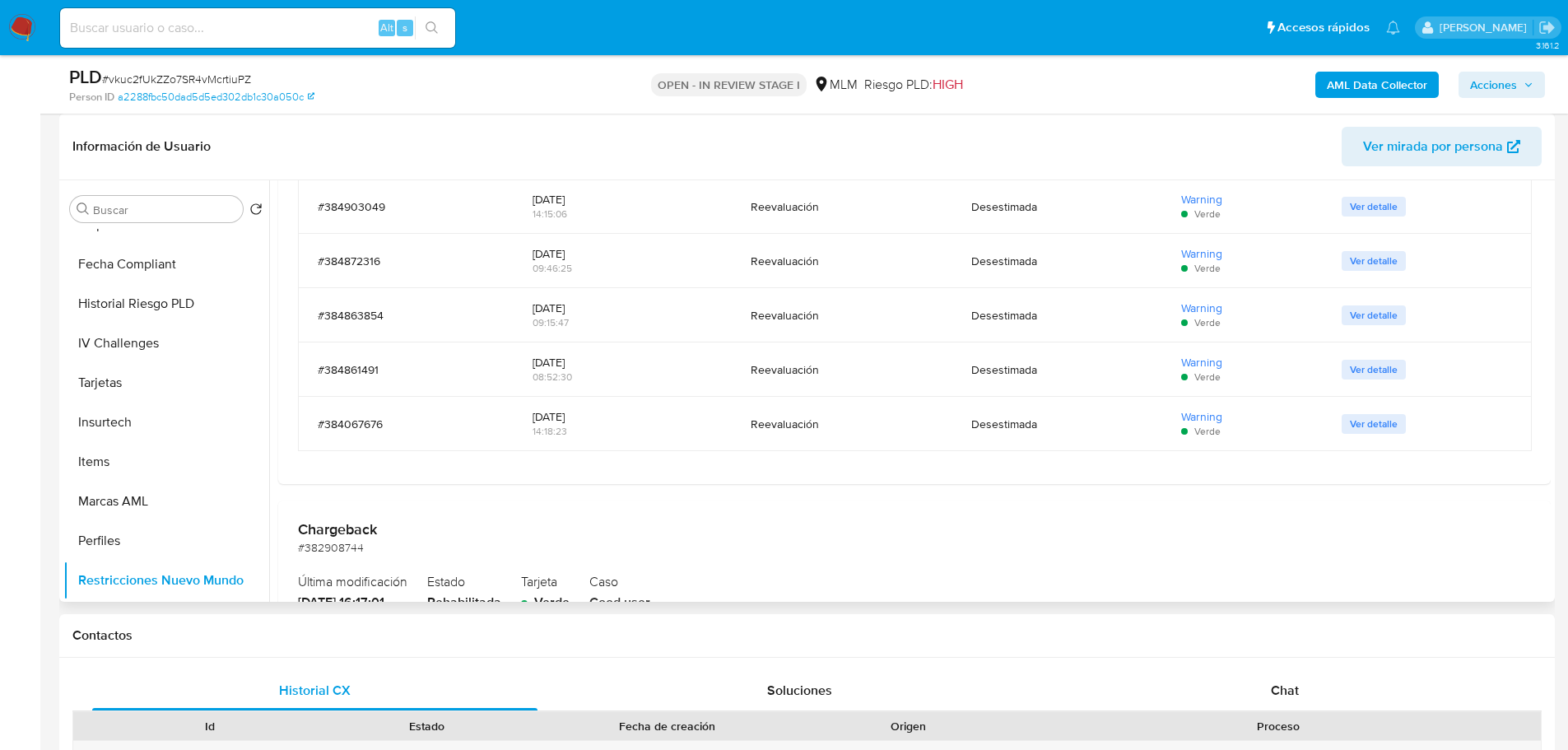
scroll to position [494, 0]
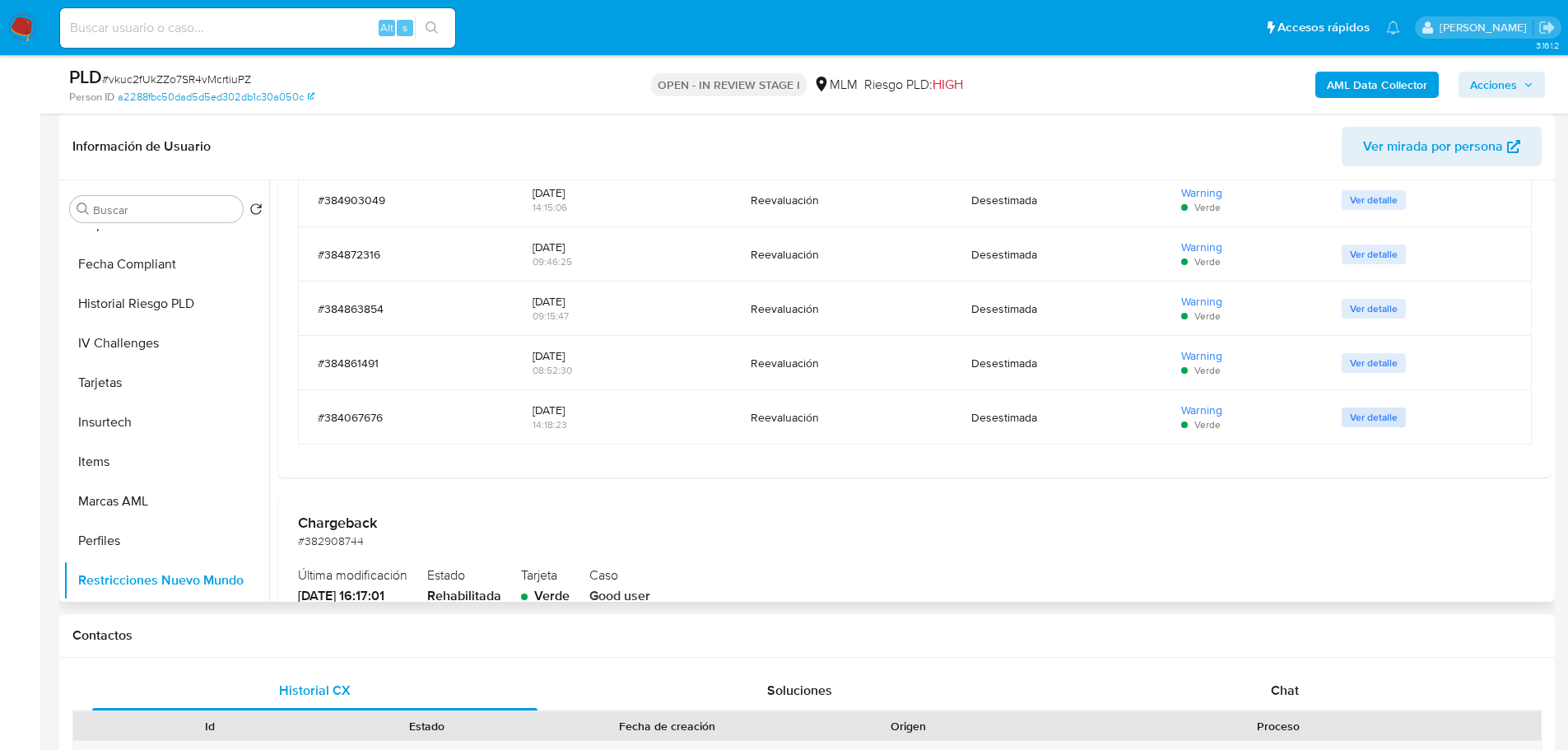
click at [1374, 413] on span "Ver detalle" at bounding box center [1374, 417] width 47 height 17
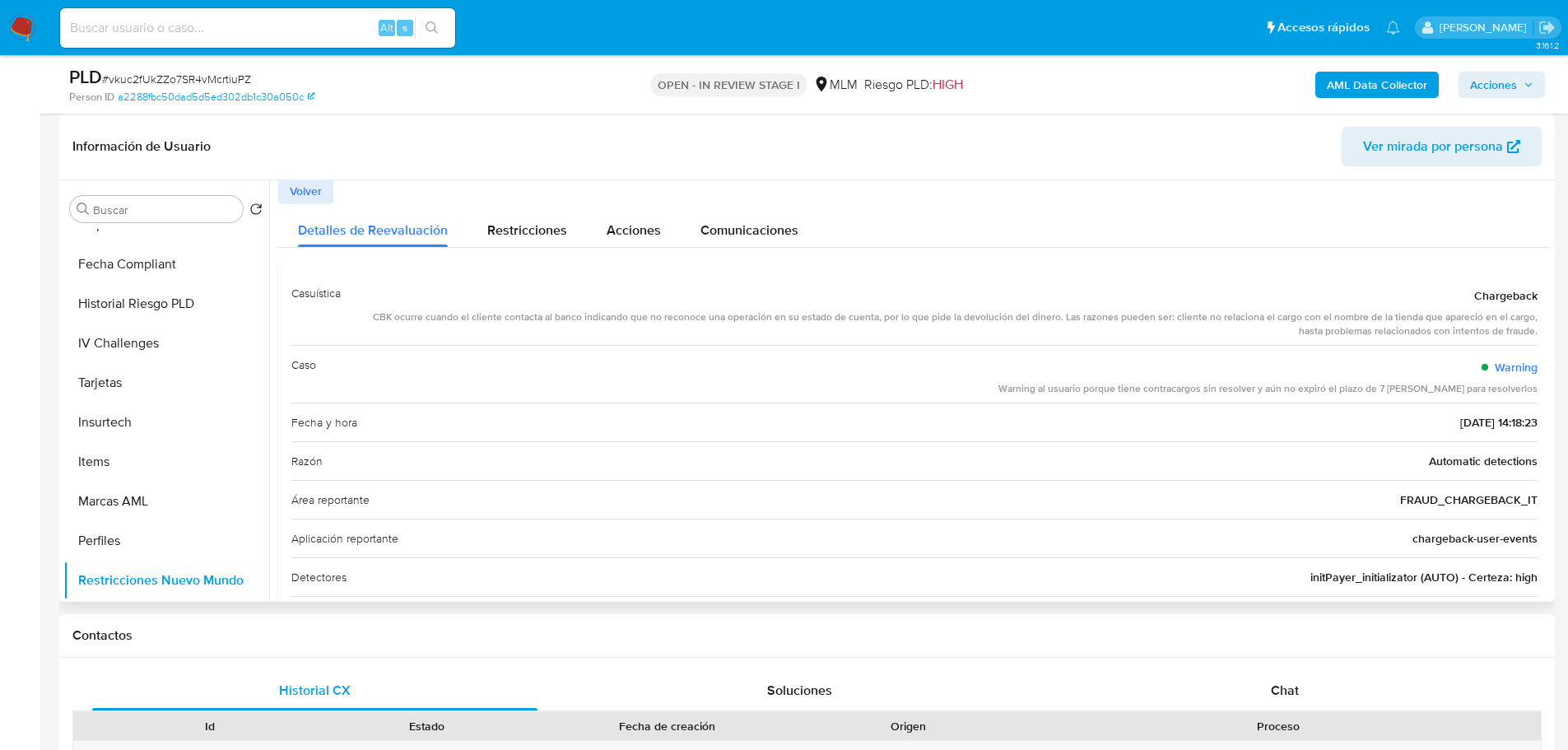
scroll to position [0, 0]
click at [529, 224] on span "Restricciones" at bounding box center [527, 233] width 80 height 19
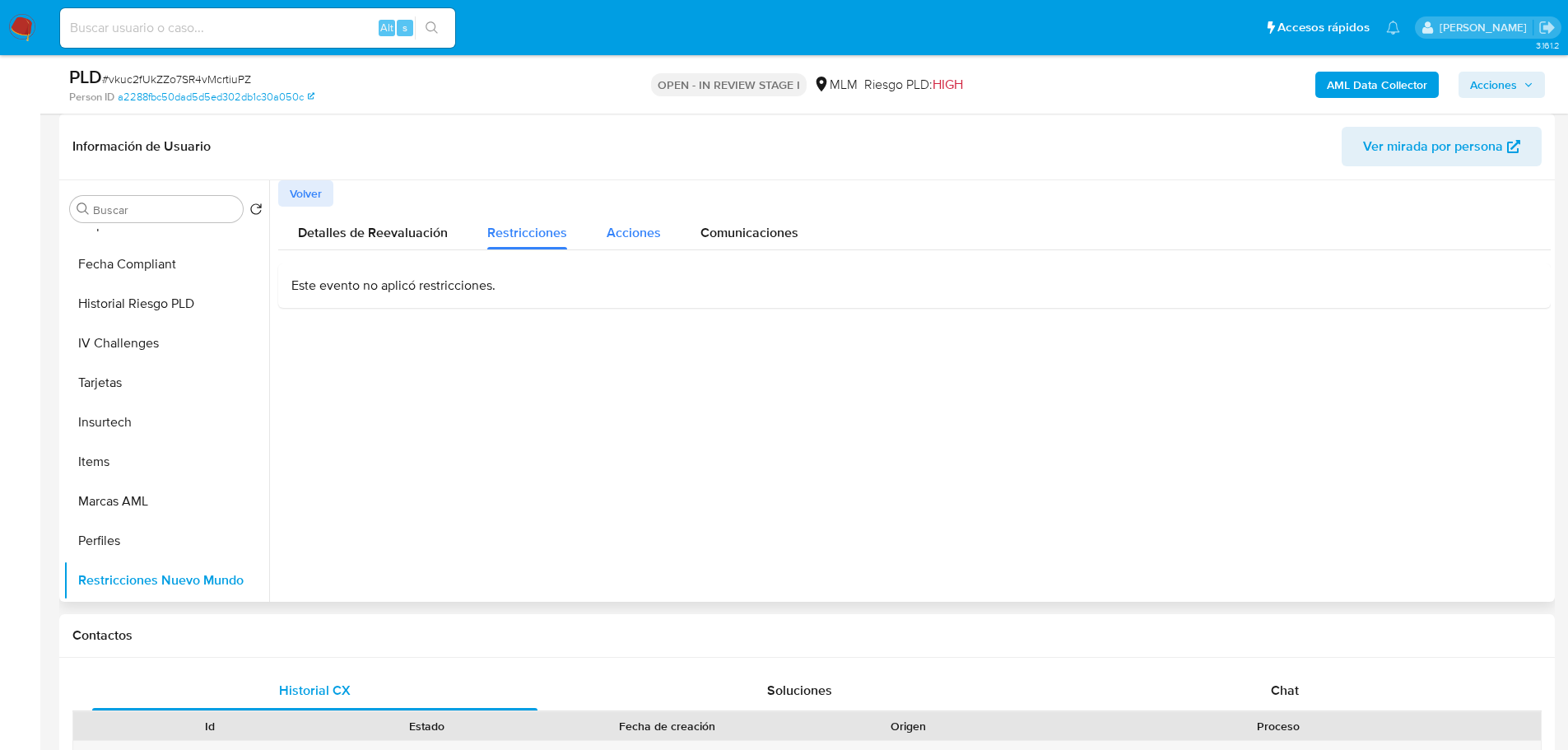
click at [635, 234] on span "Acciones" at bounding box center [634, 233] width 55 height 19
click at [735, 224] on span "Comunicaciones" at bounding box center [749, 233] width 98 height 19
click at [375, 236] on span "Detalles de Reevaluación" at bounding box center [373, 233] width 150 height 19
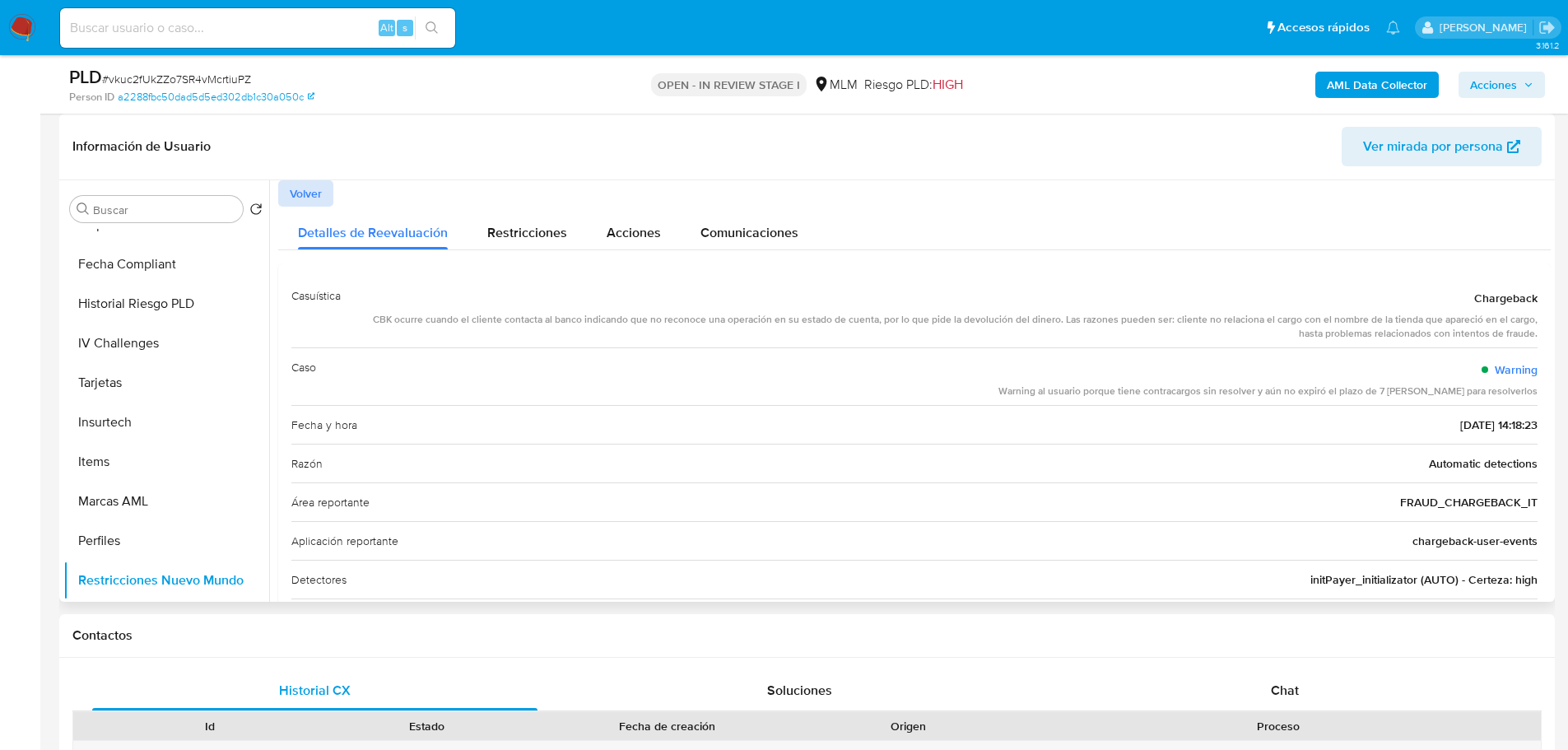
click at [328, 200] on button "Volver" at bounding box center [305, 193] width 55 height 26
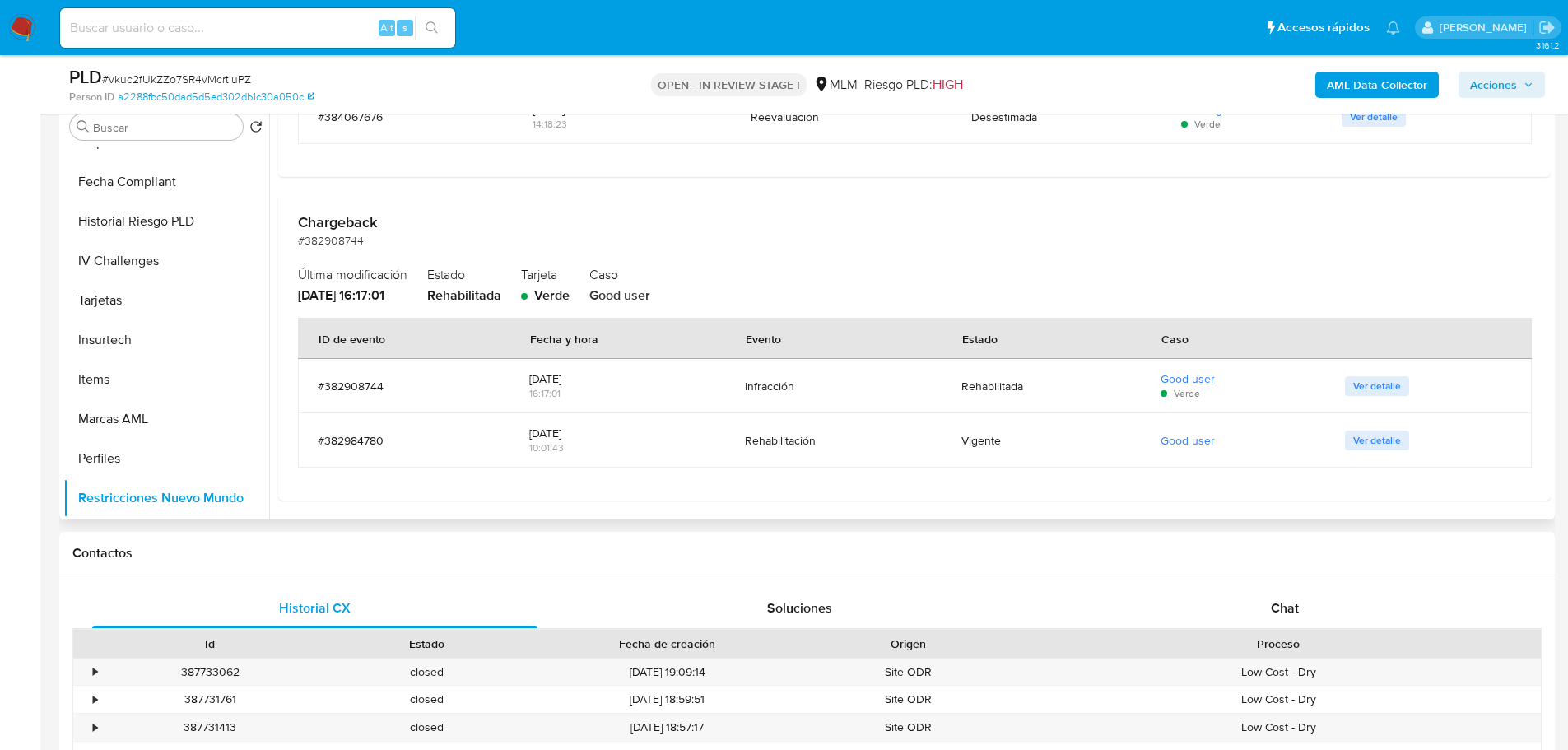
scroll to position [714, 0]
click at [1375, 383] on span "Ver detalle" at bounding box center [1377, 383] width 47 height 17
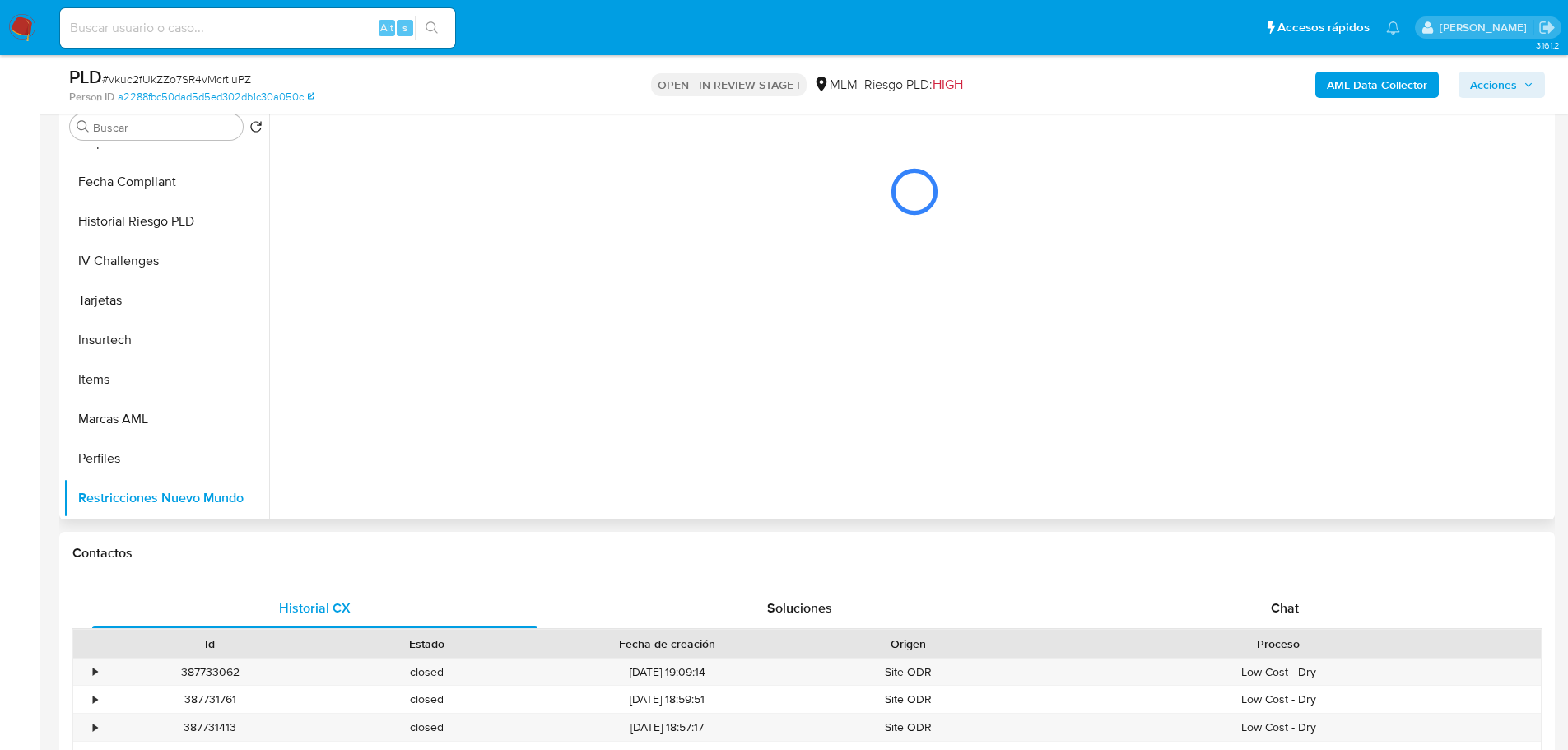
scroll to position [0, 0]
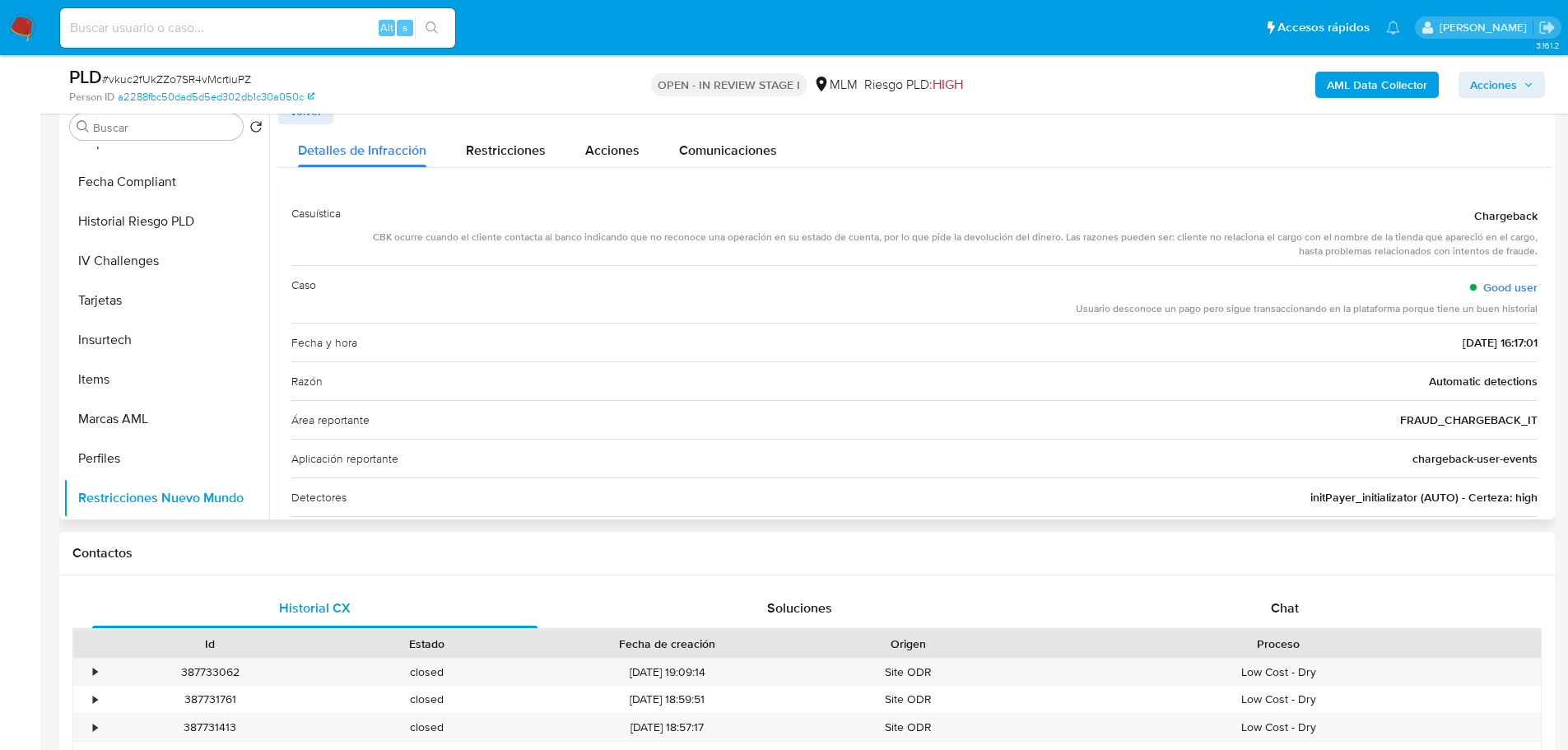
drag, startPoint x: 400, startPoint y: 237, endPoint x: 1534, endPoint y: 257, distance: 1134.2
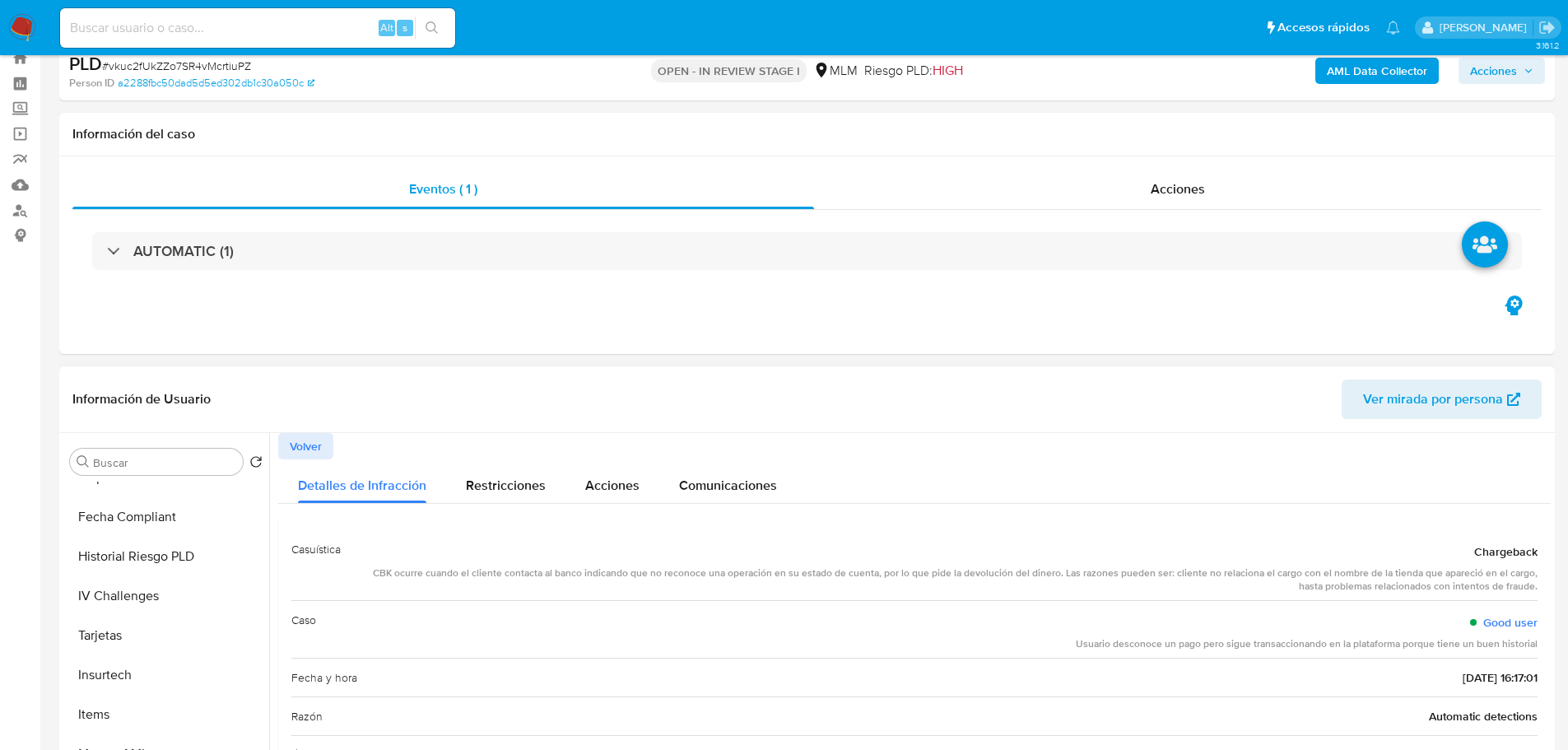
scroll to position [83, 0]
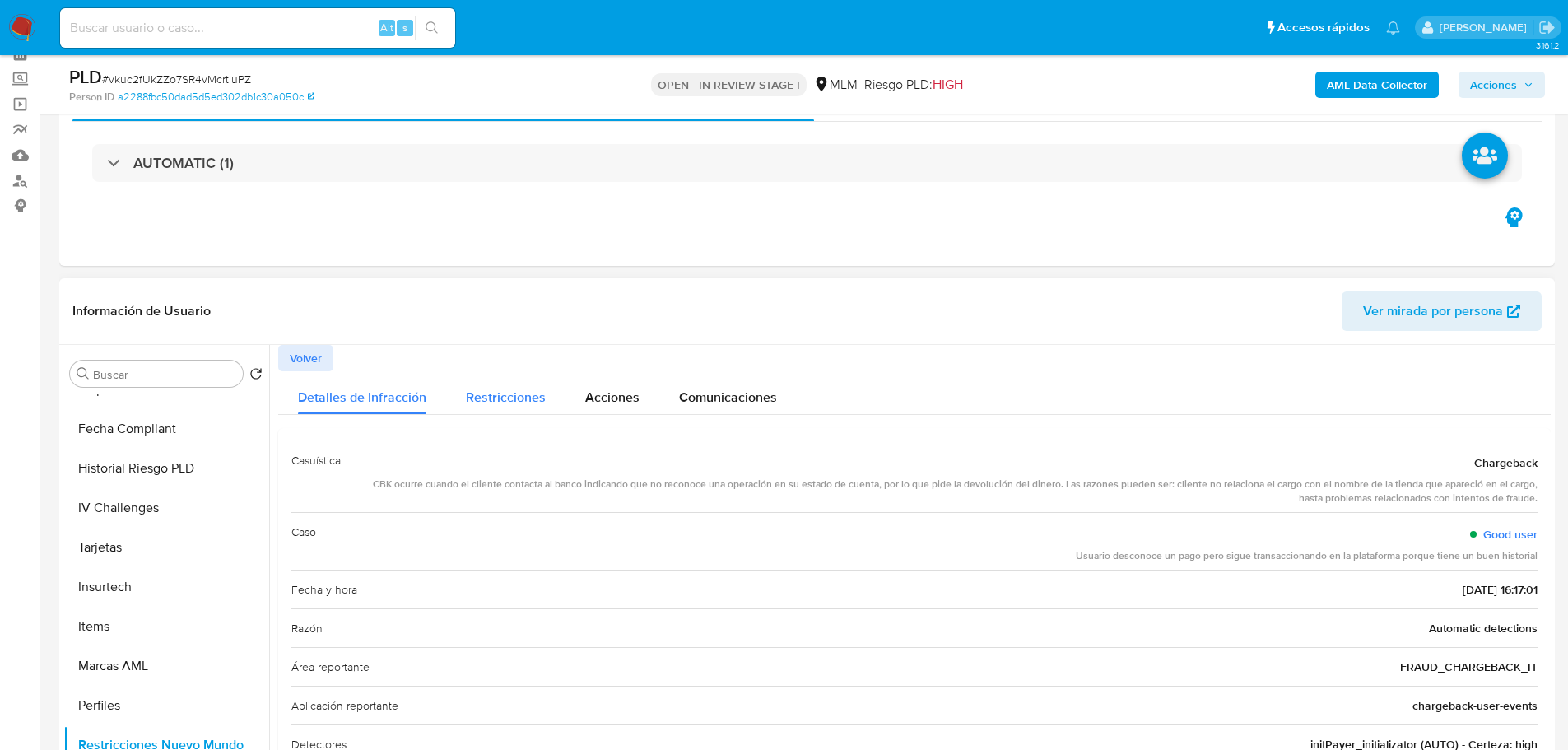
click at [478, 393] on span "Restricciones" at bounding box center [506, 397] width 80 height 19
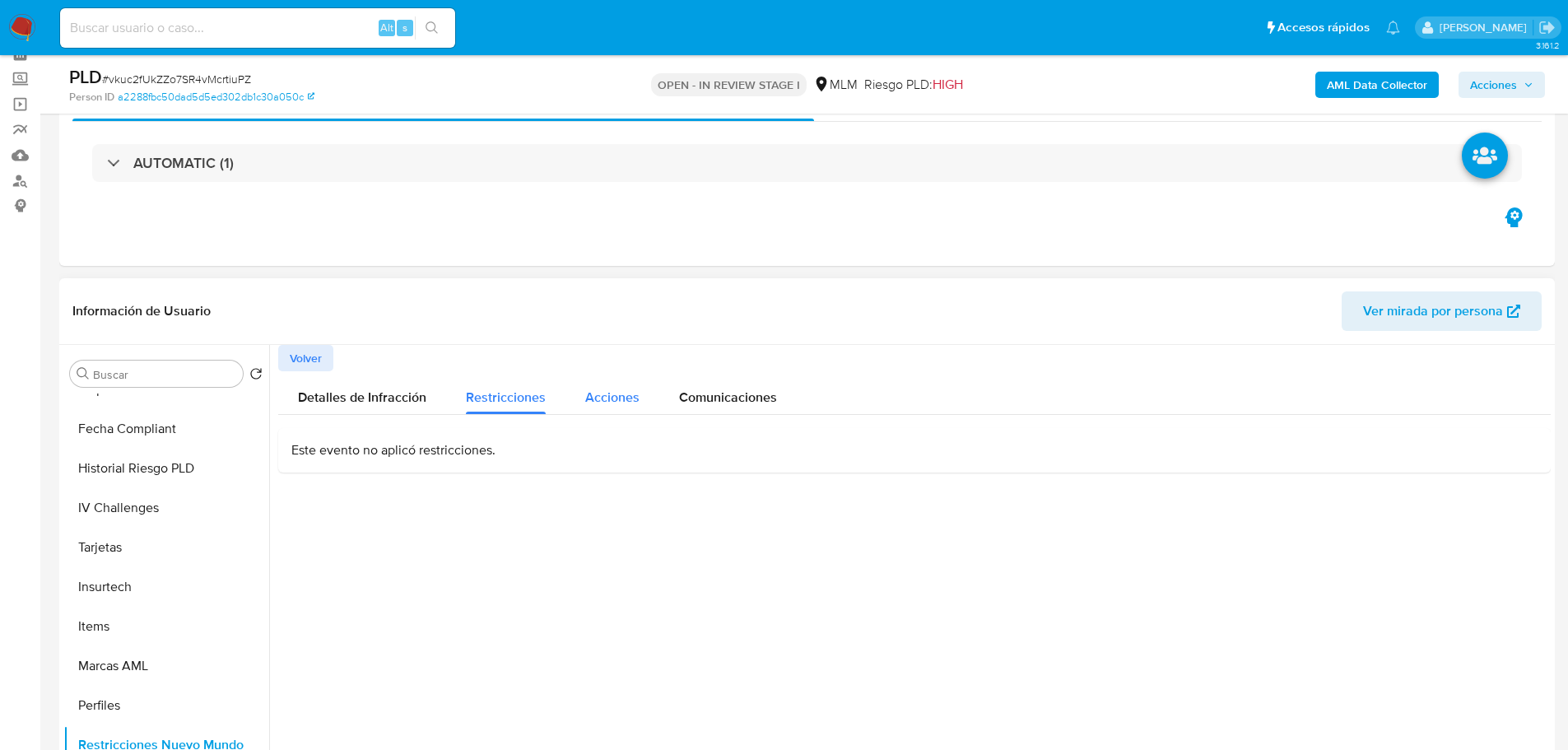
click at [605, 397] on span "Acciones" at bounding box center [613, 397] width 55 height 19
click at [710, 391] on span "Comunicaciones" at bounding box center [727, 397] width 98 height 19
click at [316, 357] on span "Volver" at bounding box center [305, 358] width 33 height 23
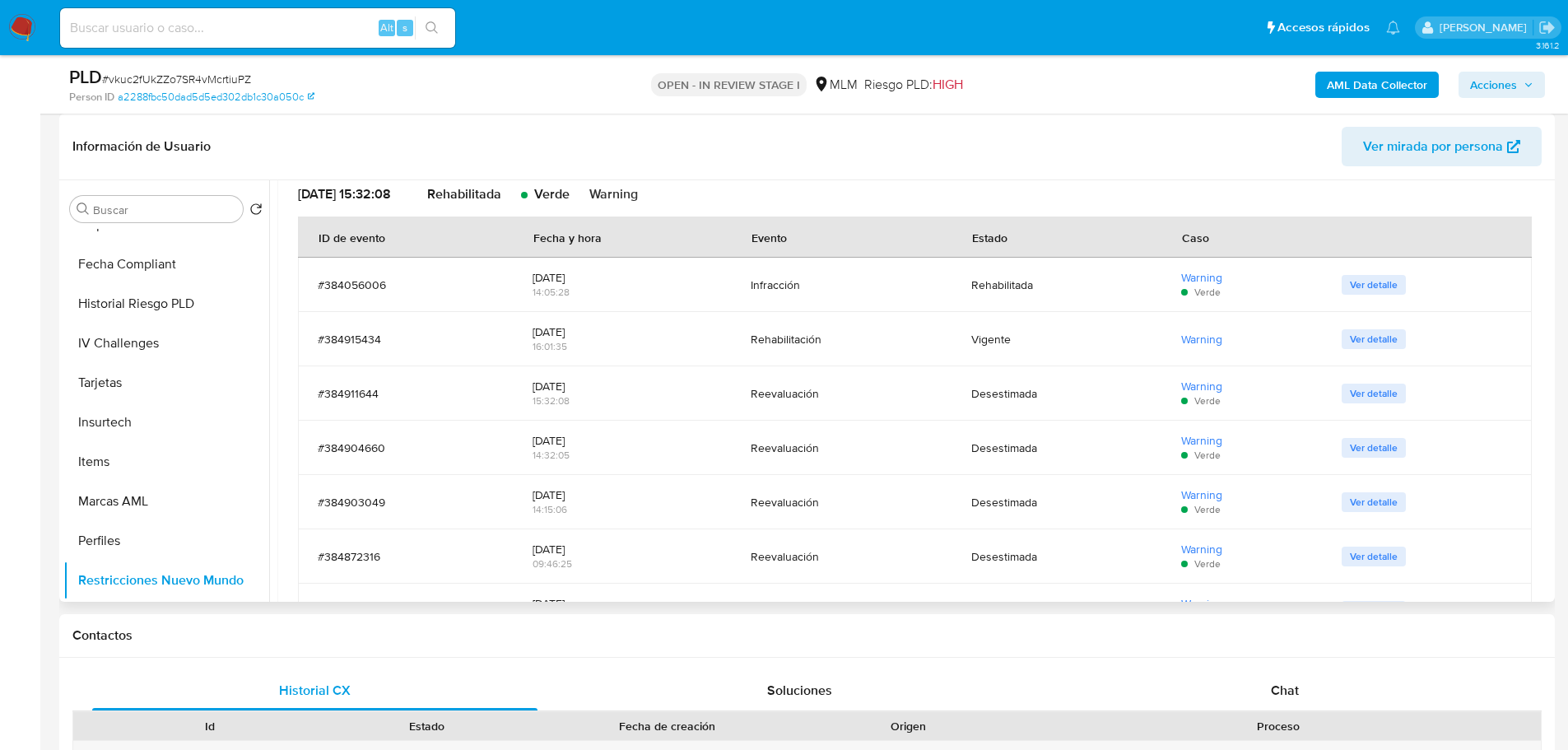
scroll to position [221, 0]
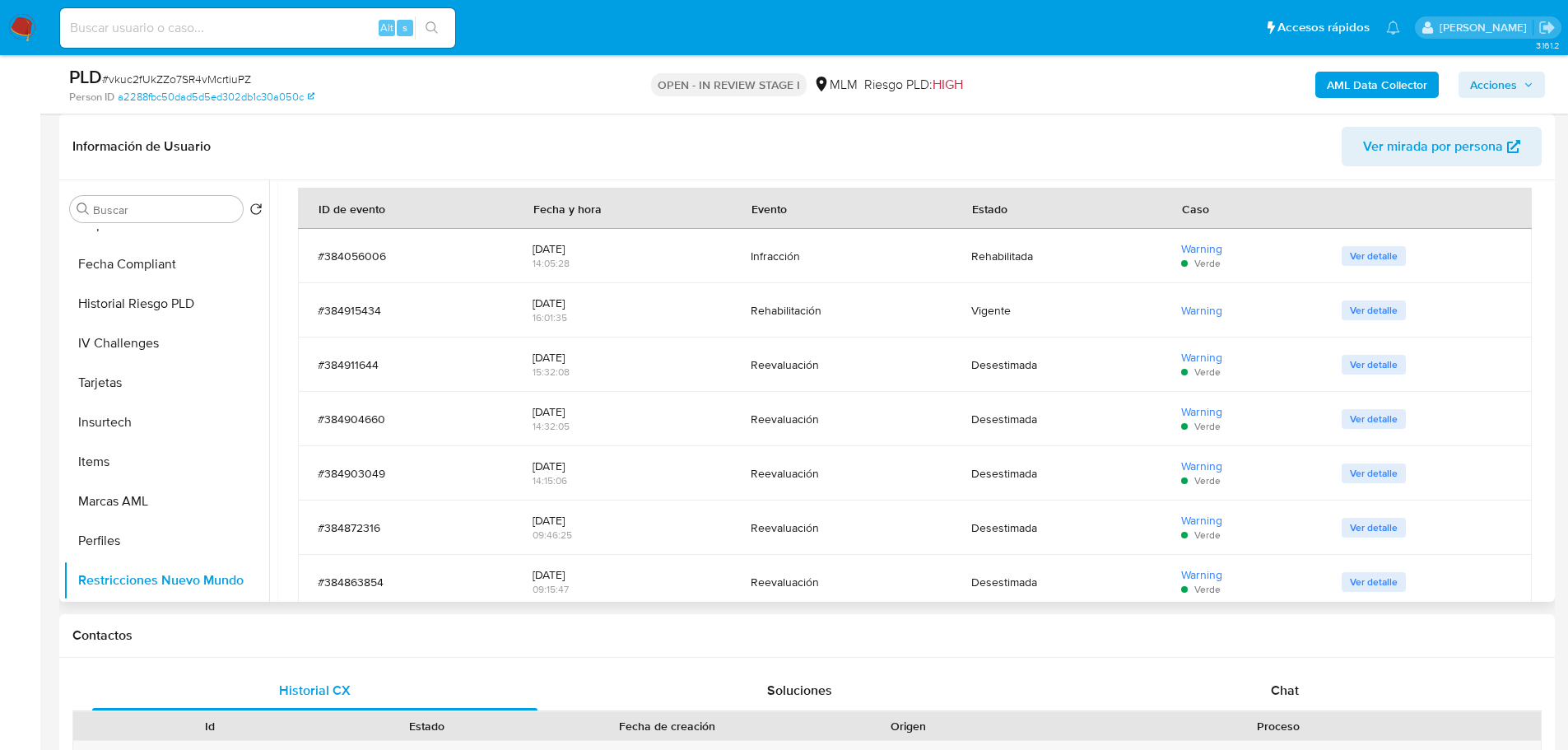
click at [1360, 261] on span "Ver detalle" at bounding box center [1374, 256] width 47 height 17
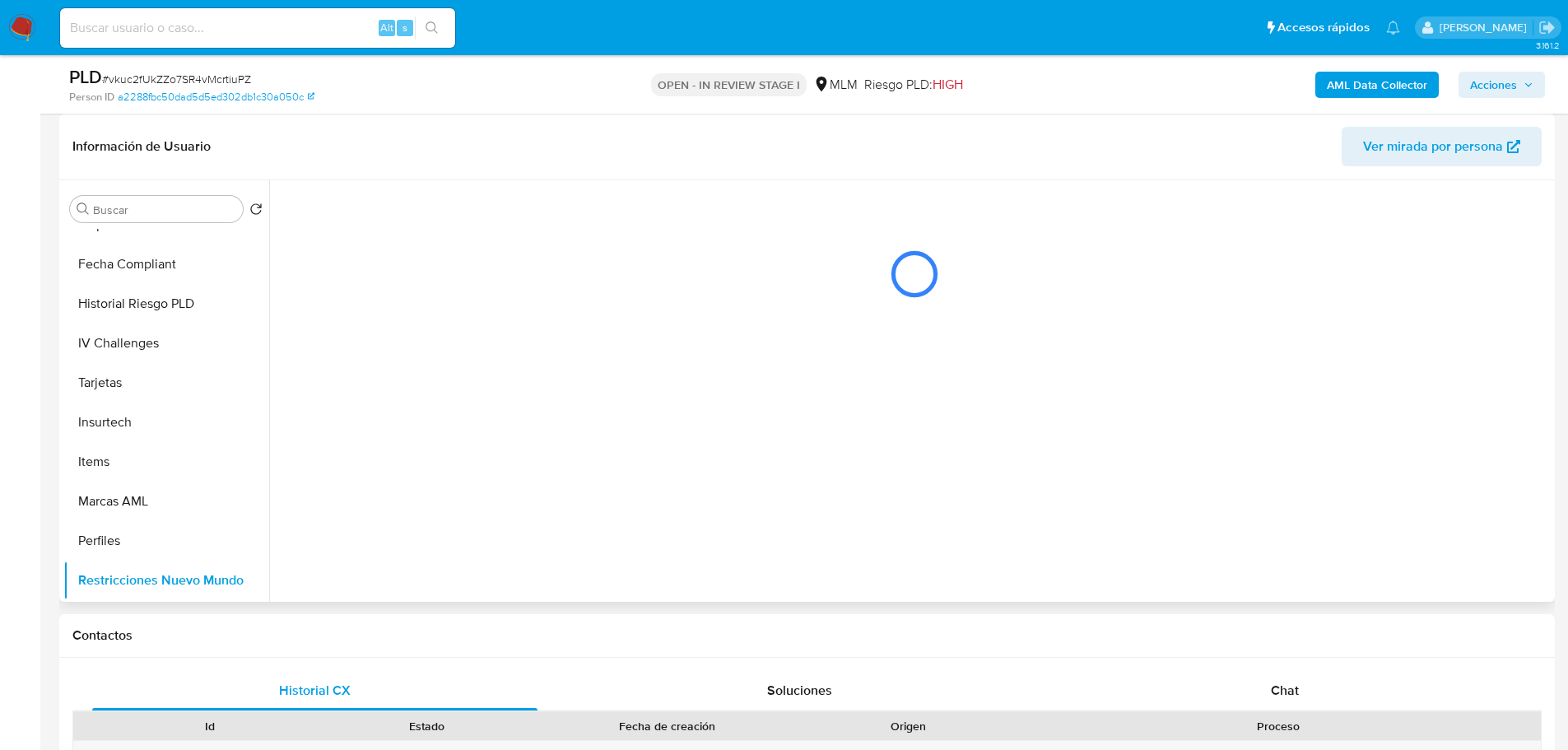
scroll to position [0, 0]
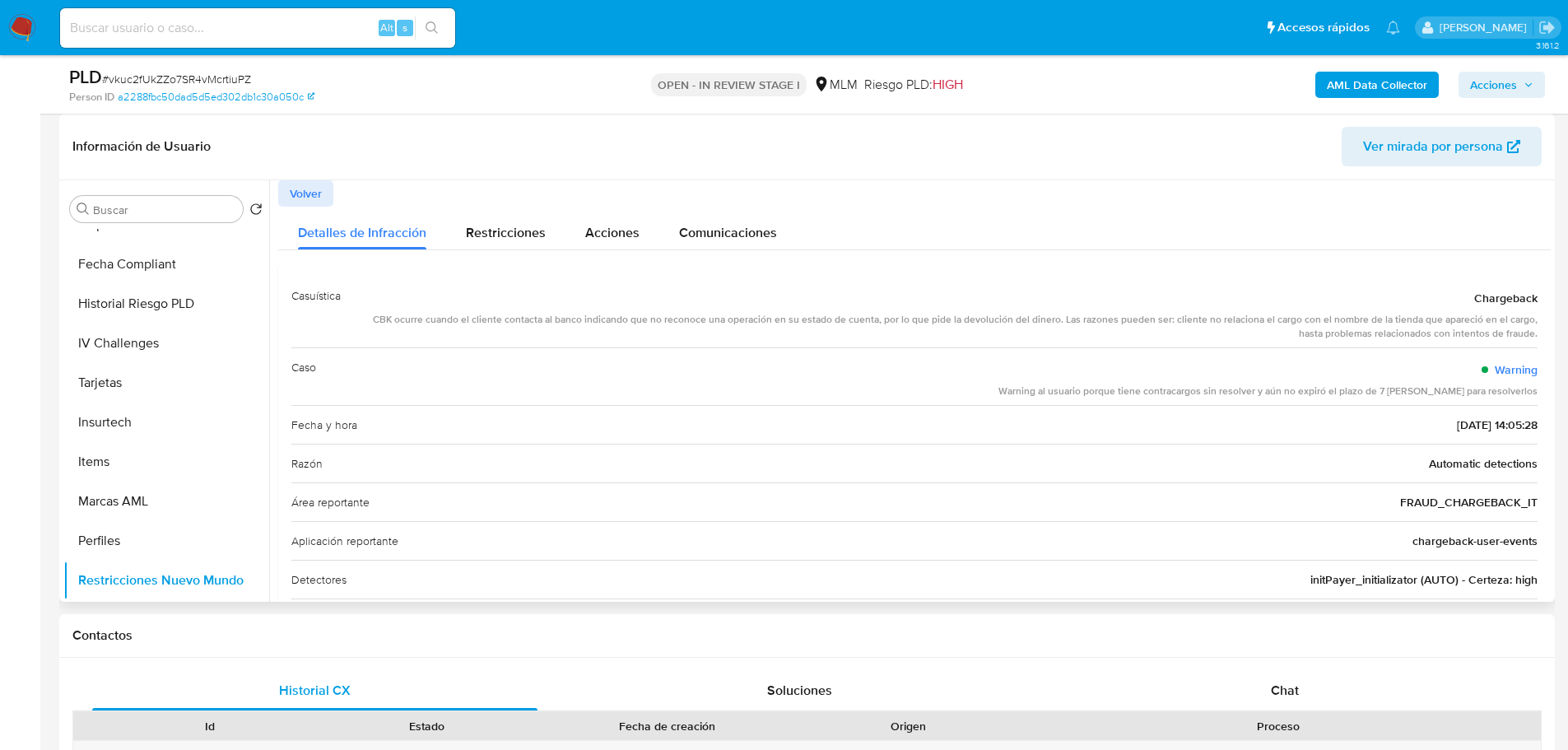
drag, startPoint x: 418, startPoint y: 320, endPoint x: 1455, endPoint y: 317, distance: 1037.0
click at [1455, 317] on div "CBK ocurre cuando el cliente contacta al banco indicando que no reconoce una op…" at bounding box center [945, 327] width 1184 height 28
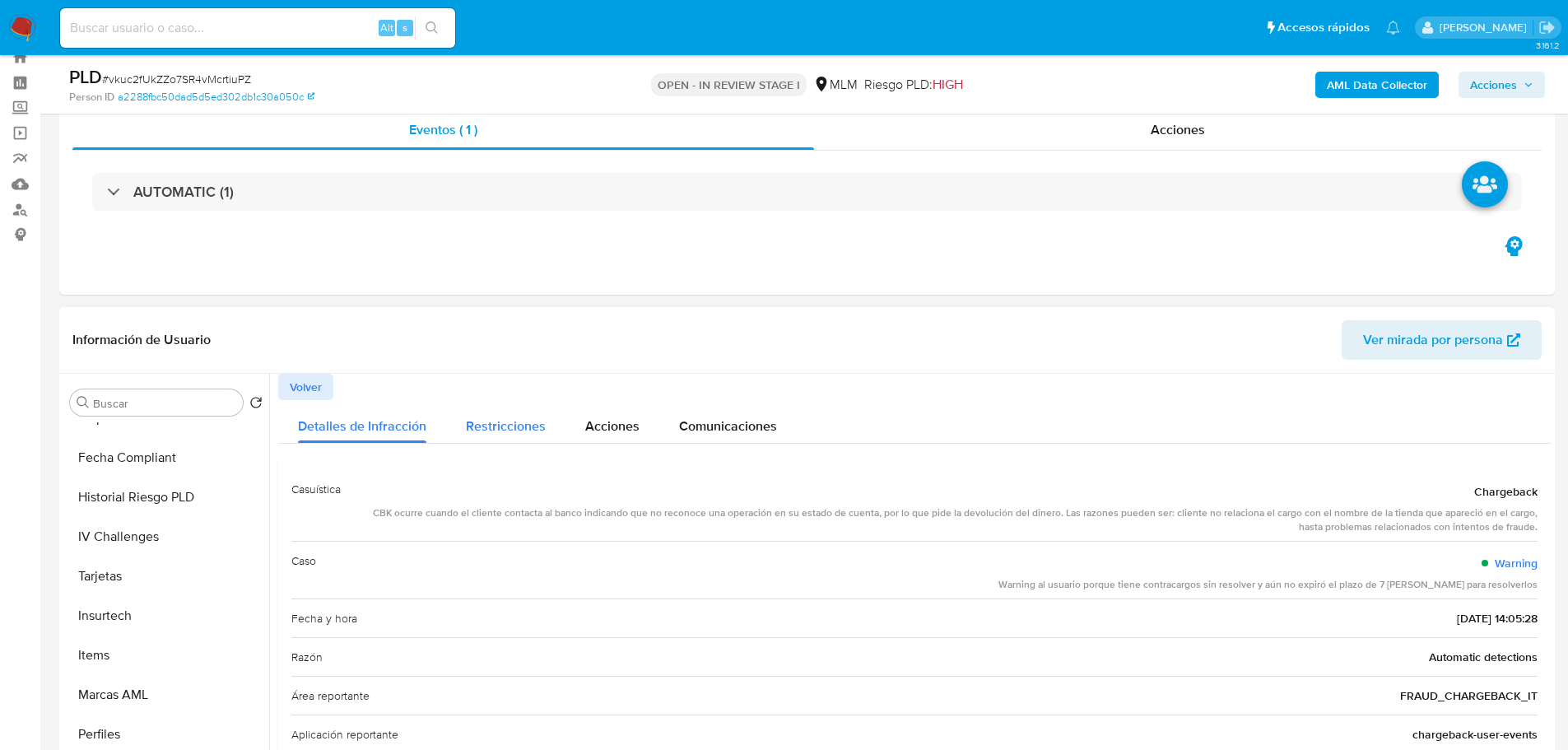
scroll to position [83, 0]
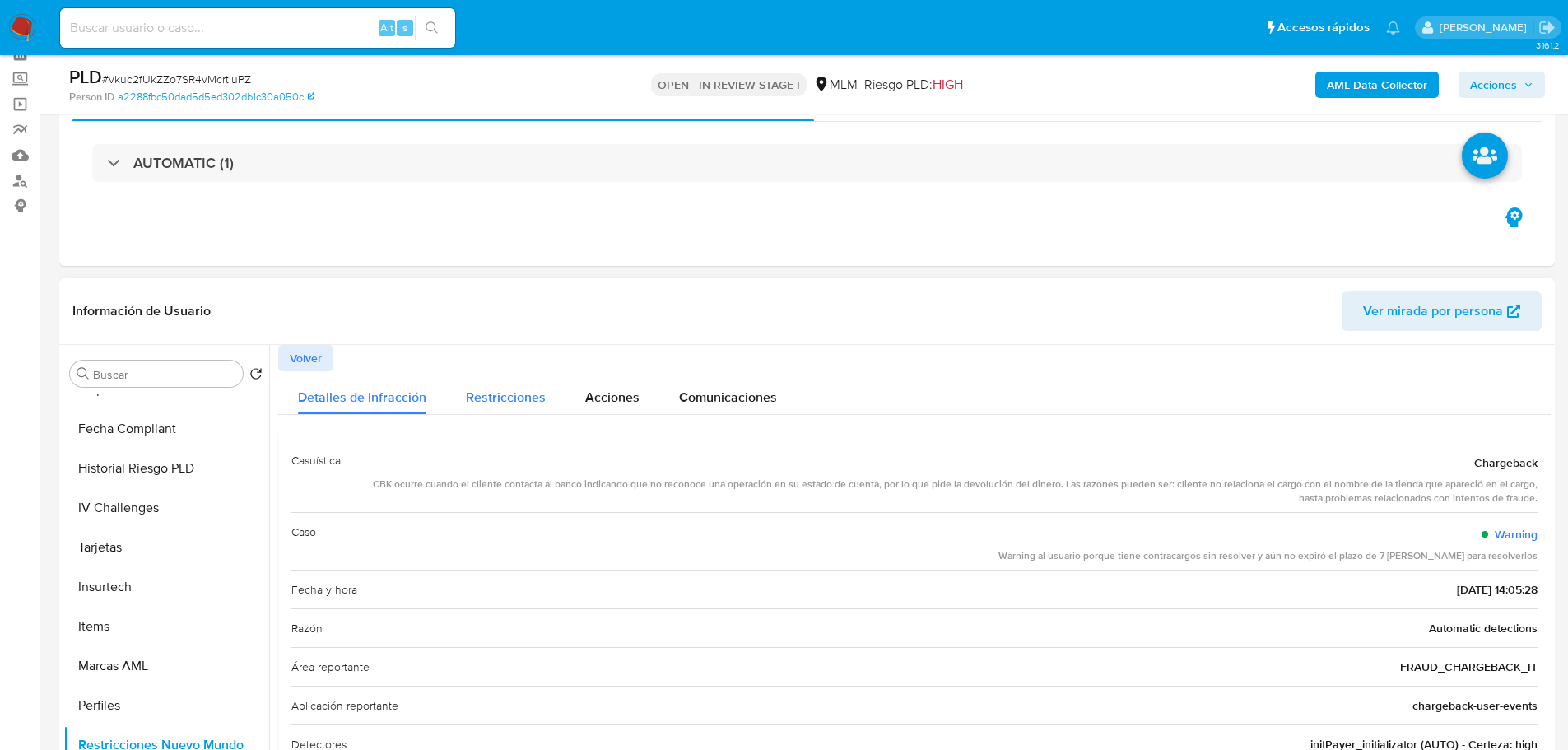
click at [495, 393] on span "Restricciones" at bounding box center [506, 397] width 80 height 19
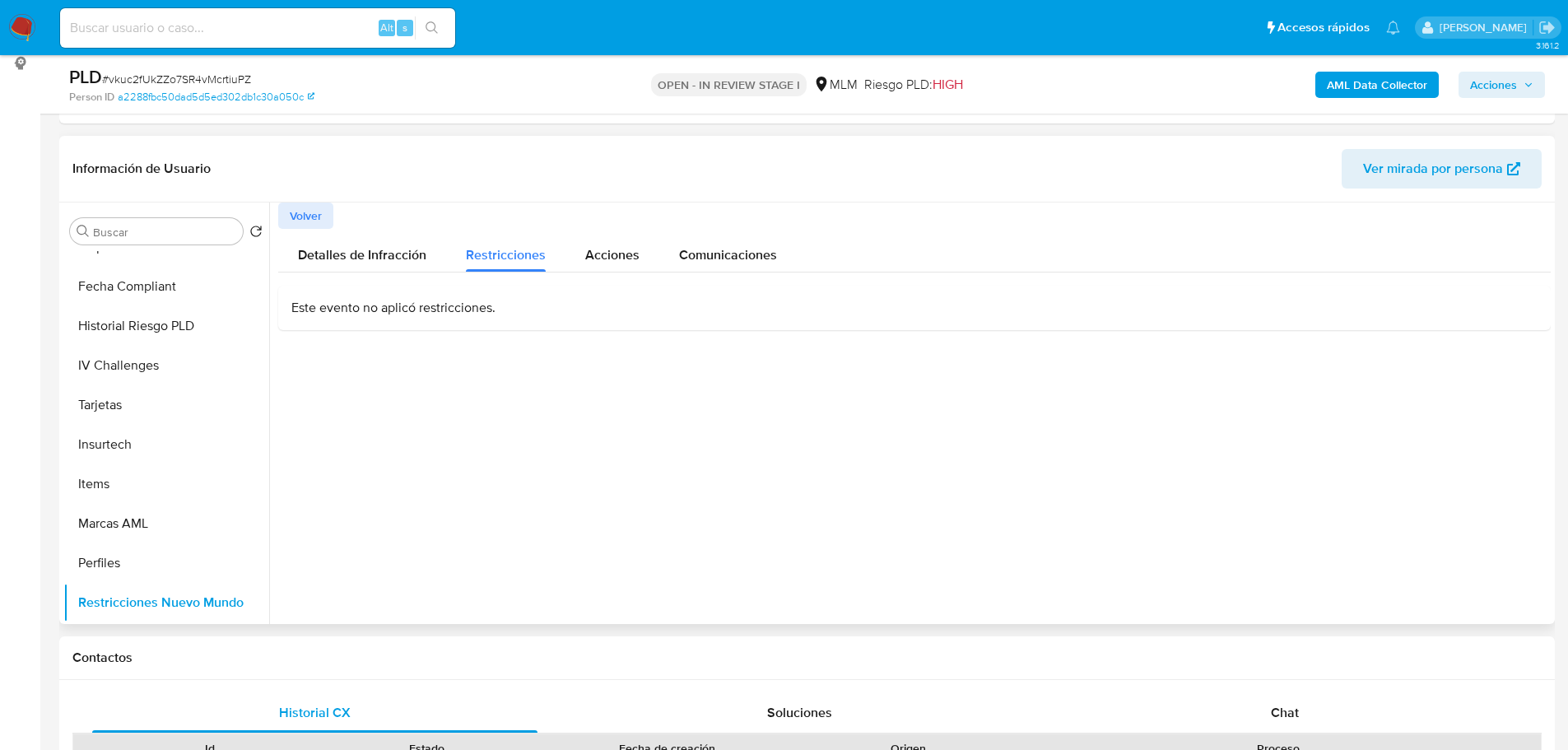
scroll to position [247, 0]
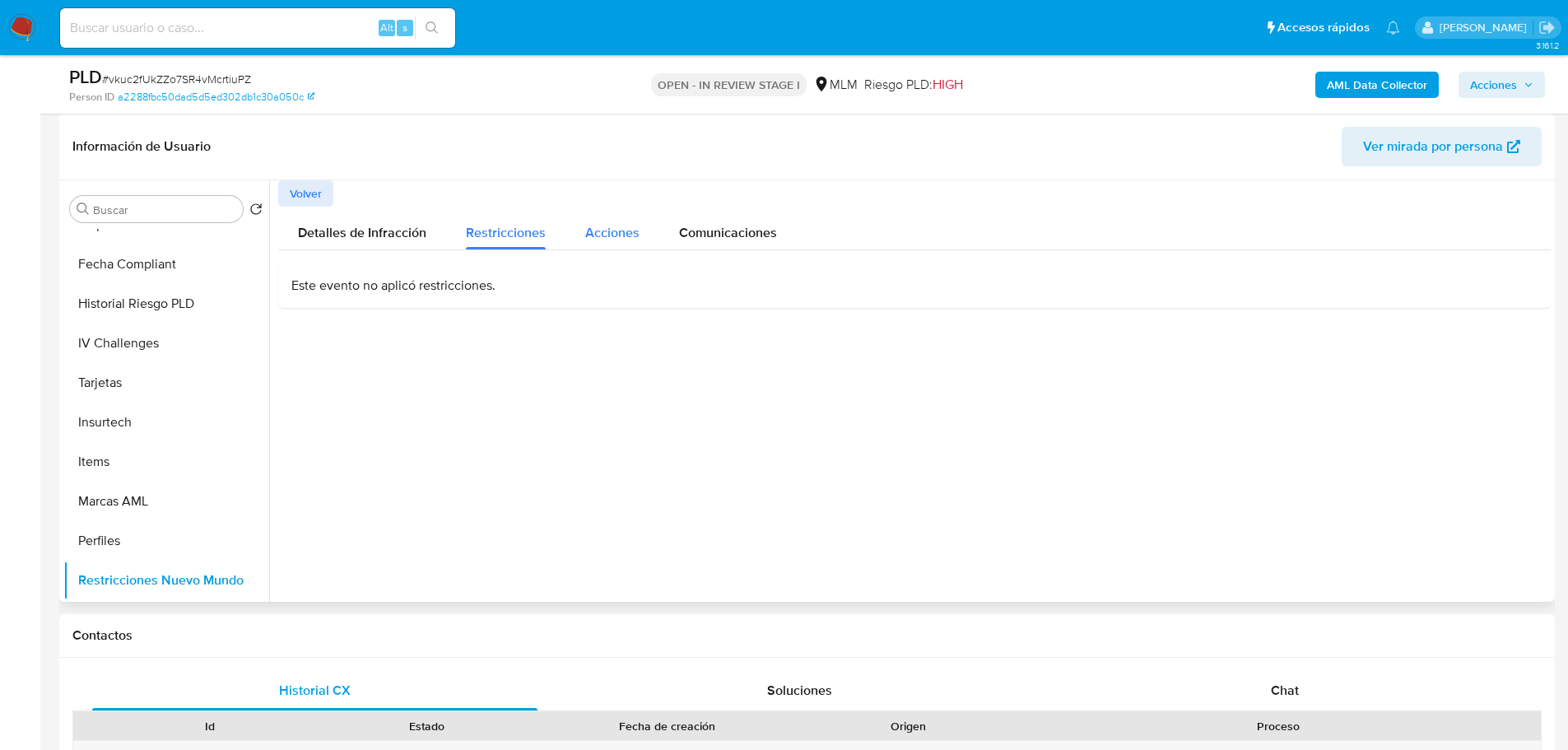
click at [623, 247] on div "Acciones" at bounding box center [613, 229] width 55 height 44
click at [690, 226] on span "Comunicaciones" at bounding box center [727, 233] width 98 height 19
click at [317, 239] on span "Detalles de Infracción" at bounding box center [362, 233] width 128 height 19
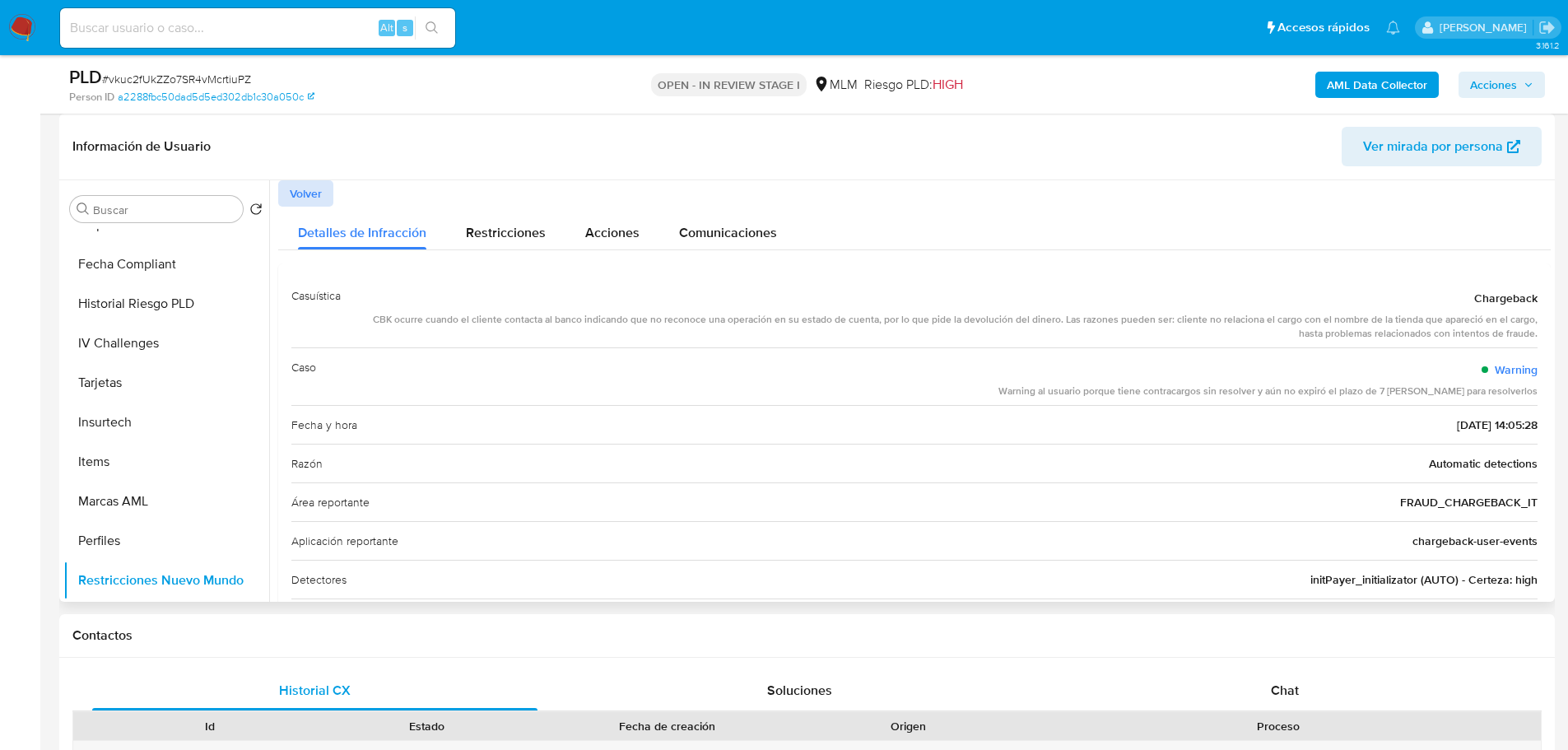
click at [307, 195] on span "Volver" at bounding box center [305, 193] width 33 height 23
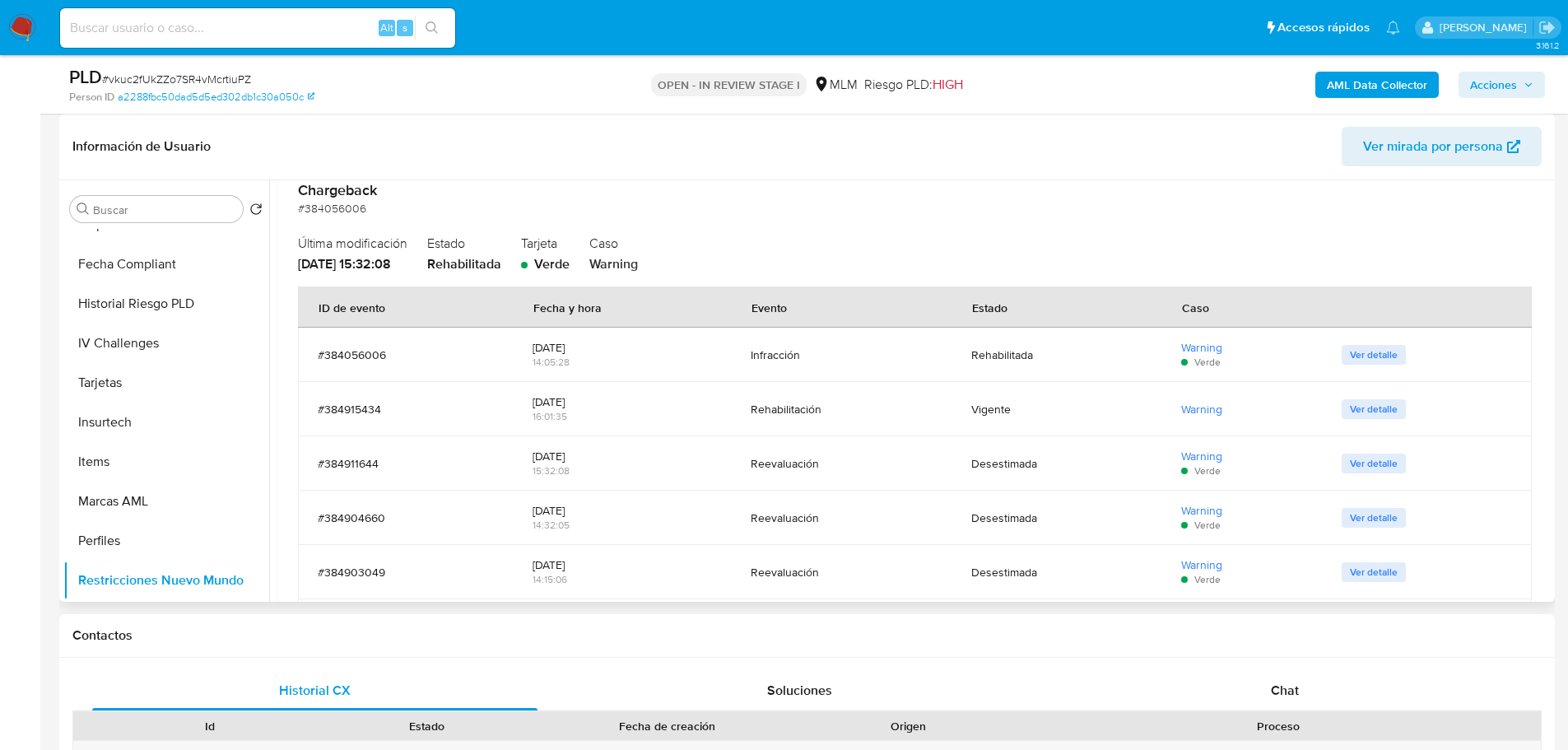
scroll to position [164, 0]
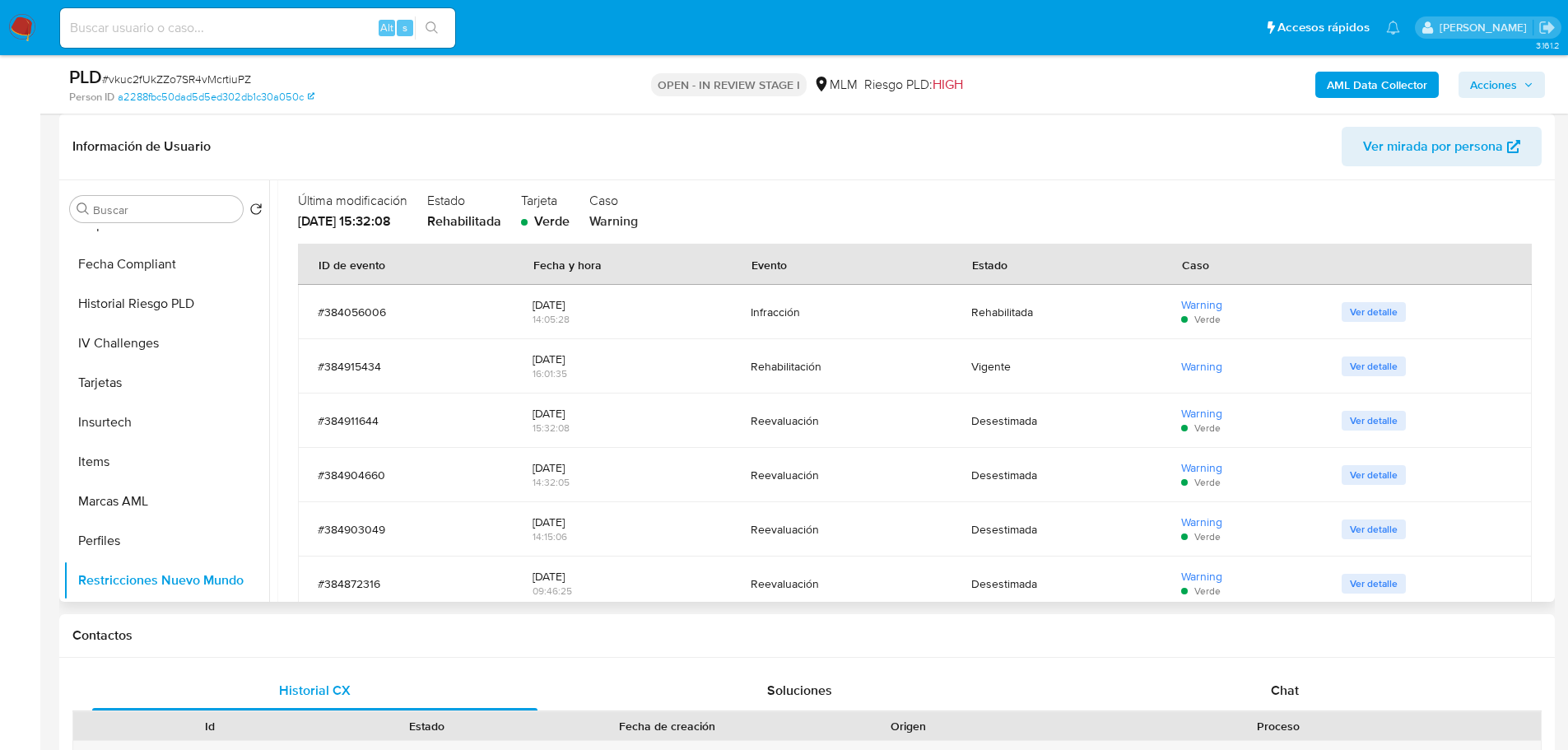
click at [1359, 364] on span "Ver detalle" at bounding box center [1374, 366] width 47 height 17
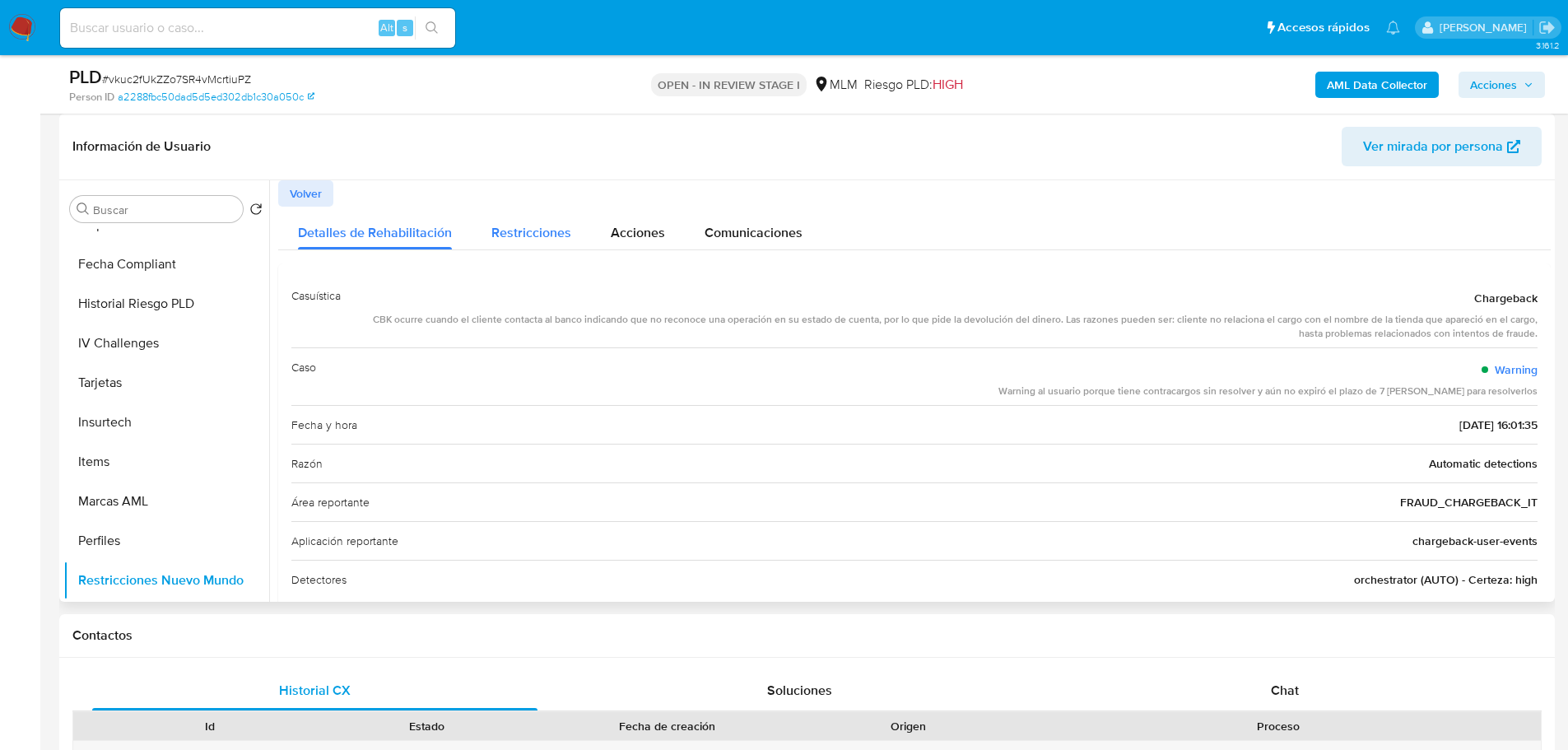
click at [525, 221] on div "Restricciones" at bounding box center [531, 229] width 80 height 44
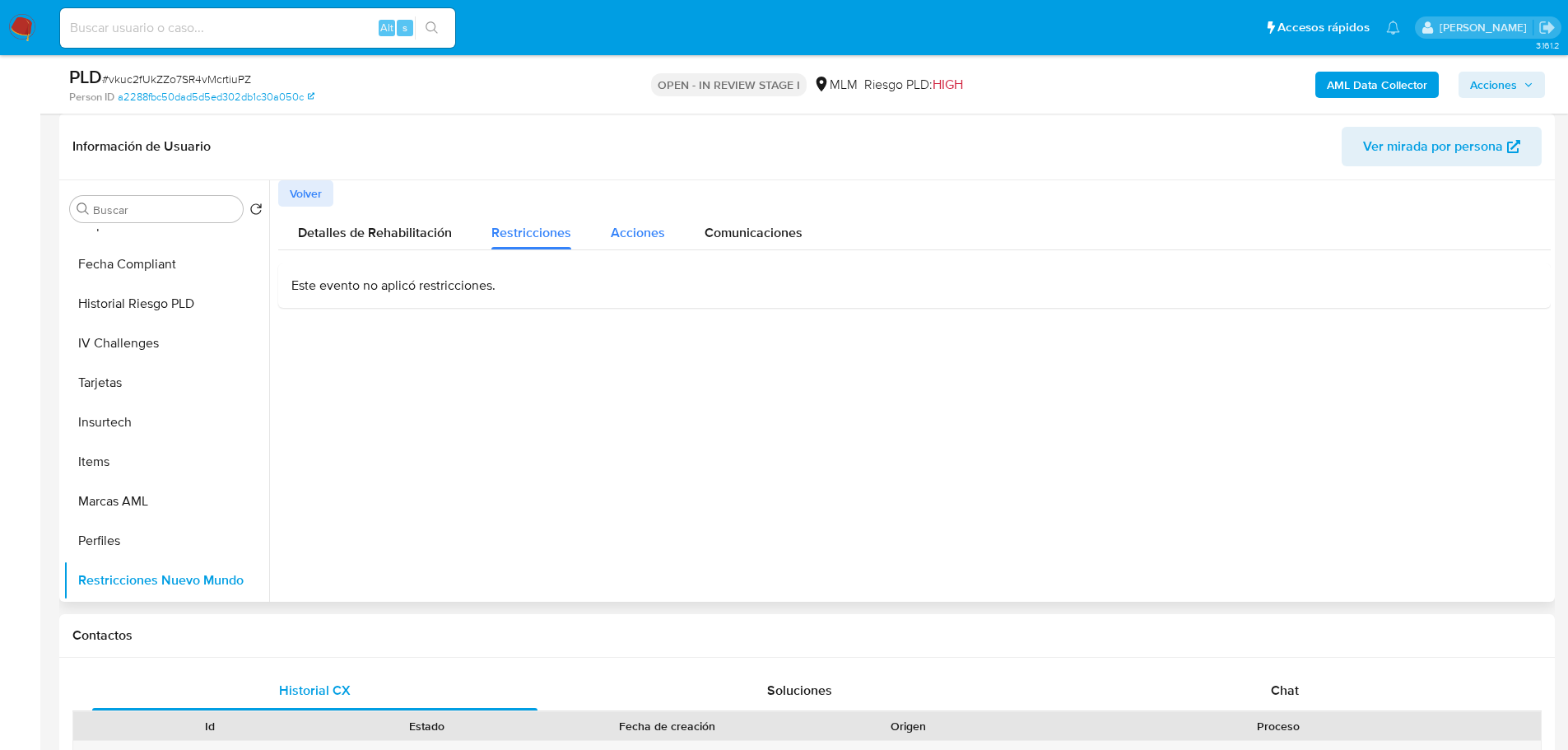
click at [624, 229] on span "Acciones" at bounding box center [638, 233] width 55 height 19
click at [685, 235] on button "Comunicaciones" at bounding box center [754, 229] width 137 height 44
click at [333, 238] on span "Detalles de Rehabilitación" at bounding box center [375, 233] width 154 height 19
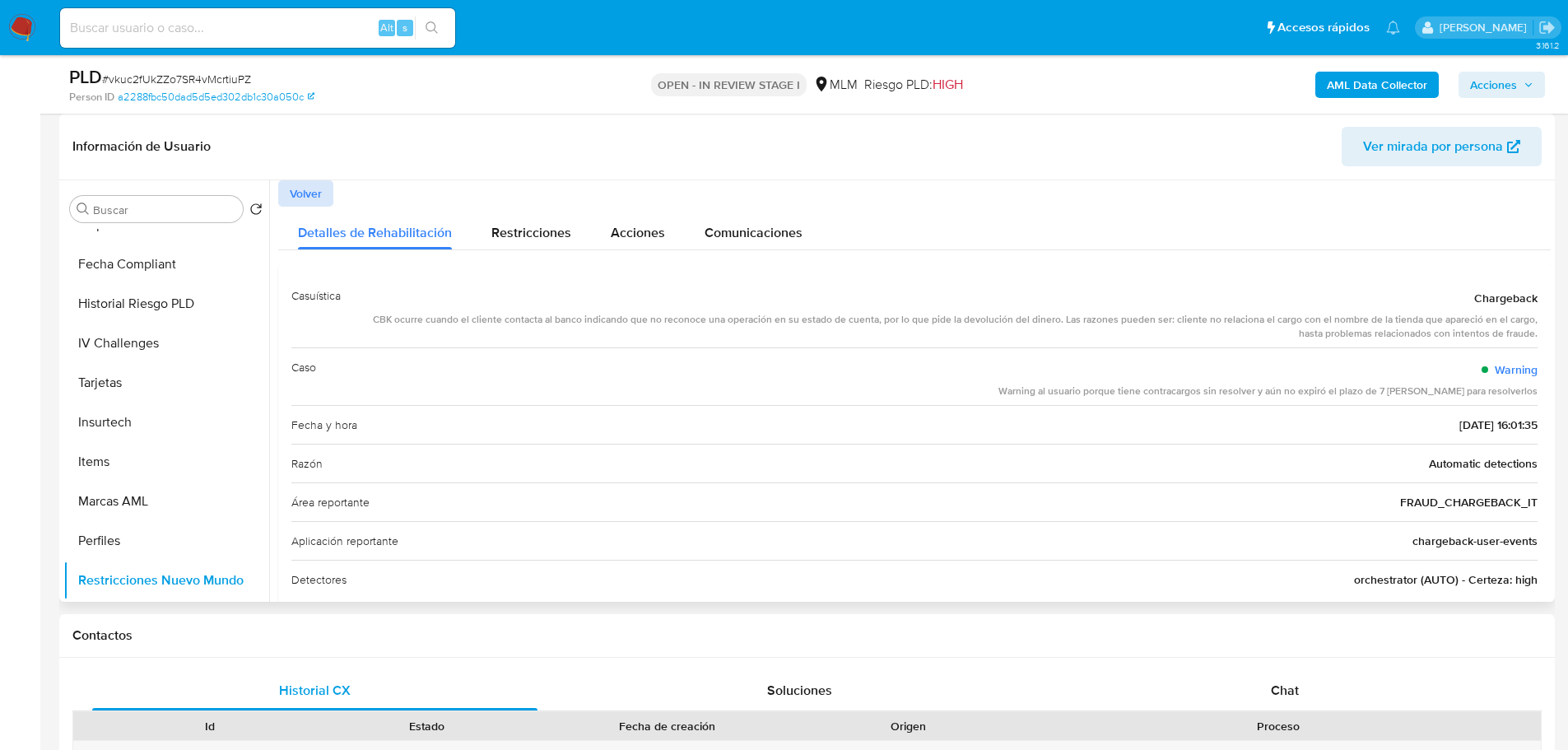
click at [293, 196] on span "Volver" at bounding box center [305, 193] width 33 height 23
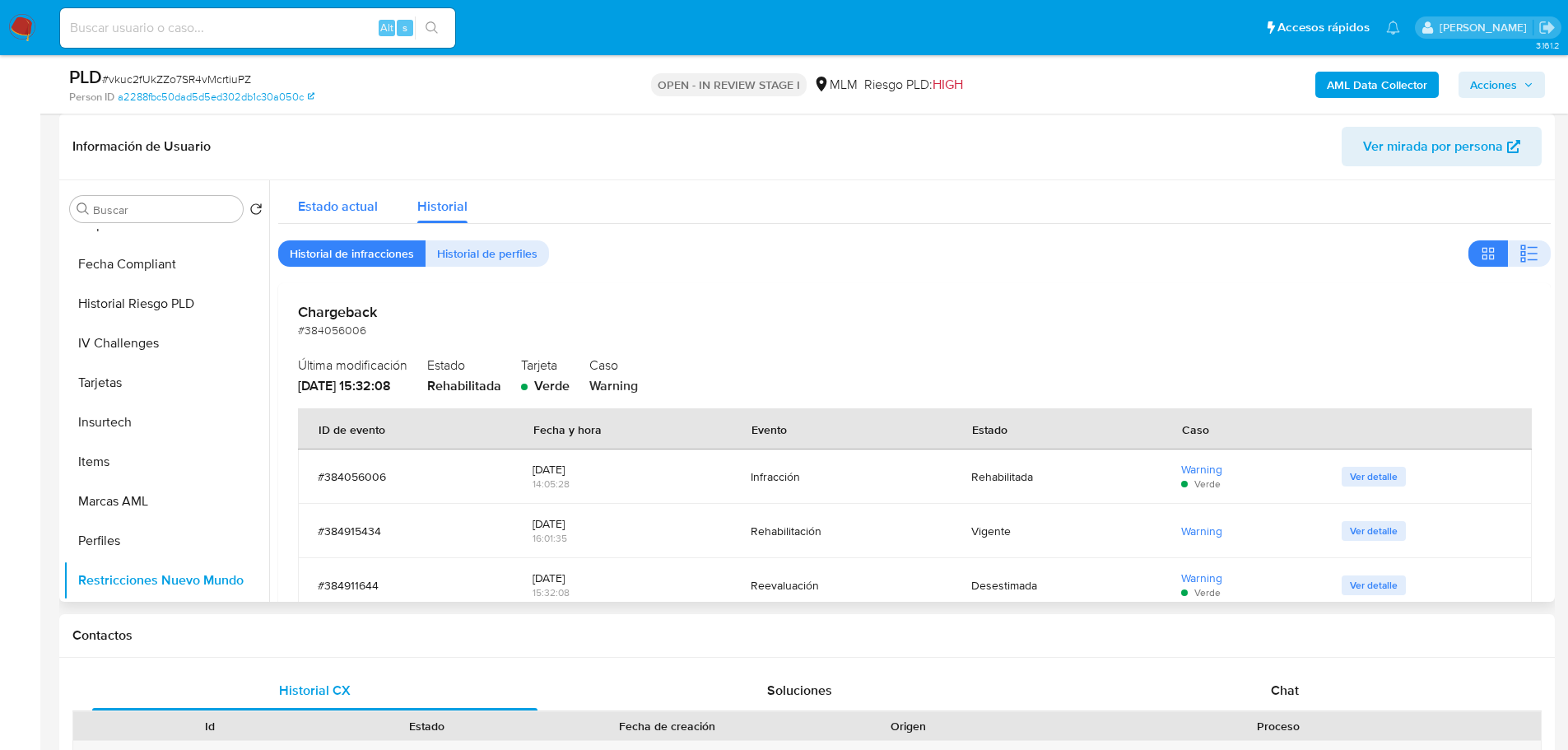
click at [344, 211] on span "Estado actual" at bounding box center [338, 207] width 80 height 19
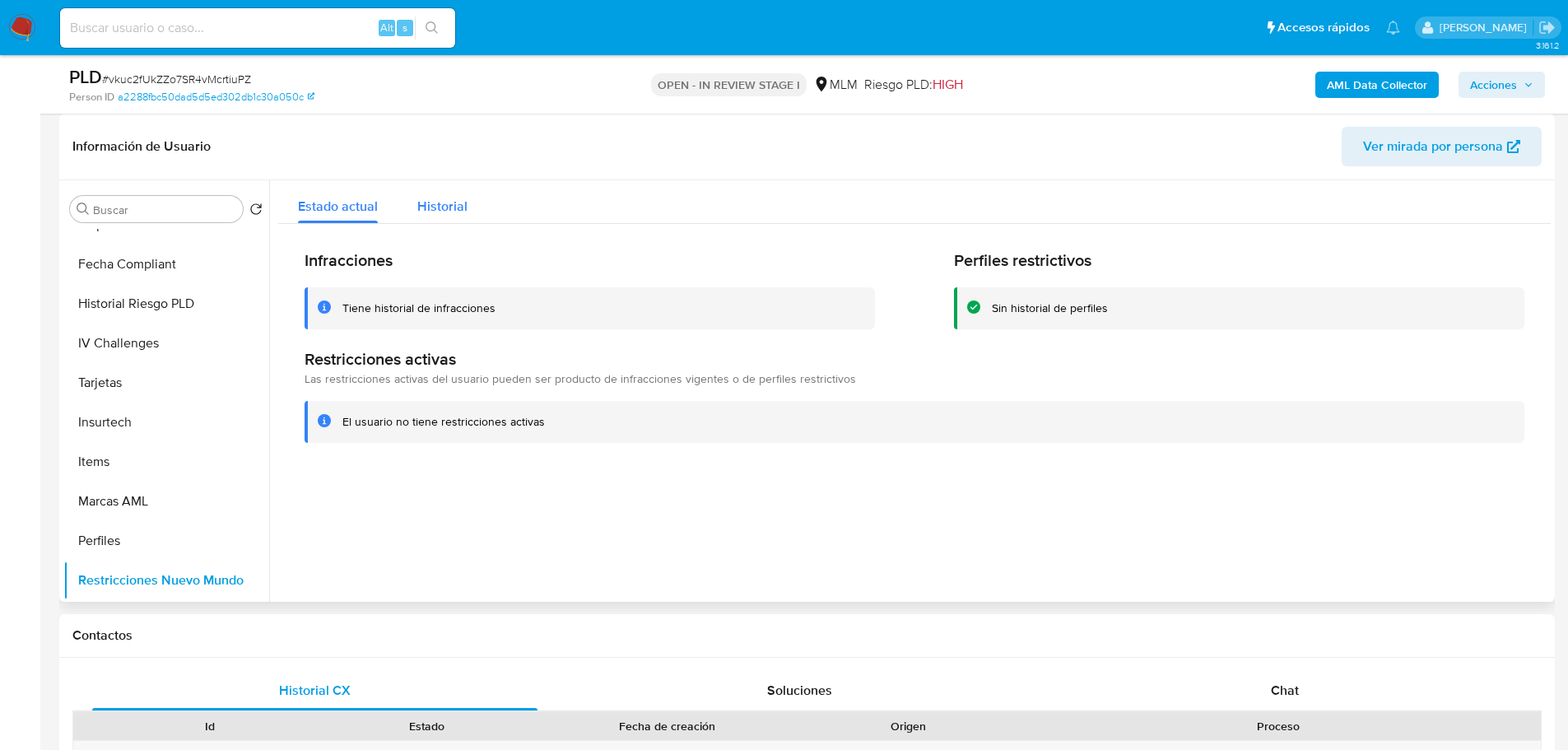
click at [420, 210] on span "Historial" at bounding box center [442, 207] width 50 height 19
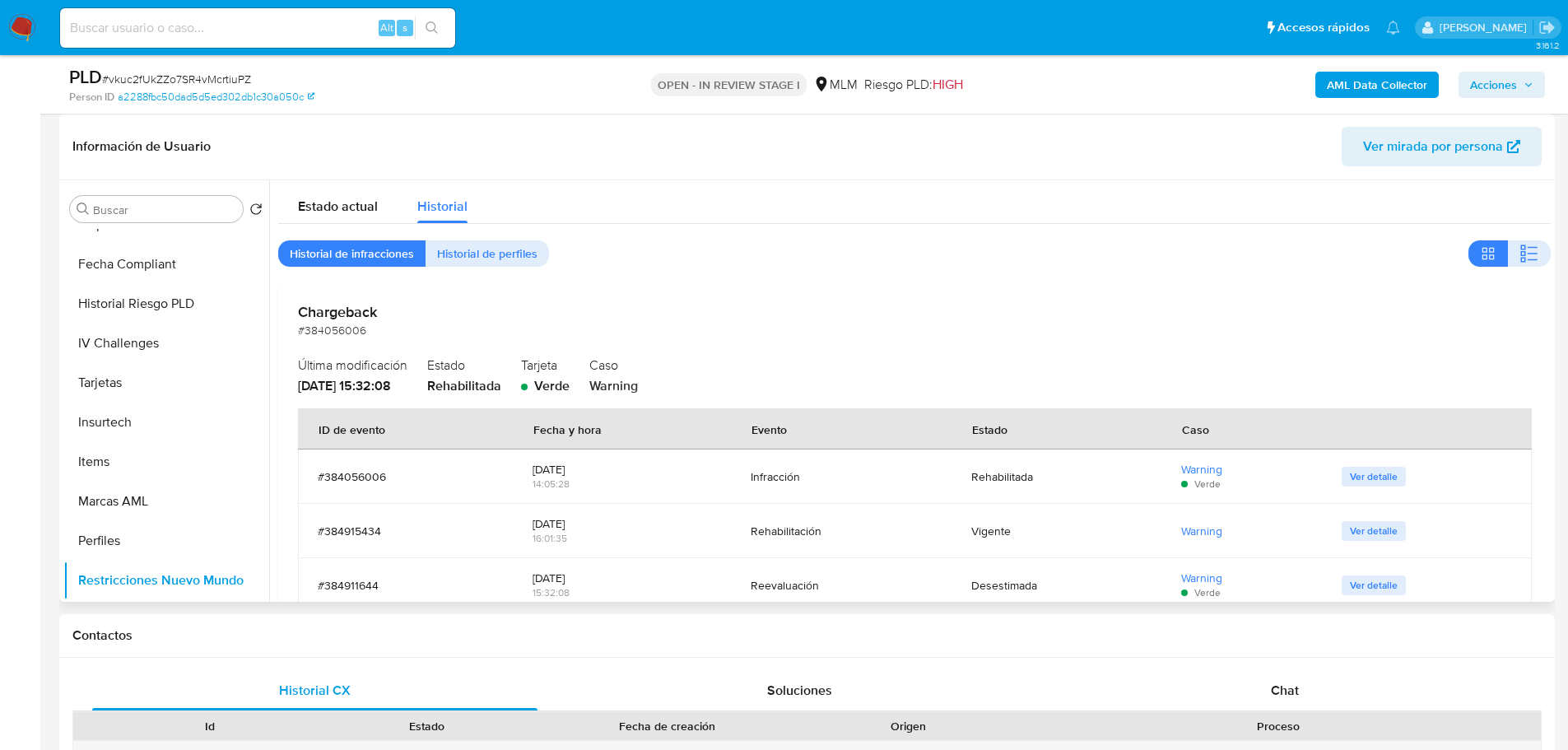
scroll to position [83, 0]
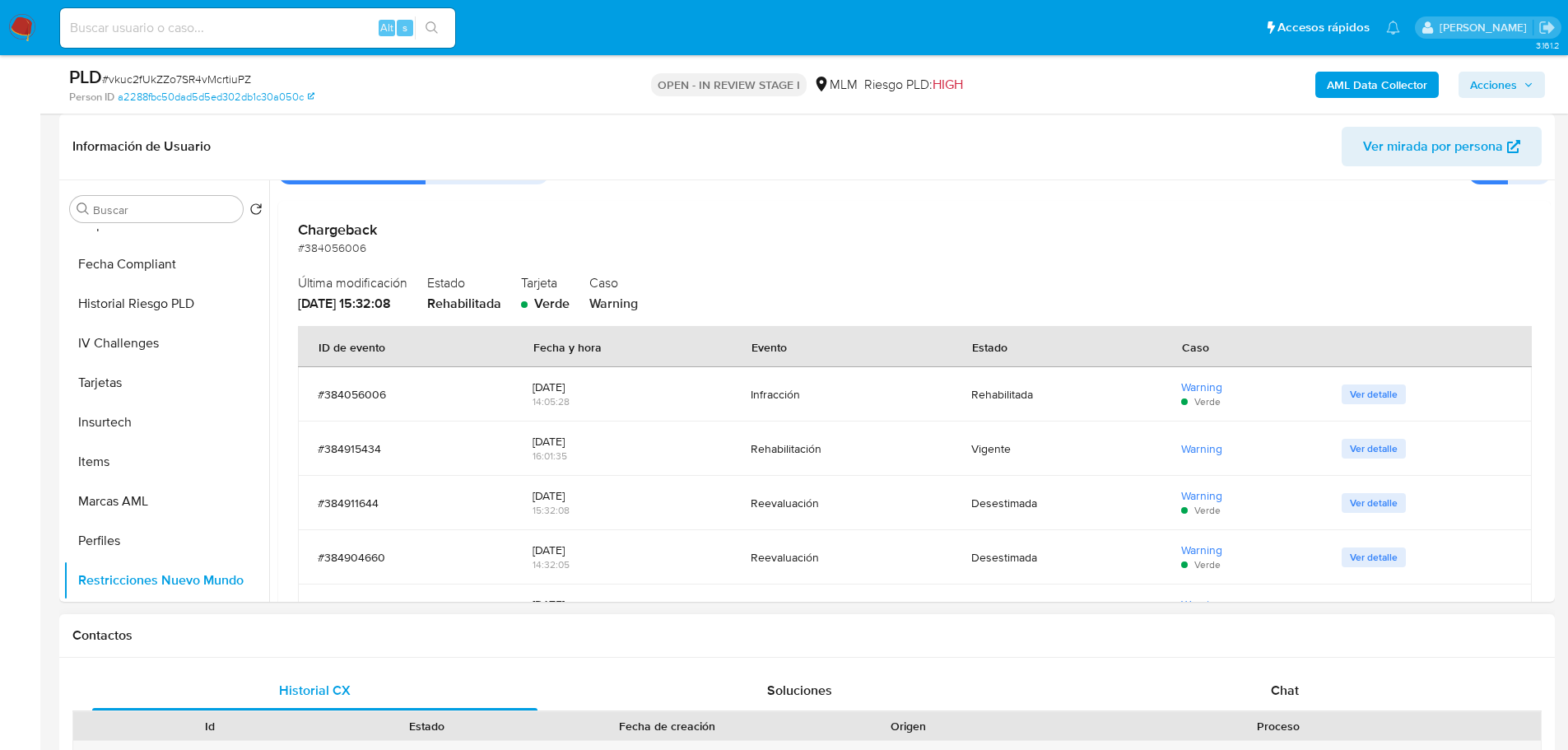
drag, startPoint x: 814, startPoint y: 669, endPoint x: 802, endPoint y: 627, distance: 43.7
drag, startPoint x: 802, startPoint y: 627, endPoint x: 767, endPoint y: 257, distance: 371.7
click at [767, 257] on div "Chargeback #384056006 Última modificación 23/09/2024 - 15:32:08 Estado Rehabili…" at bounding box center [914, 544] width 1273 height 688
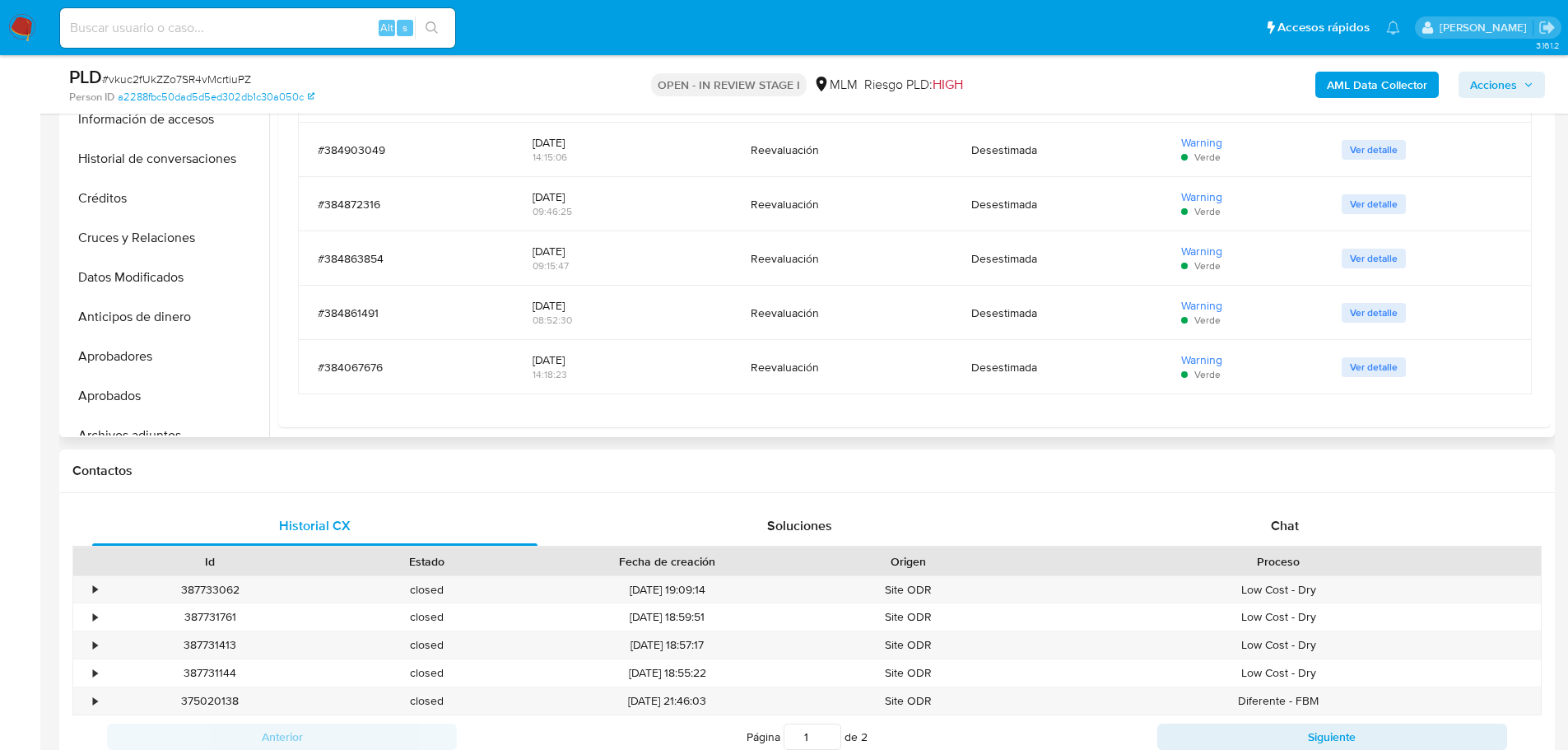
scroll to position [411, 0]
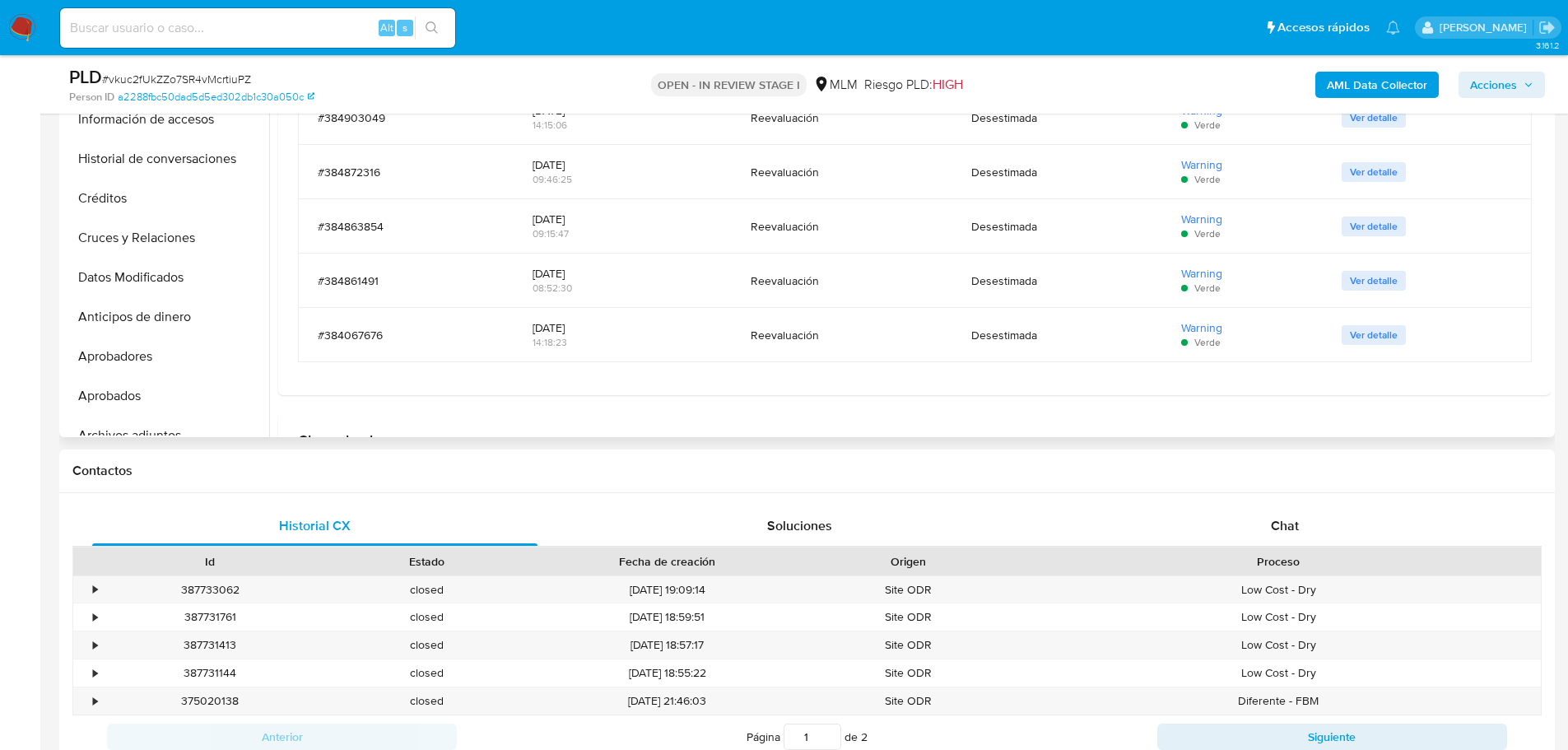
click at [1356, 331] on span "Ver detalle" at bounding box center [1374, 335] width 47 height 17
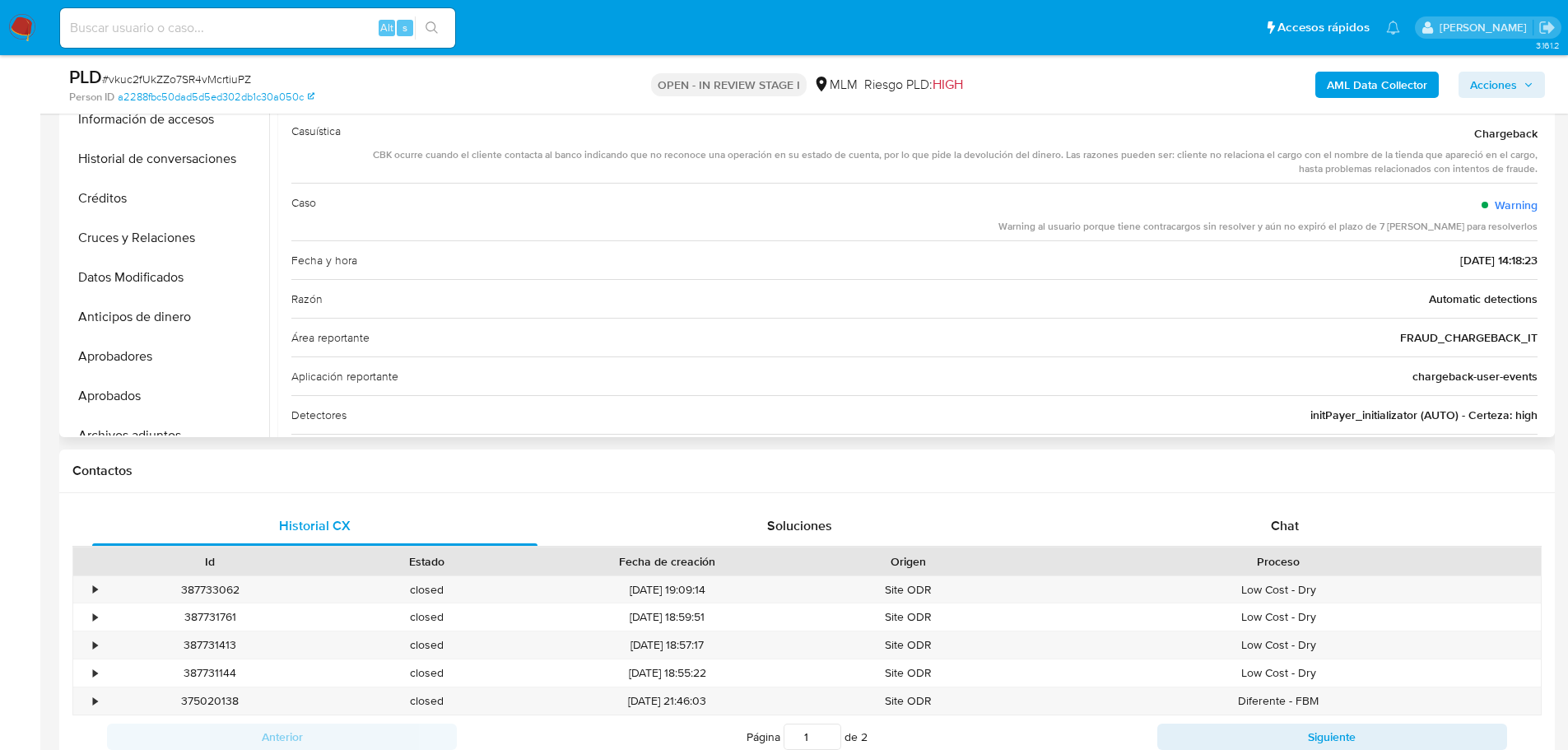
drag, startPoint x: 371, startPoint y: 155, endPoint x: 749, endPoint y: 143, distance: 378.2
click at [739, 143] on div "Chargeback CBK ocurre cuando el cliente contacta al banco indicando que no reco…" at bounding box center [945, 148] width 1184 height 58
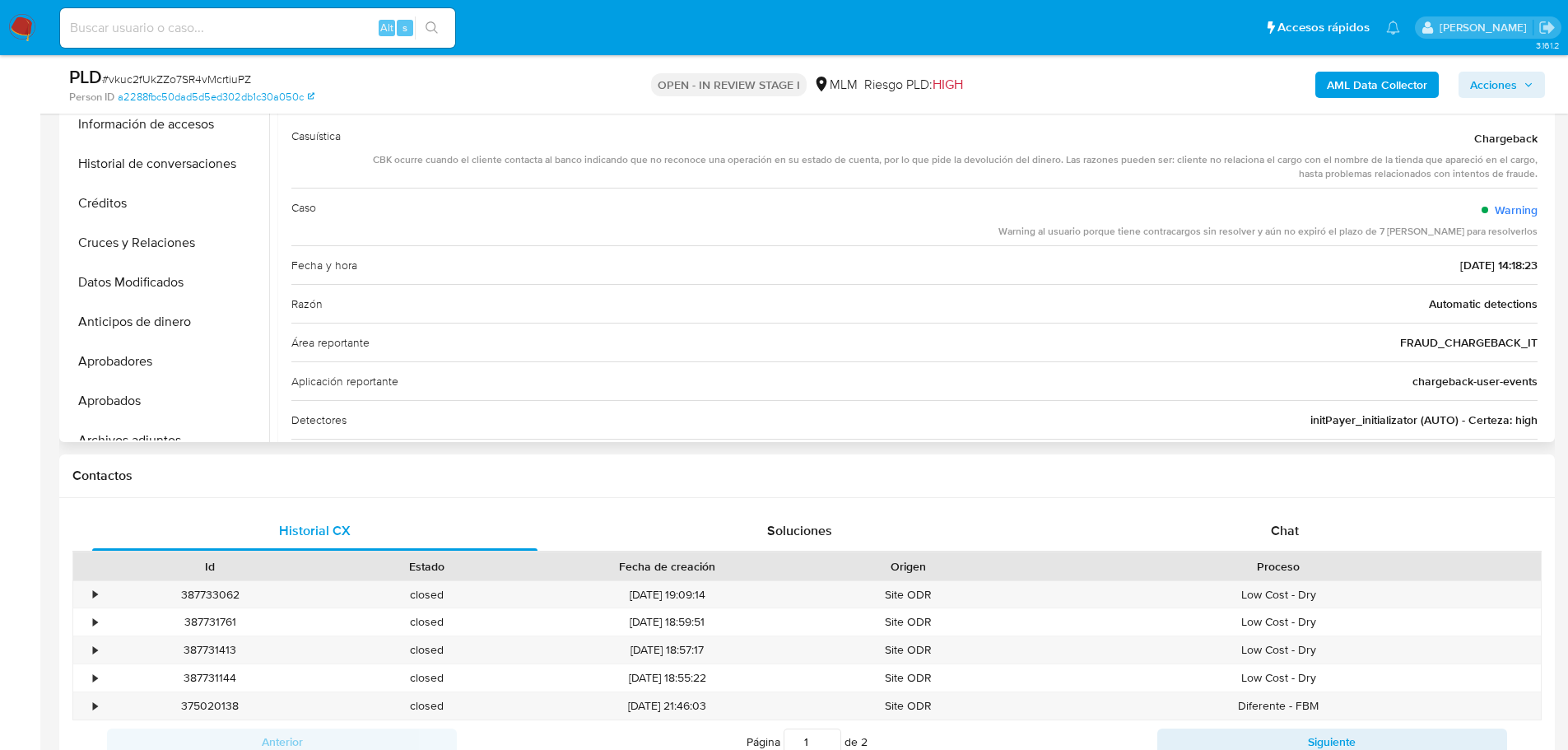
scroll to position [247, 0]
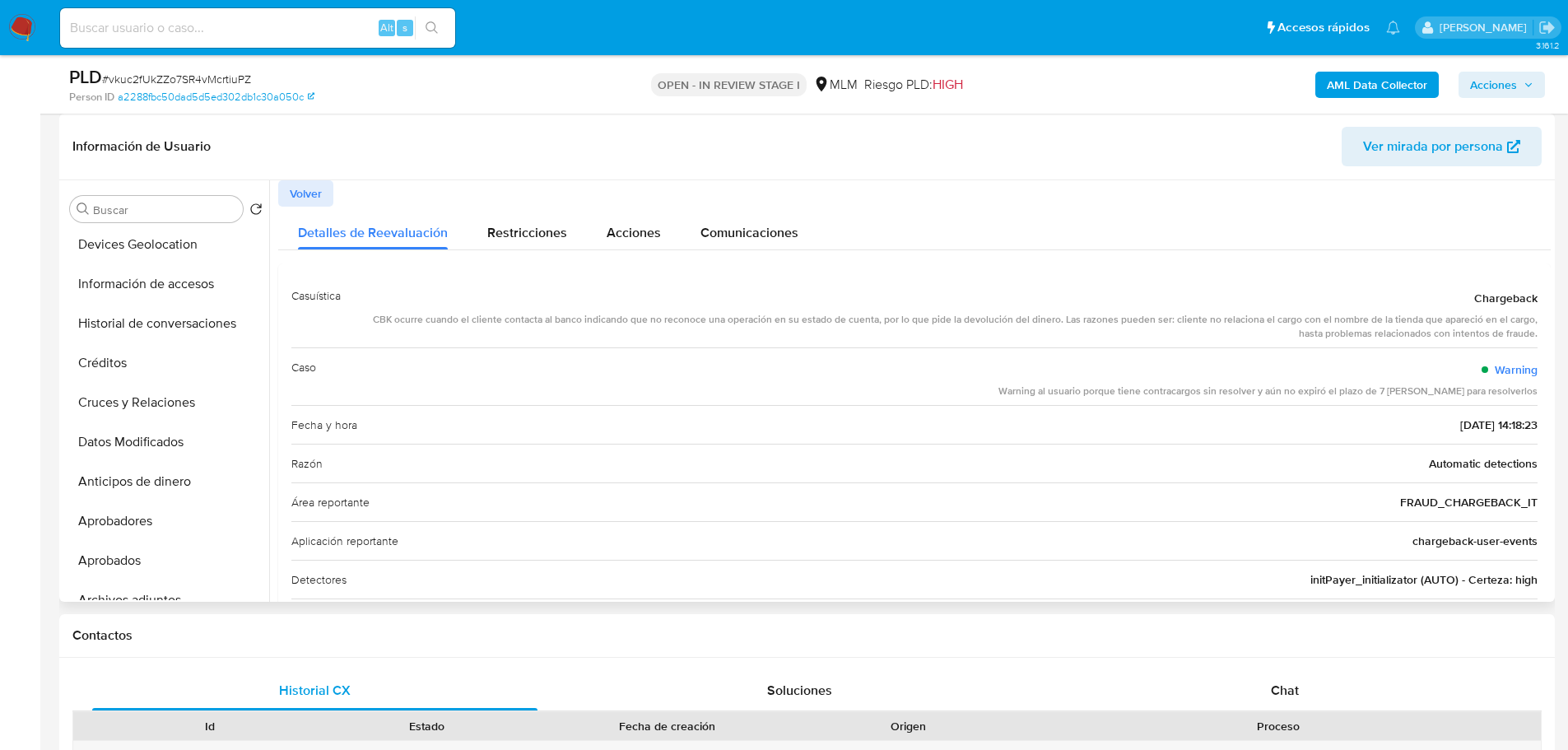
click at [321, 198] on span "Volver" at bounding box center [305, 193] width 33 height 23
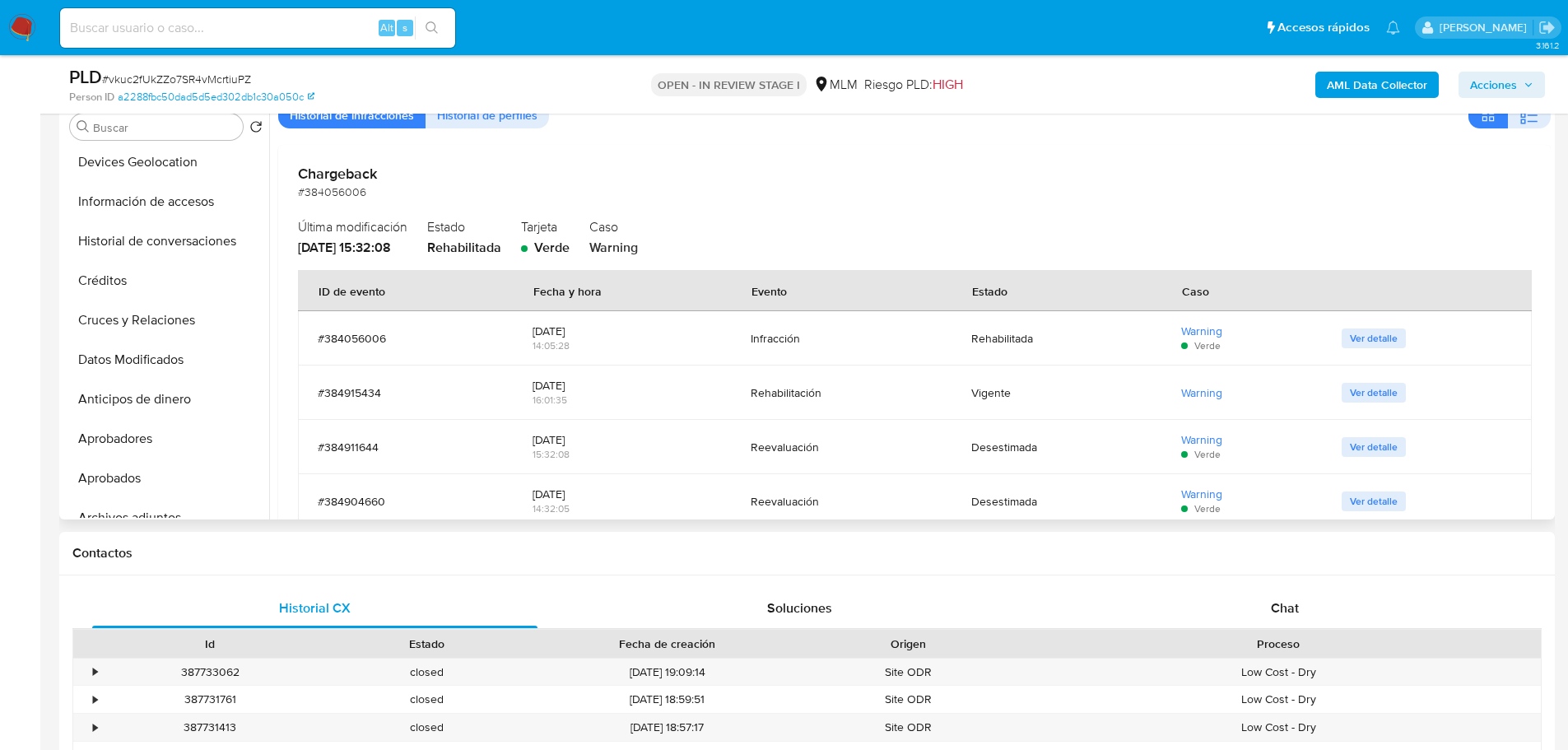
scroll to position [0, 0]
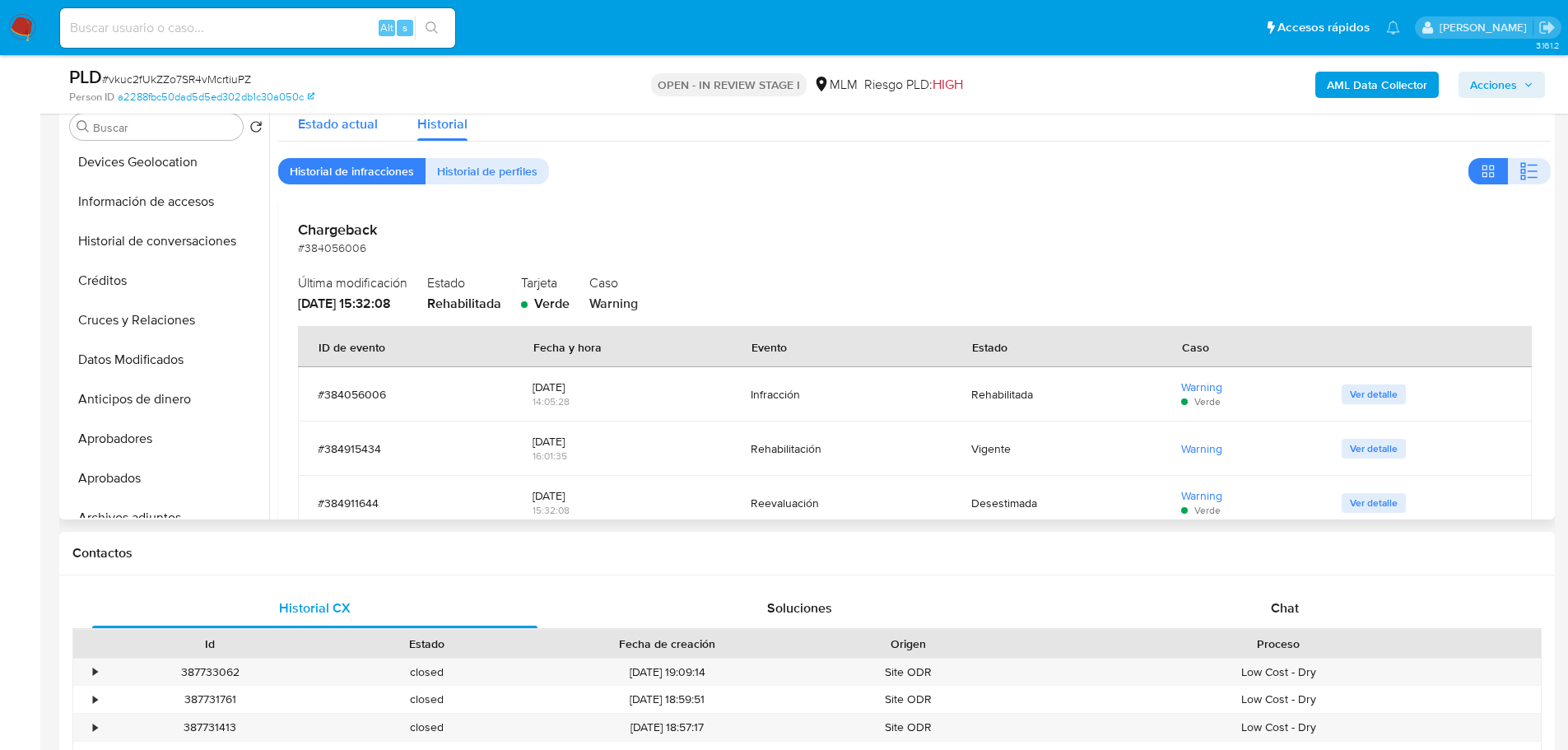
click at [342, 132] on span "Estado actual" at bounding box center [338, 124] width 80 height 19
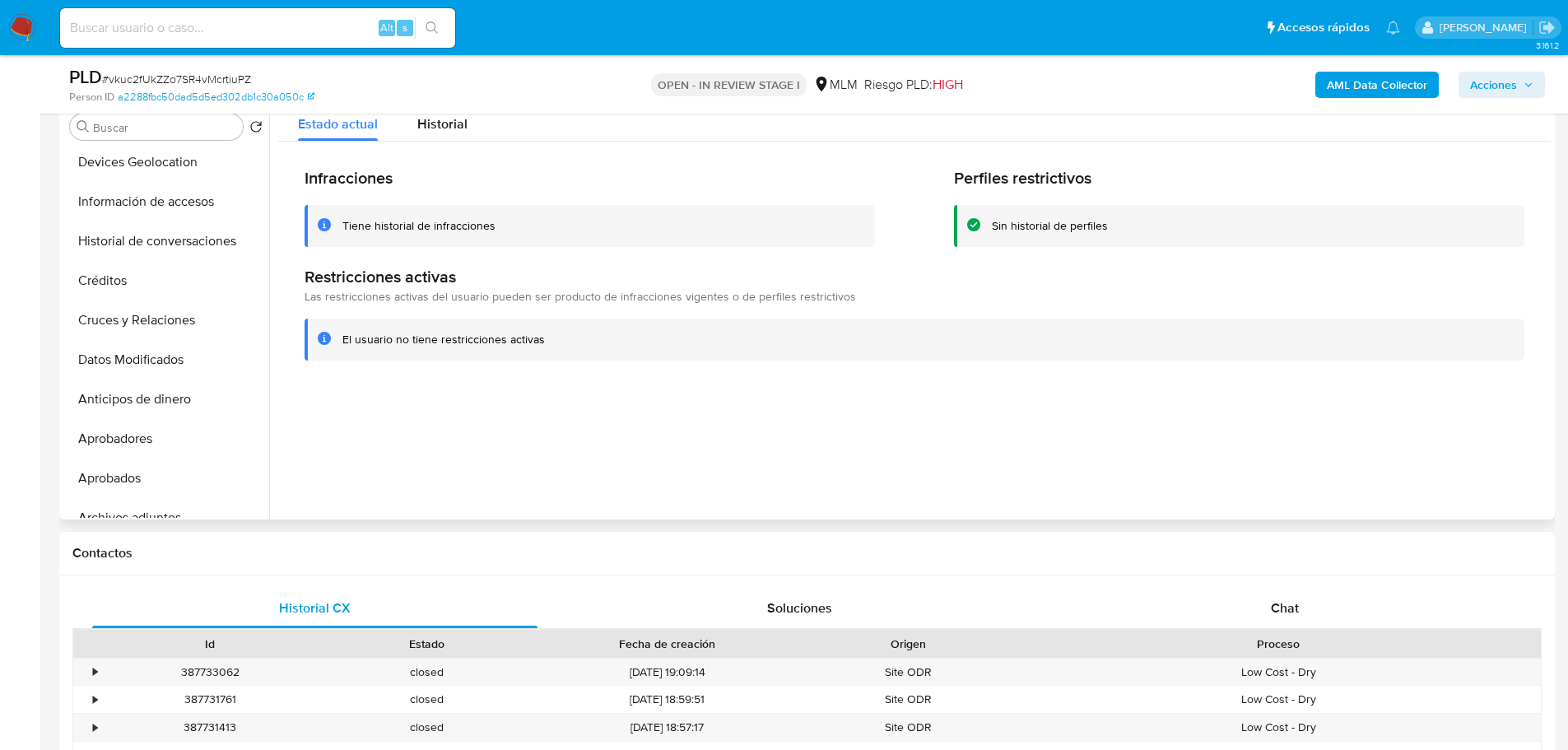
drag, startPoint x: 332, startPoint y: 340, endPoint x: 477, endPoint y: 275, distance: 158.9
click at [565, 348] on div "El usuario no tiene restricciones activas" at bounding box center [914, 339] width 1220 height 42
drag, startPoint x: 328, startPoint y: 237, endPoint x: 493, endPoint y: 238, distance: 165.0
click at [493, 238] on div "Tiene historial de infracciones" at bounding box center [589, 226] width 571 height 42
click at [427, 125] on span "Historial" at bounding box center [442, 124] width 50 height 19
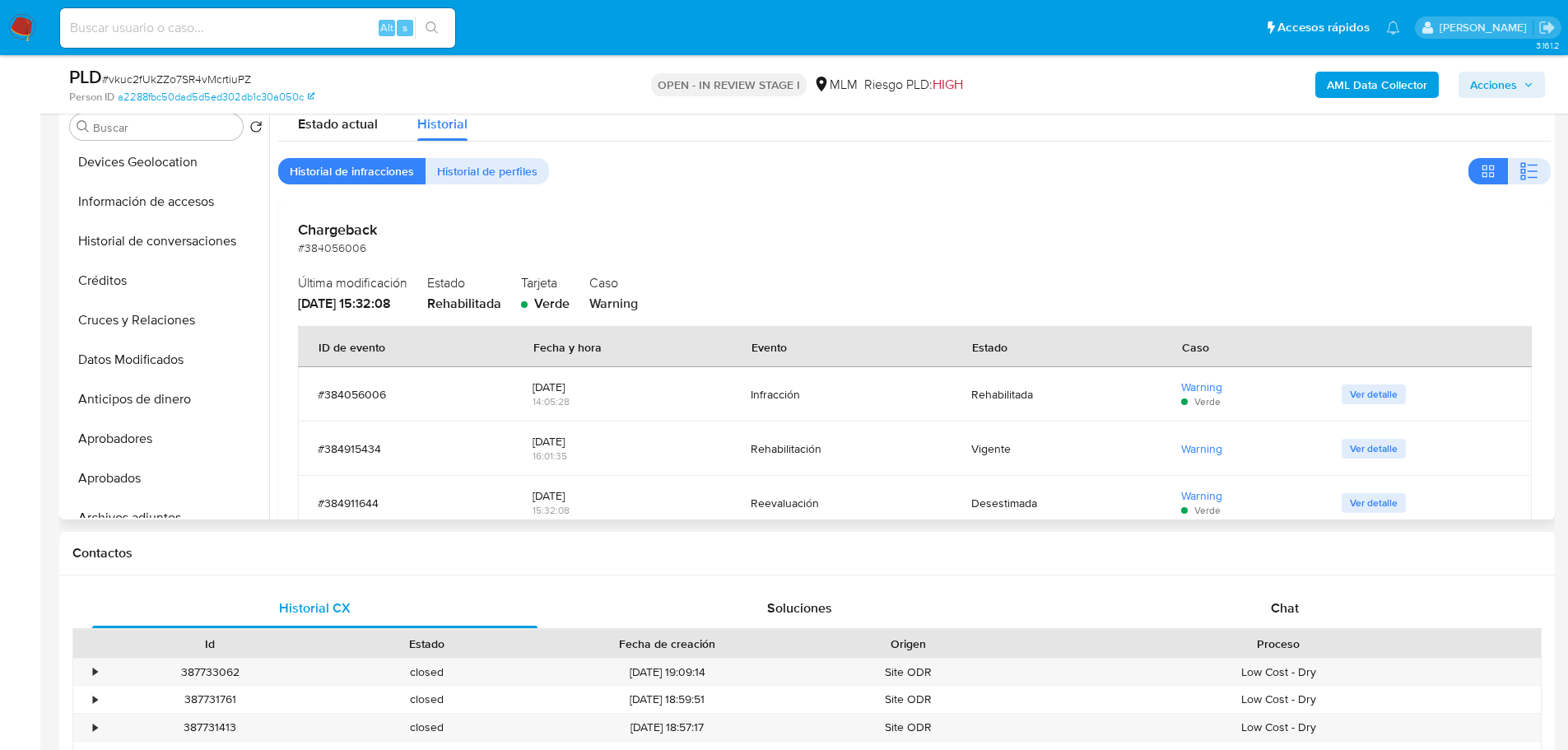
drag, startPoint x: 705, startPoint y: 398, endPoint x: 653, endPoint y: 263, distance: 144.7
click at [653, 263] on div "Chargeback #384056006 Última modificación 23/09/2024 - 15:32:08 Estado Rehabili…" at bounding box center [914, 544] width 1273 height 688
click at [1375, 393] on span "Ver detalle" at bounding box center [1374, 394] width 47 height 17
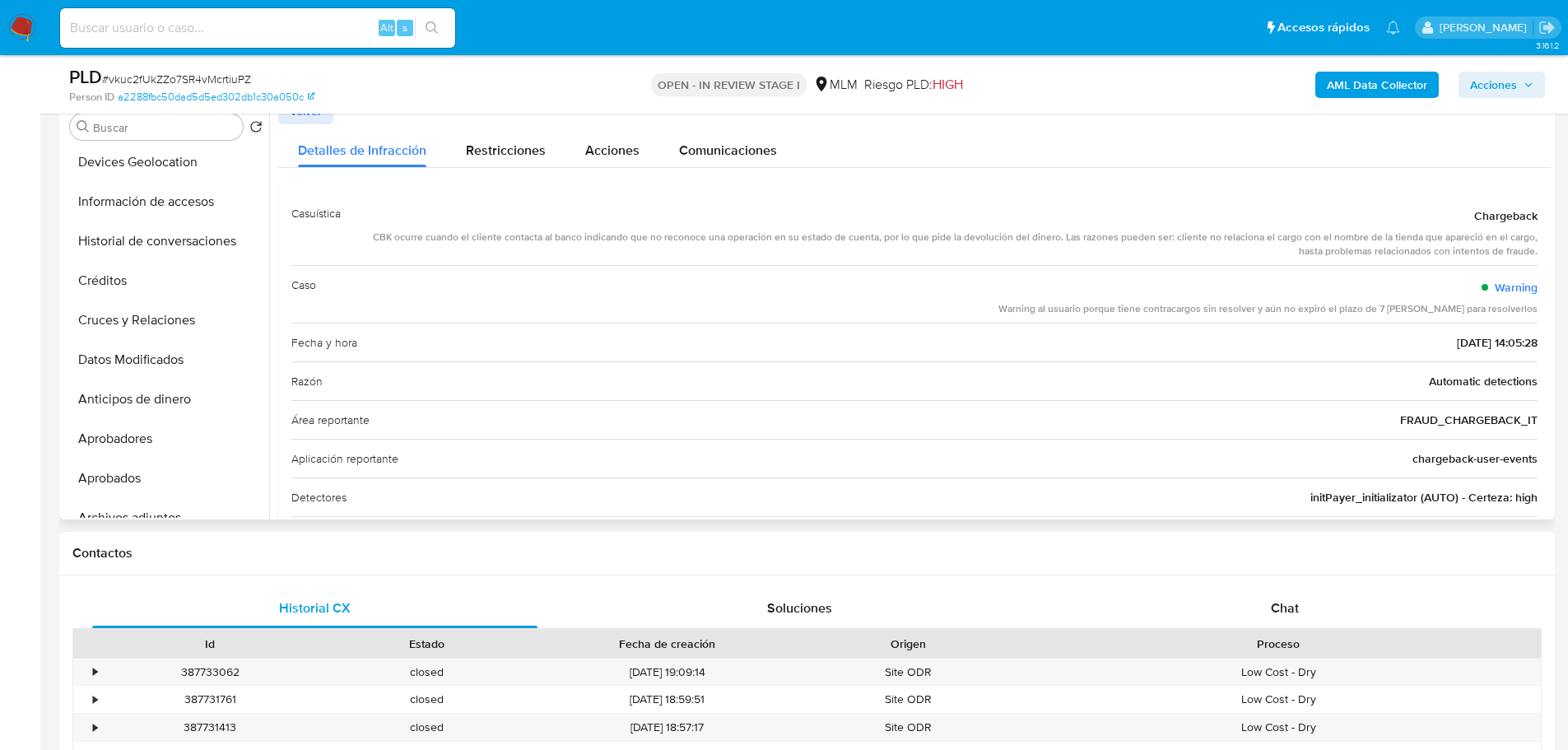
drag, startPoint x: 372, startPoint y: 237, endPoint x: 428, endPoint y: 316, distance: 96.8
click at [1198, 240] on div "CBK ocurre cuando el cliente contacta al banco indicando que no reconoce una op…" at bounding box center [945, 244] width 1184 height 28
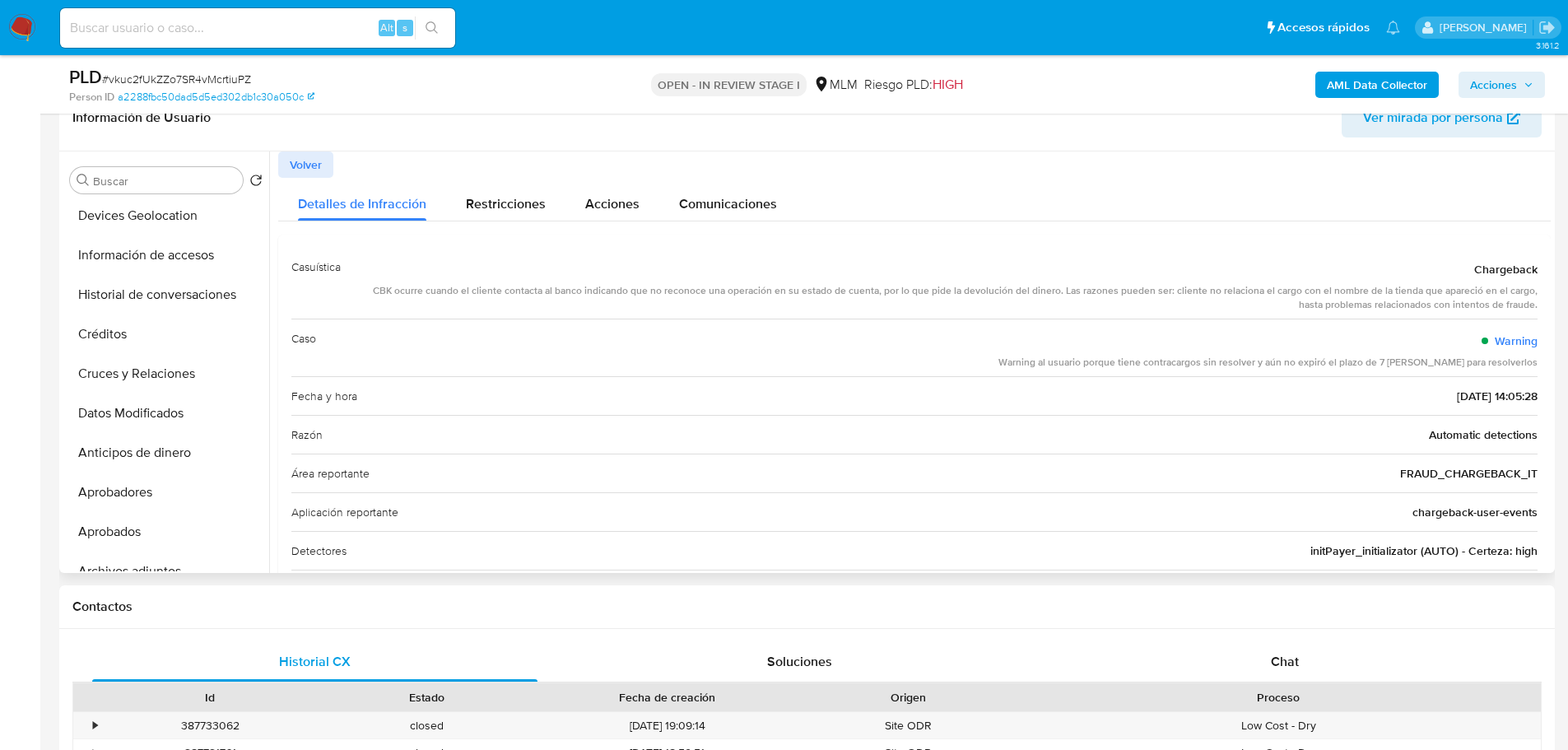
scroll to position [247, 0]
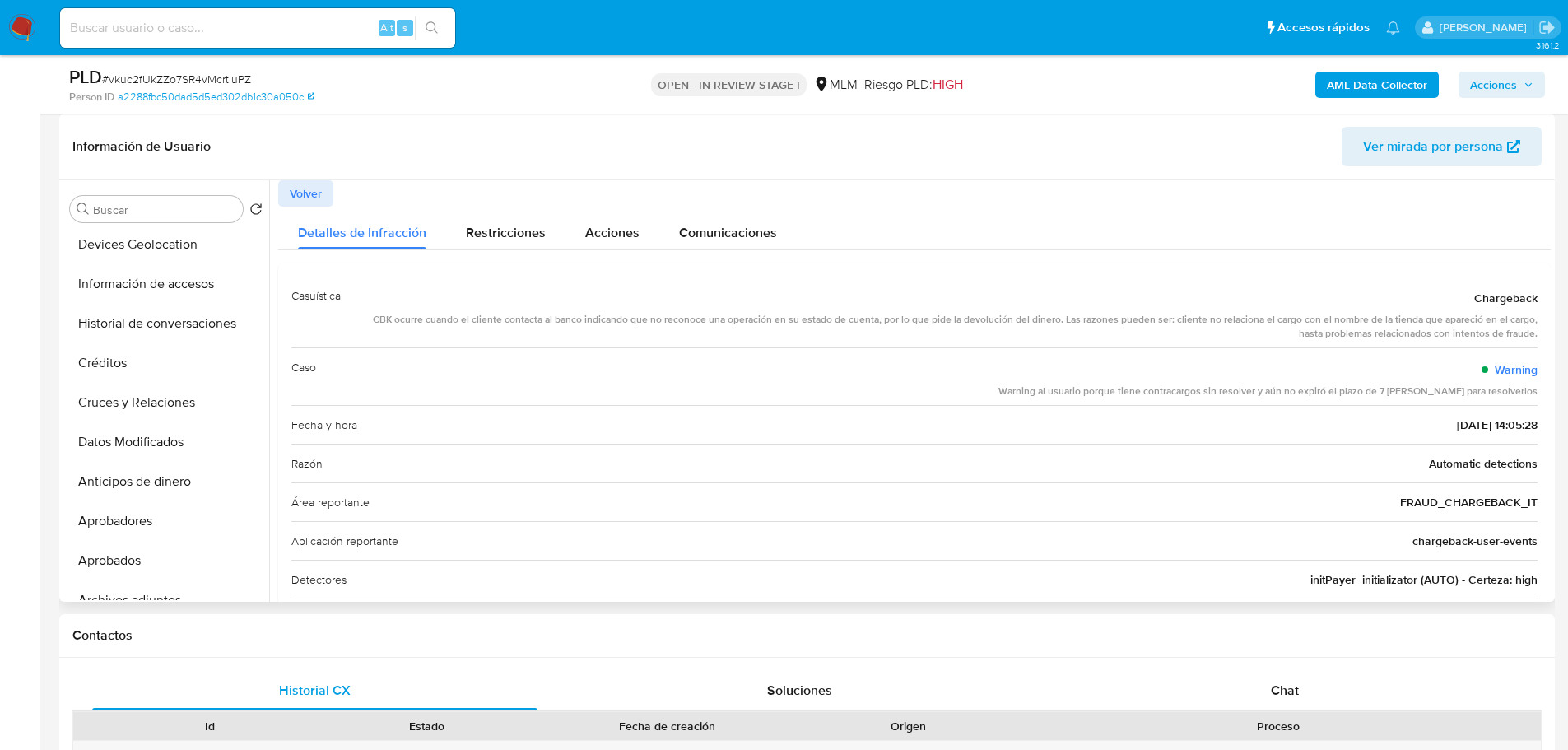
click at [320, 182] on span "Volver" at bounding box center [305, 193] width 33 height 23
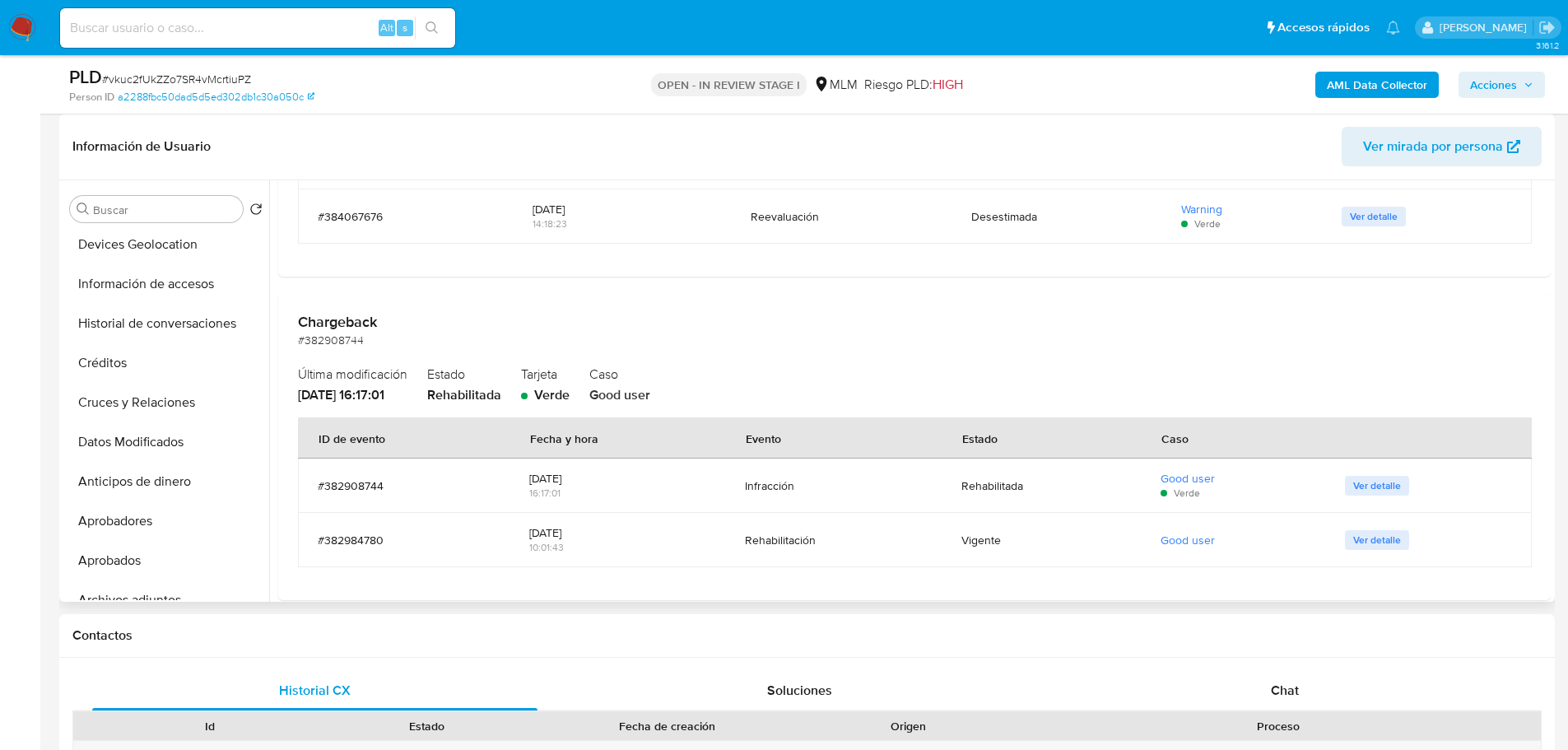
scroll to position [714, 0]
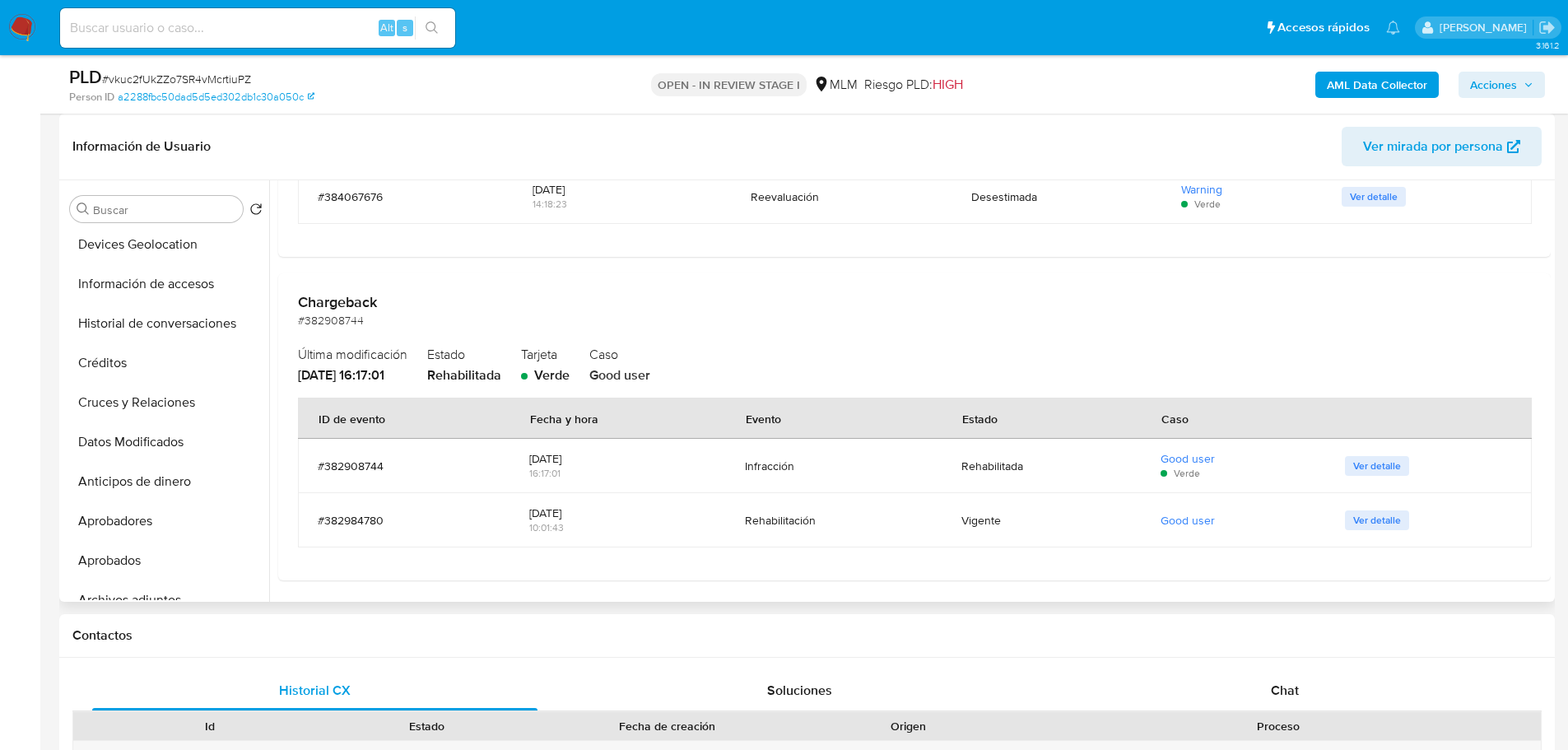
click at [1375, 522] on span "Ver detalle" at bounding box center [1377, 520] width 47 height 17
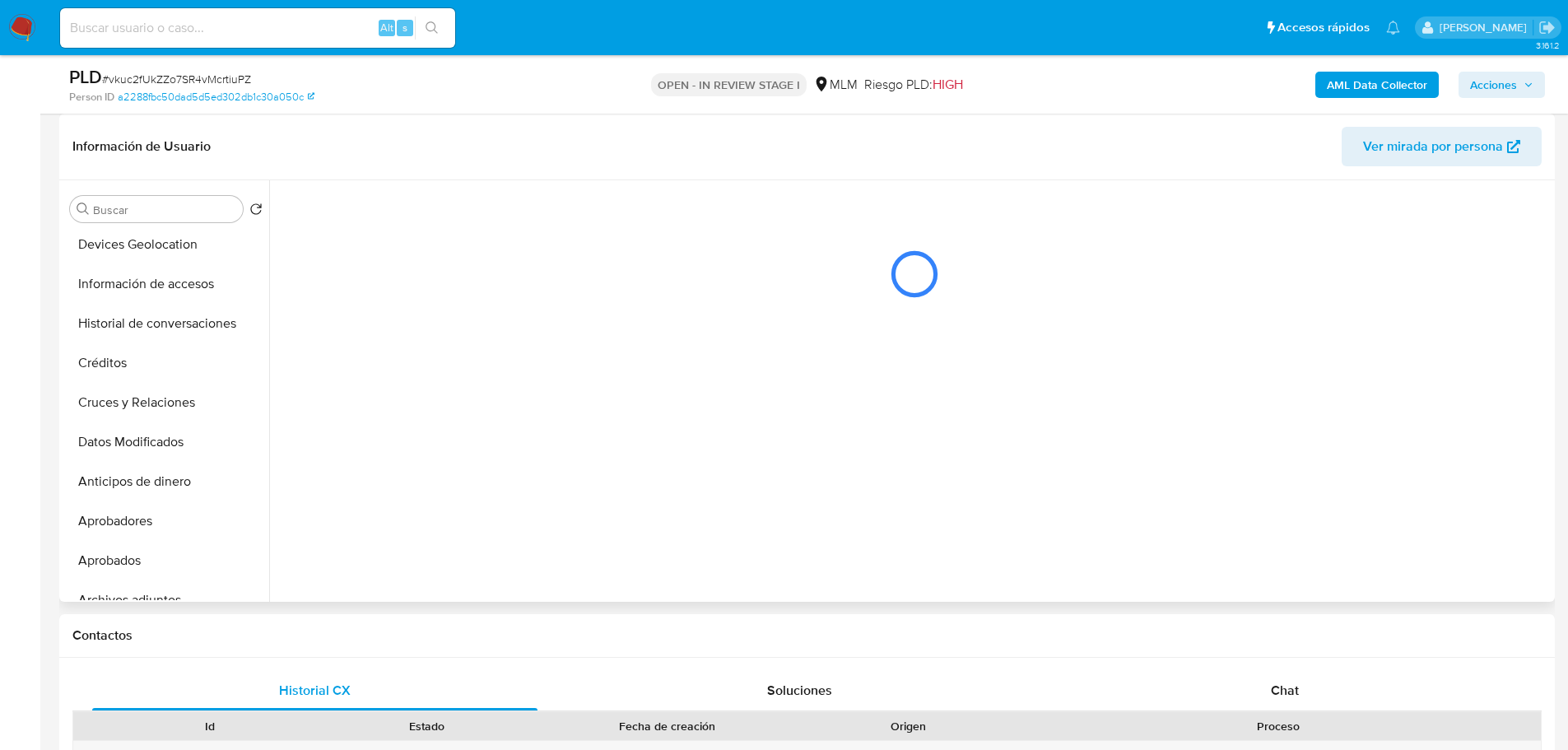
scroll to position [0, 0]
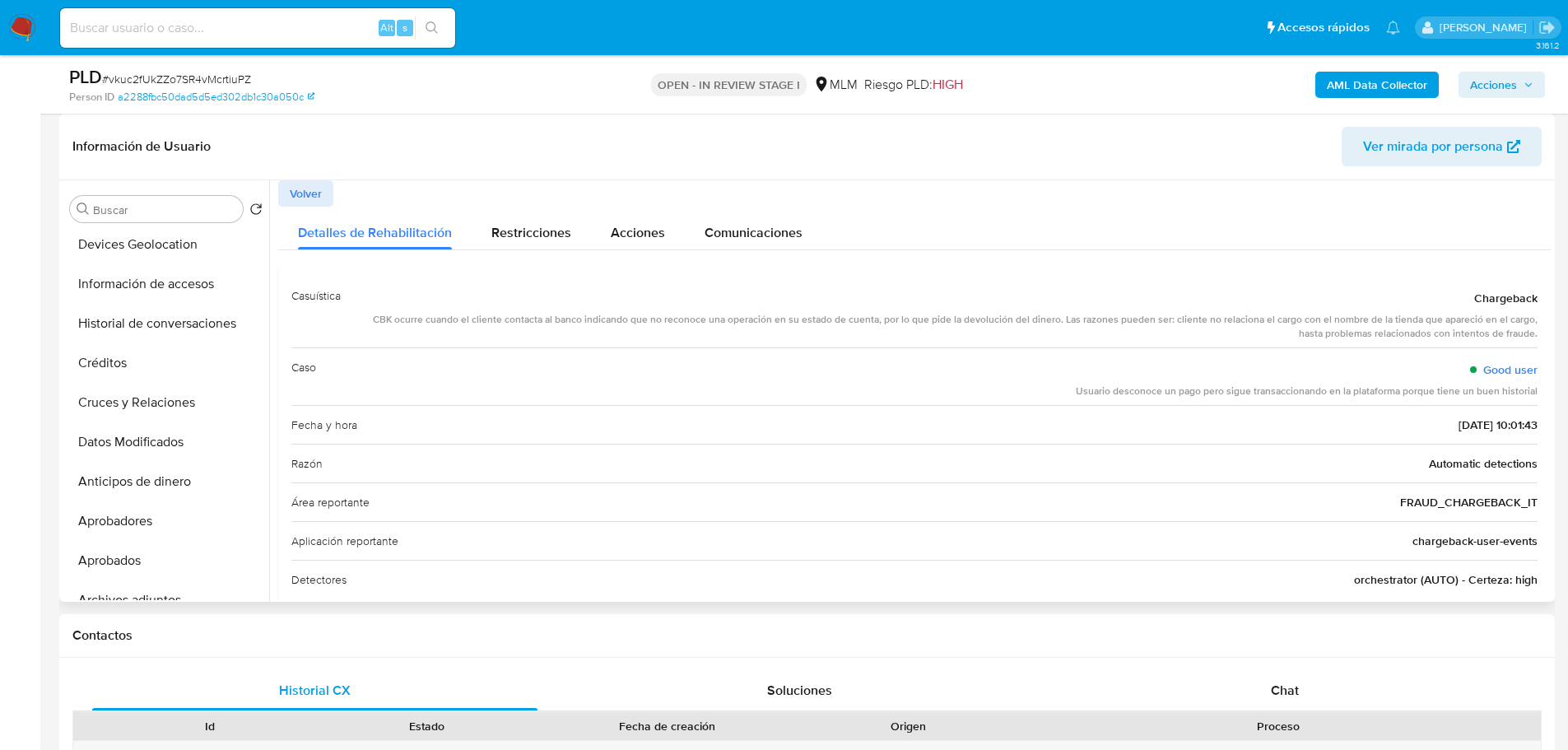
drag, startPoint x: 364, startPoint y: 316, endPoint x: 1022, endPoint y: 327, distance: 658.1
click at [1022, 327] on div "CBK ocurre cuando el cliente contacta al banco indicando que no reconoce una op…" at bounding box center [945, 327] width 1184 height 28
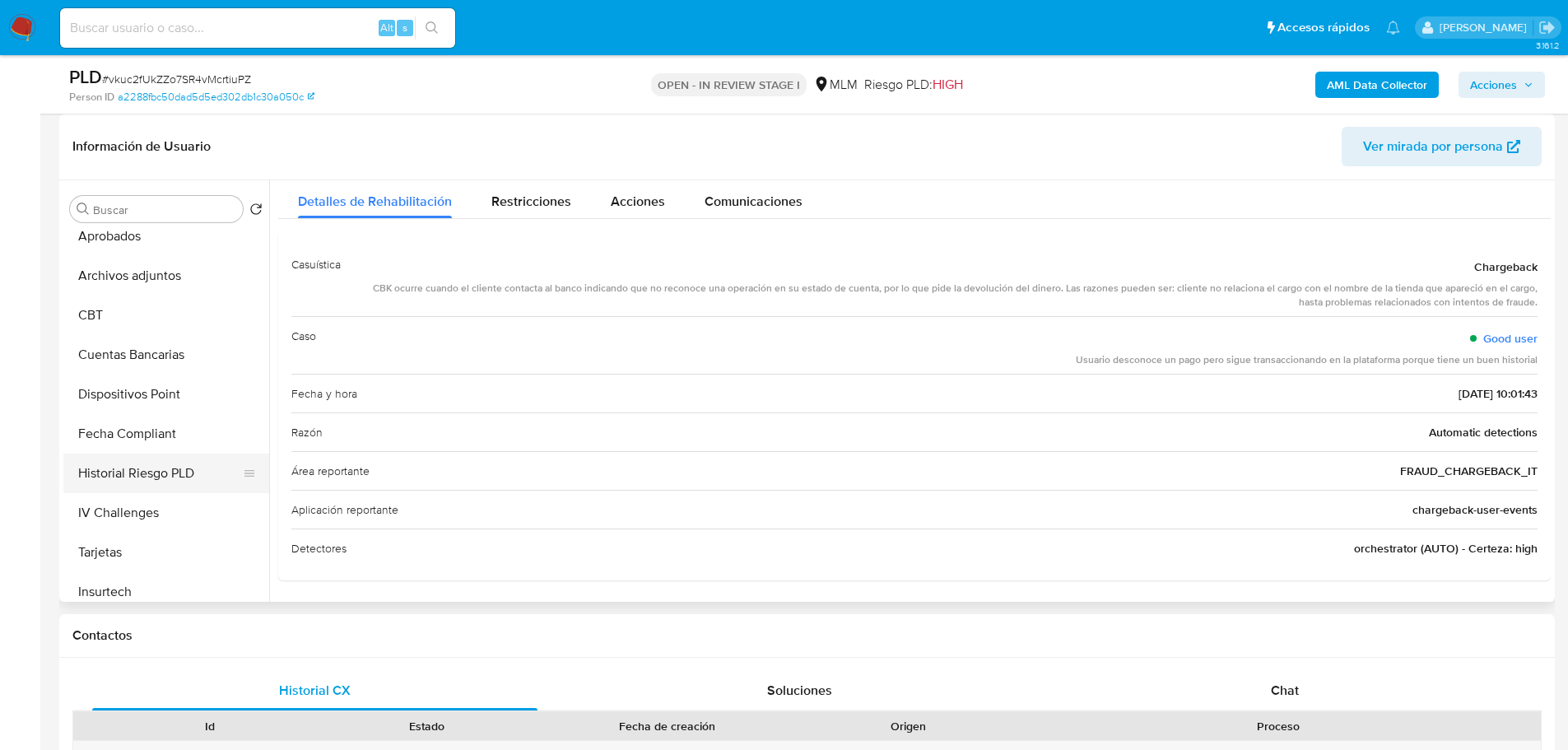
scroll to position [610, 0]
click at [118, 392] on button "Dispositivos Point" at bounding box center [159, 389] width 193 height 40
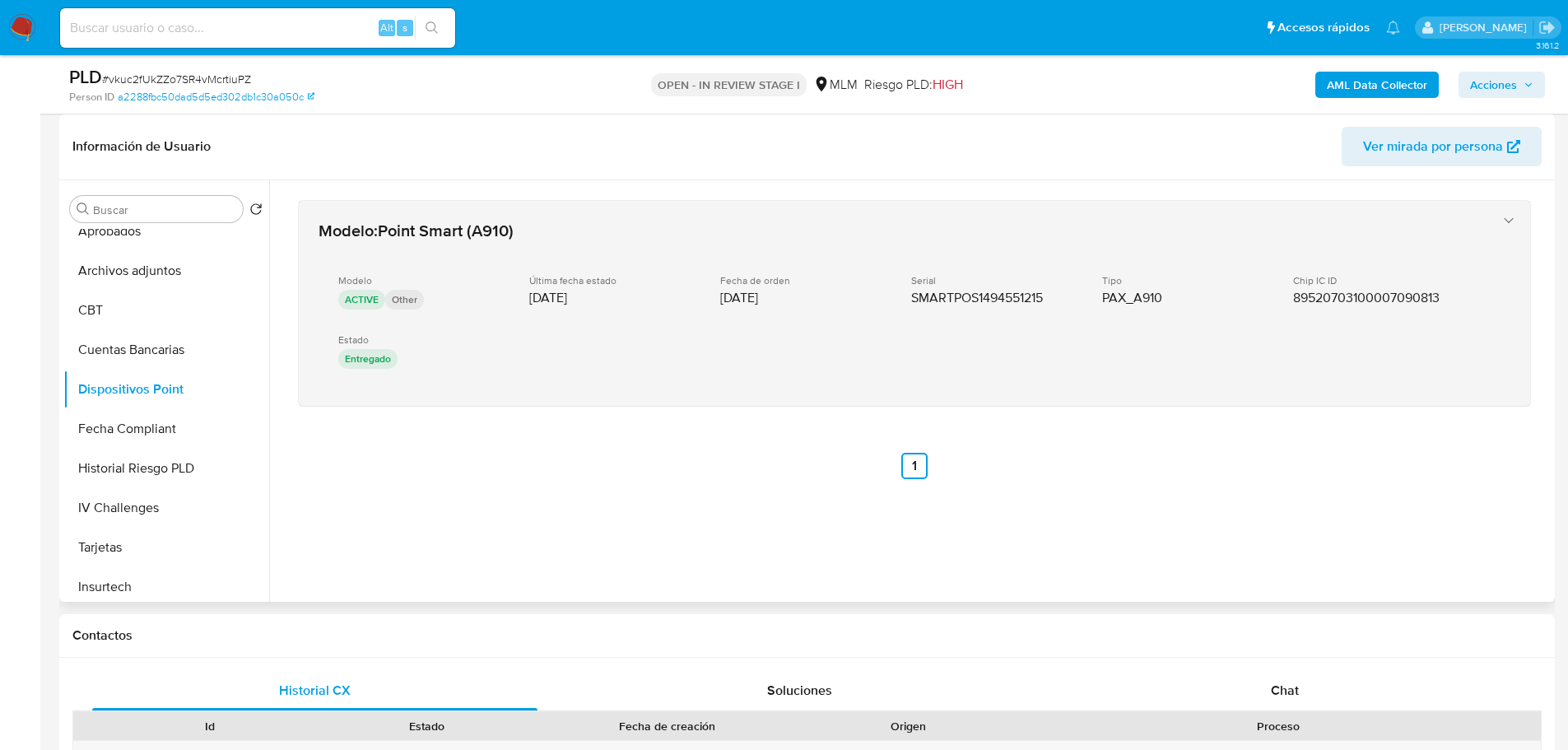
drag, startPoint x: 396, startPoint y: 274, endPoint x: 444, endPoint y: 348, distance: 88.2
click at [395, 358] on div "Modelo ACTIVE Other Última fecha estado 25/11/2023 Fecha de orden 20/11/2023 Se…" at bounding box center [898, 324] width 1159 height 125
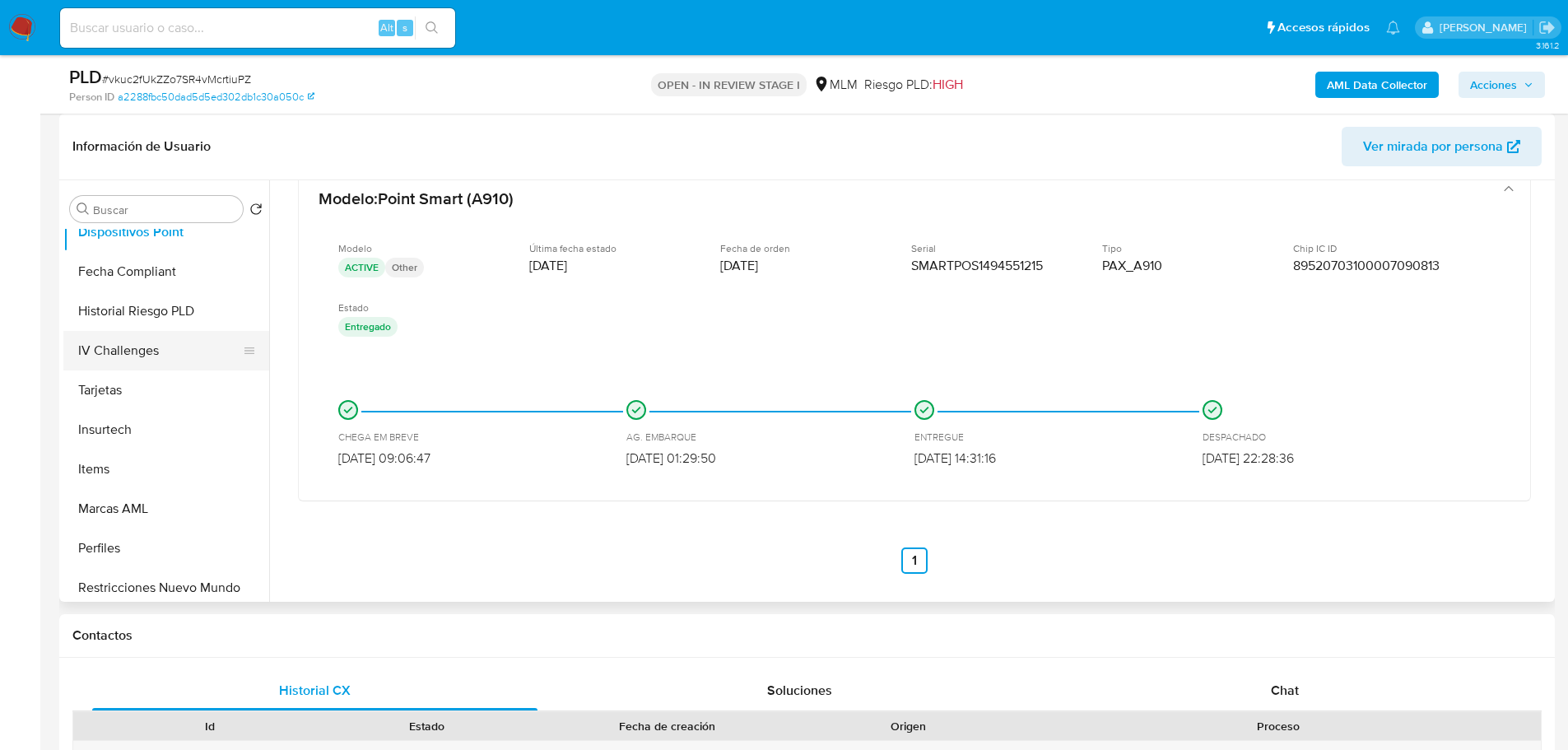
scroll to position [775, 0]
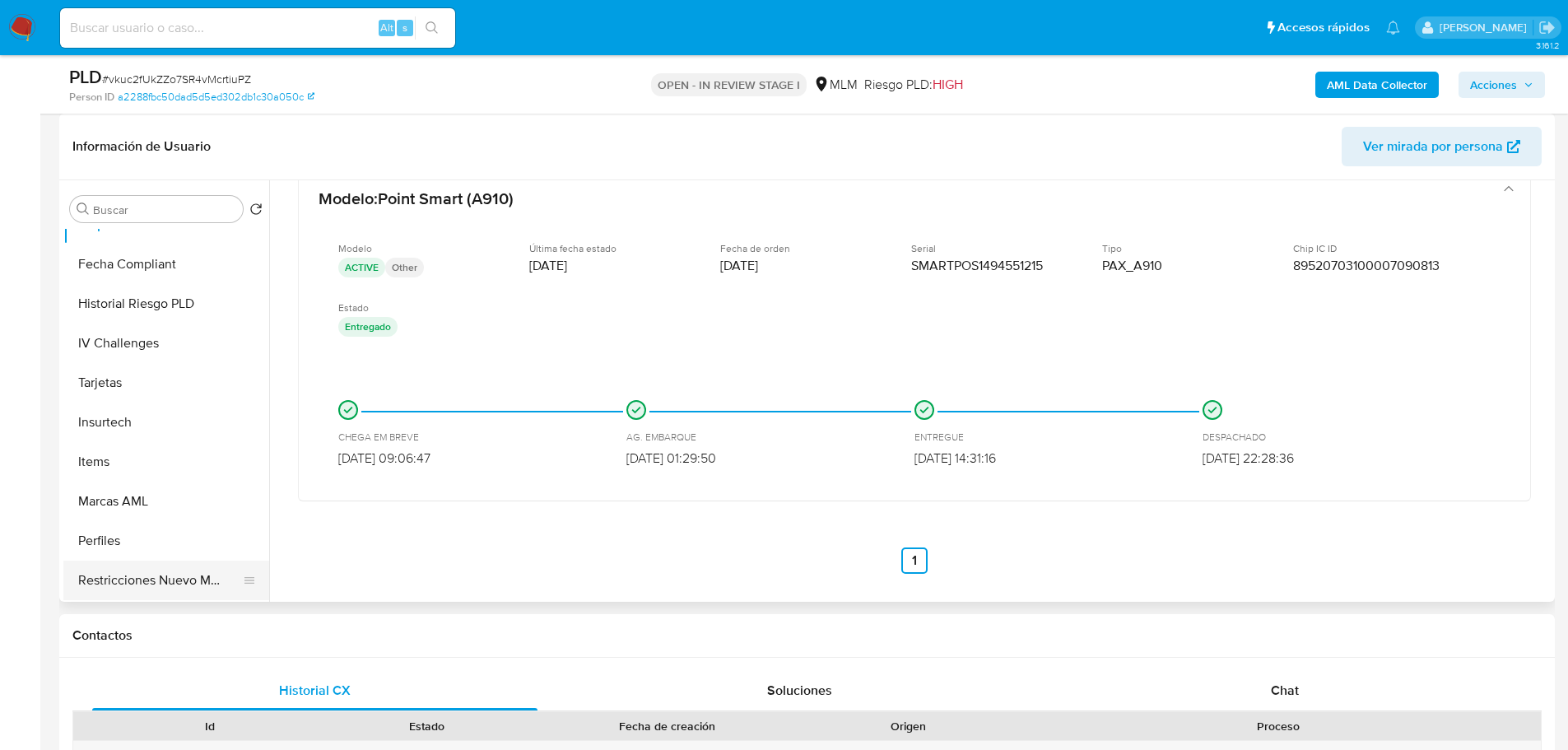
click at [166, 568] on button "Restricciones Nuevo Mundo" at bounding box center [159, 579] width 193 height 40
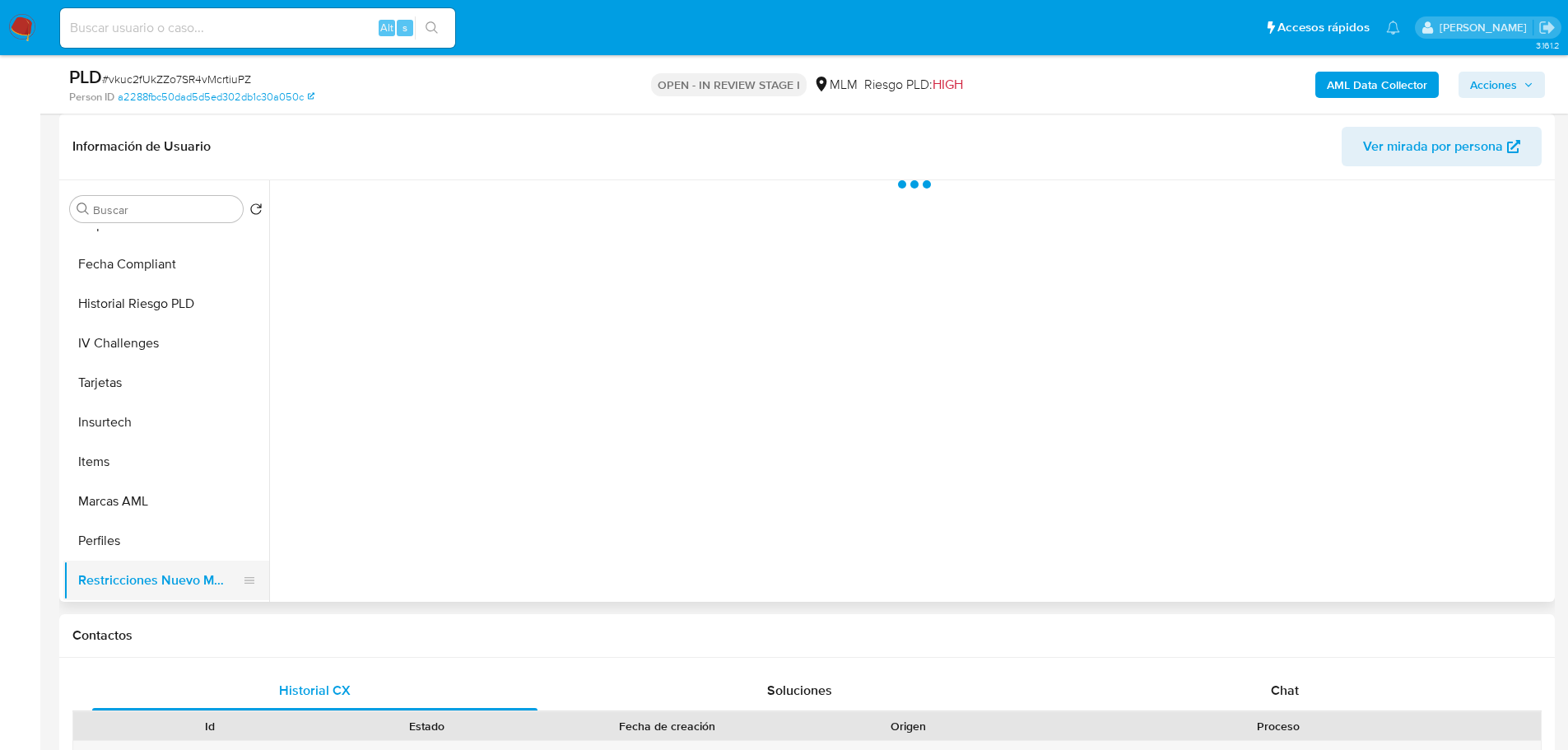
scroll to position [0, 0]
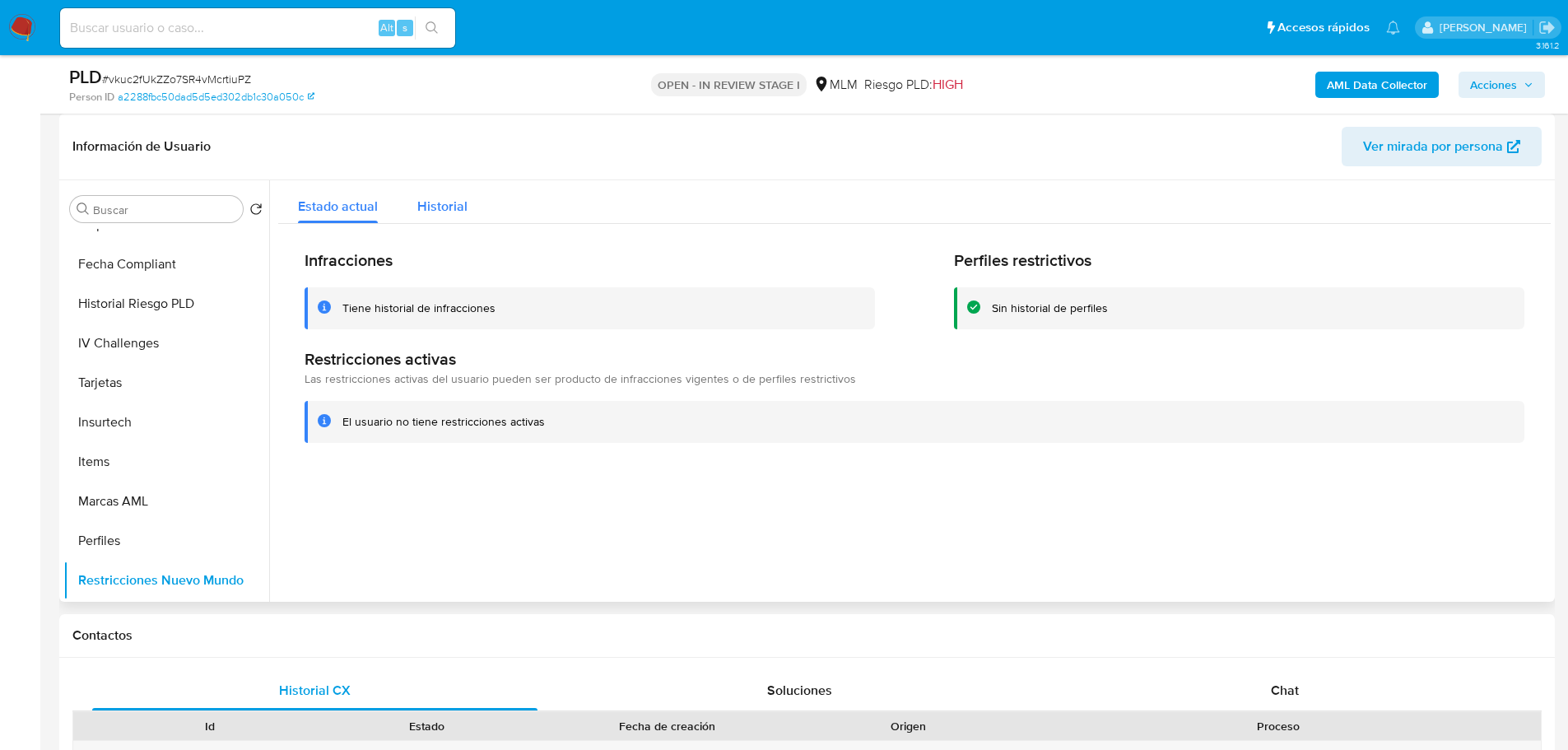
click at [451, 205] on span "Historial" at bounding box center [442, 207] width 50 height 19
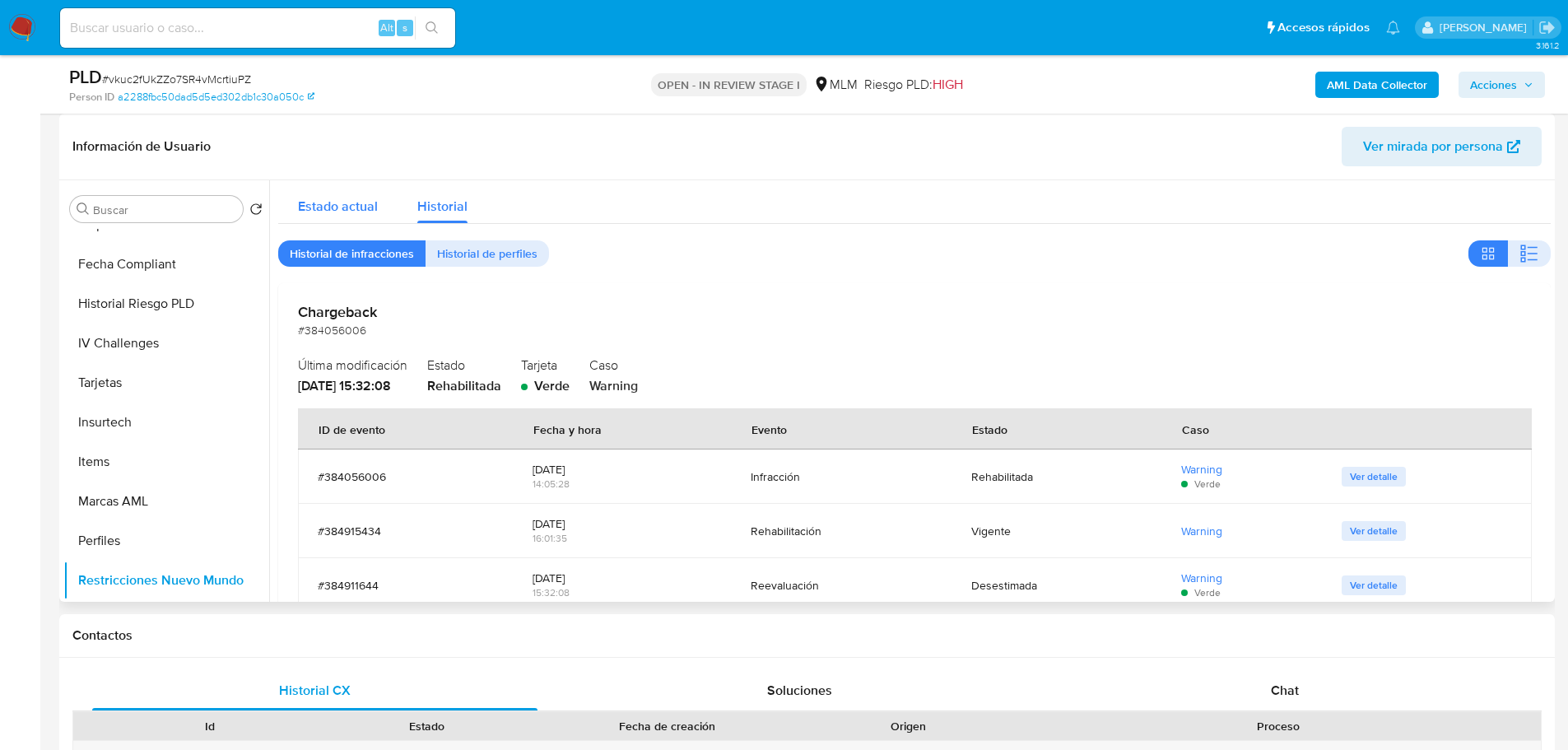
click at [321, 205] on span "Estado actual" at bounding box center [338, 207] width 80 height 19
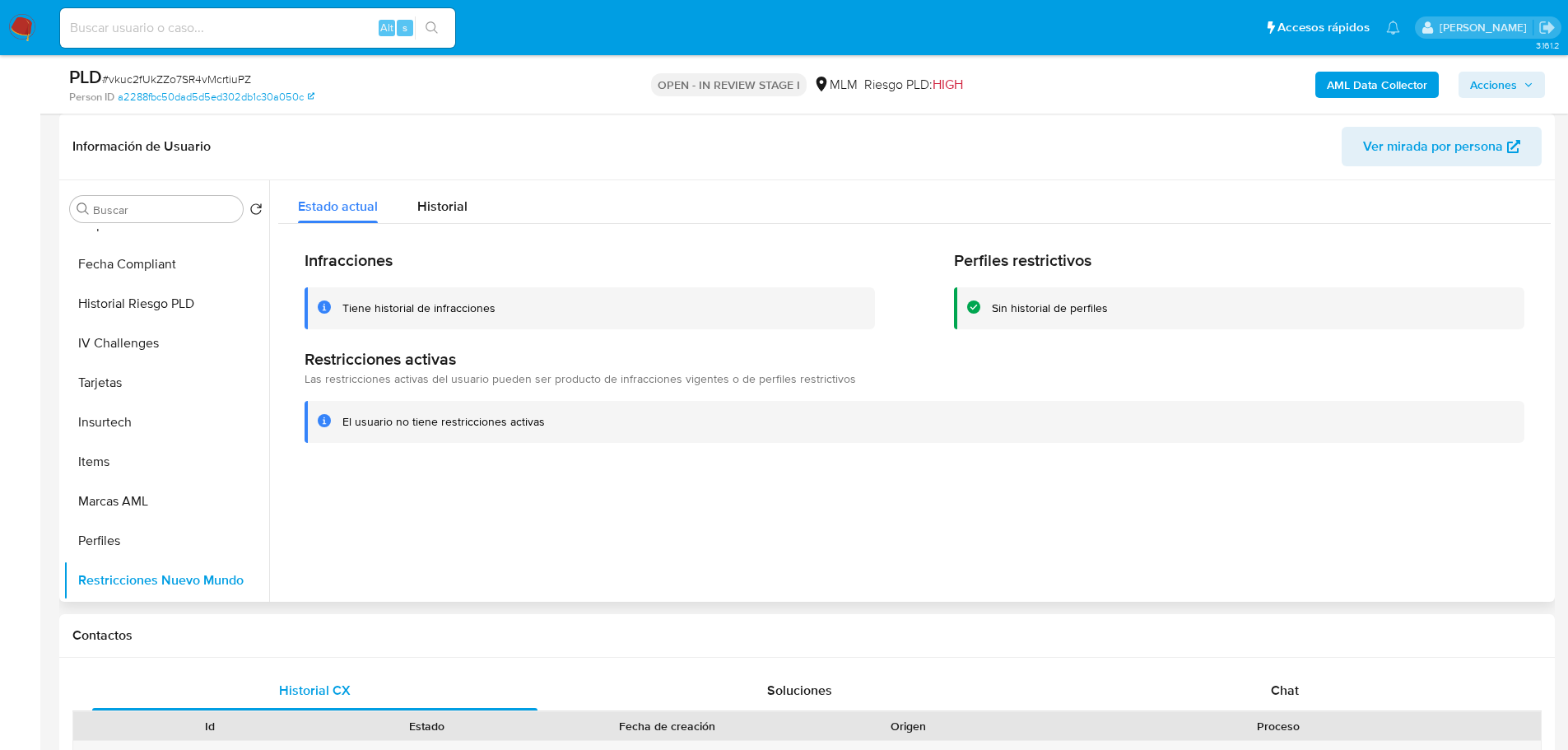
drag, startPoint x: 338, startPoint y: 310, endPoint x: 497, endPoint y: 311, distance: 159.0
click at [497, 311] on div "Tiene historial de infracciones" at bounding box center [589, 309] width 571 height 42
click at [442, 212] on span "Historial" at bounding box center [442, 207] width 50 height 19
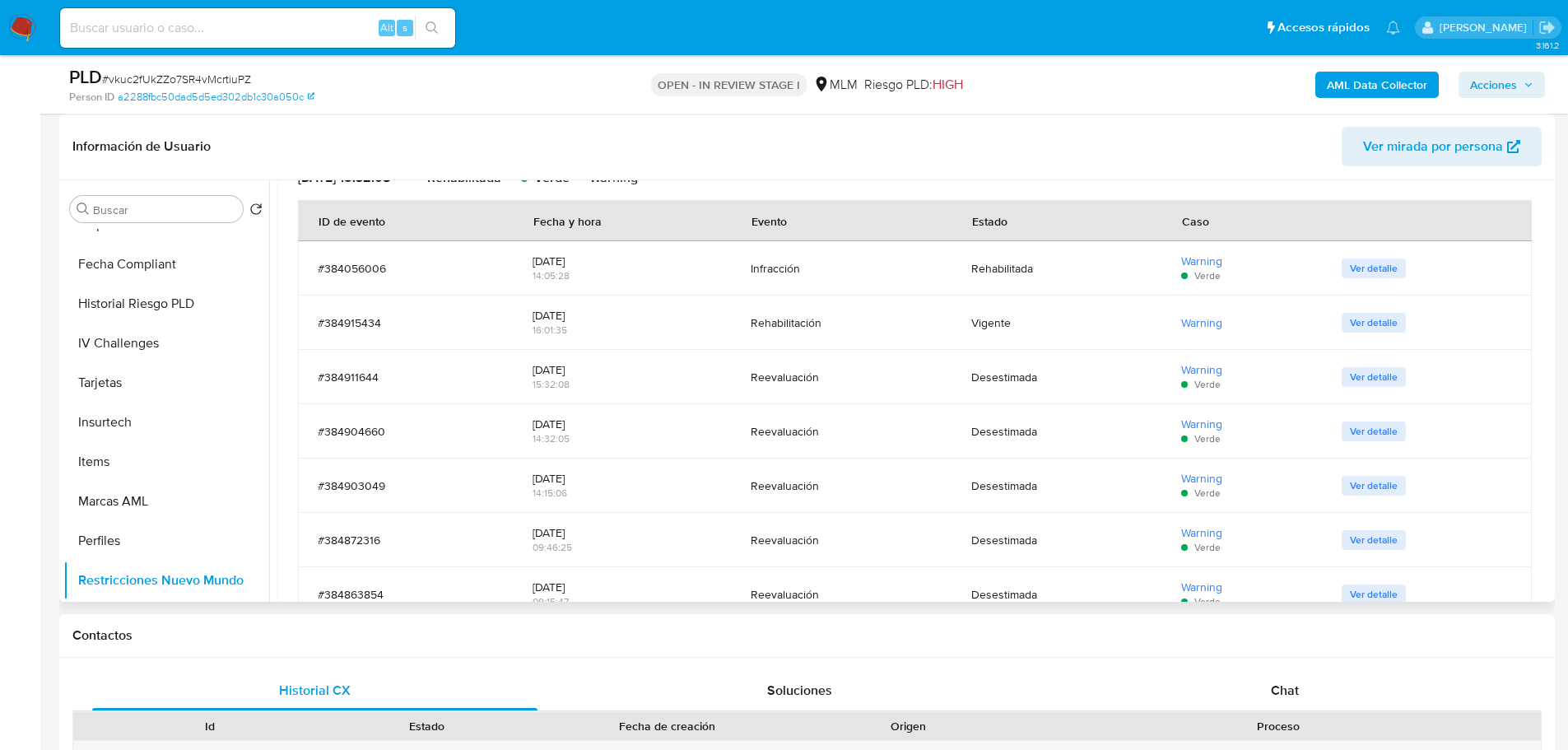
scroll to position [164, 0]
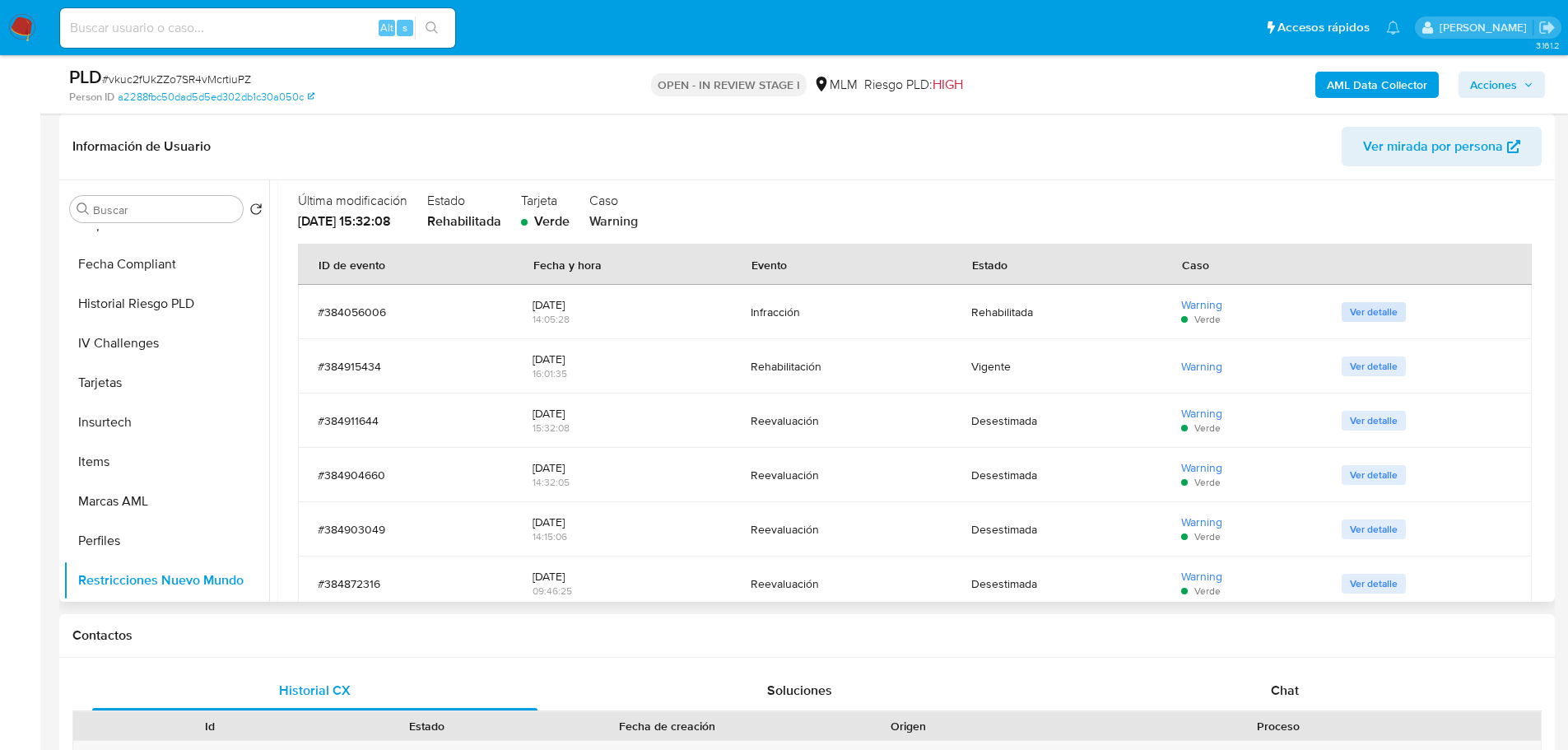
click at [1355, 315] on span "Ver detalle" at bounding box center [1374, 311] width 47 height 17
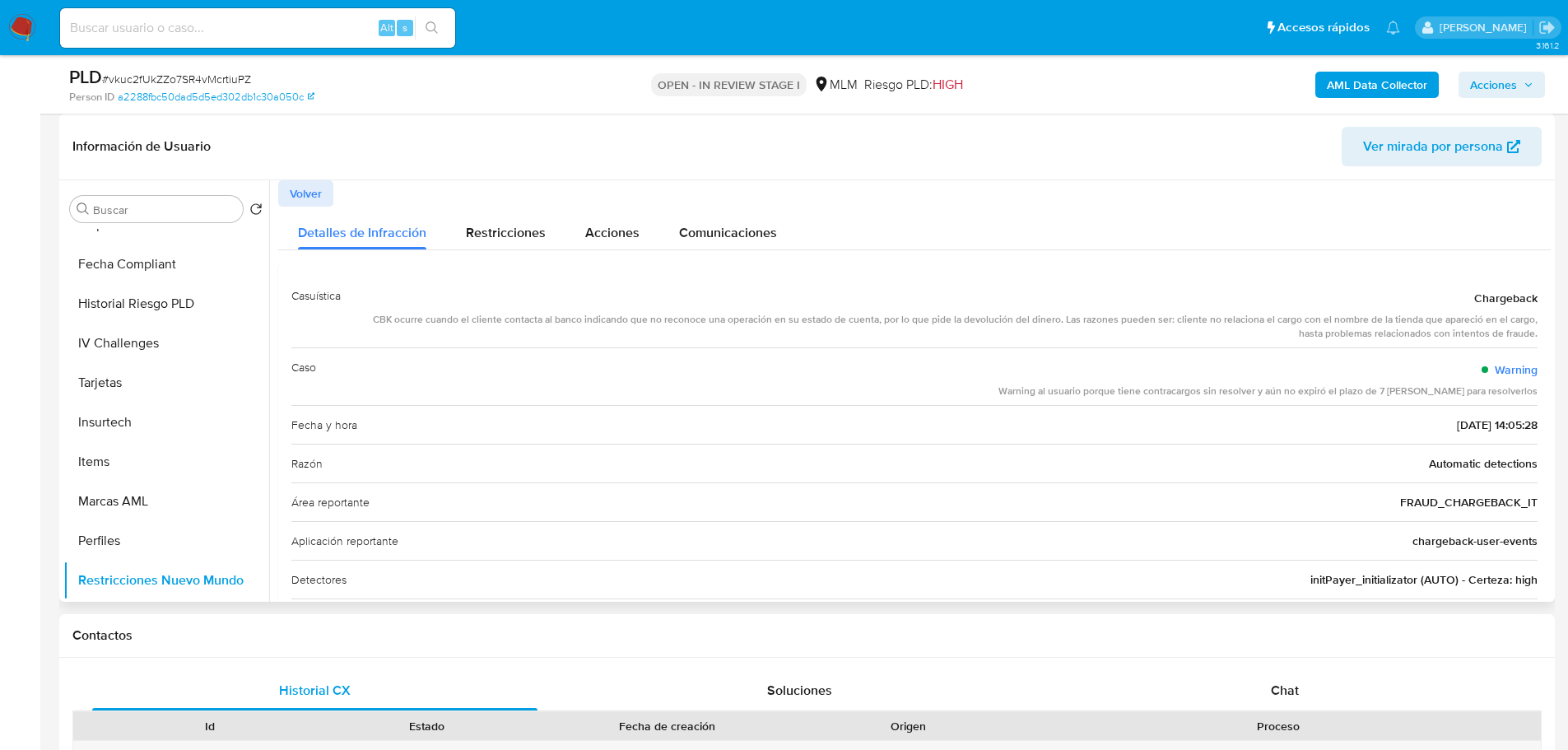
drag, startPoint x: 370, startPoint y: 318, endPoint x: 1270, endPoint y: 310, distance: 900.0
click at [1270, 310] on div "Chargeback CBK ocurre cuando el cliente contacta al banco indicando que no reco…" at bounding box center [945, 312] width 1184 height 58
click at [310, 191] on span "Volver" at bounding box center [305, 193] width 33 height 23
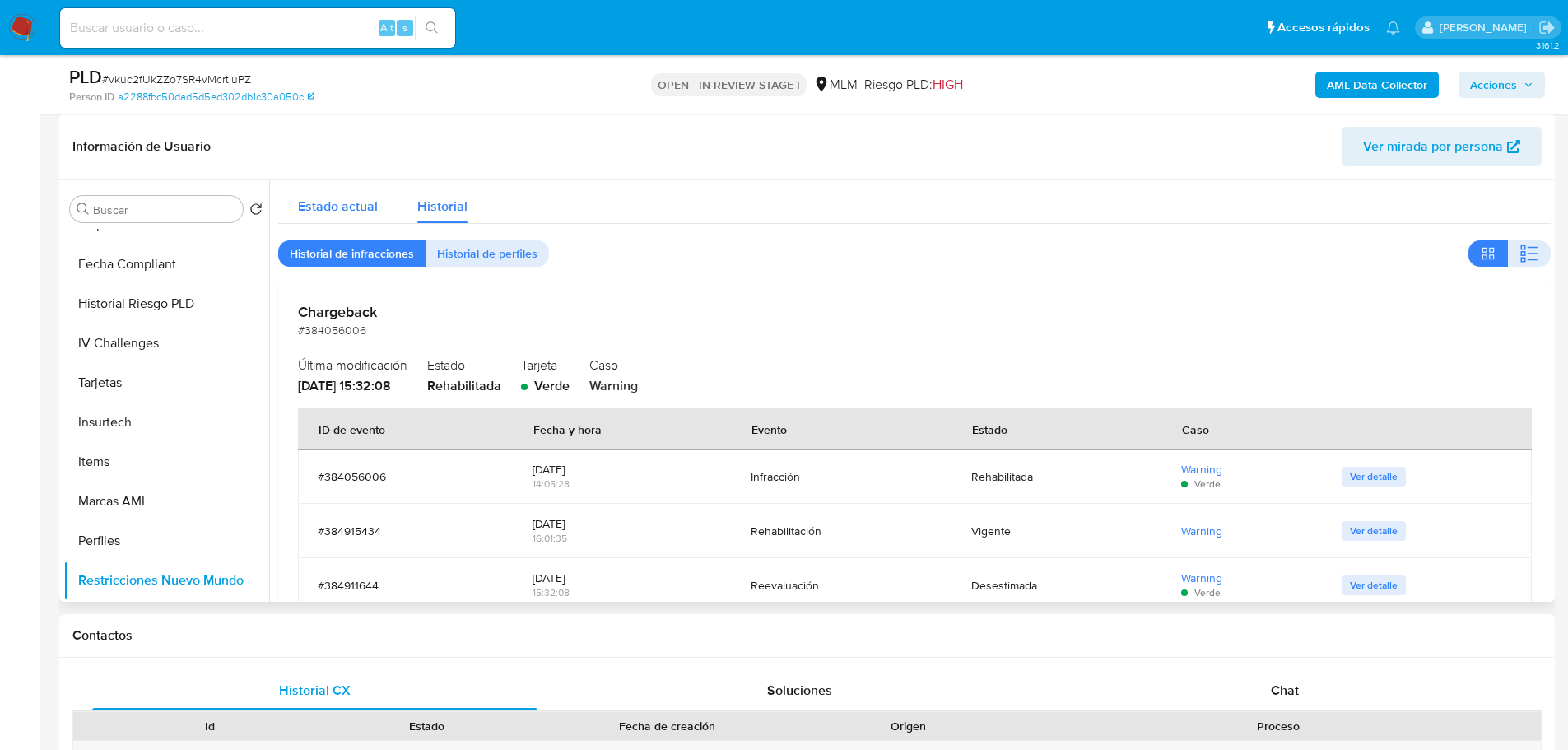
click at [332, 202] on span "Estado actual" at bounding box center [338, 207] width 80 height 19
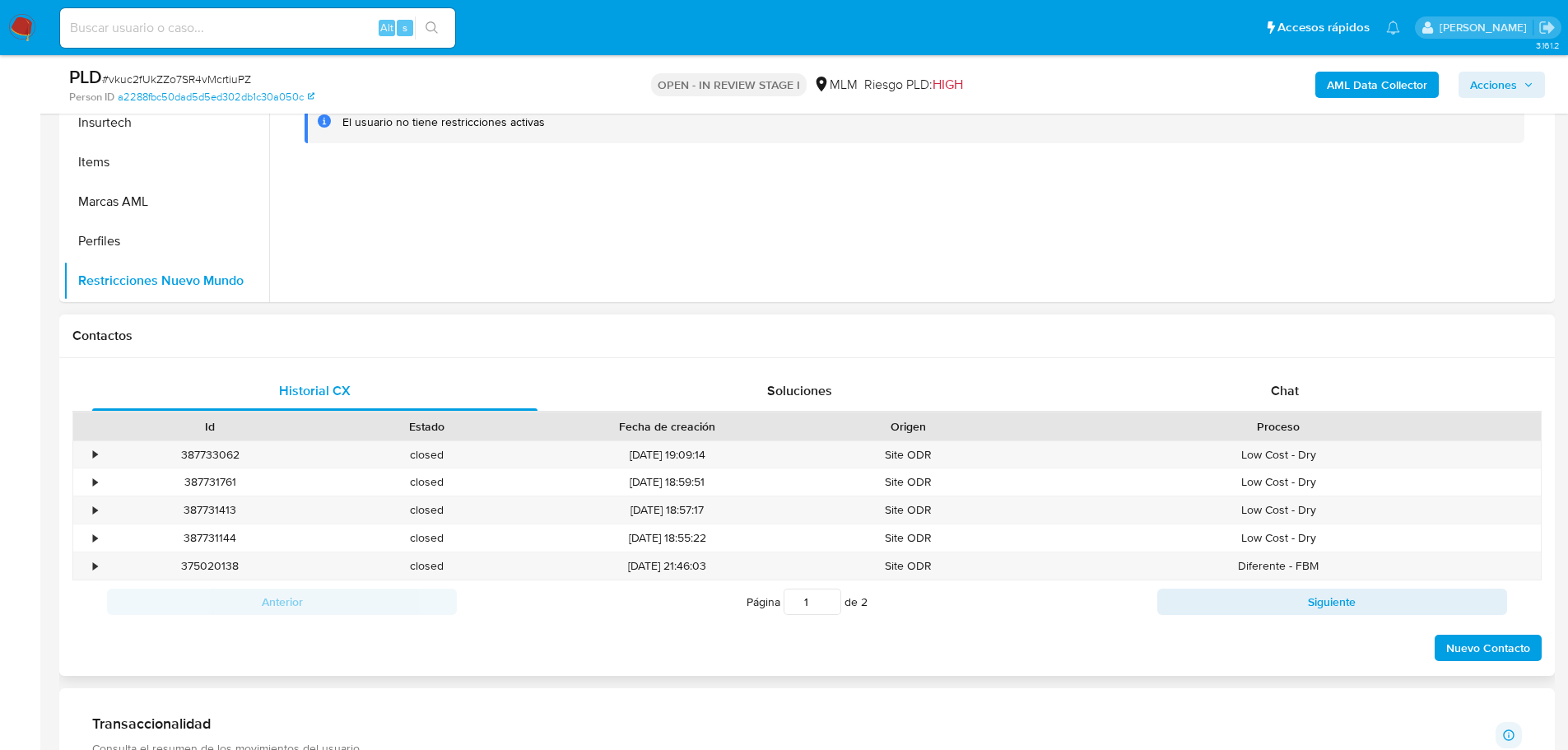
scroll to position [576, 0]
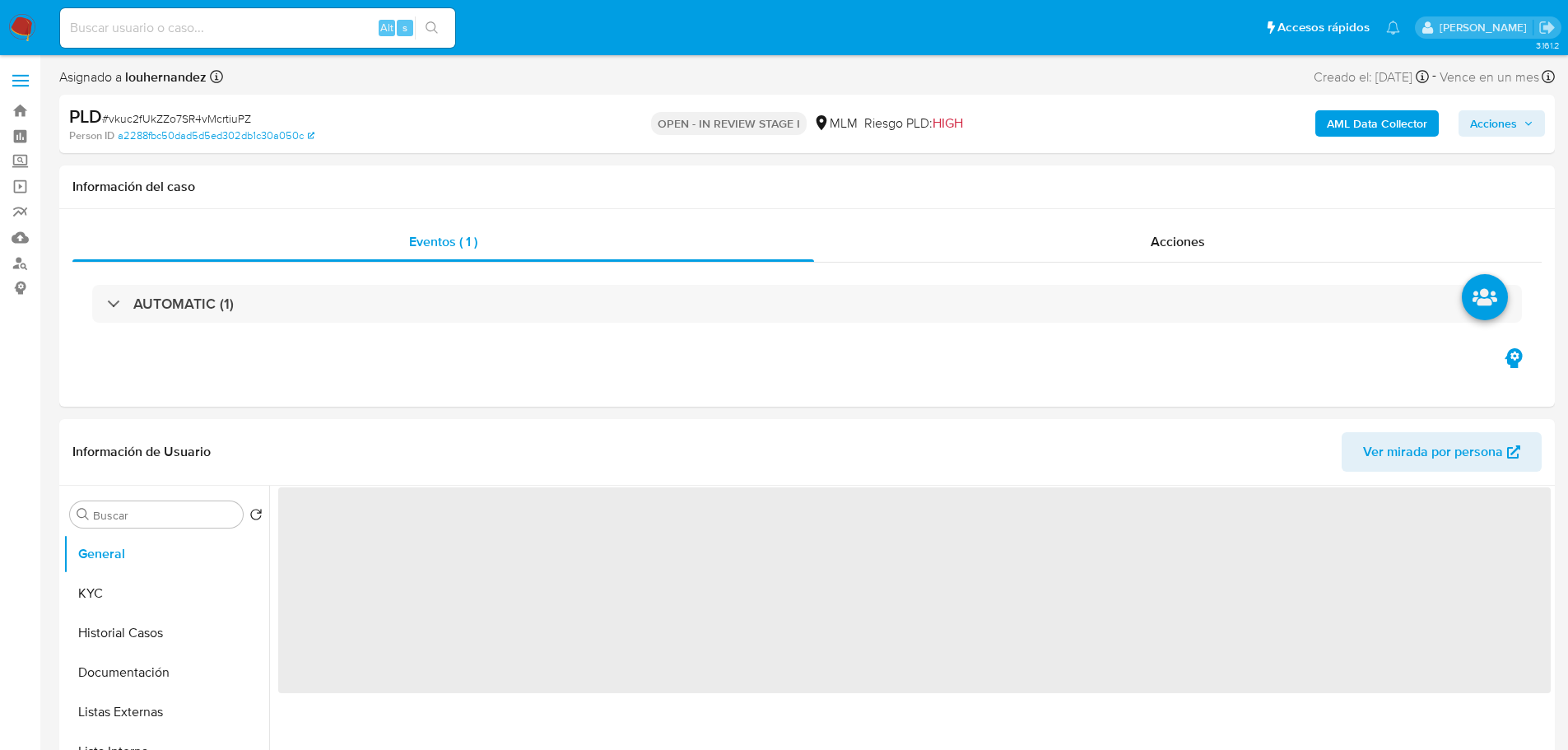
select select "10"
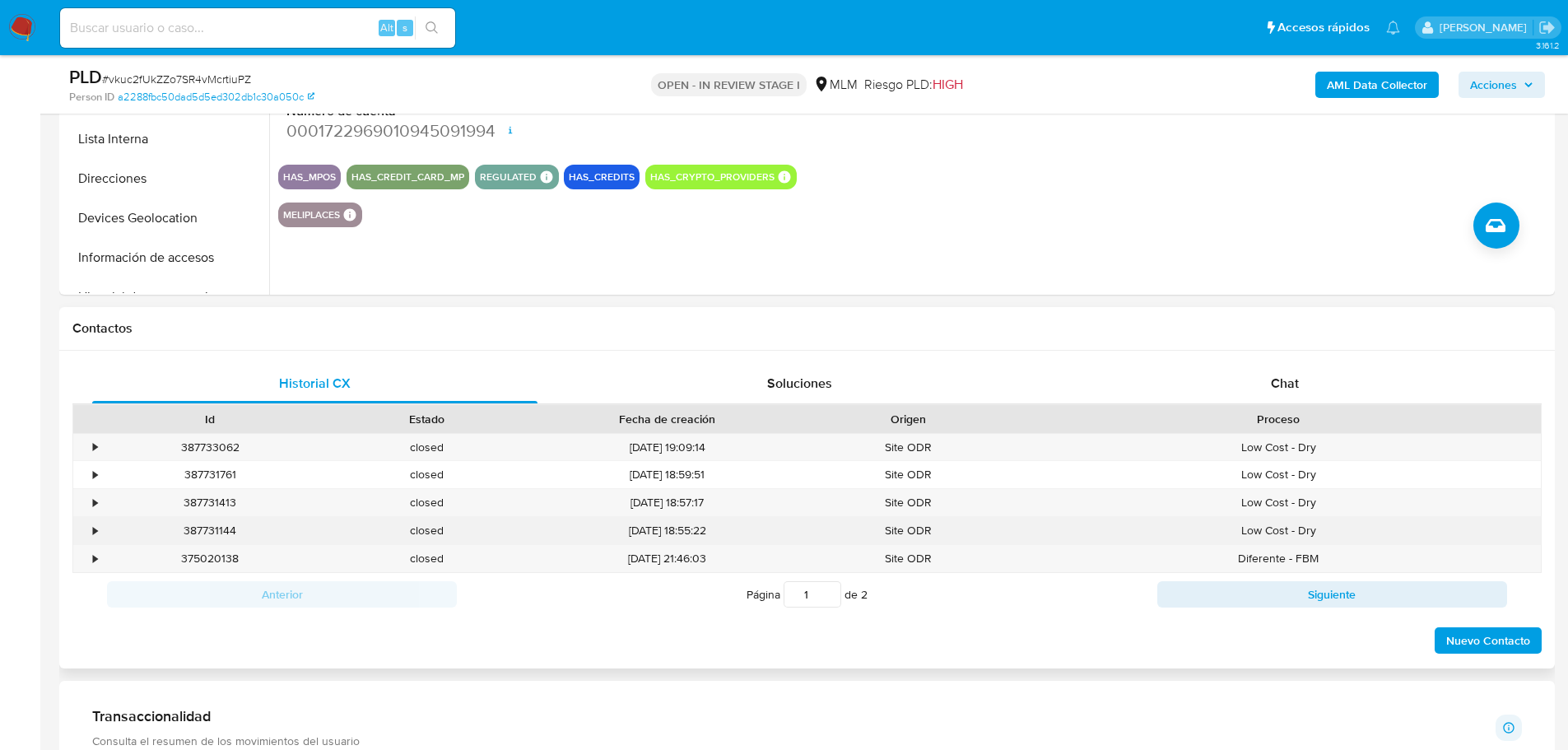
scroll to position [659, 0]
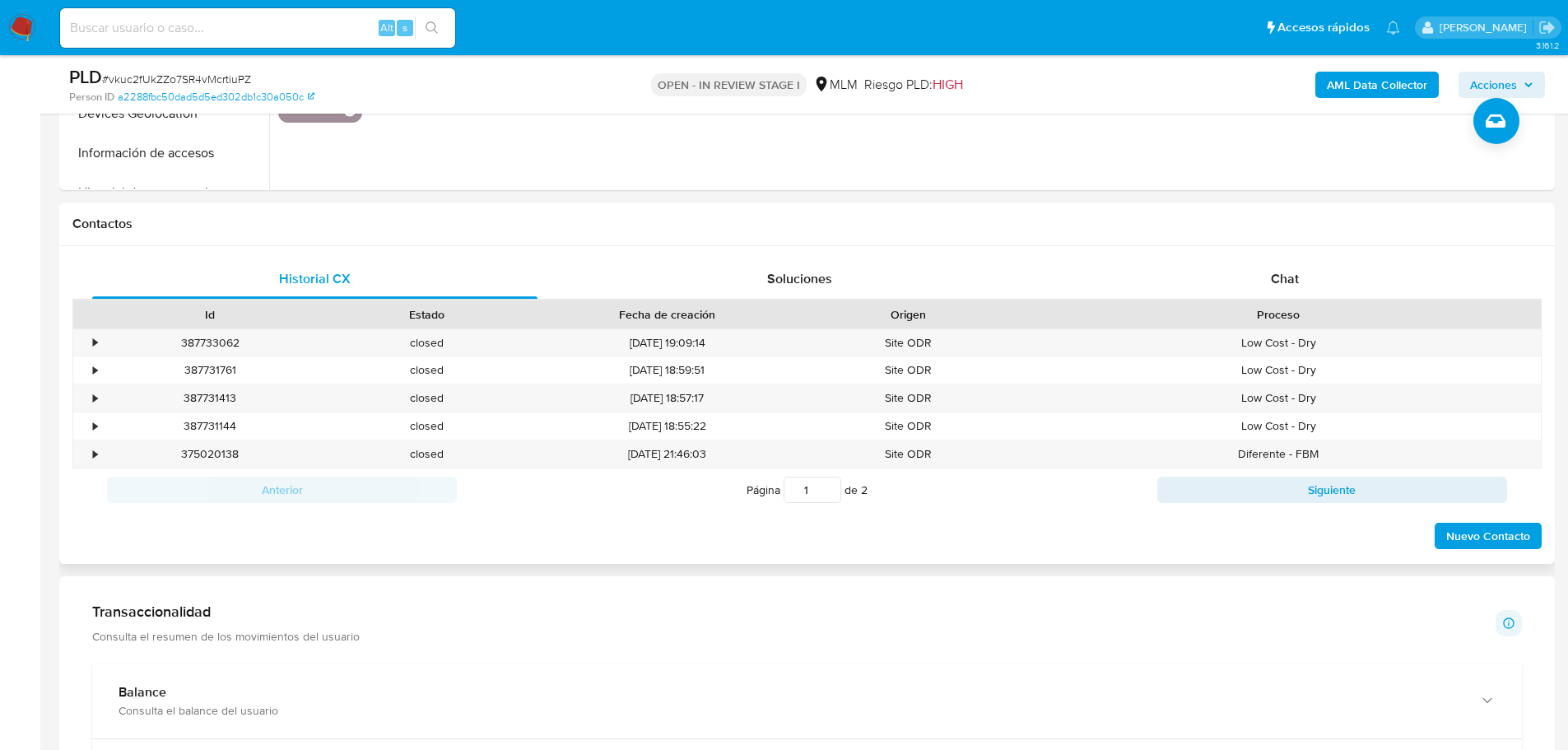
drag, startPoint x: 588, startPoint y: 239, endPoint x: 617, endPoint y: 302, distance: 69.4
click at [588, 239] on div "Contactos" at bounding box center [806, 224] width 1496 height 44
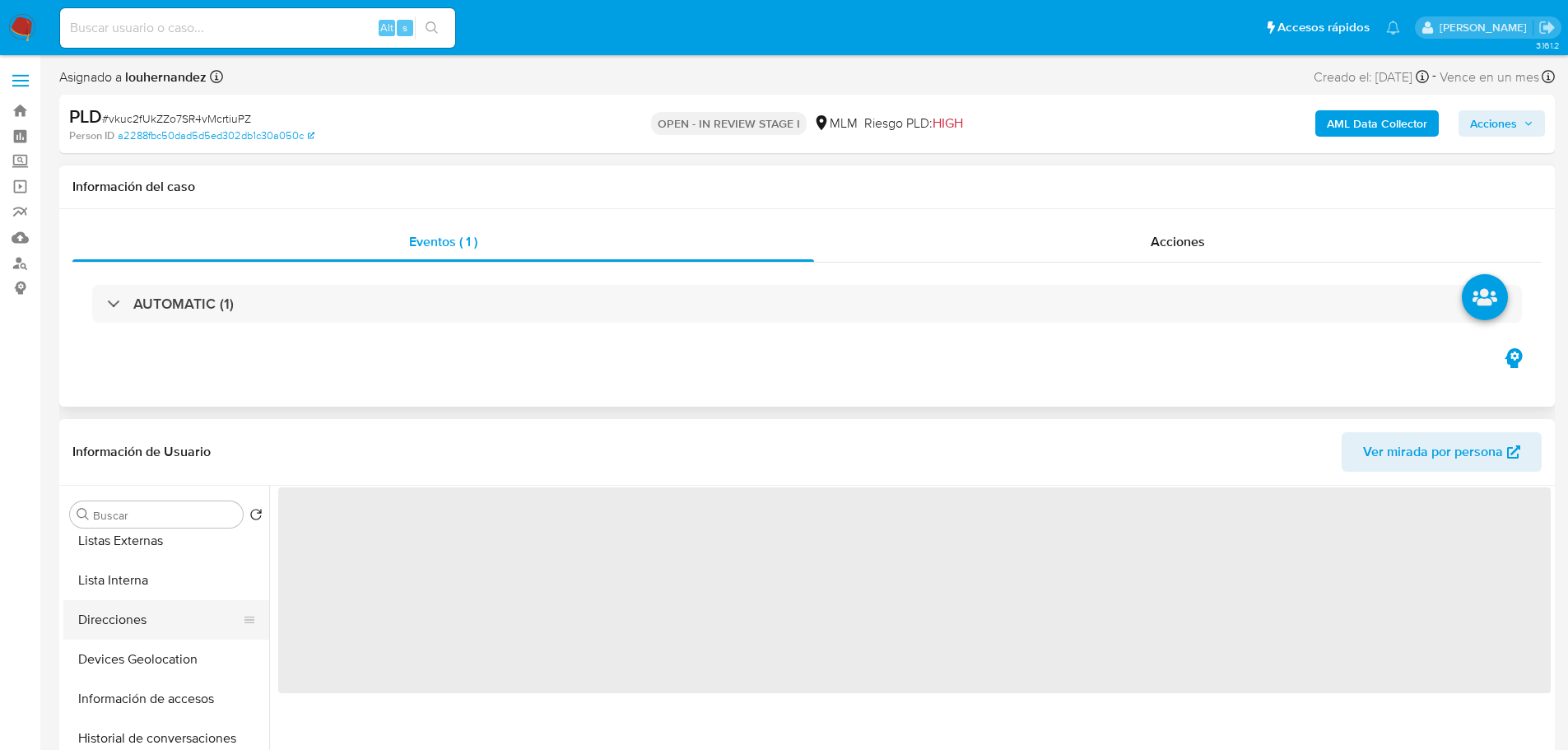
select select "10"
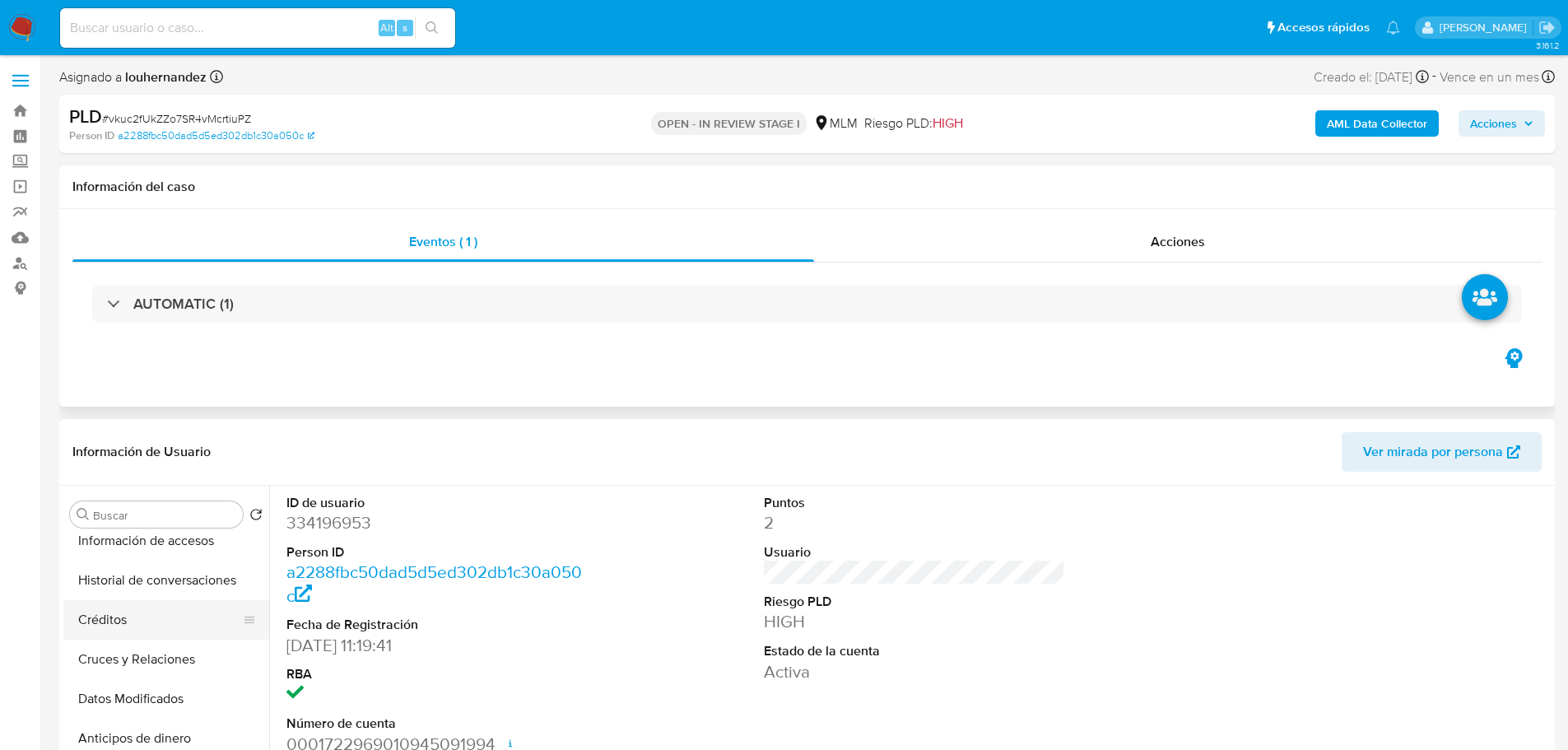
click at [161, 609] on button "Créditos" at bounding box center [159, 619] width 193 height 40
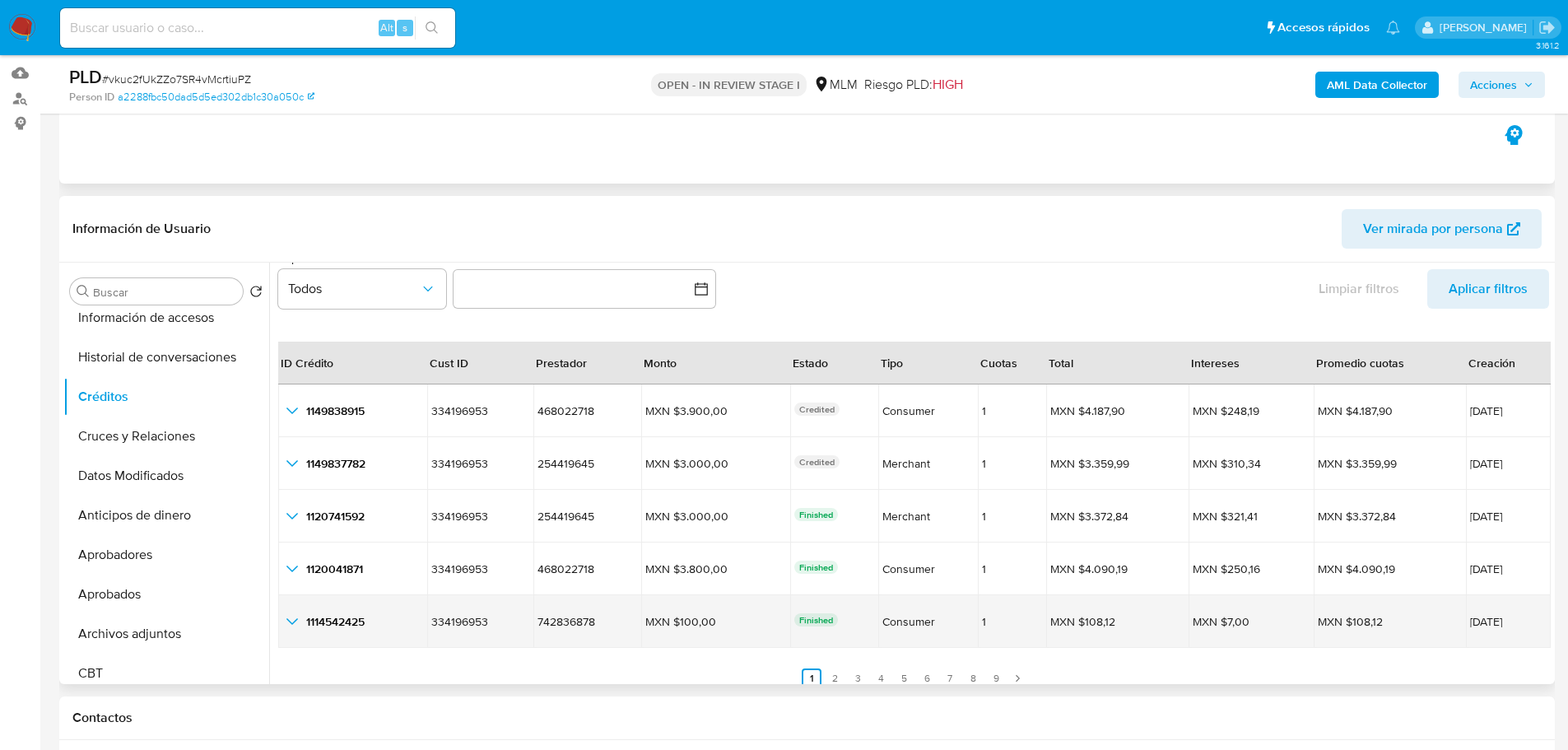
scroll to position [38, 0]
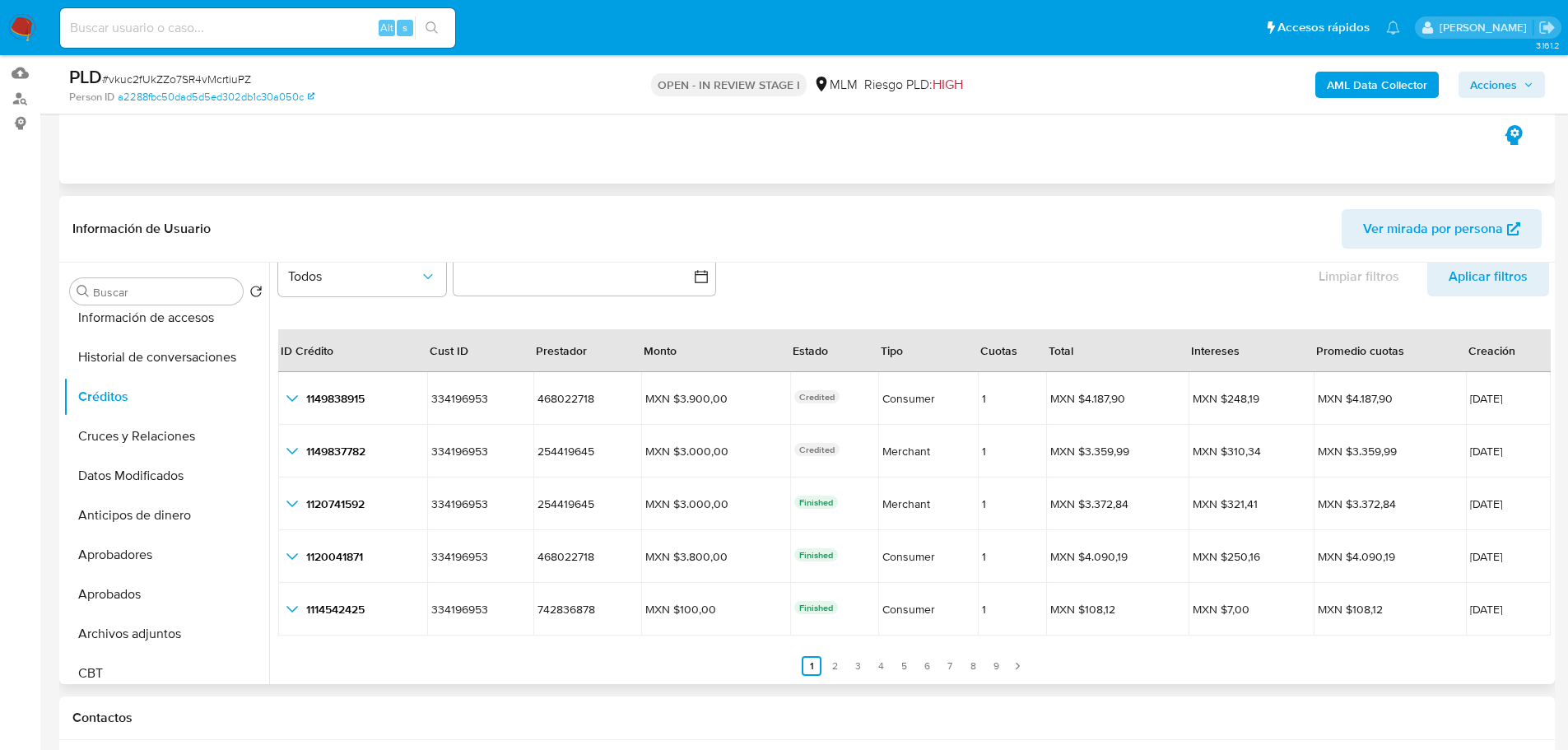
click at [1020, 675] on div at bounding box center [909, 473] width 1281 height 421
click at [1017, 667] on icon "Paginación" at bounding box center [1017, 666] width 10 height 10
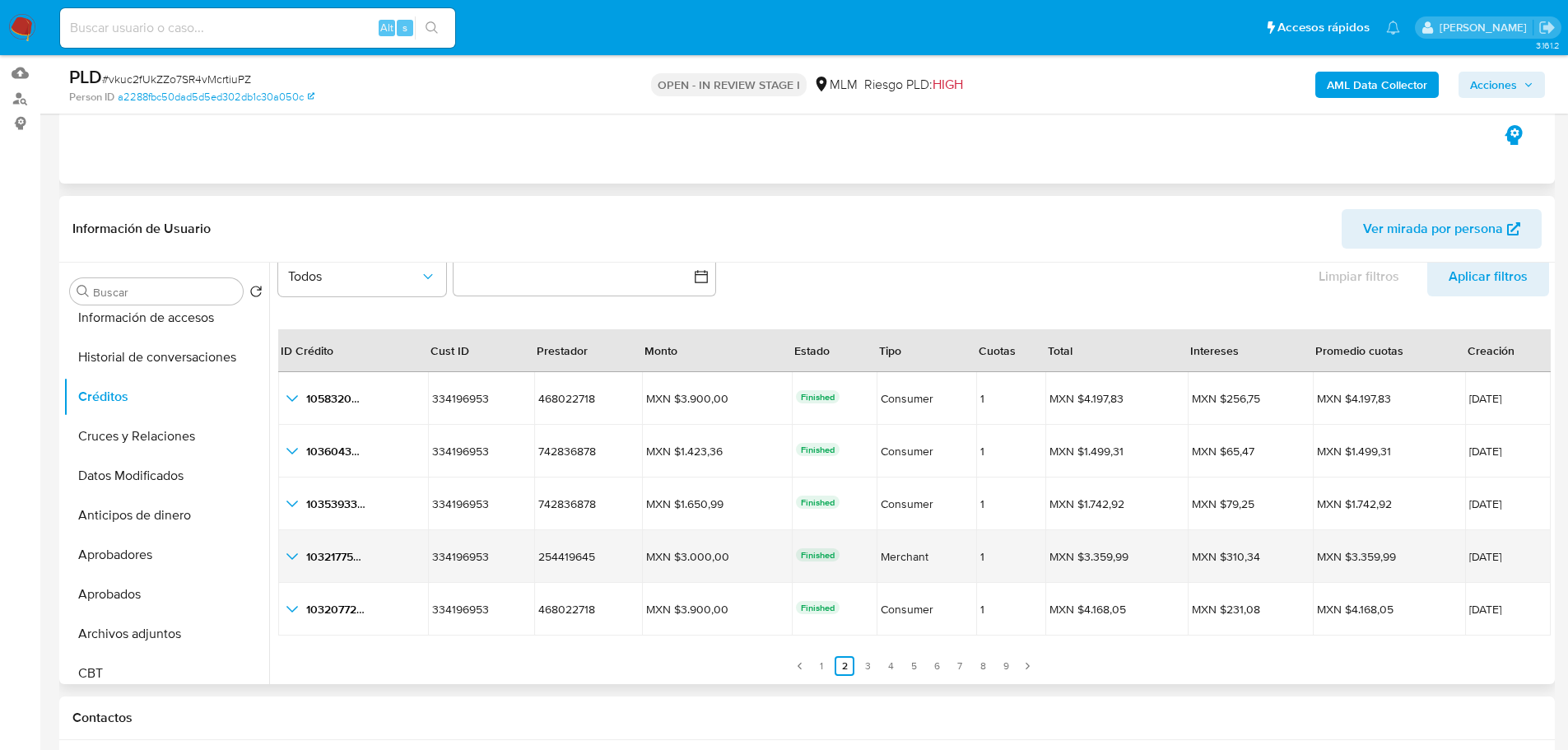
scroll to position [0, 0]
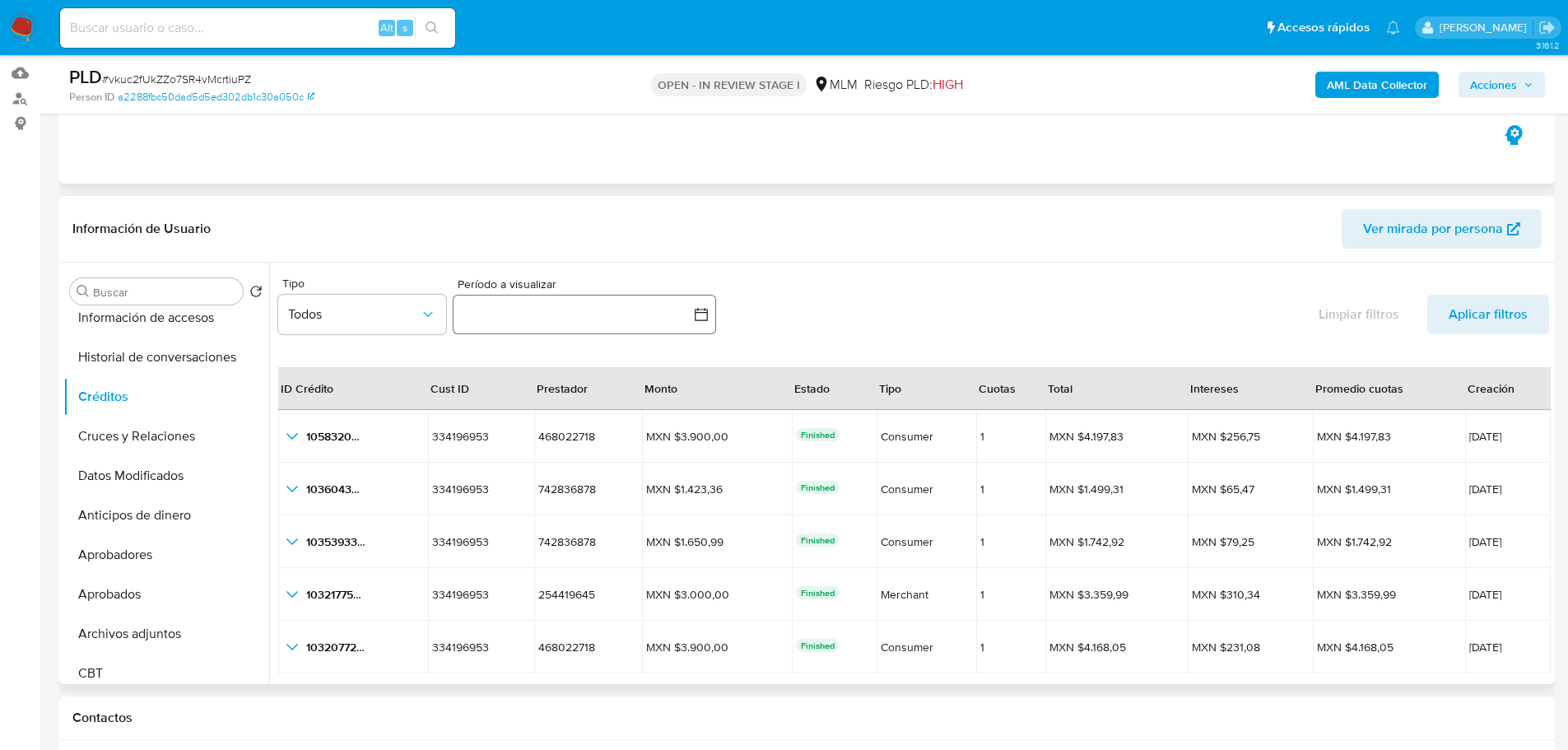
click at [693, 309] on icon "button" at bounding box center [701, 314] width 17 height 17
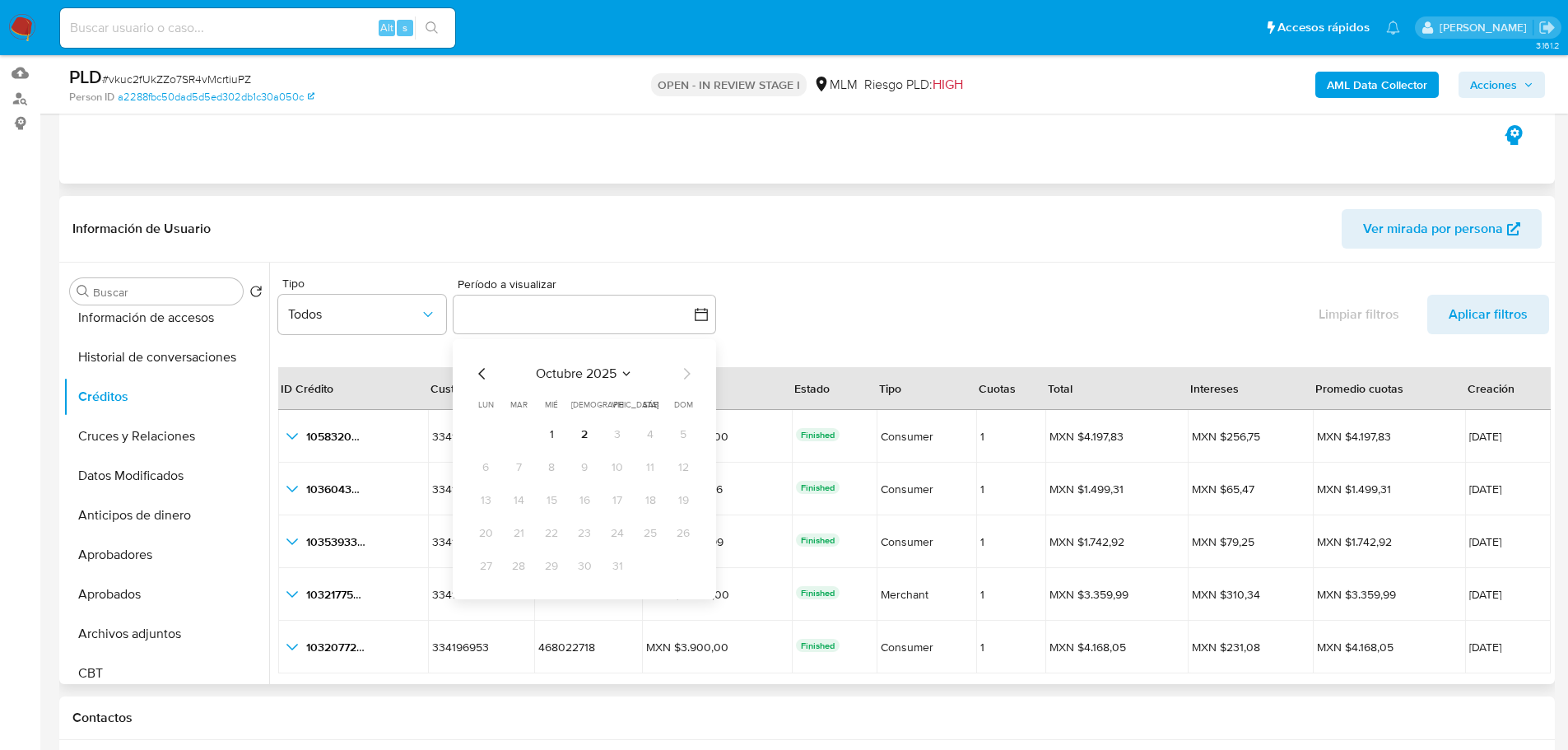
click at [536, 370] on span "octubre 2025" at bounding box center [576, 374] width 81 height 17
click at [598, 483] on button "may" at bounding box center [583, 480] width 46 height 26
click at [580, 427] on button "1" at bounding box center [585, 434] width 26 height 26
click at [616, 367] on icon "Seleccionar mes y año" at bounding box center [618, 373] width 13 height 13
click at [585, 525] on span "ago" at bounding box center [582, 526] width 20 height 13
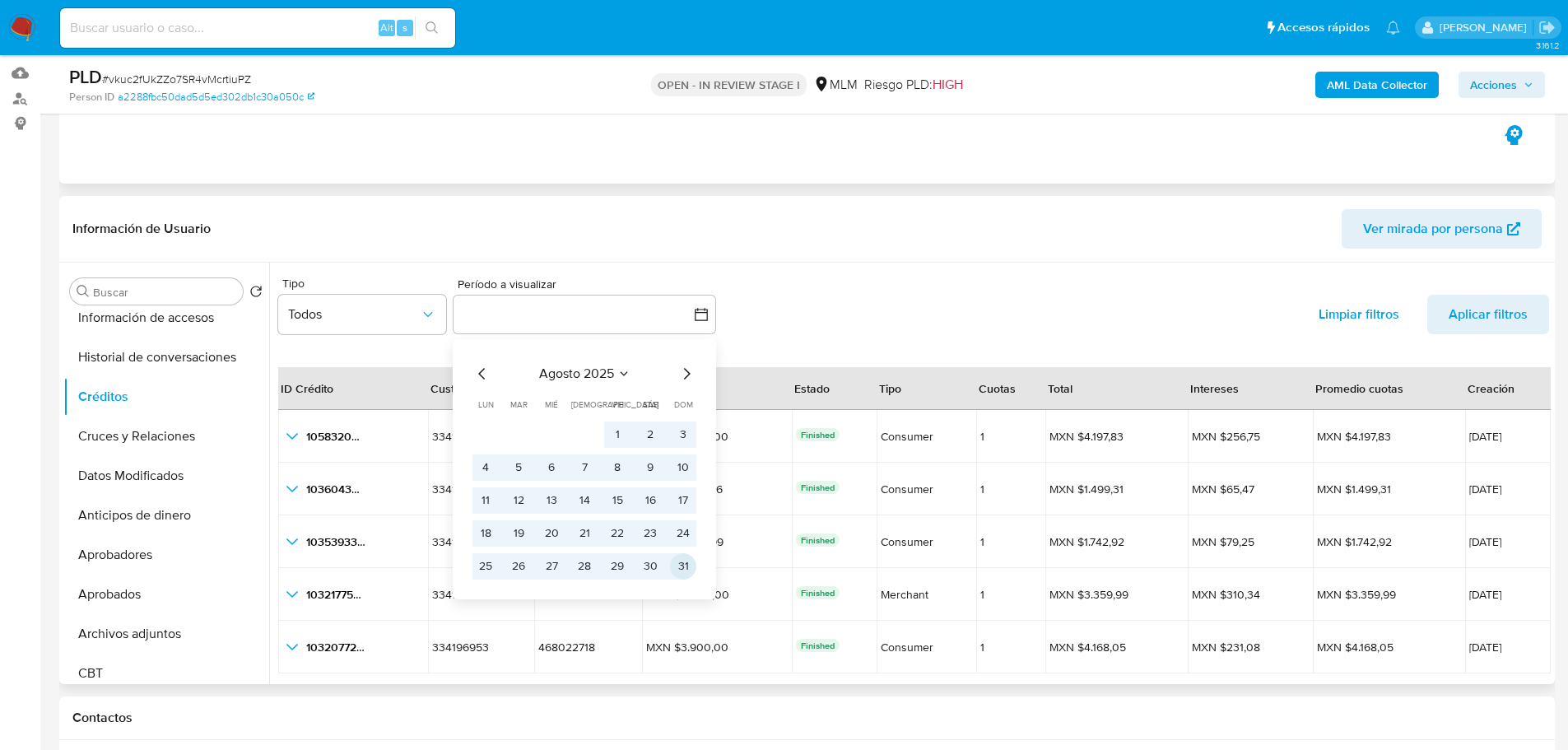
click at [681, 567] on button "31" at bounding box center [683, 566] width 26 height 26
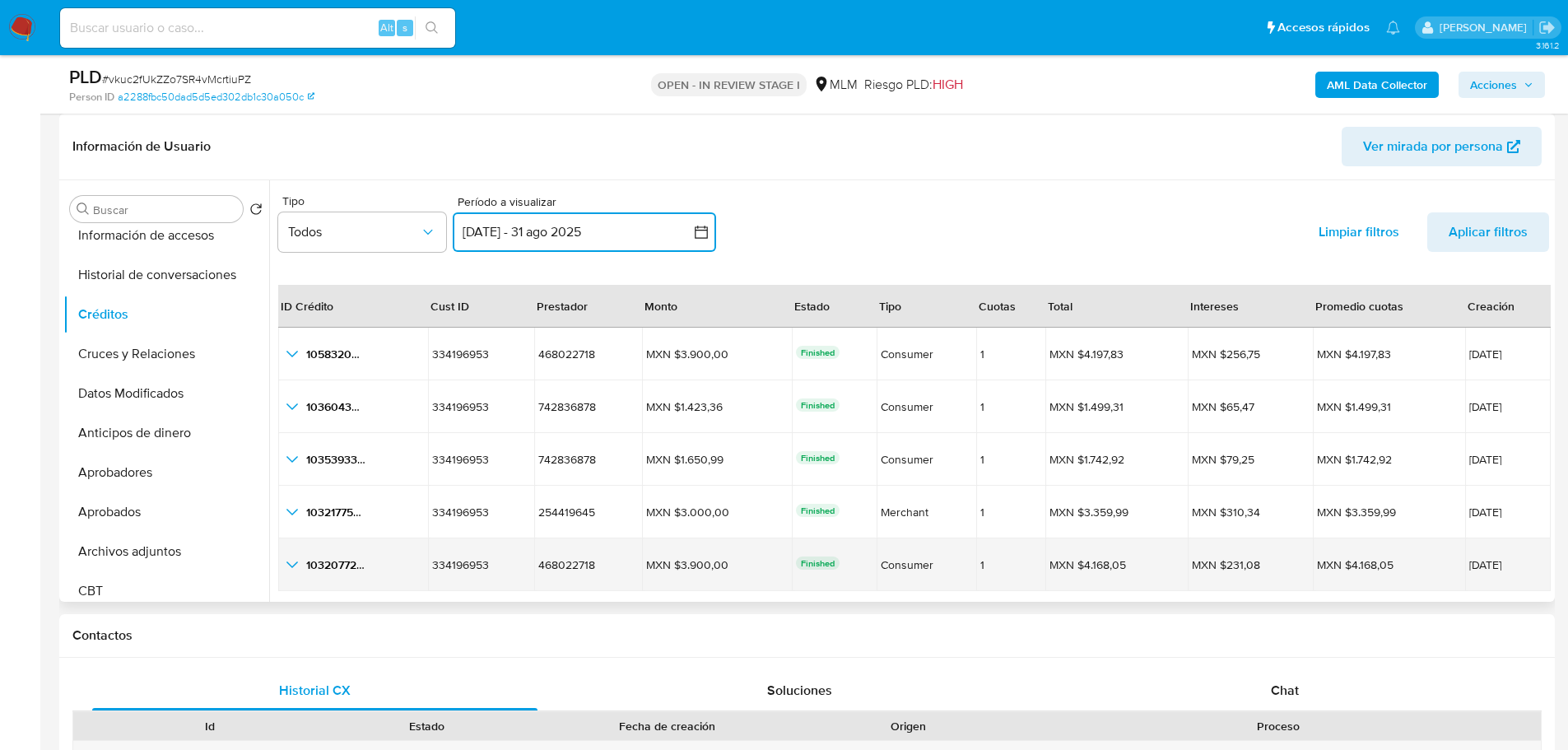
scroll to position [38, 0]
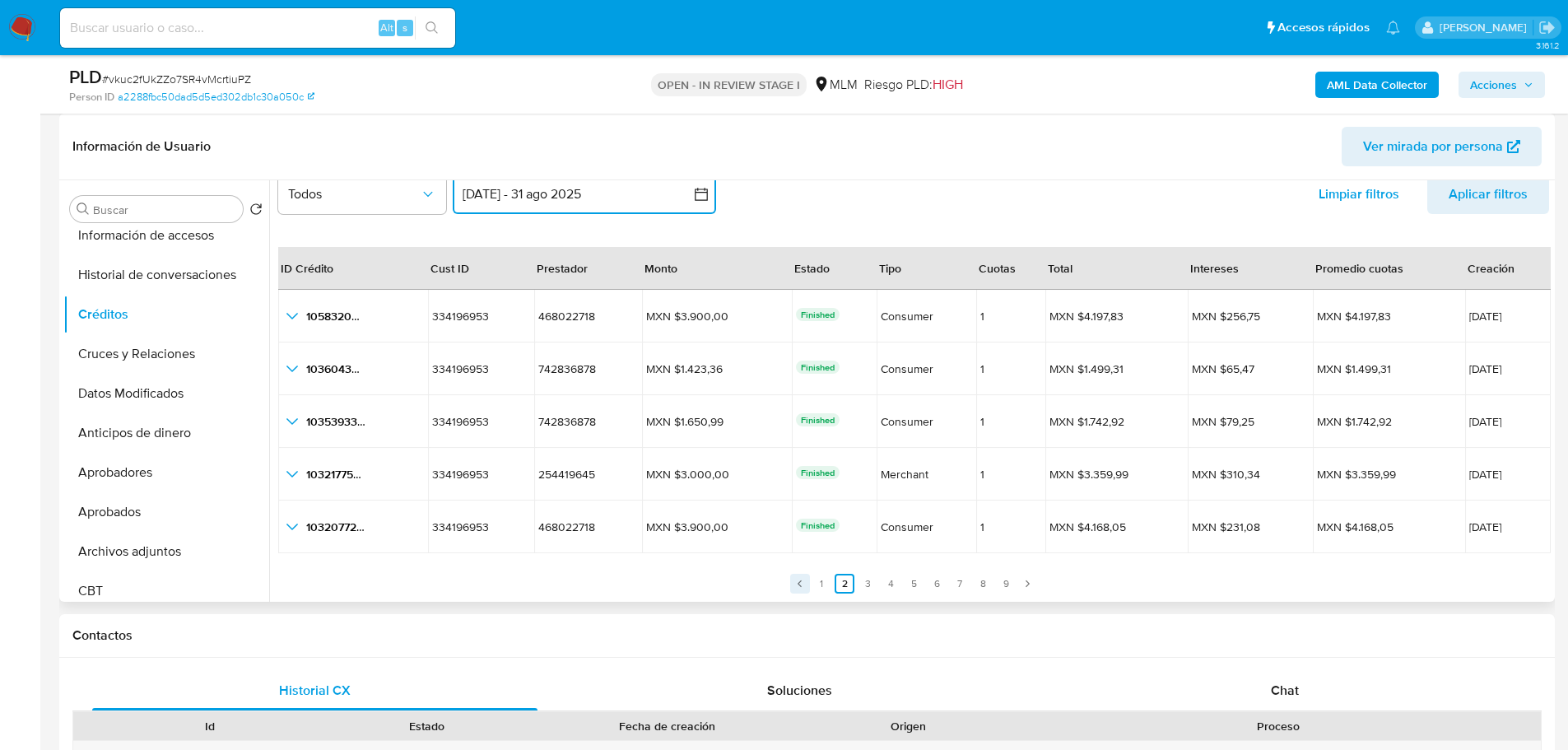
click at [800, 580] on icon "Paginación" at bounding box center [799, 583] width 10 height 10
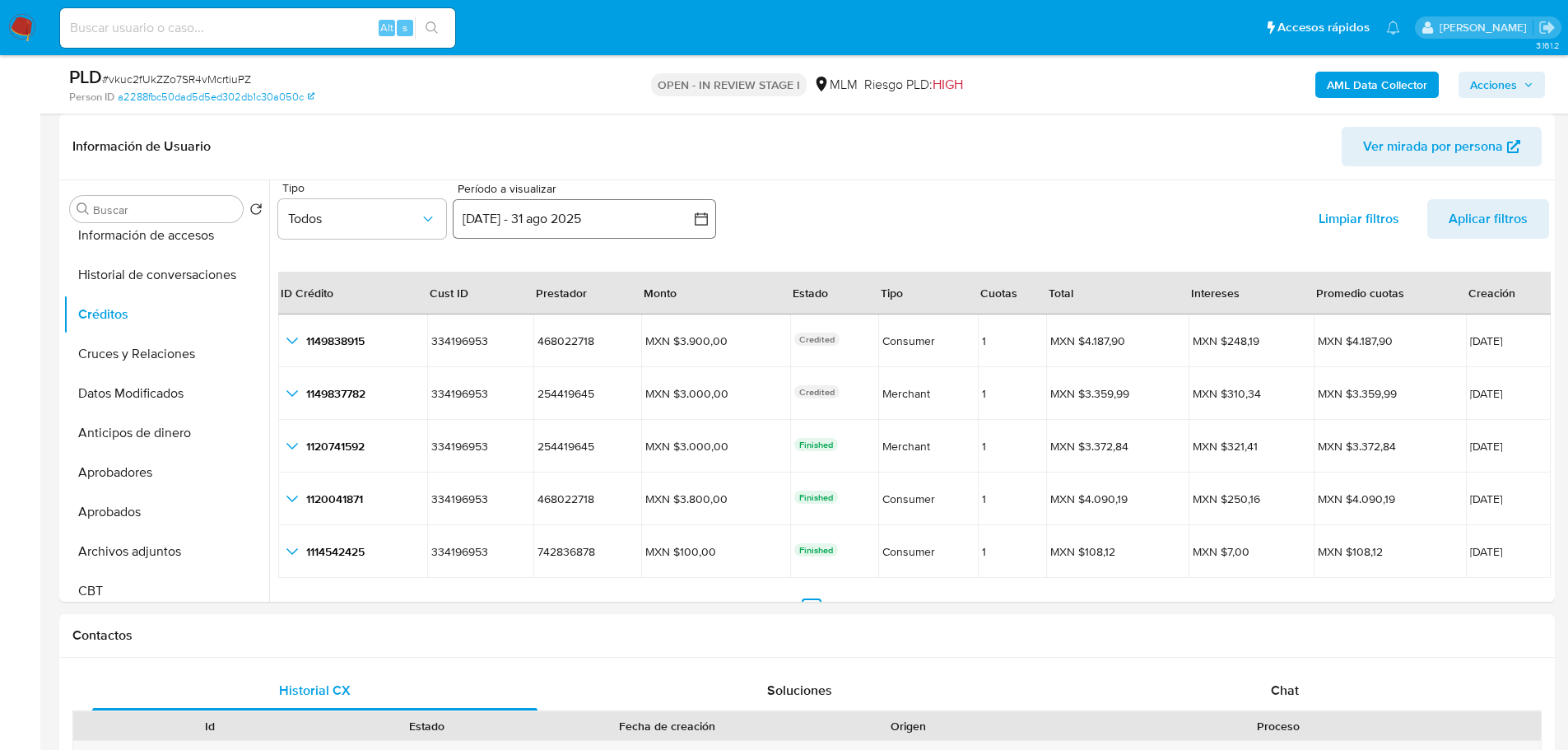
scroll to position [0, 0]
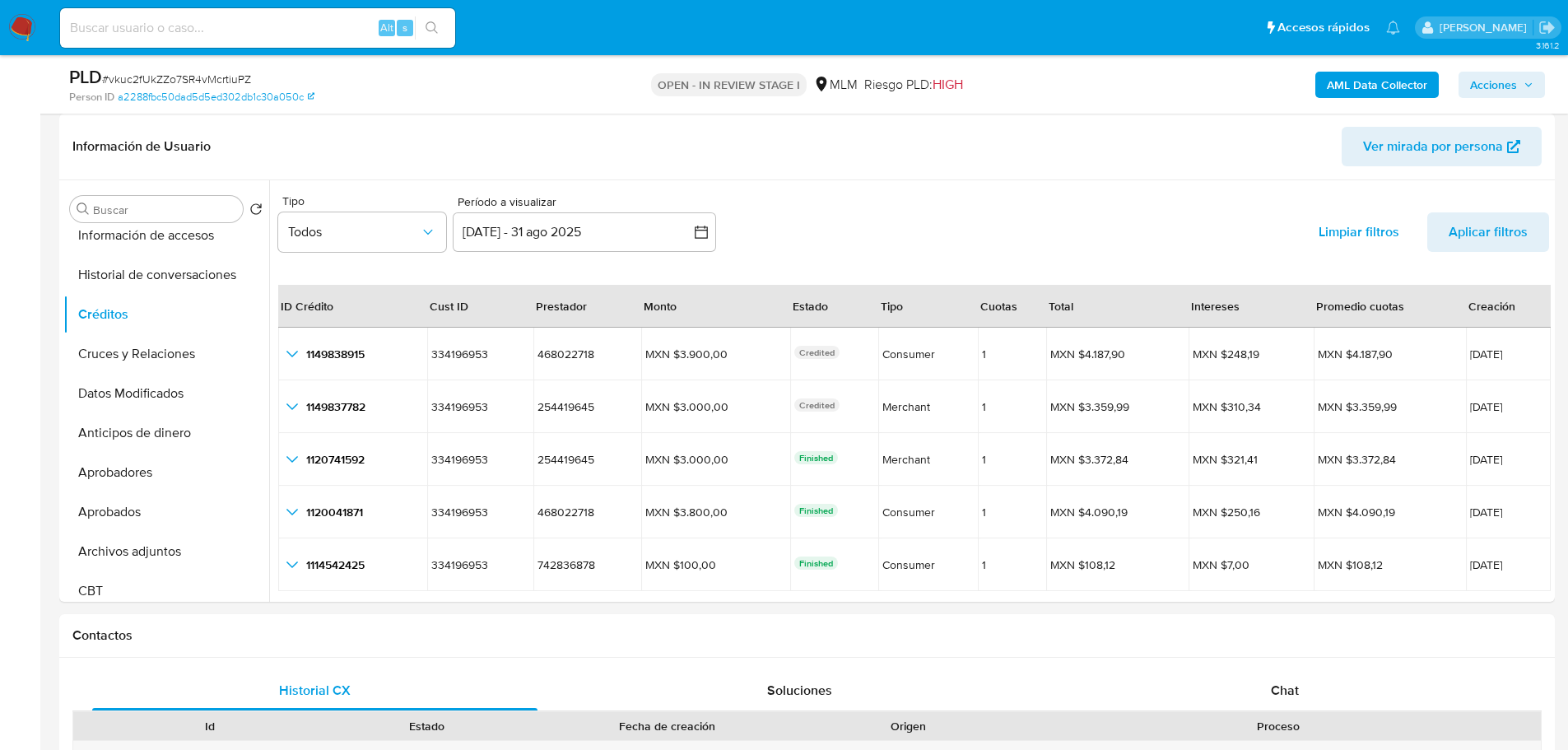
click at [1461, 229] on span "Aplicar filtros" at bounding box center [1488, 231] width 79 height 40
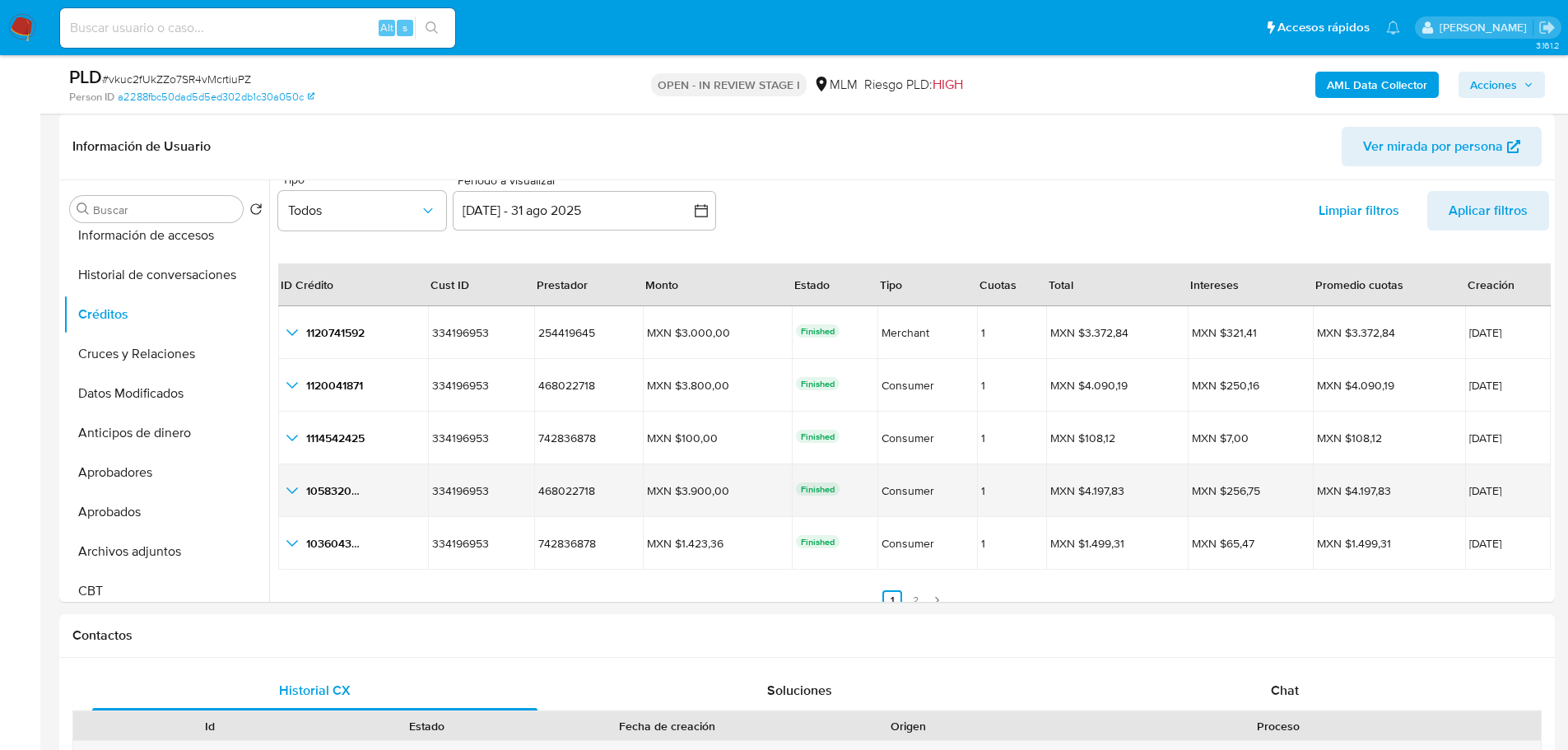
scroll to position [38, 0]
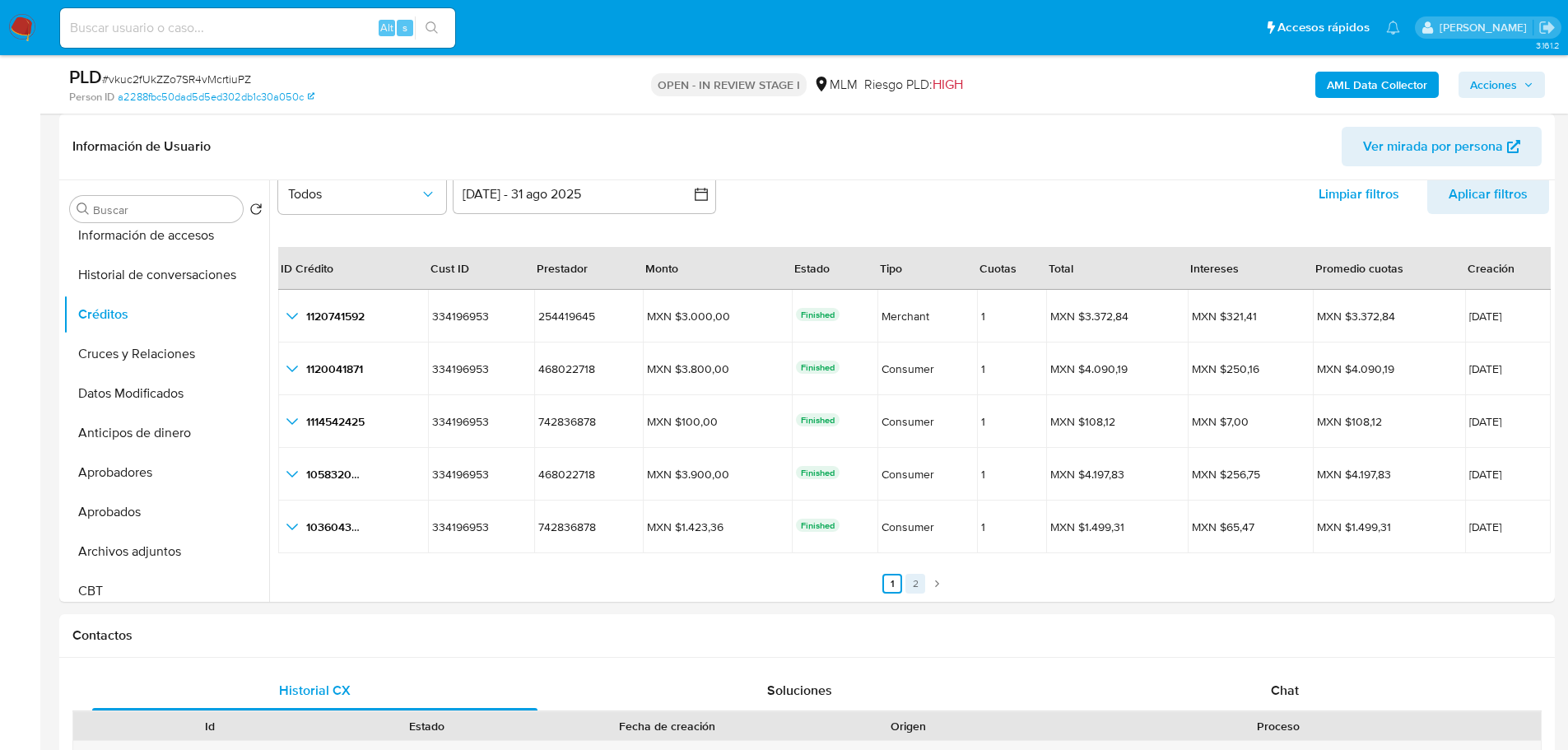
click at [912, 581] on link "2" at bounding box center [915, 583] width 19 height 19
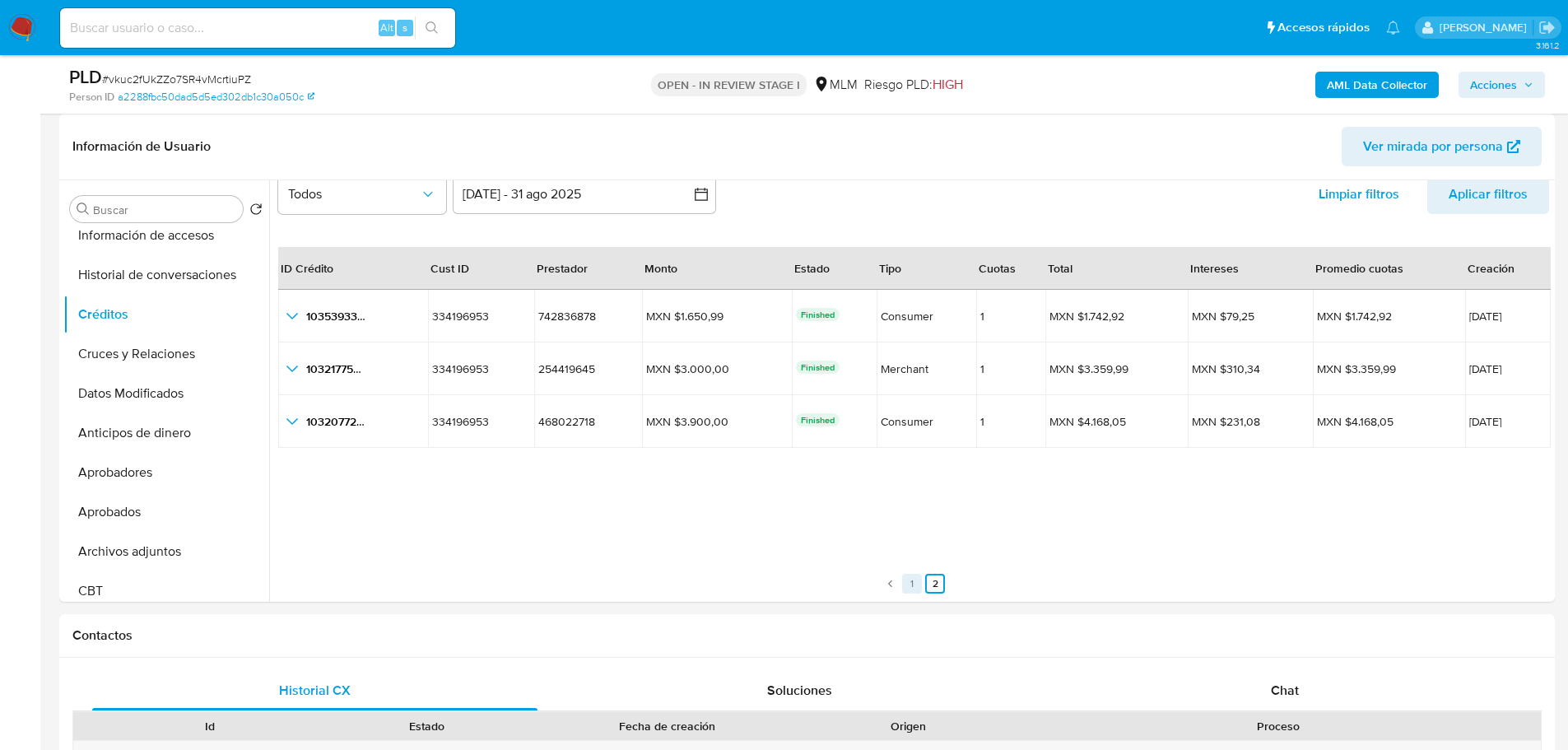
click at [902, 587] on link "1" at bounding box center [912, 583] width 19 height 19
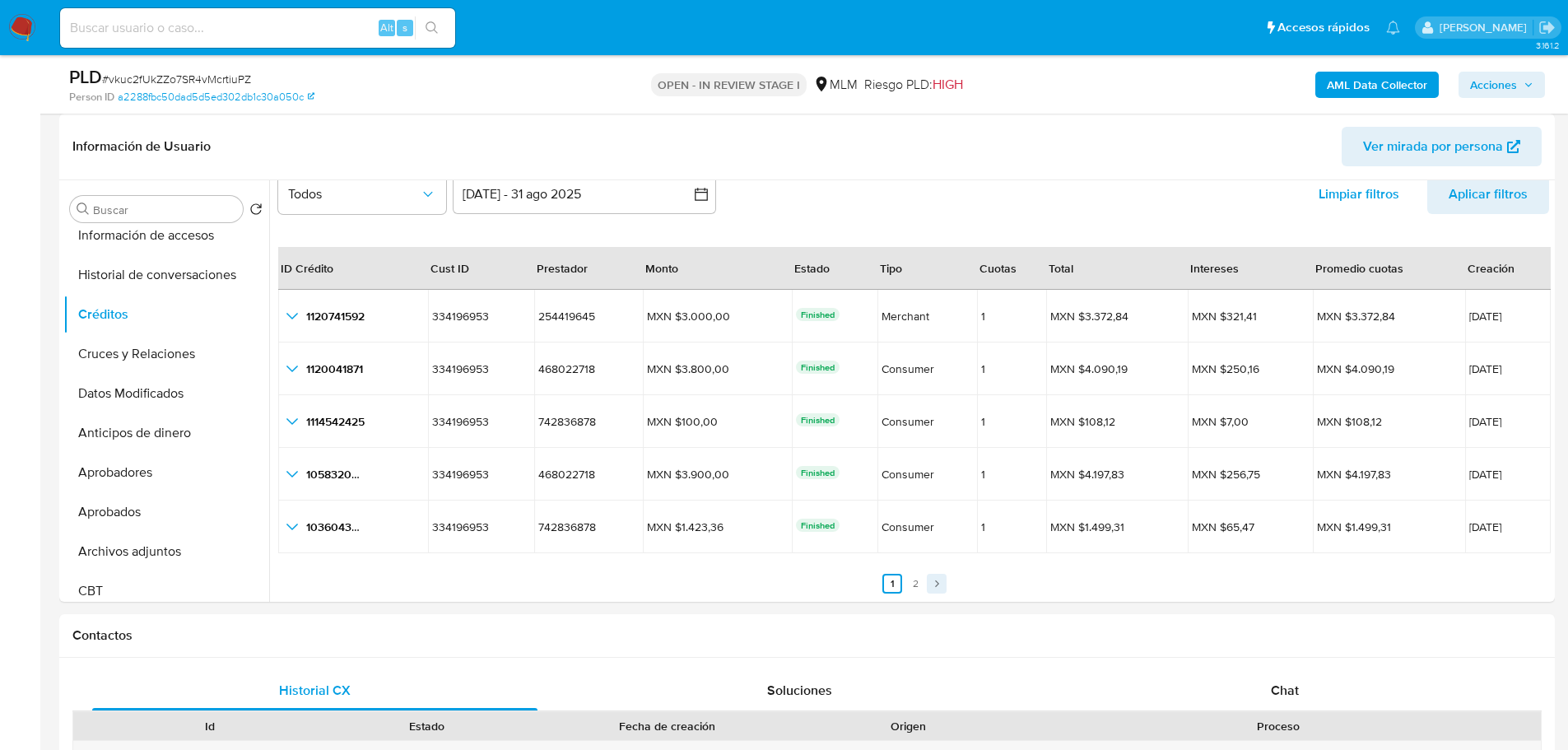
click at [934, 579] on icon "Paginación" at bounding box center [937, 583] width 10 height 10
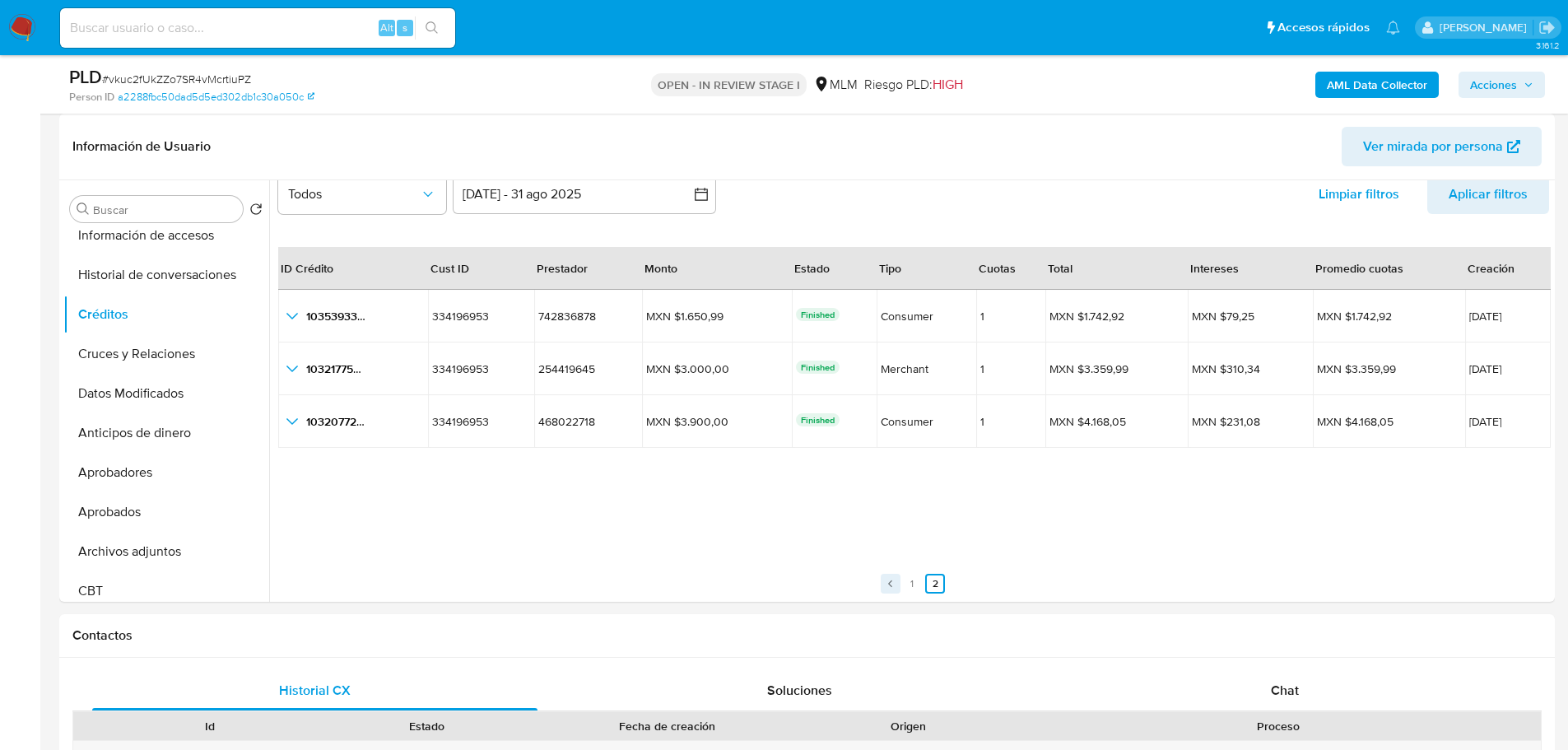
click at [889, 593] on link "Anterior" at bounding box center [891, 583] width 19 height 19
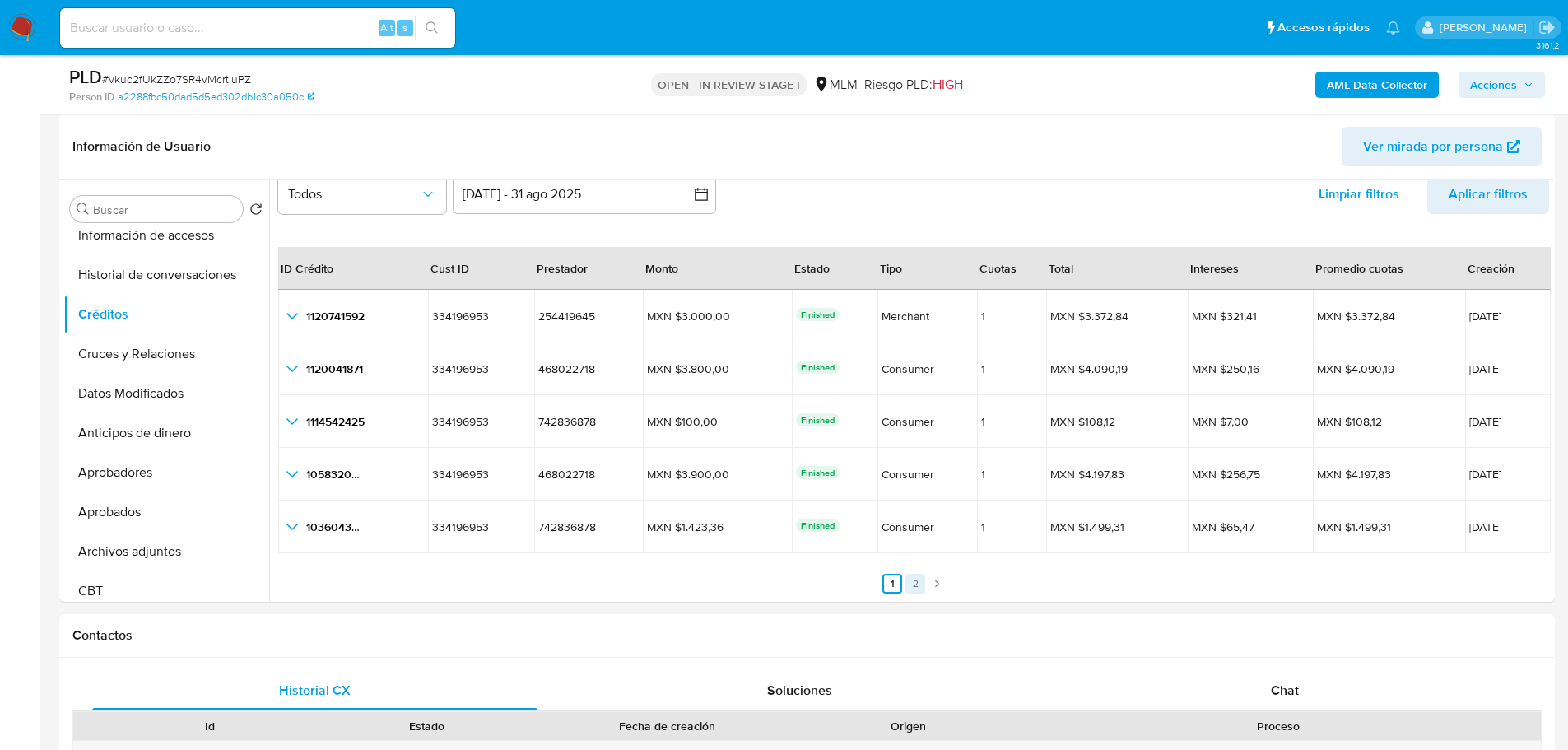
click at [913, 581] on link "2" at bounding box center [915, 583] width 19 height 19
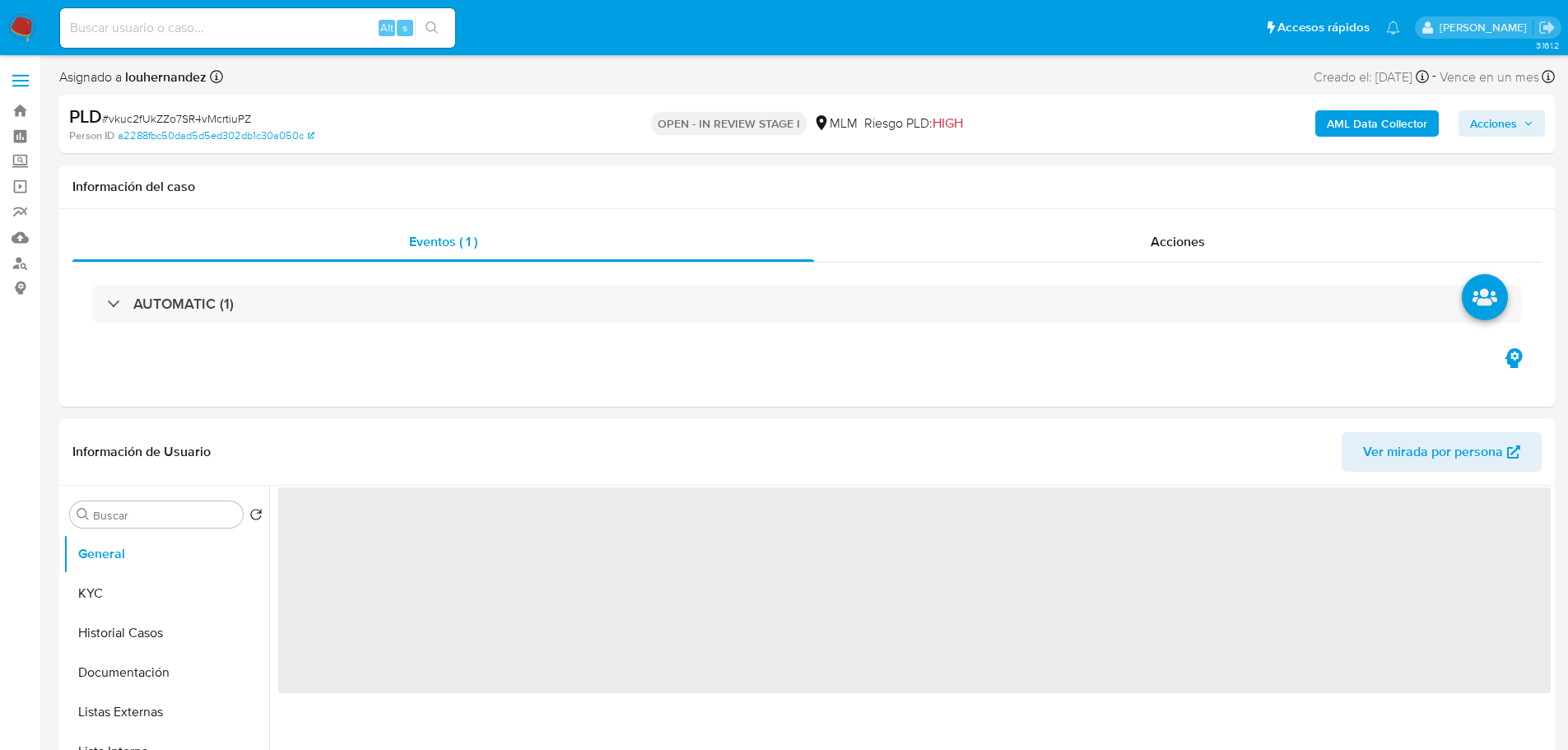
select select "10"
